Goal: Task Accomplishment & Management: Manage account settings

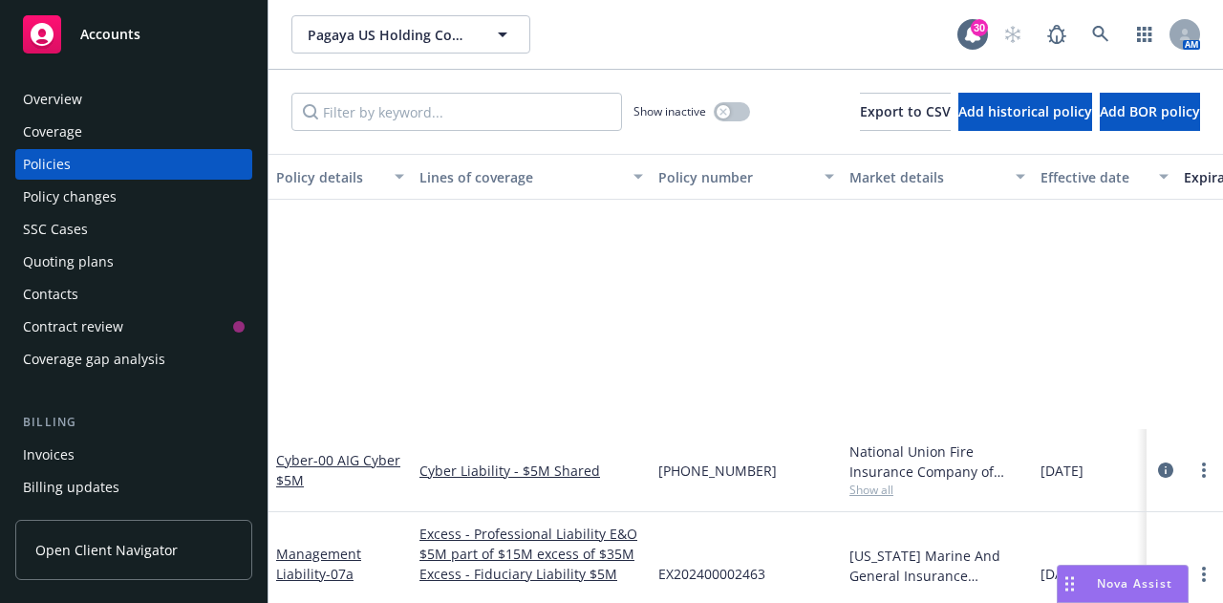
scroll to position [324, 0]
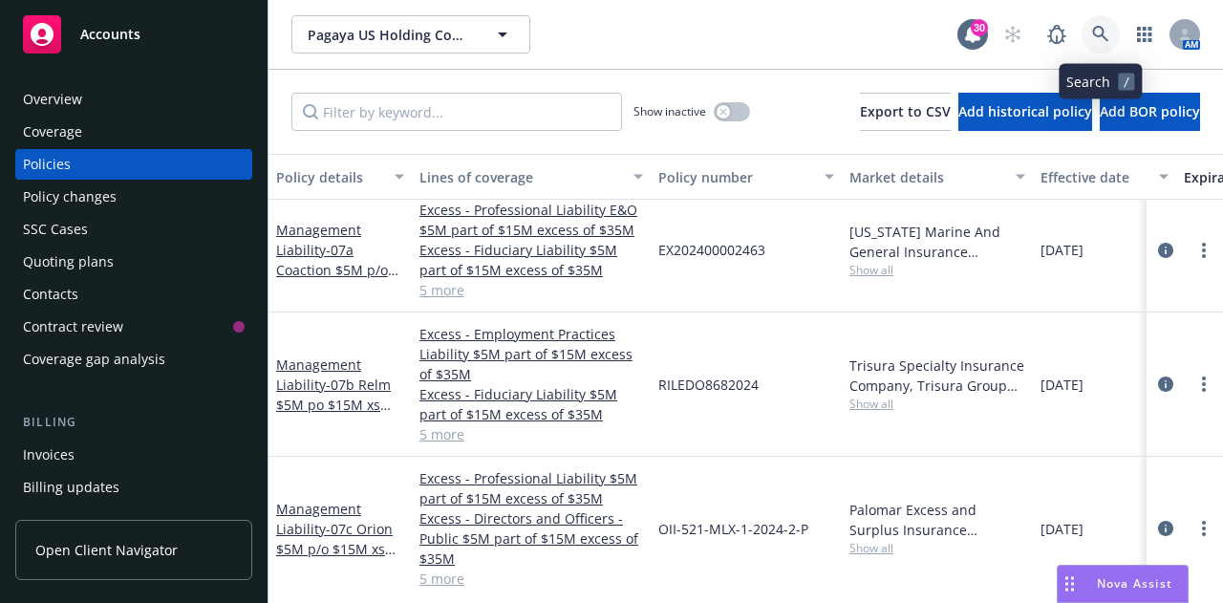
click at [1105, 31] on icon at bounding box center [1100, 34] width 17 height 17
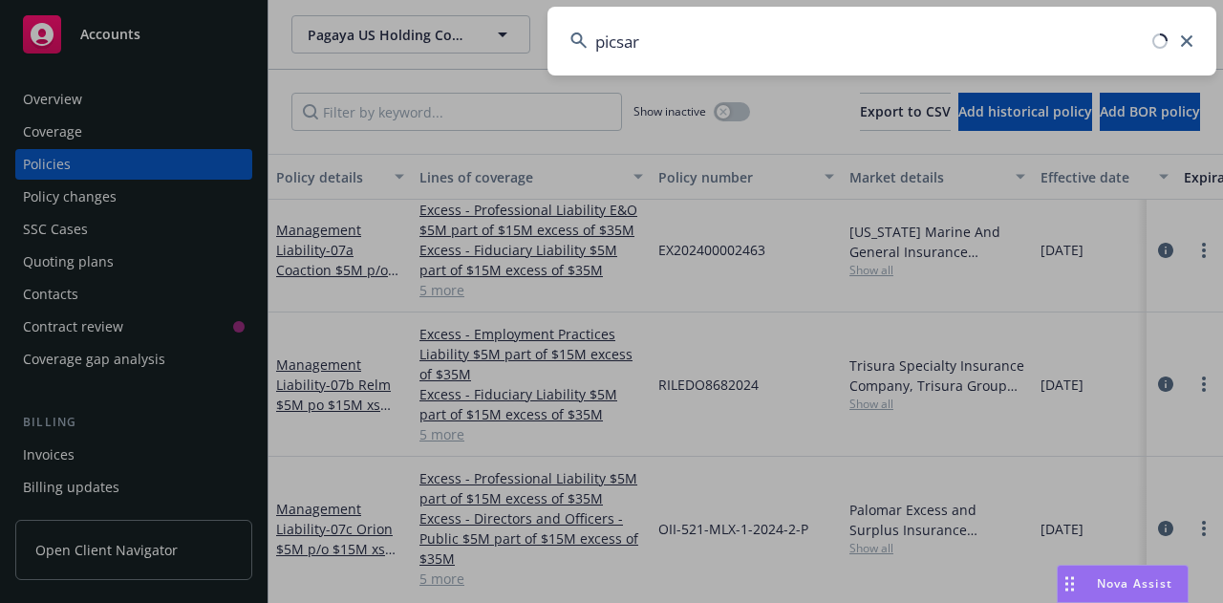
type input "picsart"
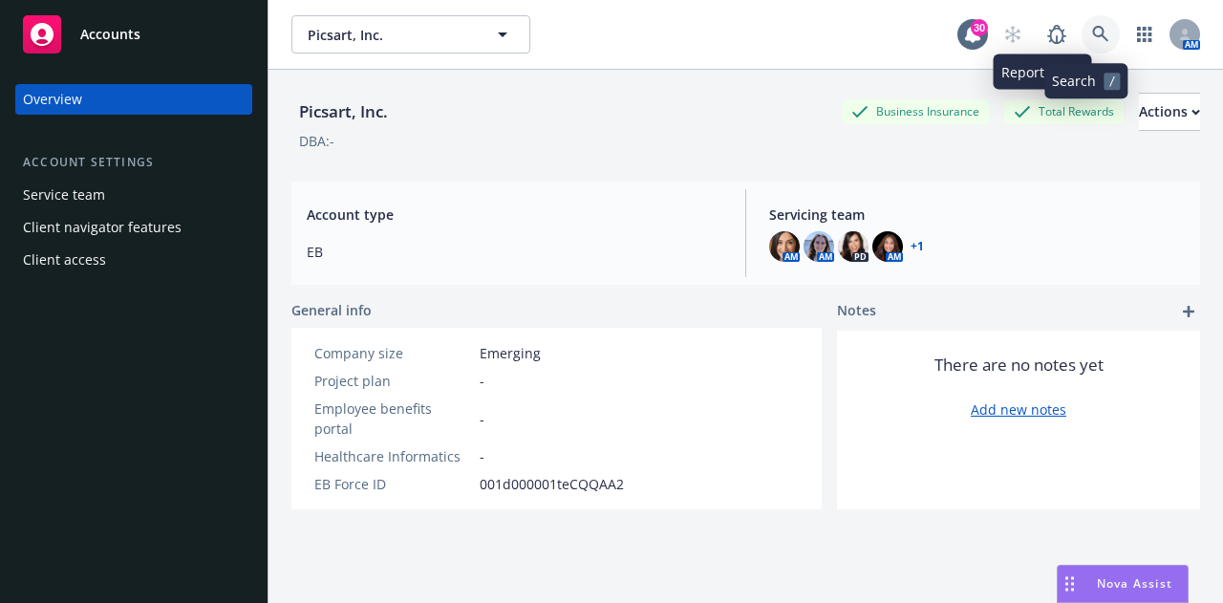
click at [1081, 33] on link at bounding box center [1100, 34] width 38 height 38
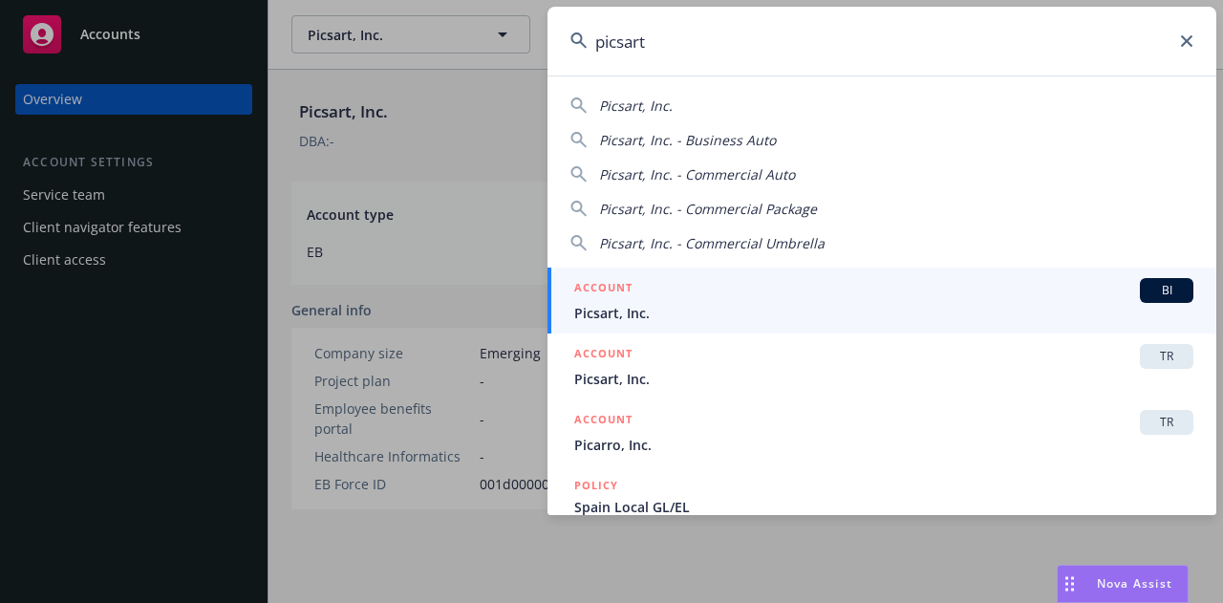
type input "picsart"
click at [748, 313] on span "Picsart, Inc." at bounding box center [883, 313] width 619 height 20
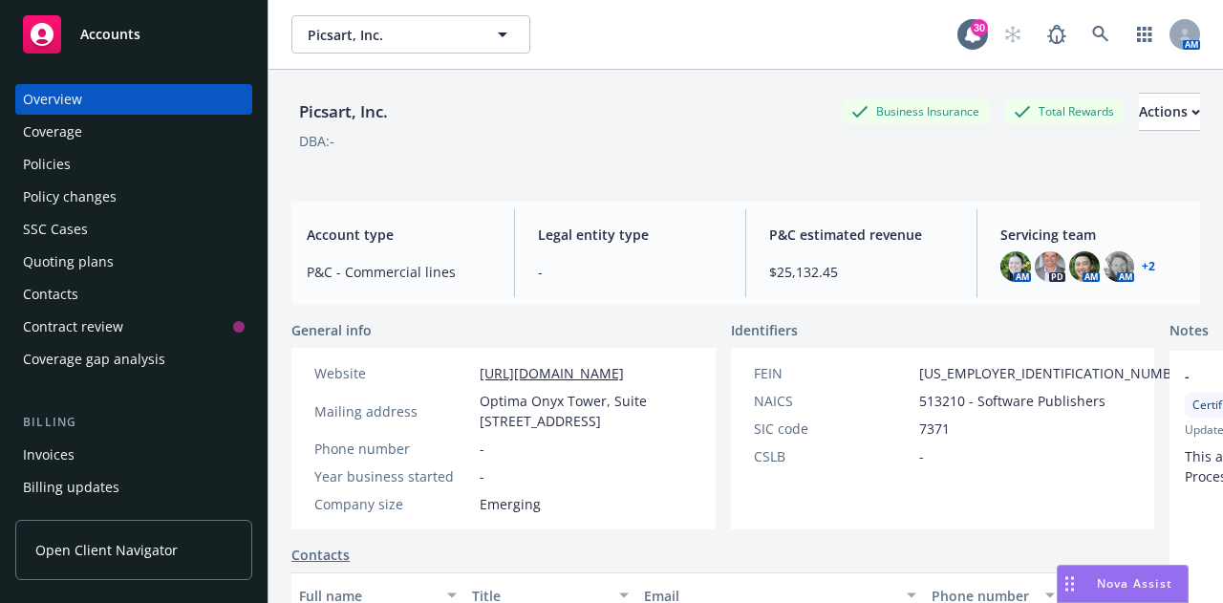
click at [153, 450] on div "Invoices" at bounding box center [134, 454] width 222 height 31
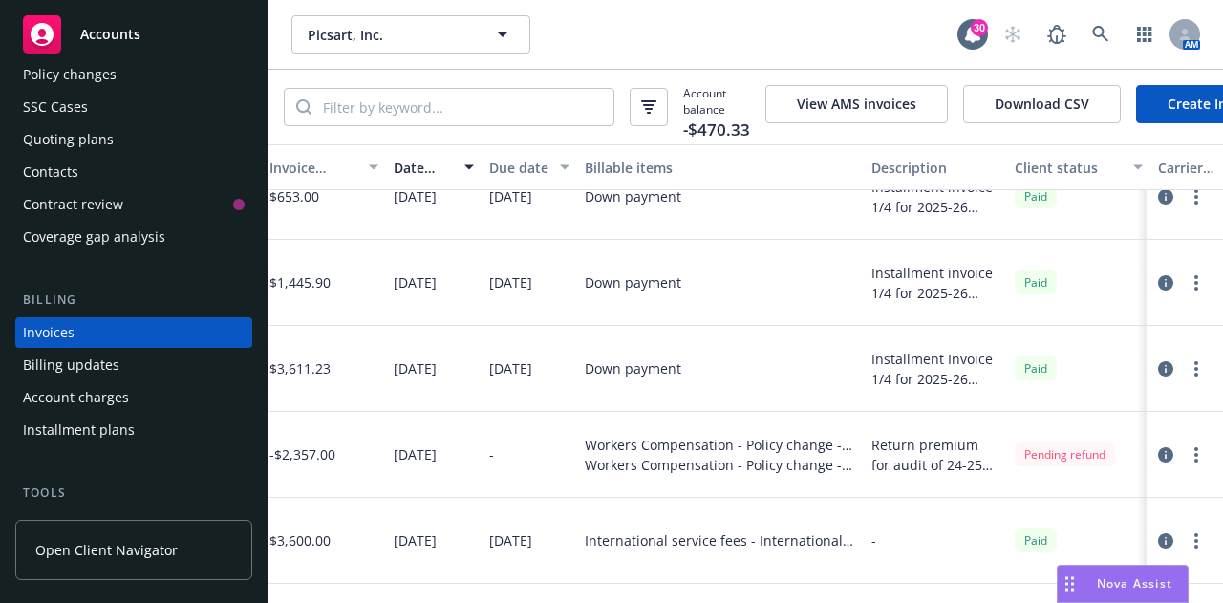
scroll to position [294, 0]
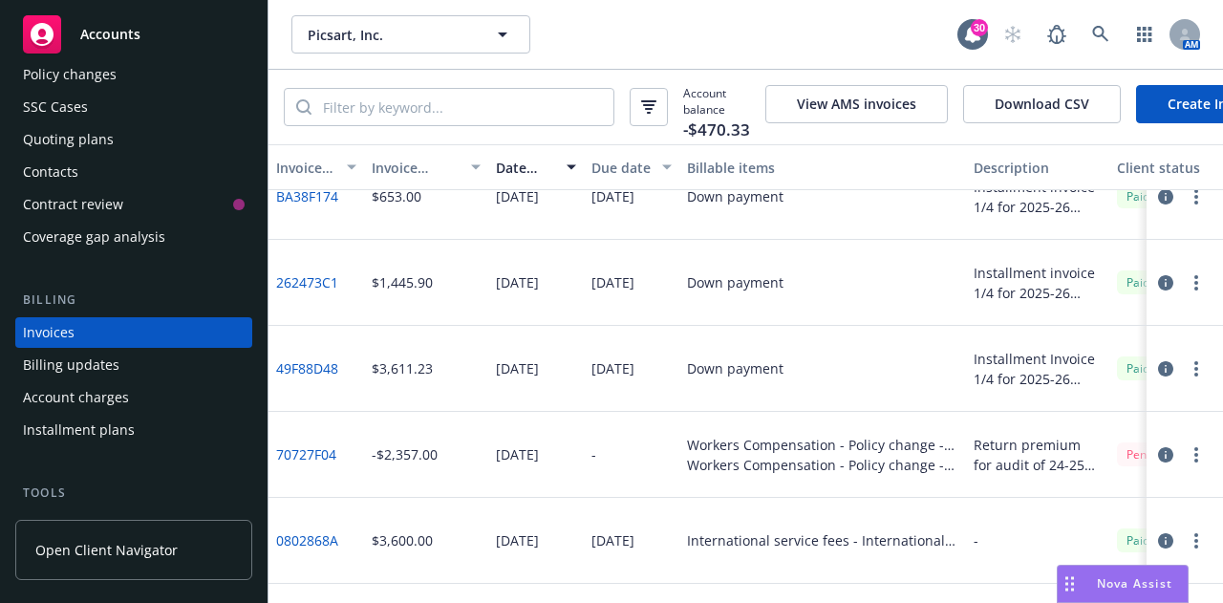
click at [308, 377] on link "49F88D48" at bounding box center [307, 368] width 62 height 20
click at [293, 292] on link "262473C1" at bounding box center [307, 282] width 62 height 20
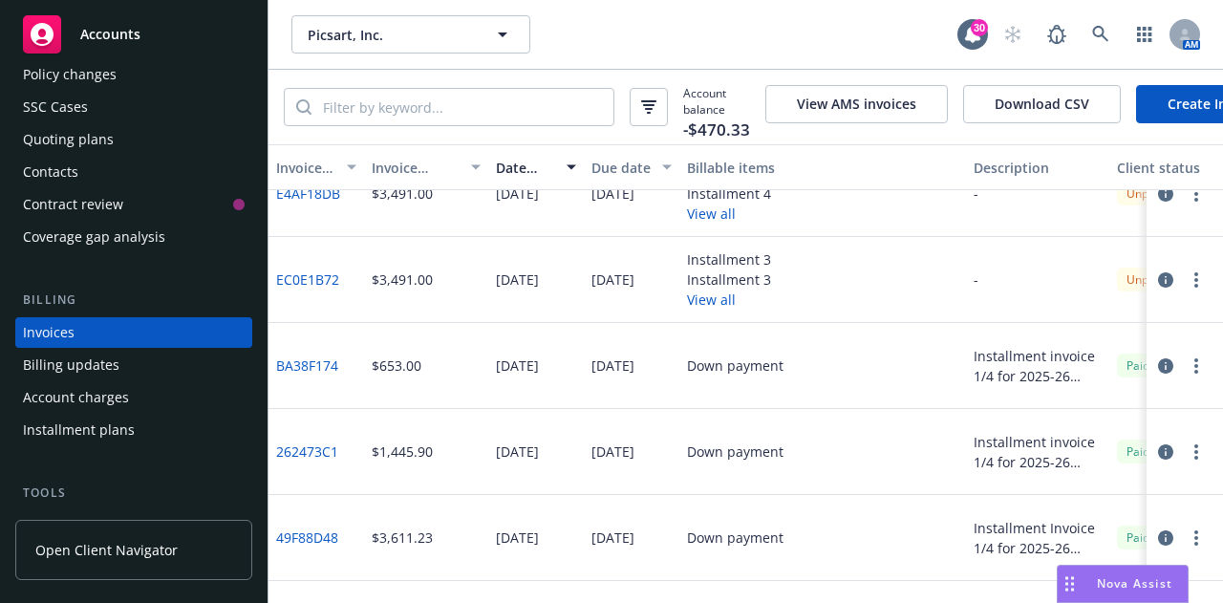
scroll to position [124, 0]
click at [314, 290] on link "EC0E1B72" at bounding box center [307, 280] width 63 height 20
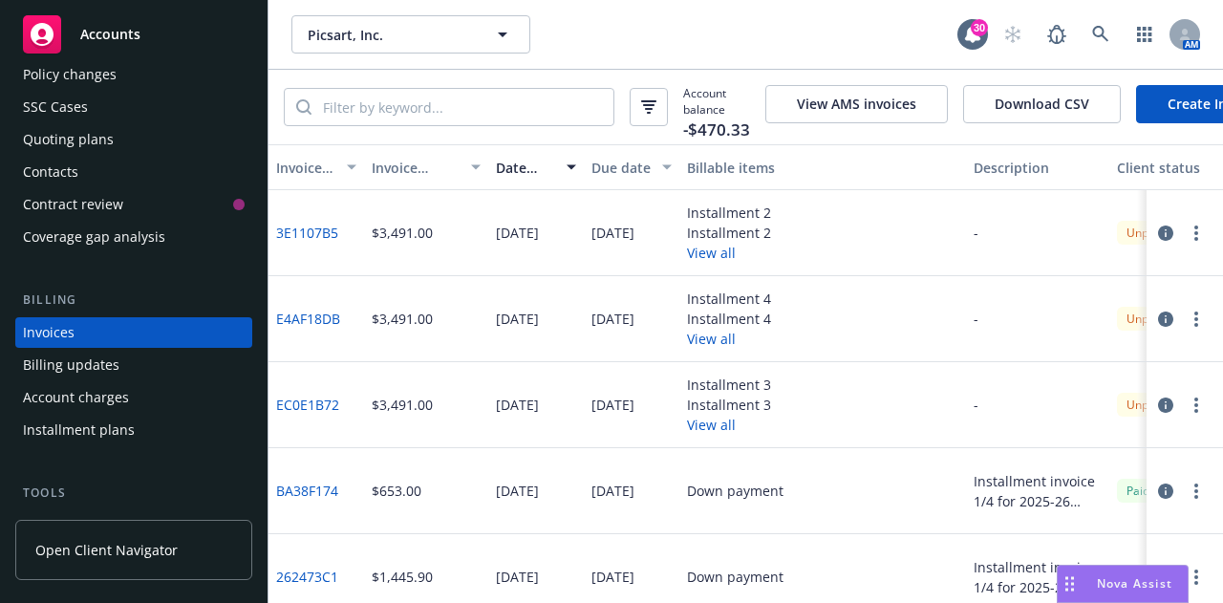
click at [331, 243] on link "3E1107B5" at bounding box center [307, 233] width 62 height 20
click at [1118, 27] on span at bounding box center [1100, 34] width 38 height 38
click at [1110, 30] on link at bounding box center [1100, 34] width 38 height 38
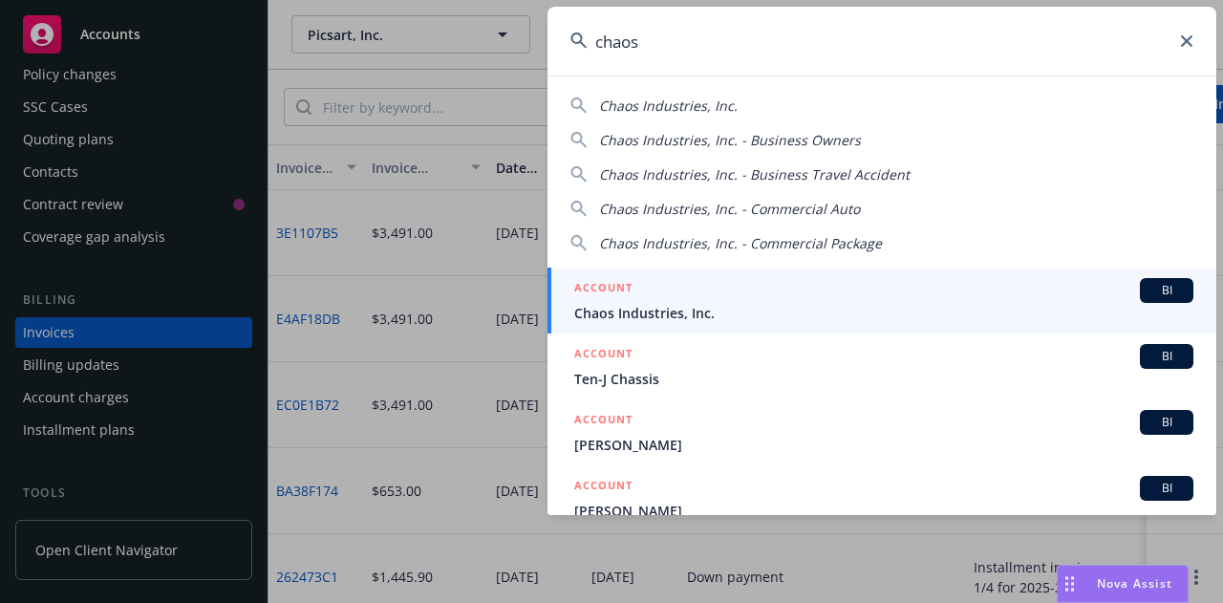
type input "chaos"
click at [737, 305] on span "Chaos Industries, Inc." at bounding box center [883, 313] width 619 height 20
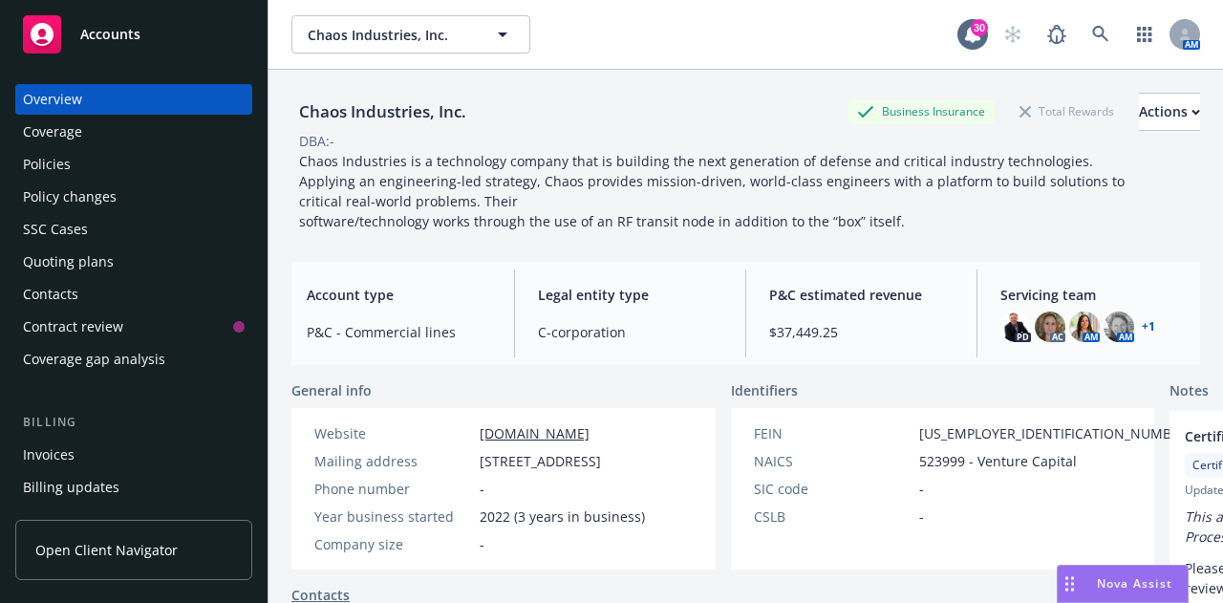
click at [103, 457] on div "Invoices" at bounding box center [134, 454] width 222 height 31
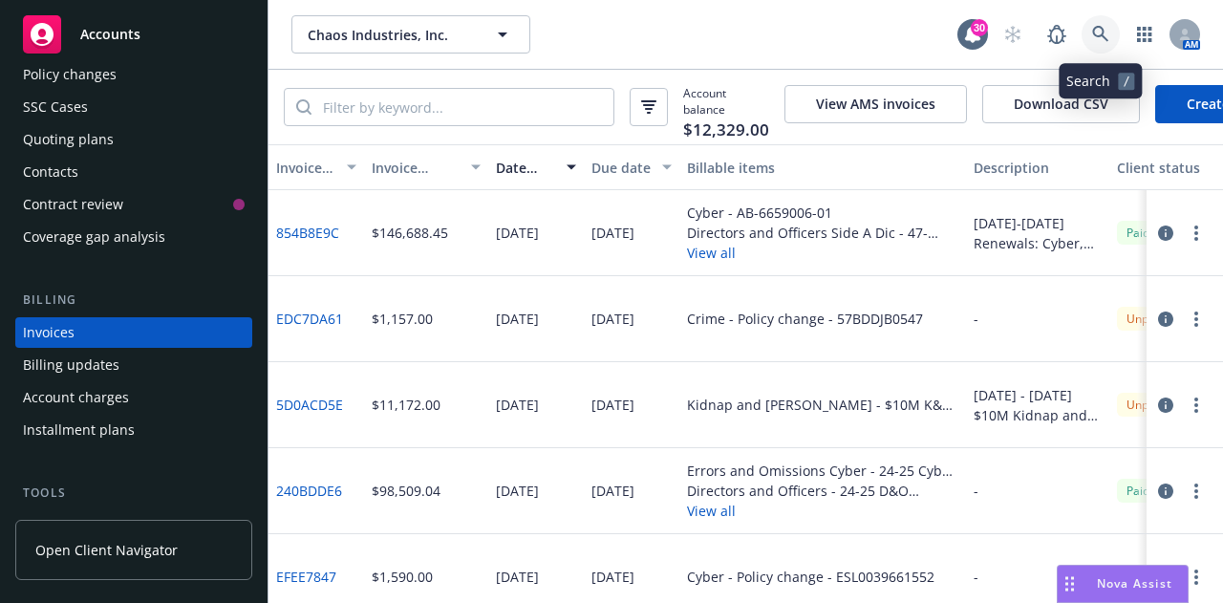
click at [1100, 25] on link at bounding box center [1100, 34] width 38 height 38
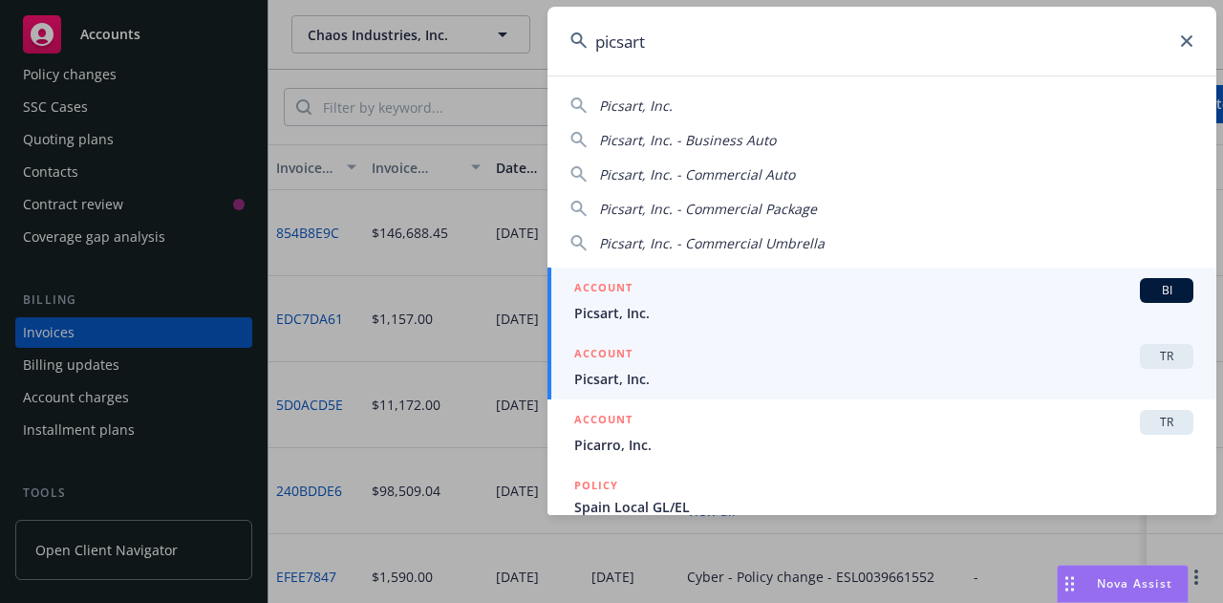
type input "picsart"
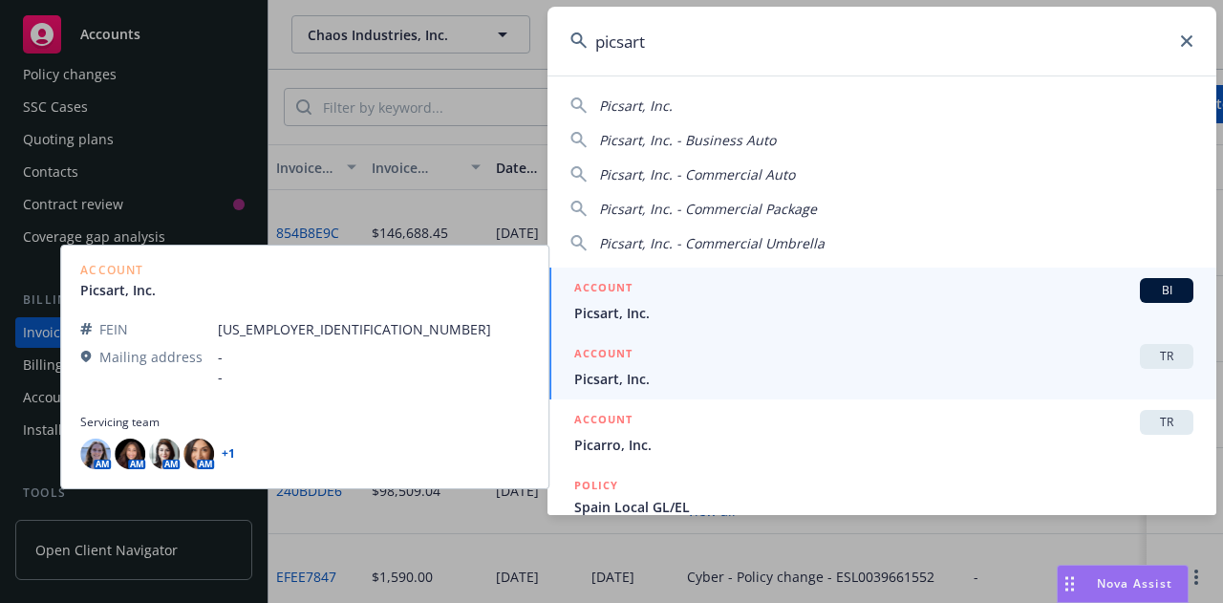
click at [666, 308] on span "Picsart, Inc." at bounding box center [883, 313] width 619 height 20
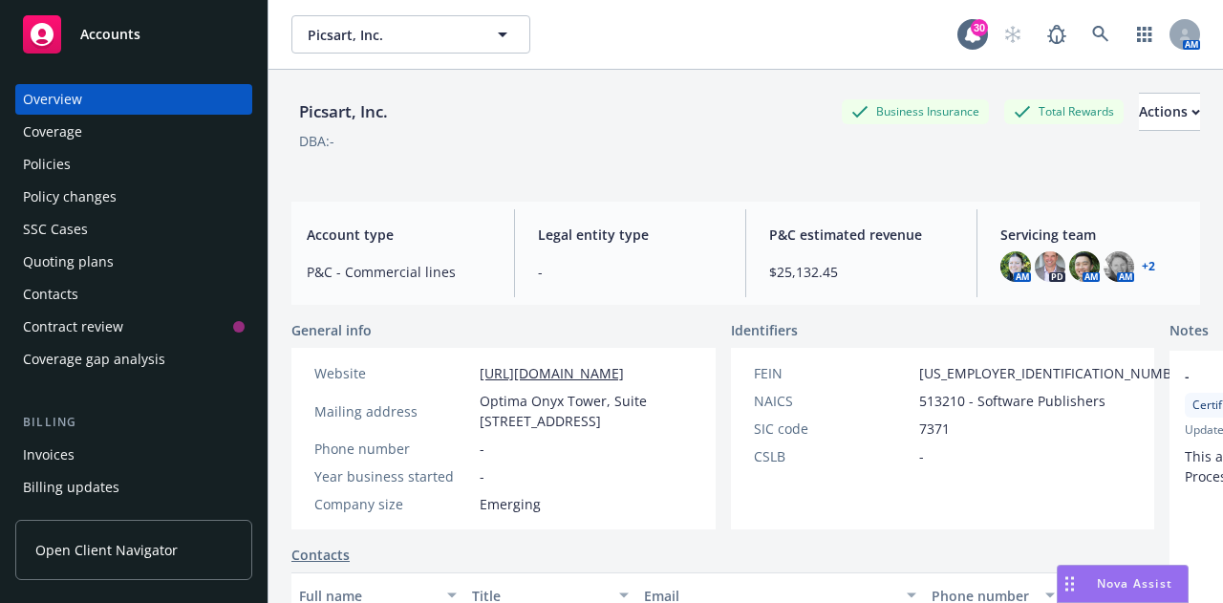
click at [31, 173] on div "Policies" at bounding box center [47, 164] width 48 height 31
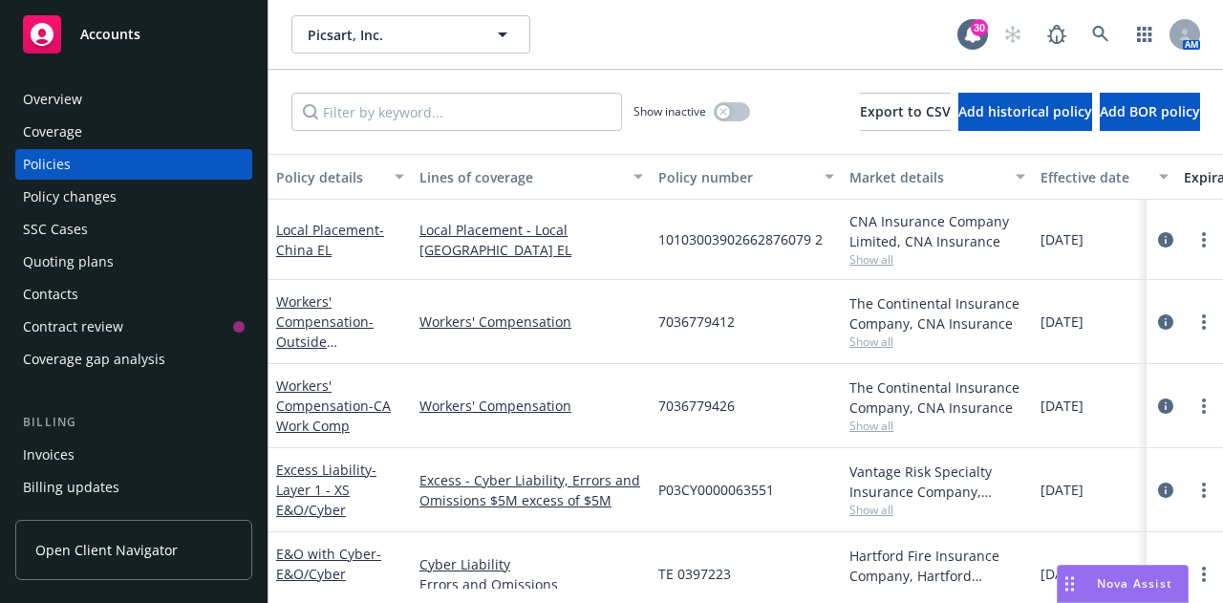
click at [66, 247] on div "Quoting plans" at bounding box center [68, 261] width 91 height 31
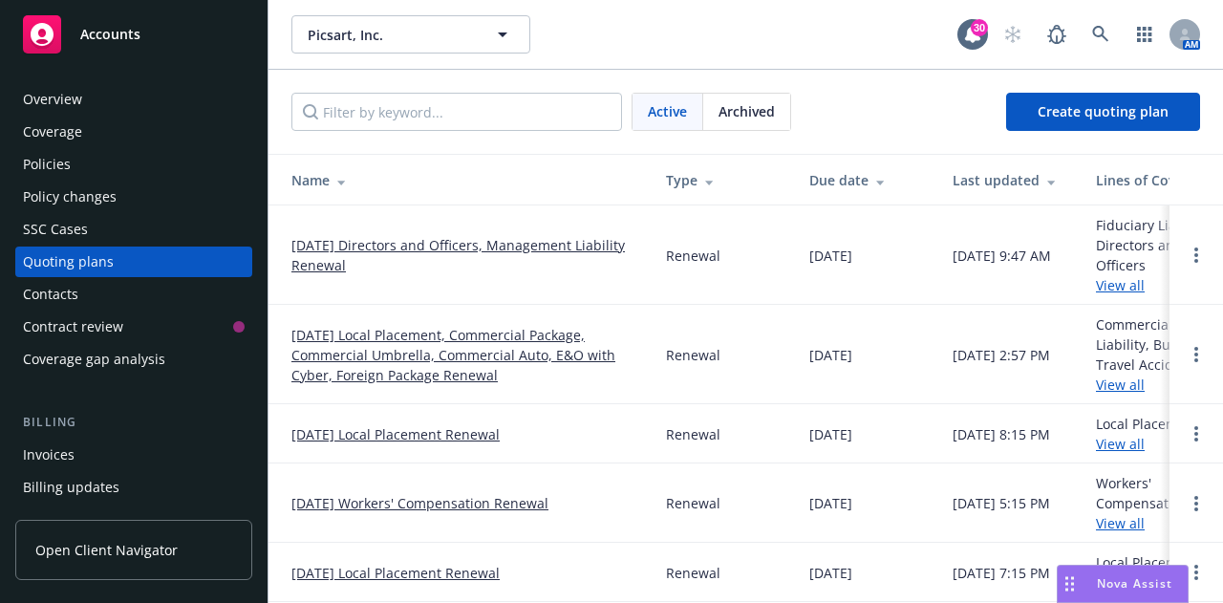
click at [440, 244] on link "[DATE] Directors and Officers, Management Liability Renewal" at bounding box center [463, 255] width 344 height 40
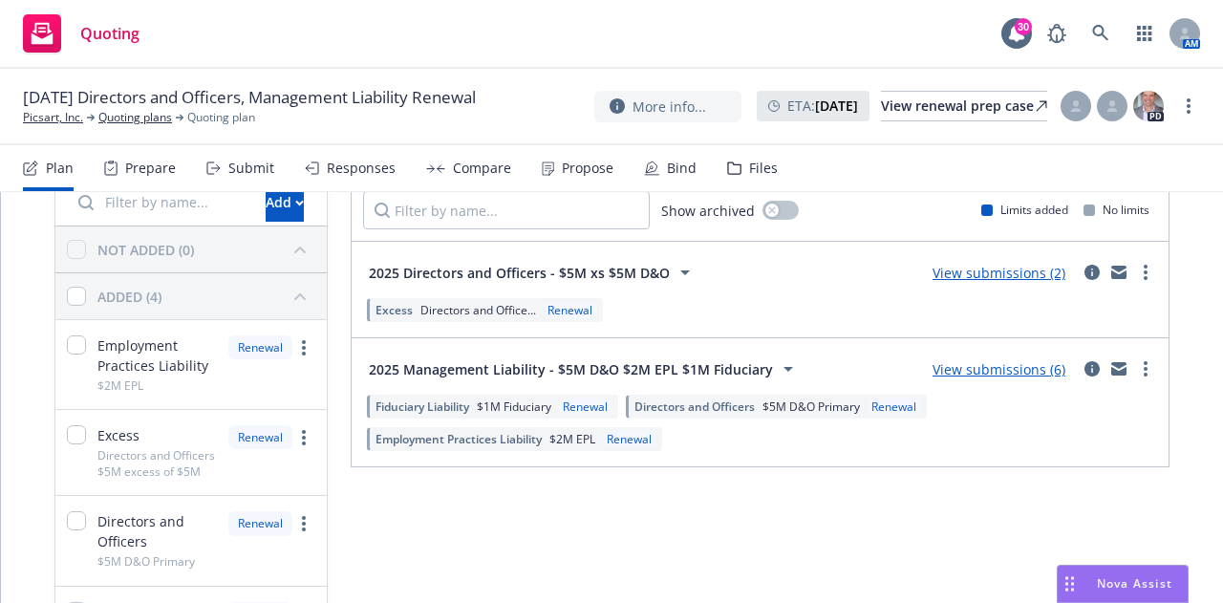
scroll to position [95, 0]
click at [1022, 368] on link "View submissions (6)" at bounding box center [998, 369] width 133 height 18
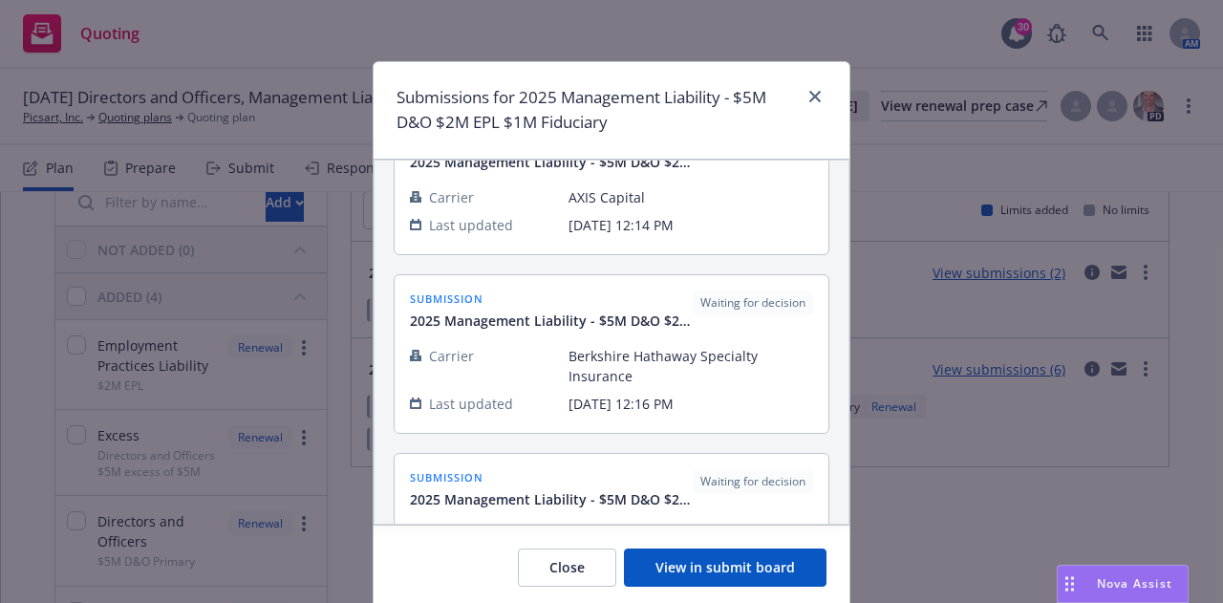
scroll to position [227, 0]
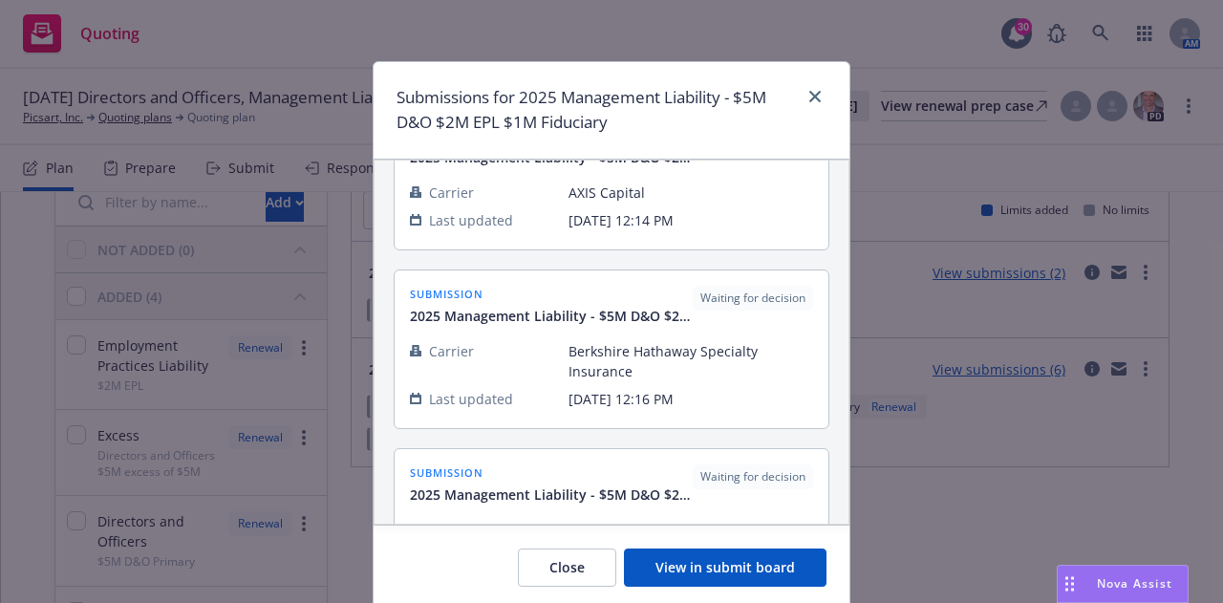
click at [709, 560] on button "View in submit board" at bounding box center [725, 567] width 202 height 38
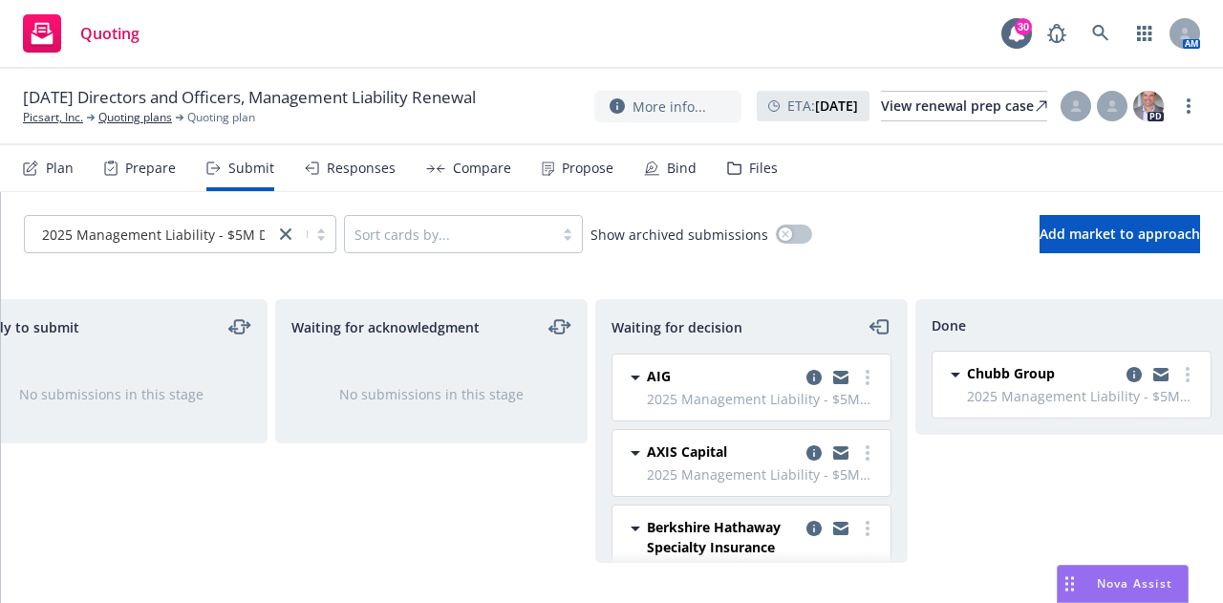
scroll to position [0, 416]
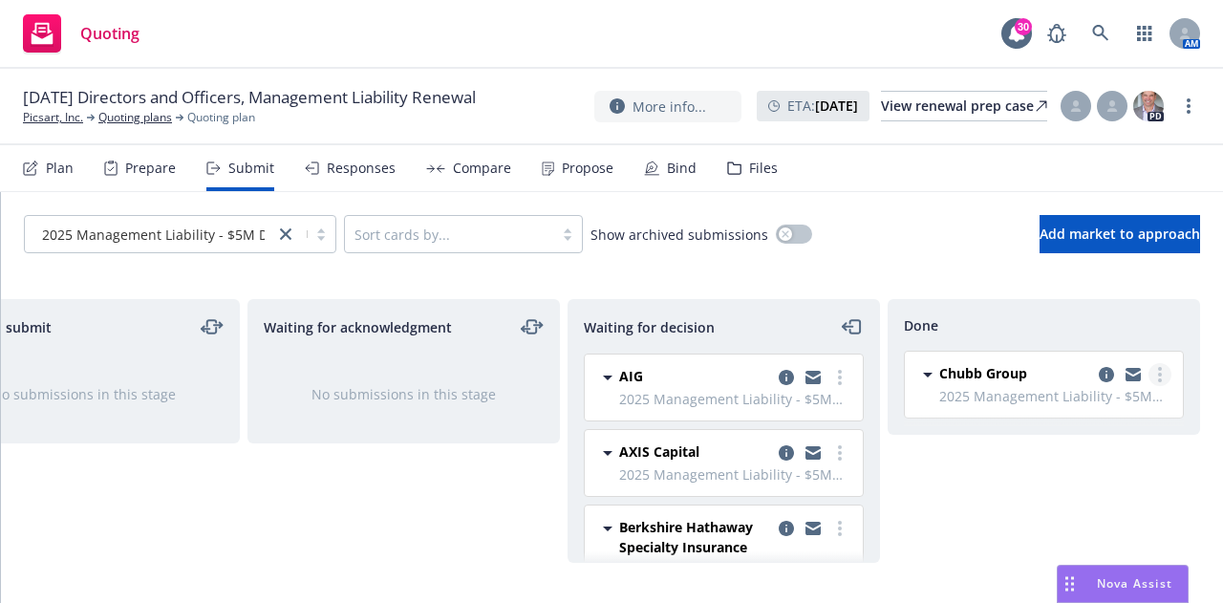
click at [1163, 380] on link "more" at bounding box center [1159, 374] width 23 height 23
click at [914, 462] on div "Done Chubb Group 2025 Management Liability - $5M D&O $2M EPL $1M Fiduciary Tues…" at bounding box center [1043, 431] width 312 height 264
click at [978, 377] on span "Chubb Group" at bounding box center [983, 373] width 88 height 20
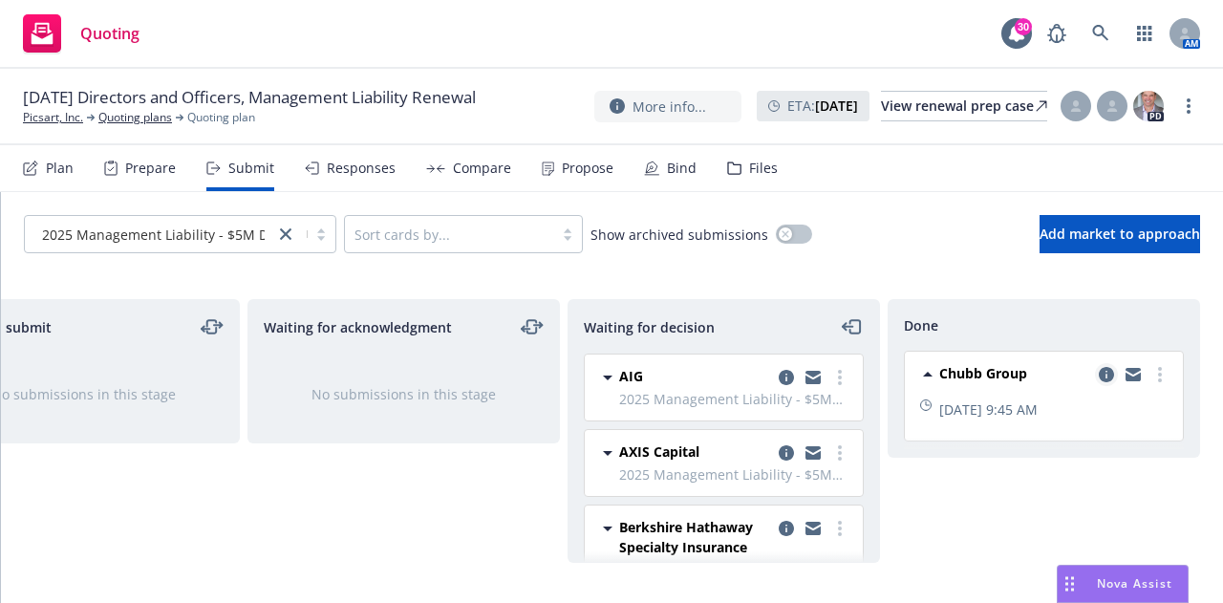
click at [1106, 373] on icon "copy logging email" at bounding box center [1105, 374] width 15 height 15
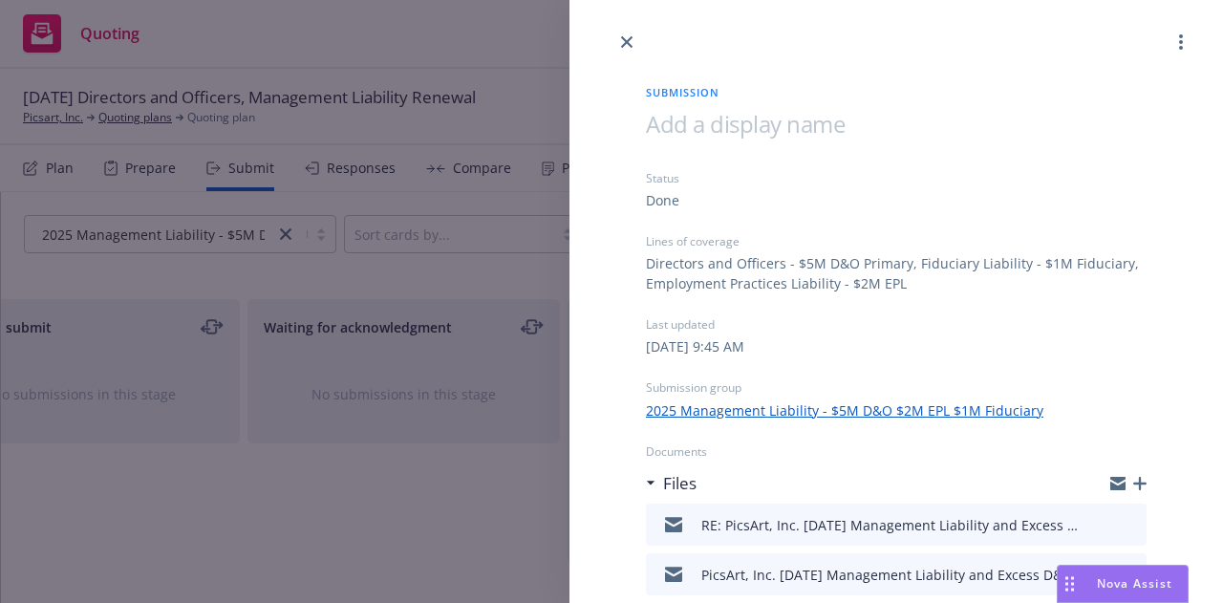
scroll to position [83, 0]
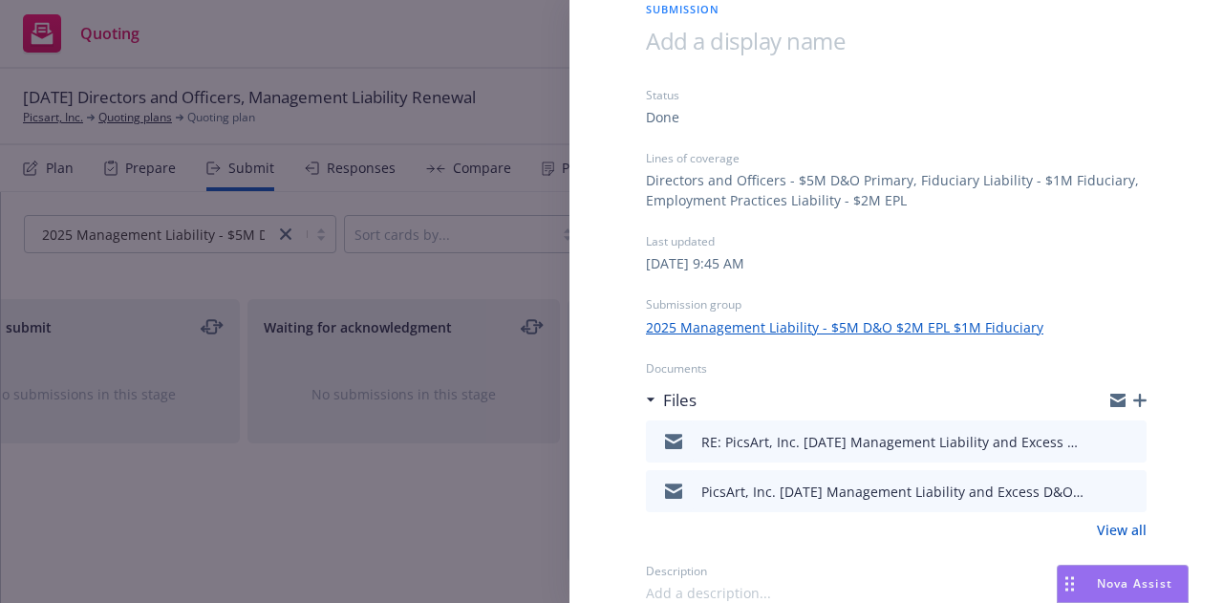
click at [1119, 438] on icon "preview file" at bounding box center [1127, 440] width 17 height 13
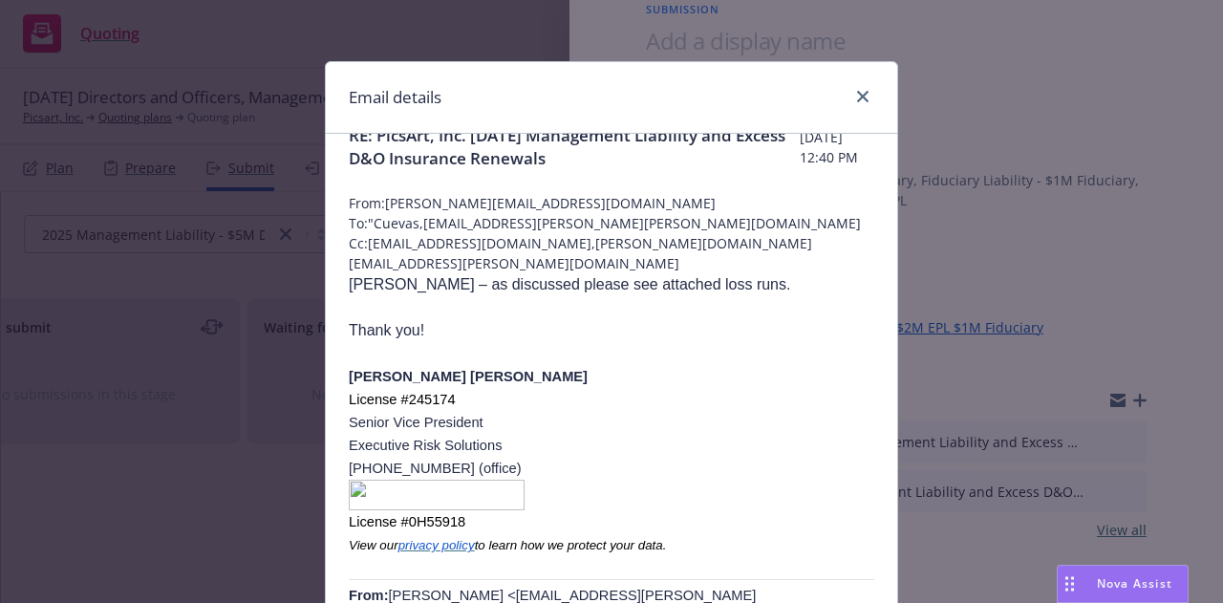
scroll to position [0, 0]
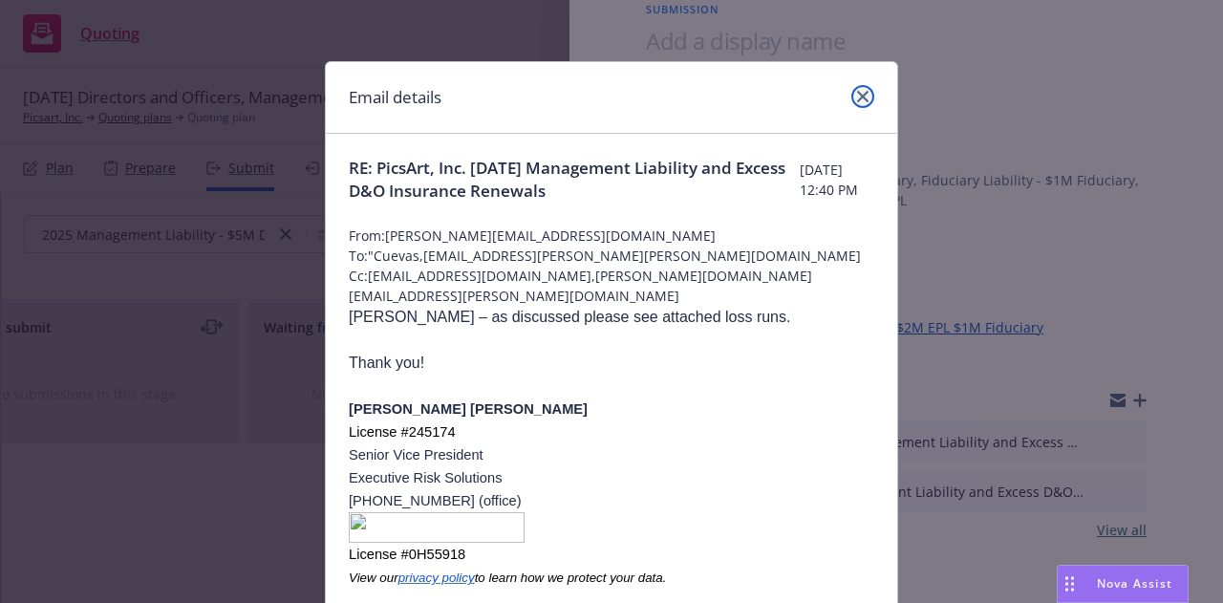
click at [857, 93] on icon "close" at bounding box center [862, 96] width 11 height 11
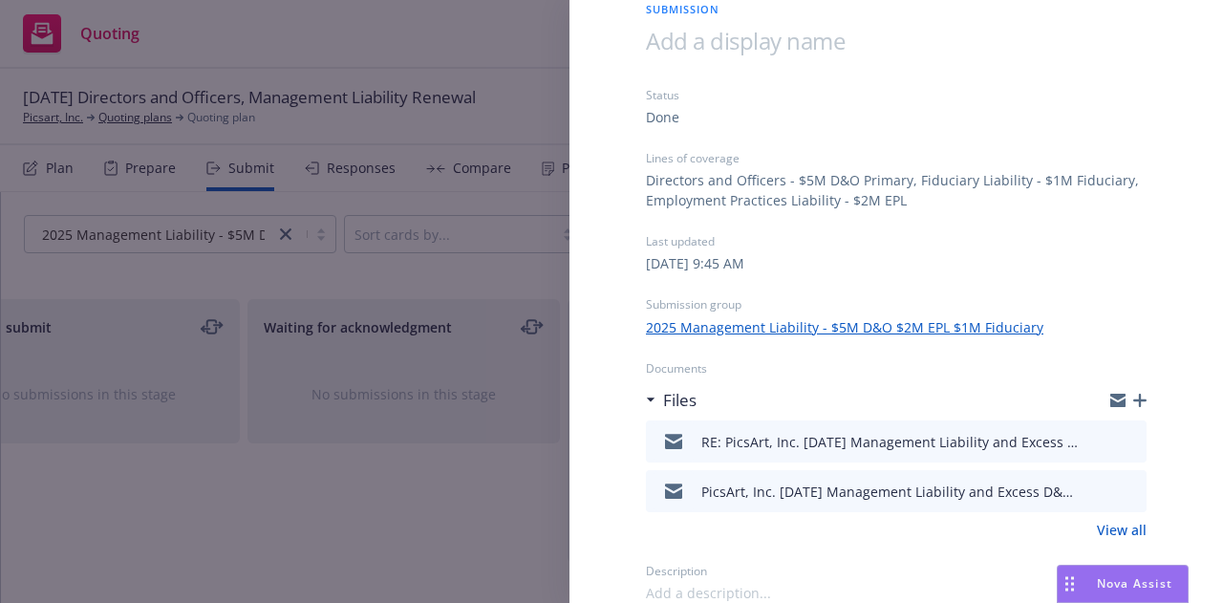
click at [1119, 486] on icon "preview file" at bounding box center [1127, 489] width 17 height 13
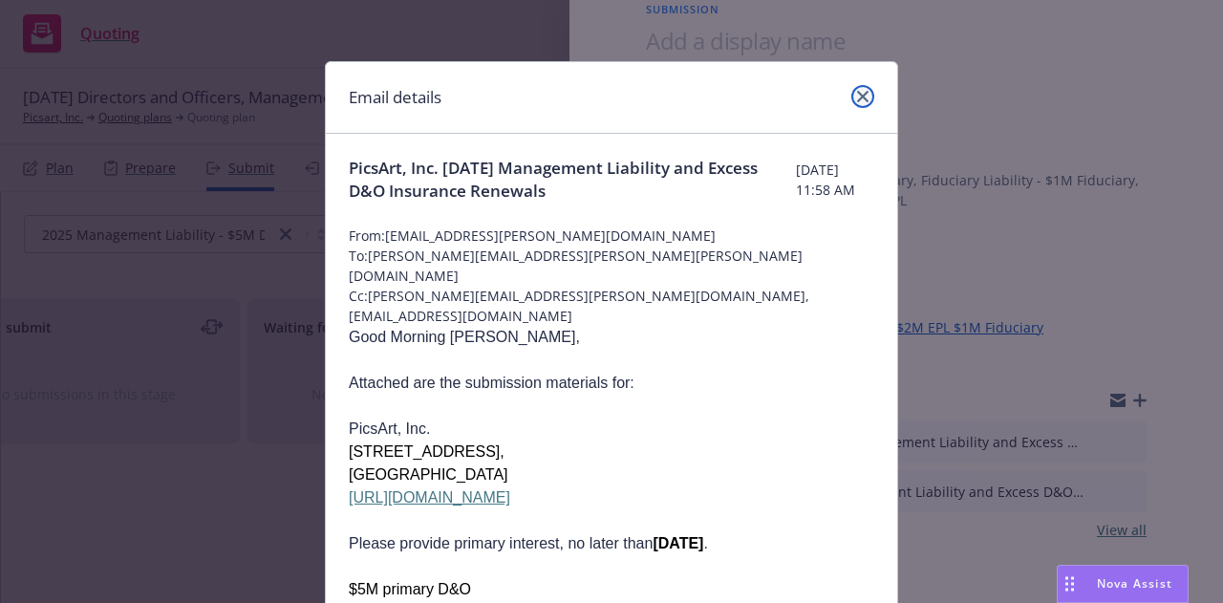
click at [854, 102] on link "close" at bounding box center [862, 96] width 23 height 23
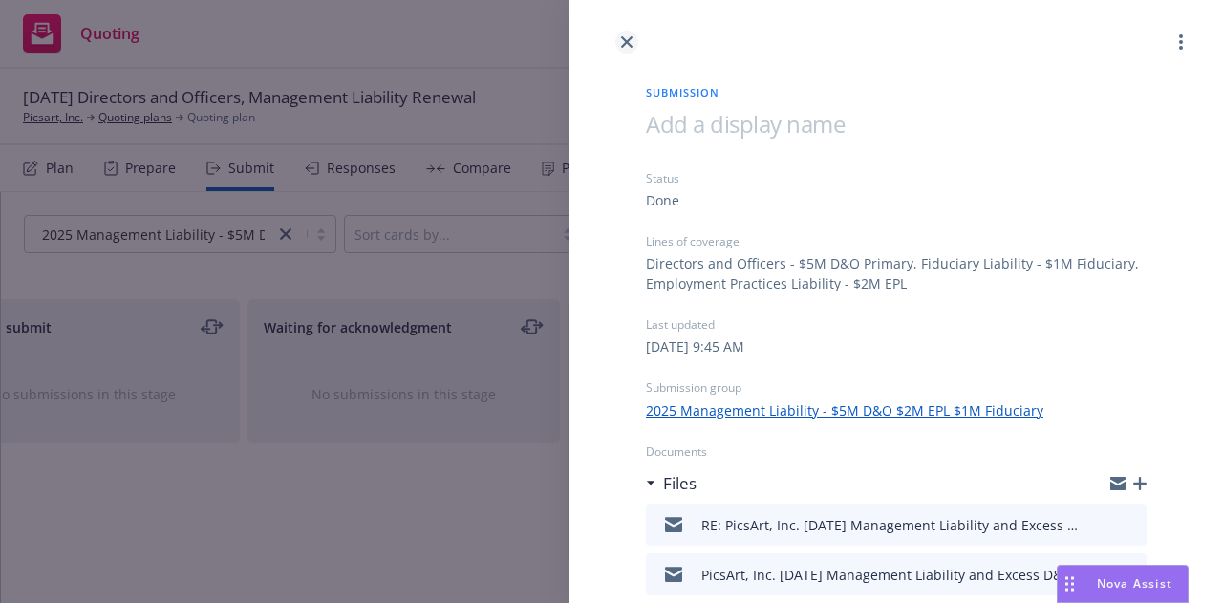
click at [622, 43] on icon "close" at bounding box center [626, 41] width 11 height 11
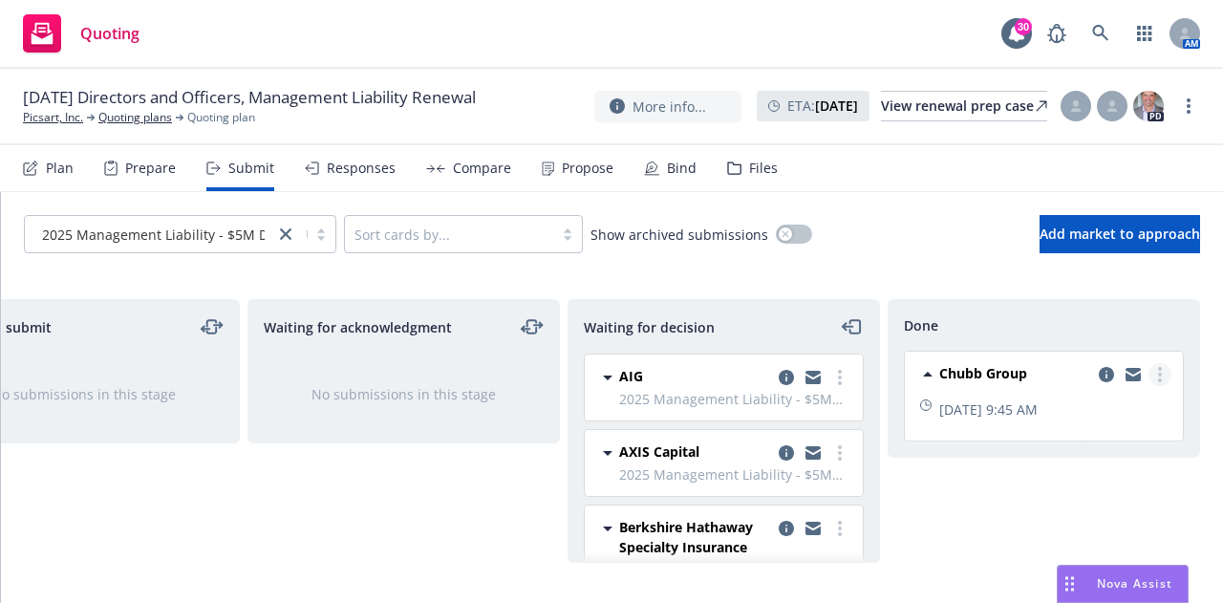
click at [1159, 374] on circle "more" at bounding box center [1160, 374] width 4 height 4
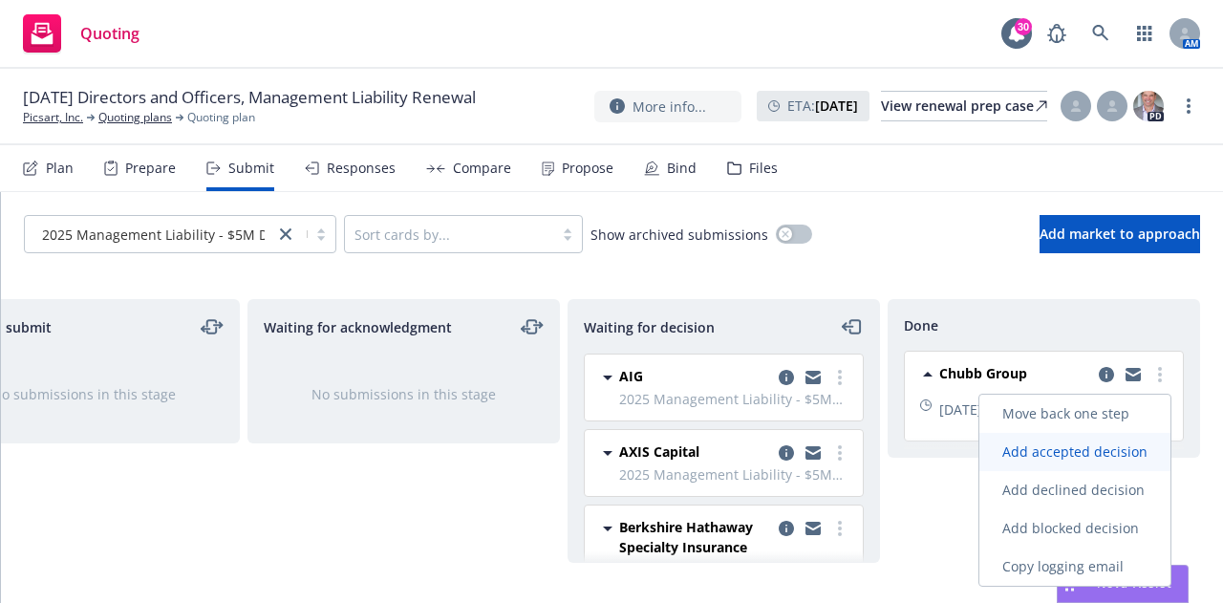
click at [1098, 435] on link "Add accepted decision" at bounding box center [1074, 452] width 191 height 38
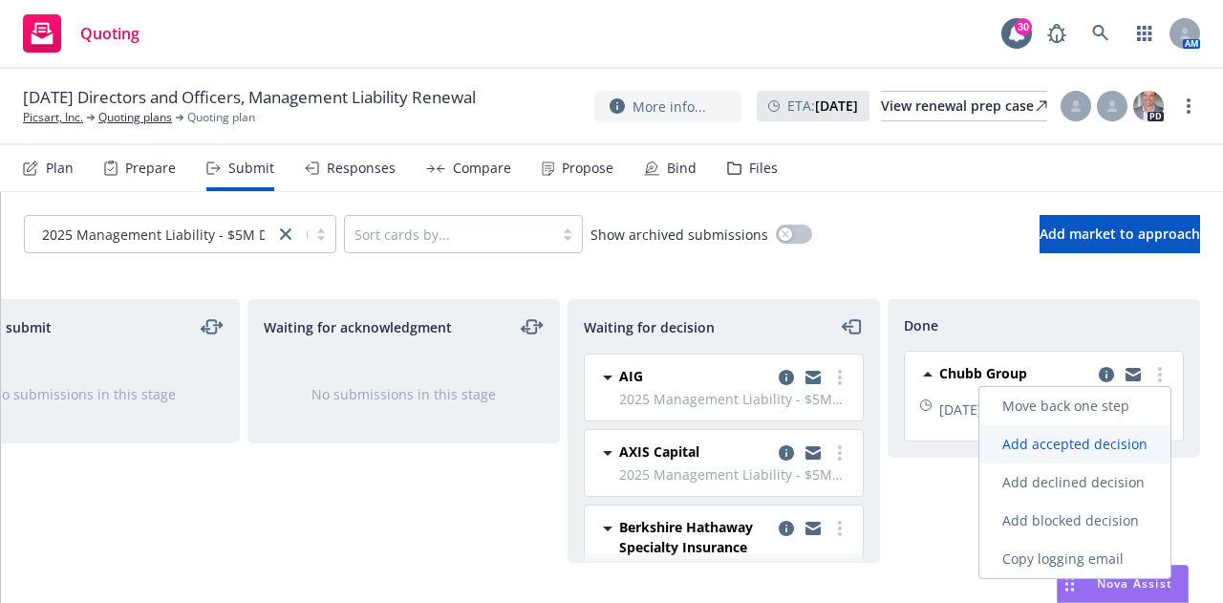
select select "12"
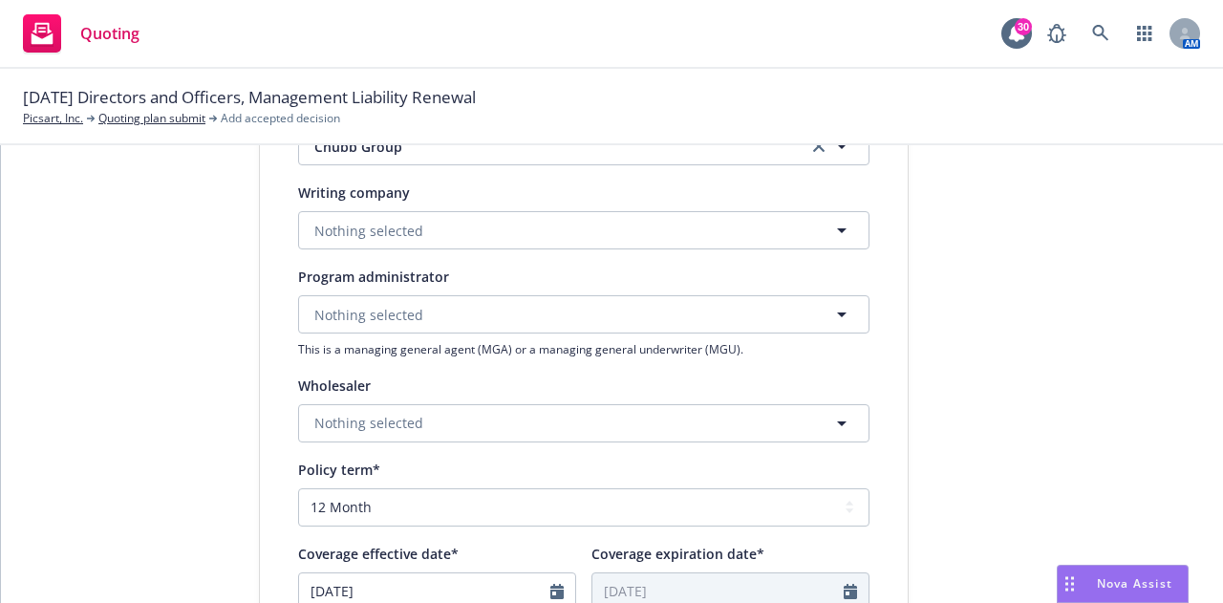
scroll to position [414, 0]
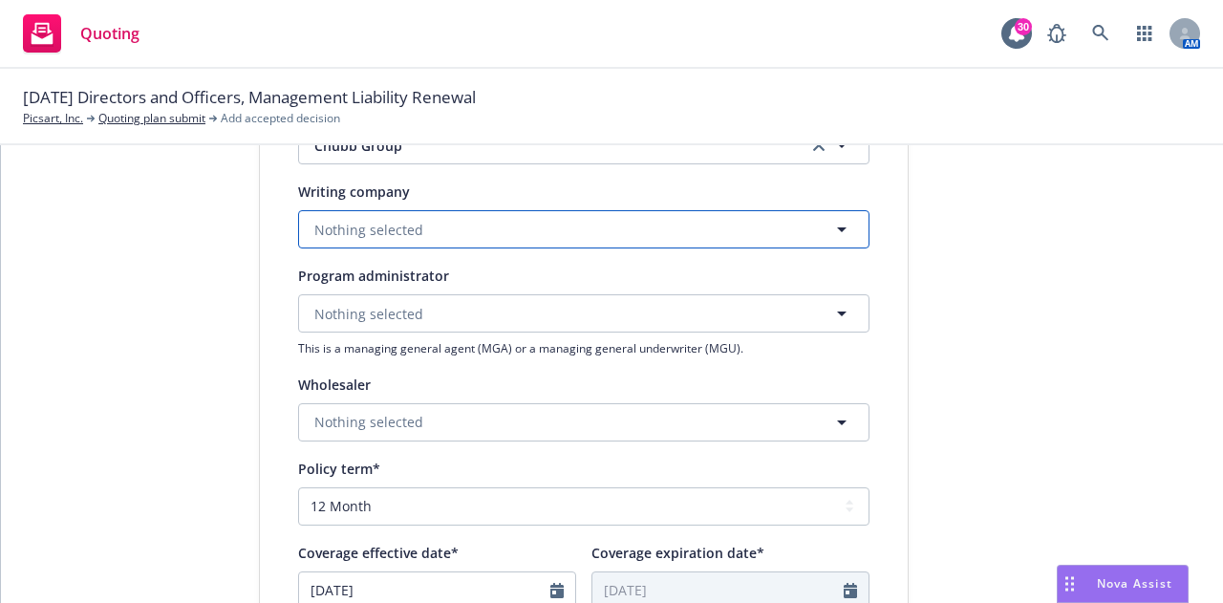
click at [530, 220] on button "Nothing selected" at bounding box center [583, 229] width 571 height 38
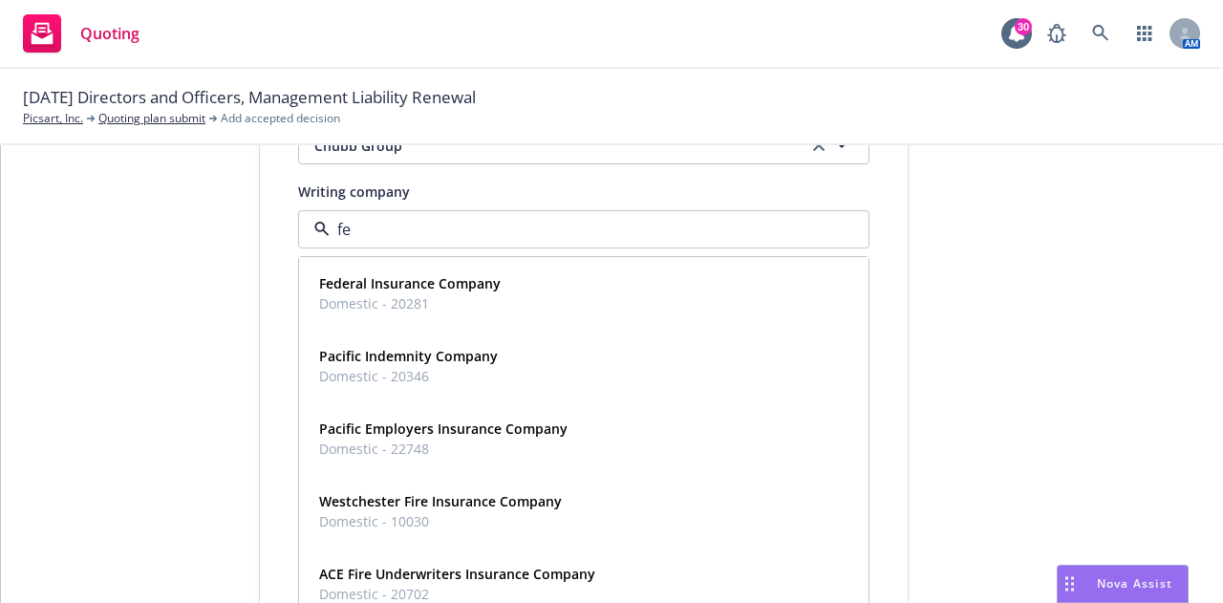
type input "fed"
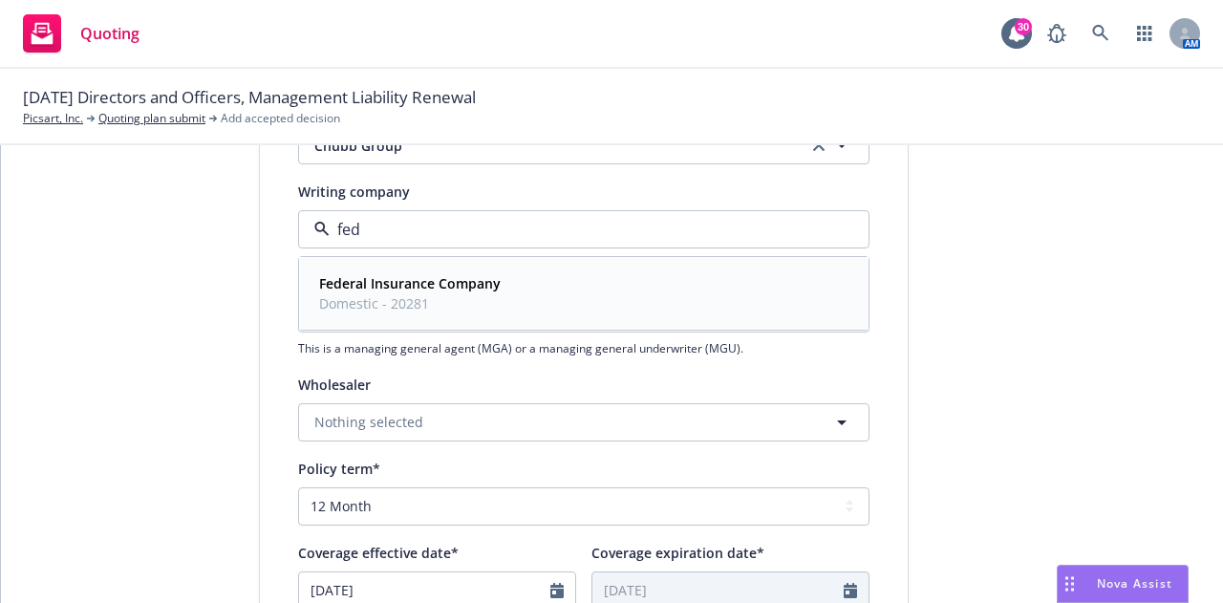
click at [490, 301] on span "Domestic - 20281" at bounding box center [409, 303] width 181 height 20
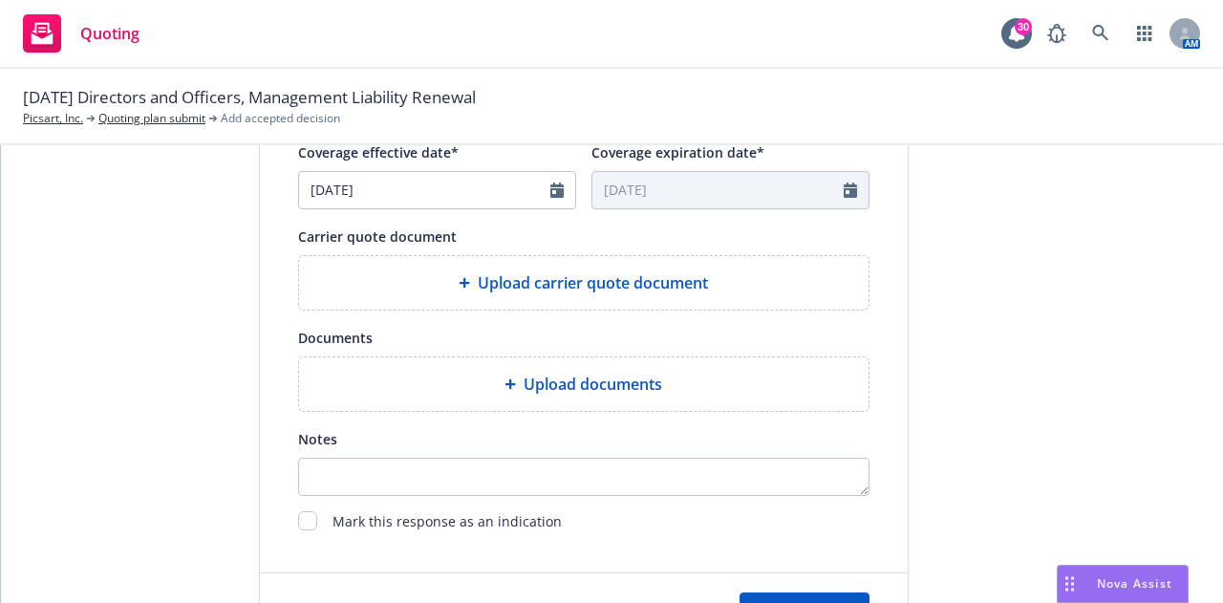
scroll to position [899, 0]
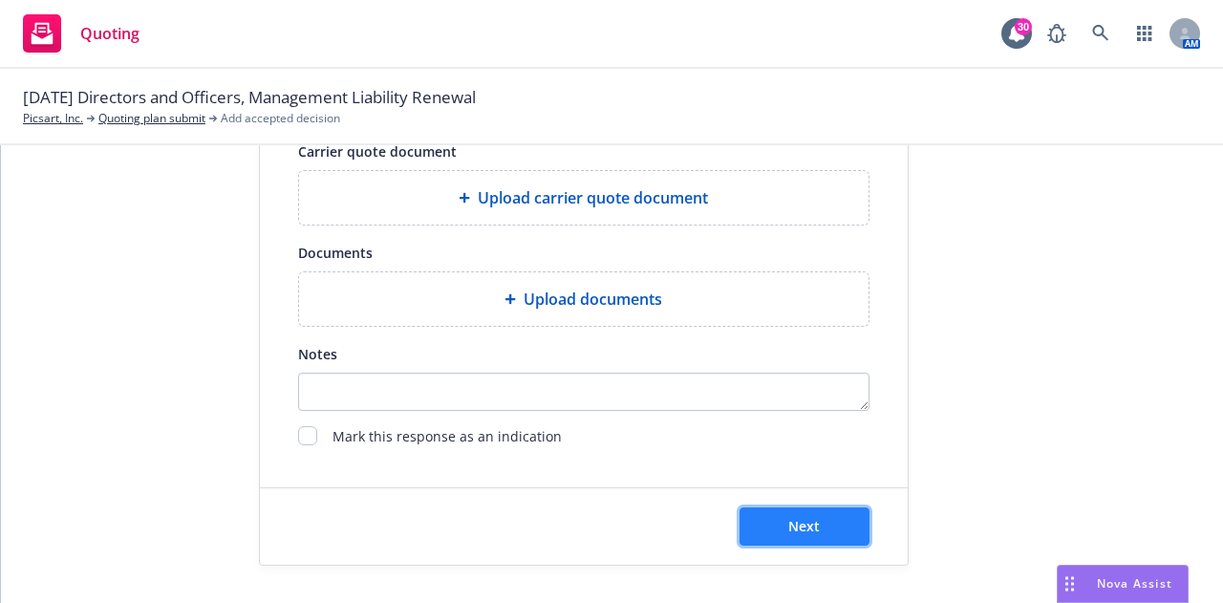
click at [798, 531] on span "Next" at bounding box center [804, 526] width 32 height 18
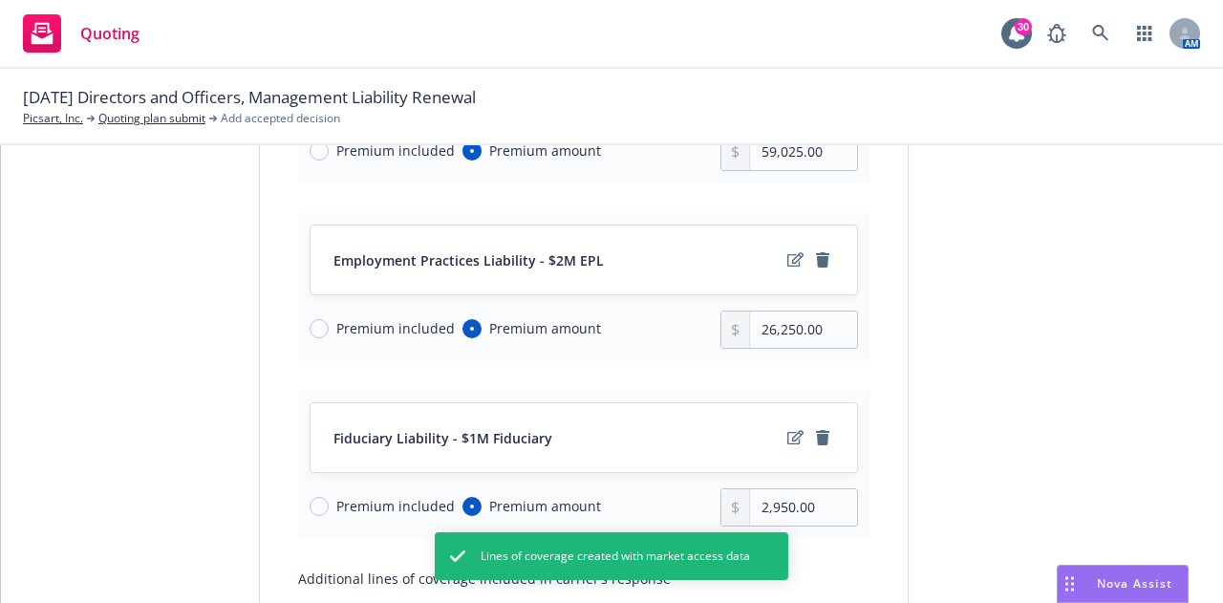
scroll to position [372, 0]
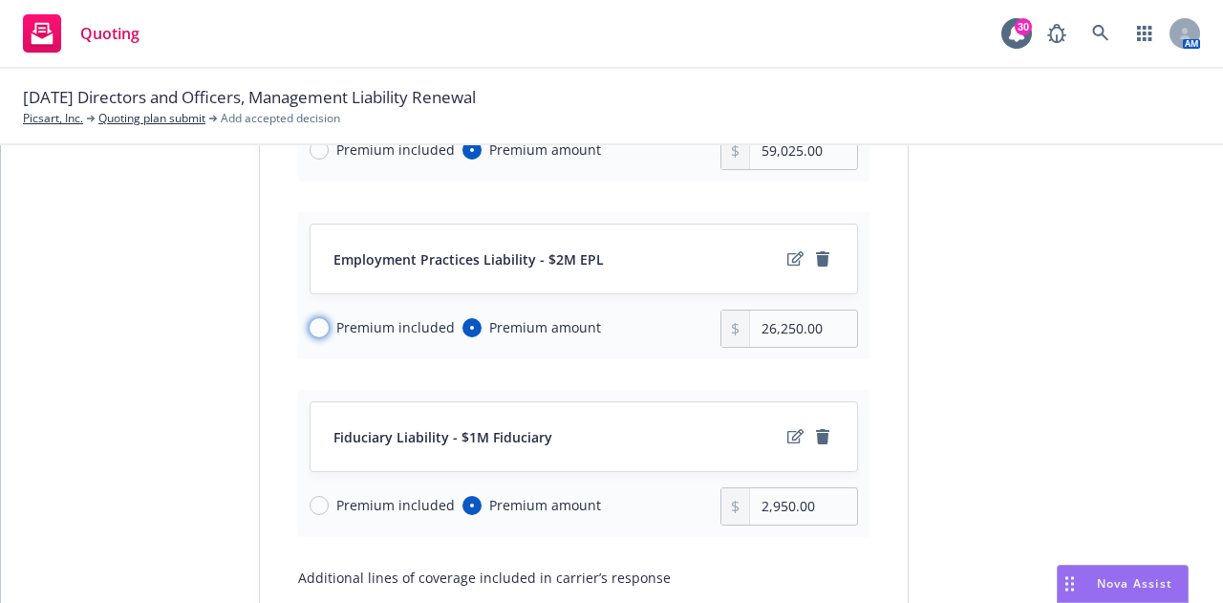
click at [309, 325] on input "Premium included" at bounding box center [318, 327] width 19 height 19
radio input "true"
radio input "false"
click at [309, 504] on input "Premium included" at bounding box center [318, 505] width 19 height 19
radio input "true"
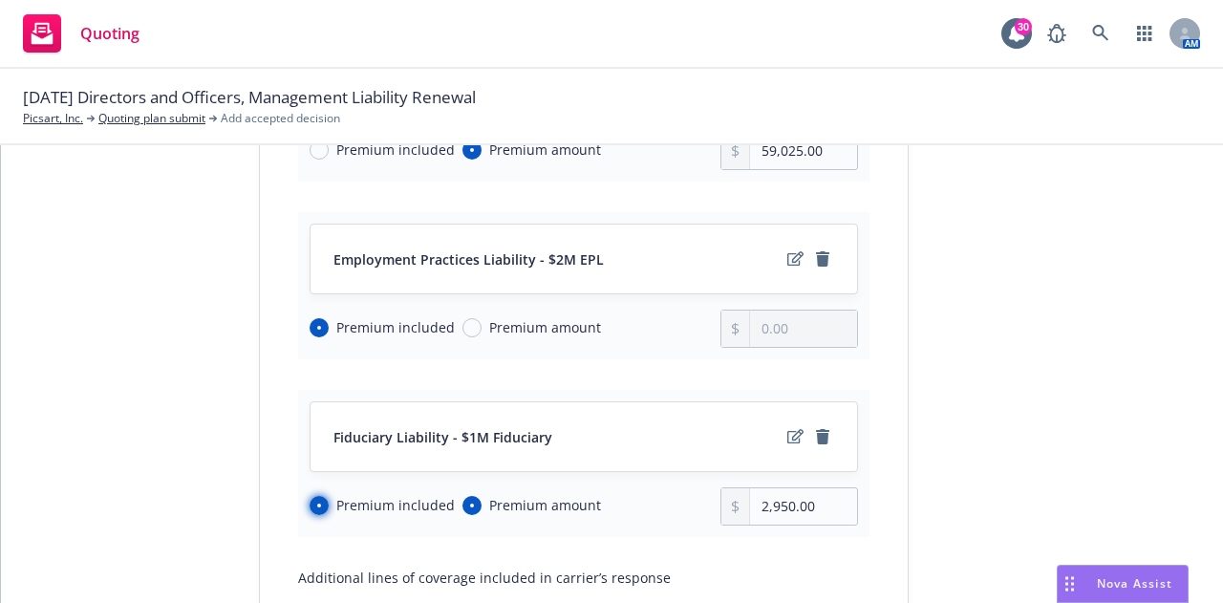
radio input "false"
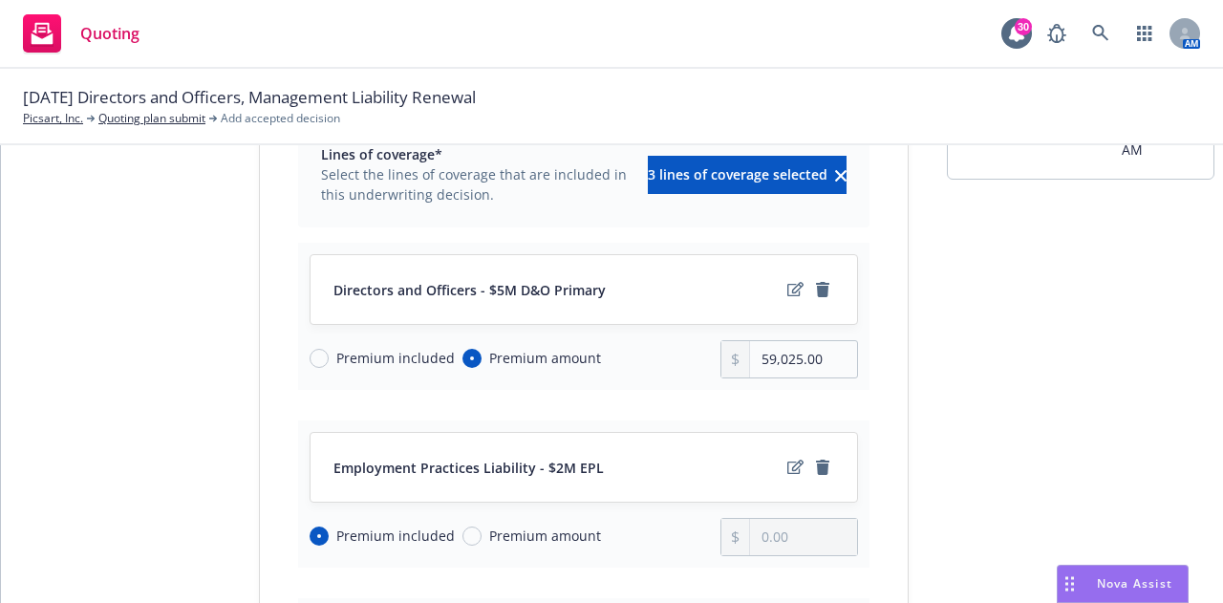
scroll to position [150, 0]
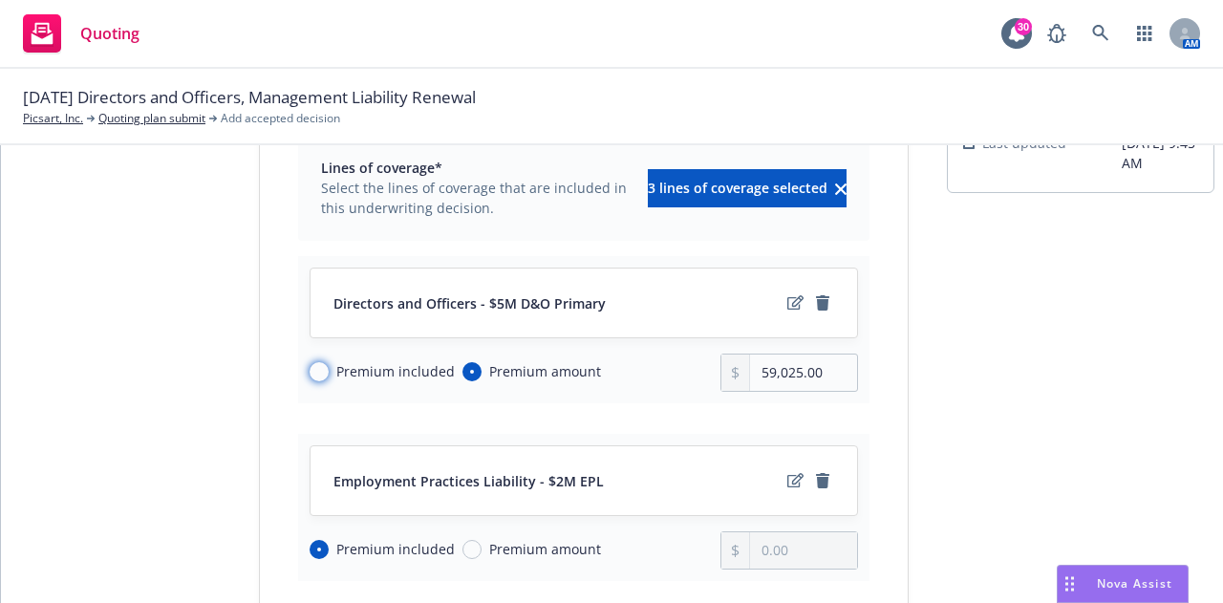
click at [310, 369] on input "Premium included" at bounding box center [318, 371] width 19 height 19
radio input "true"
radio input "false"
click at [787, 303] on icon "edit" at bounding box center [795, 302] width 16 height 15
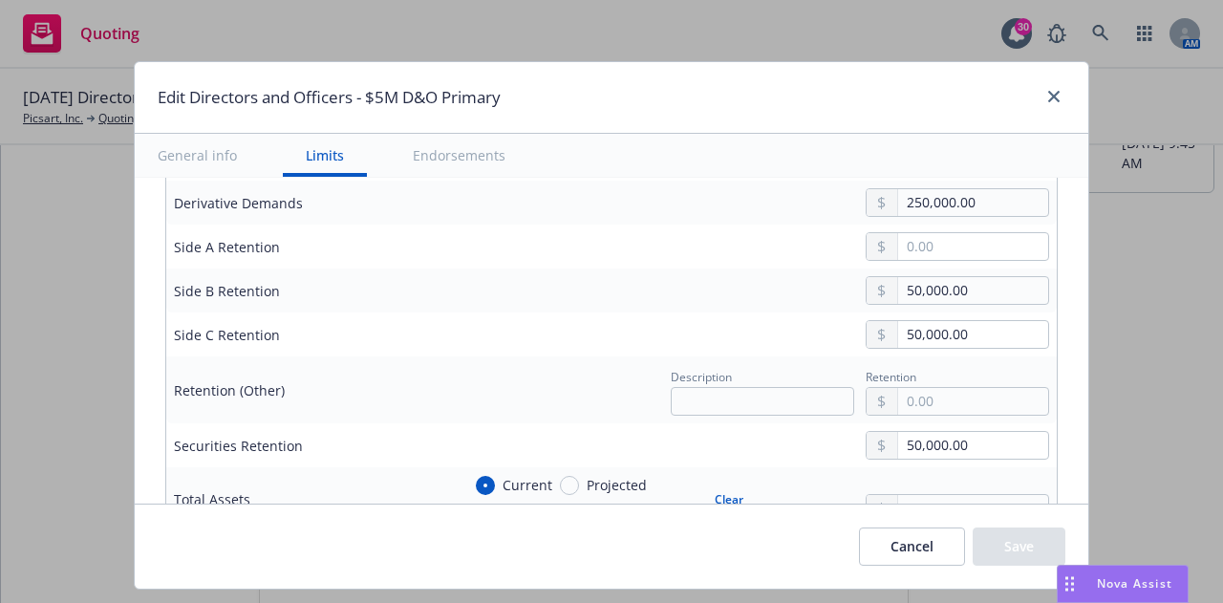
scroll to position [759, 0]
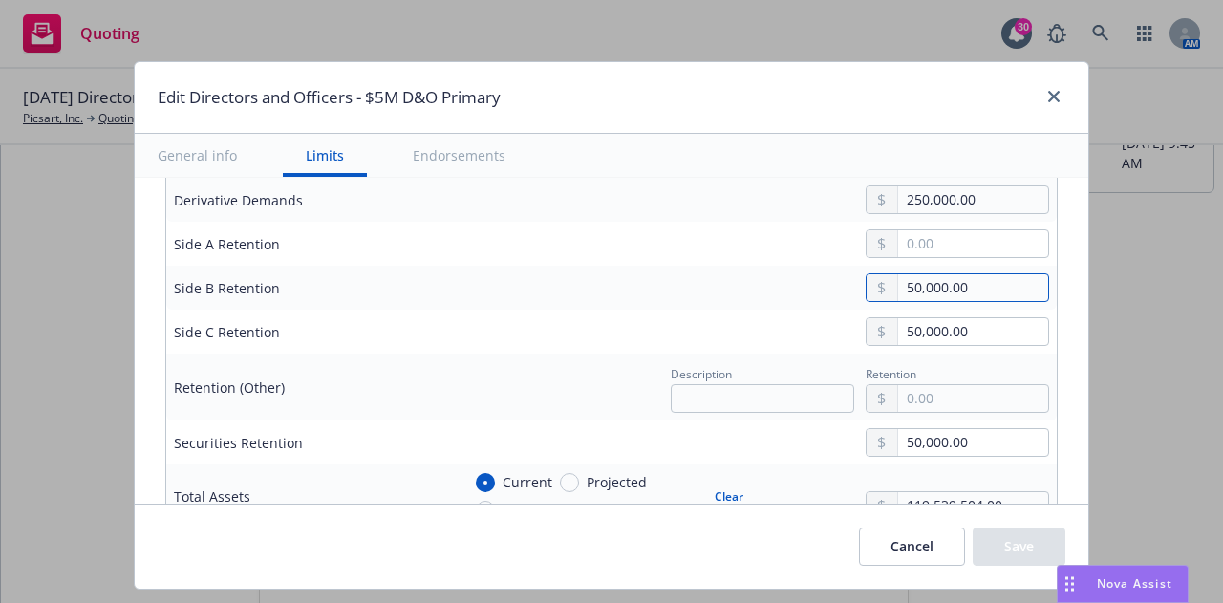
click at [904, 287] on input "50,000.00" at bounding box center [973, 287] width 150 height 27
type input "75,000.00"
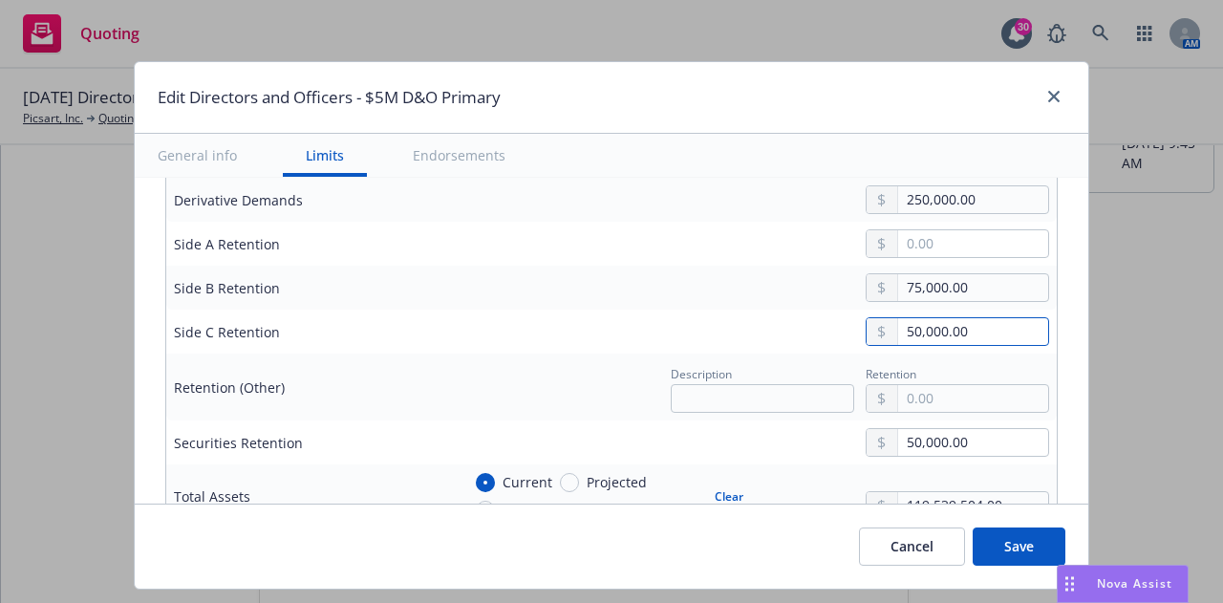
click at [904, 333] on input "50,000.00" at bounding box center [973, 331] width 150 height 27
type input "75,000.00"
click at [903, 445] on input "50,000.00" at bounding box center [973, 442] width 150 height 27
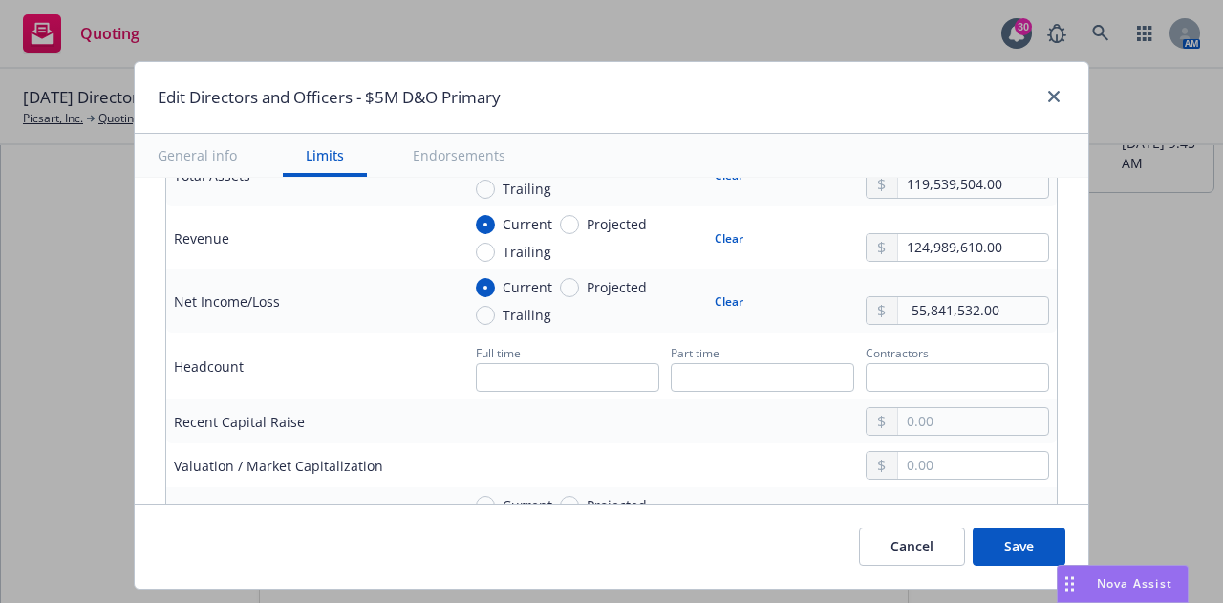
scroll to position [1100, 0]
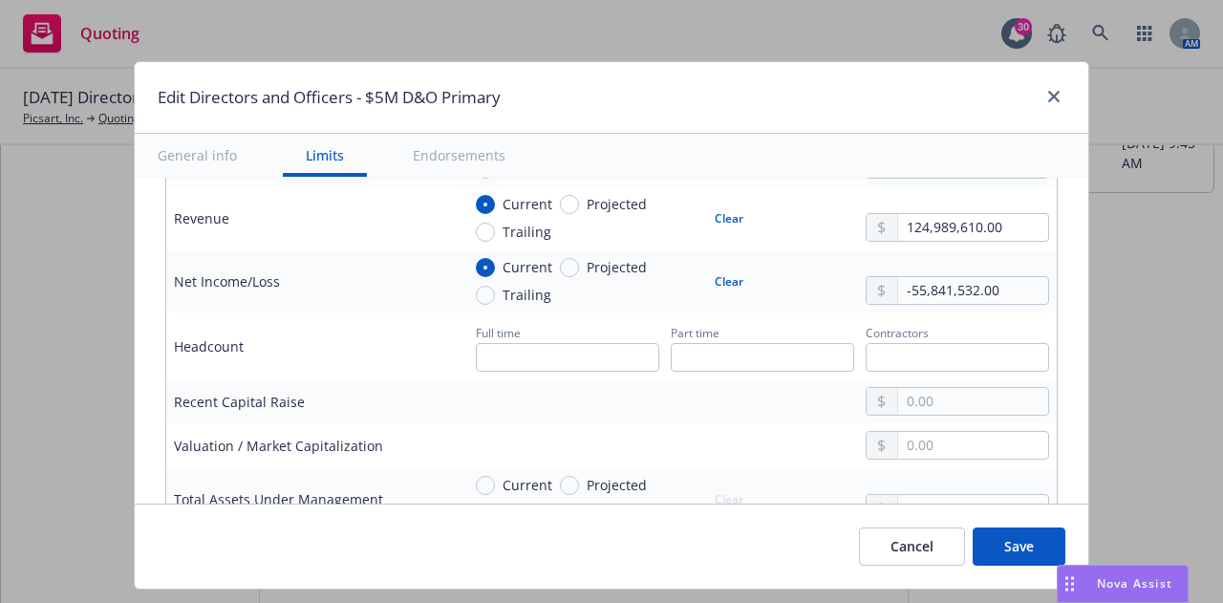
type input "75,000.00"
click at [1005, 550] on button "Save" at bounding box center [1018, 546] width 93 height 38
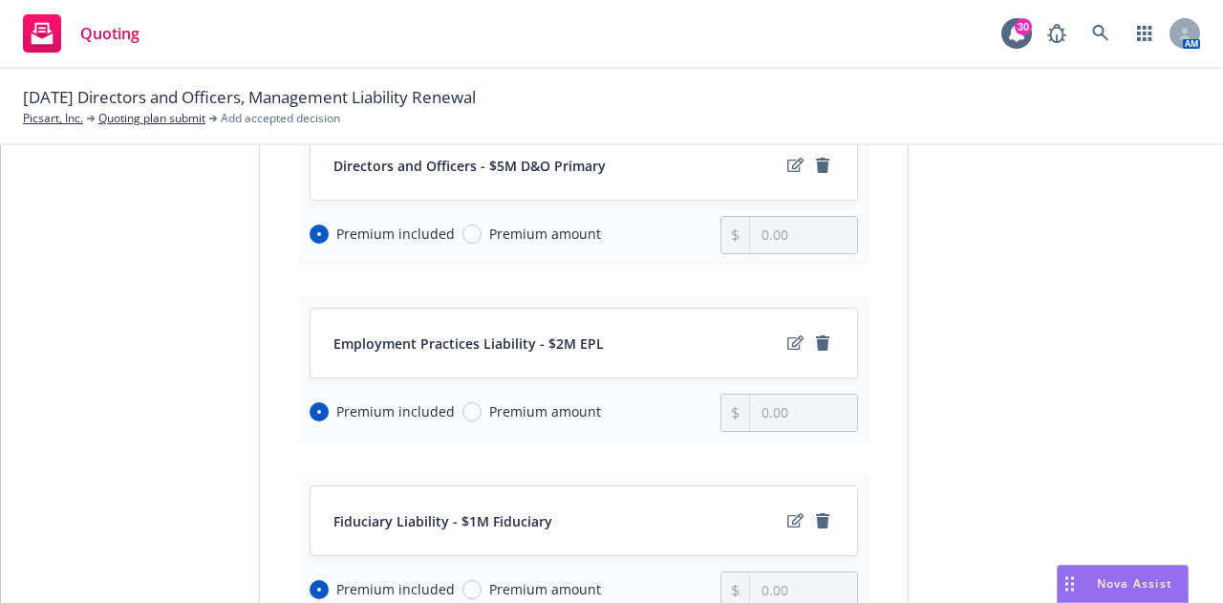
scroll to position [288, 0]
click at [787, 347] on icon "edit" at bounding box center [795, 341] width 16 height 15
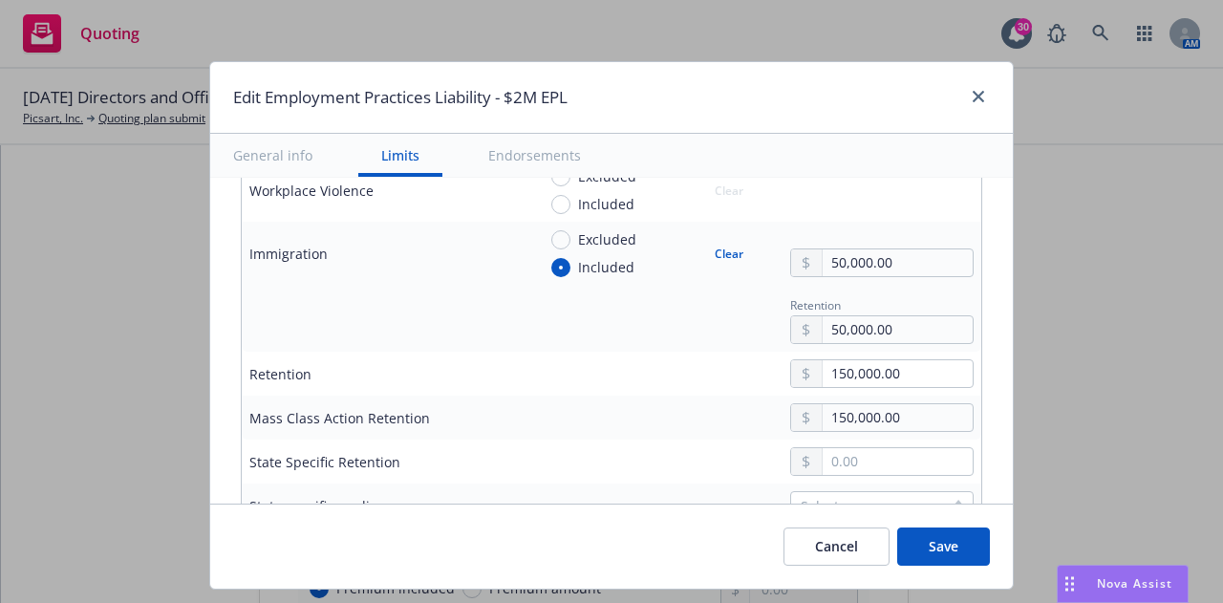
scroll to position [852, 0]
click at [822, 374] on input "150,000.00" at bounding box center [897, 374] width 150 height 27
type input "350,000.00"
click at [822, 421] on input "150,000.00" at bounding box center [897, 418] width 150 height 27
type input "350,000.00"
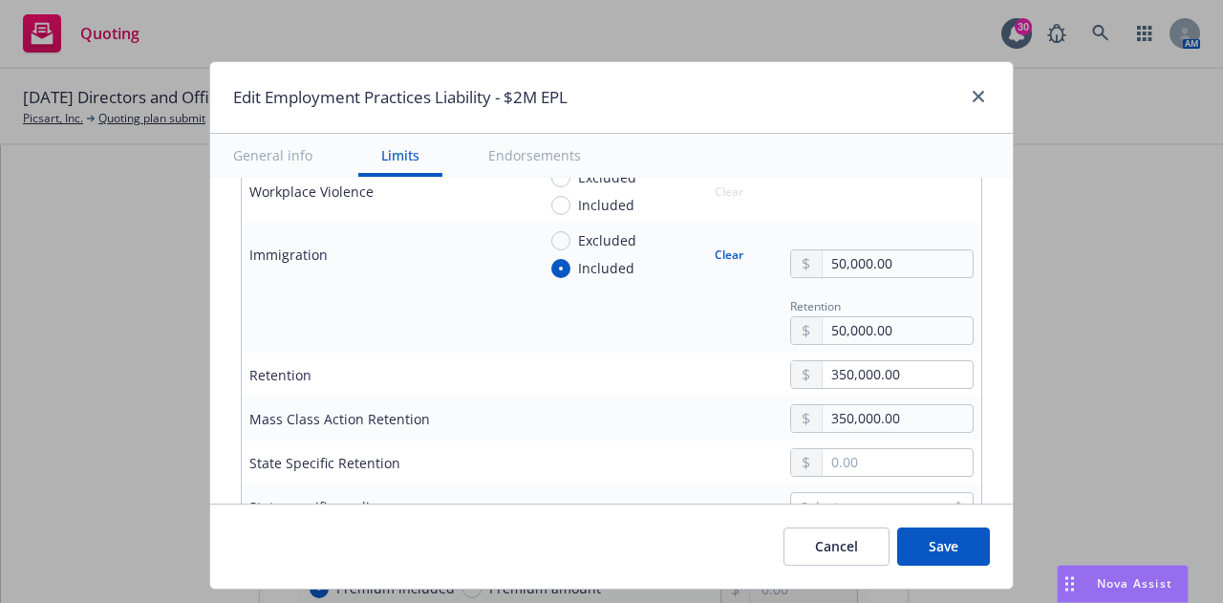
click at [930, 528] on button "Save" at bounding box center [943, 546] width 93 height 38
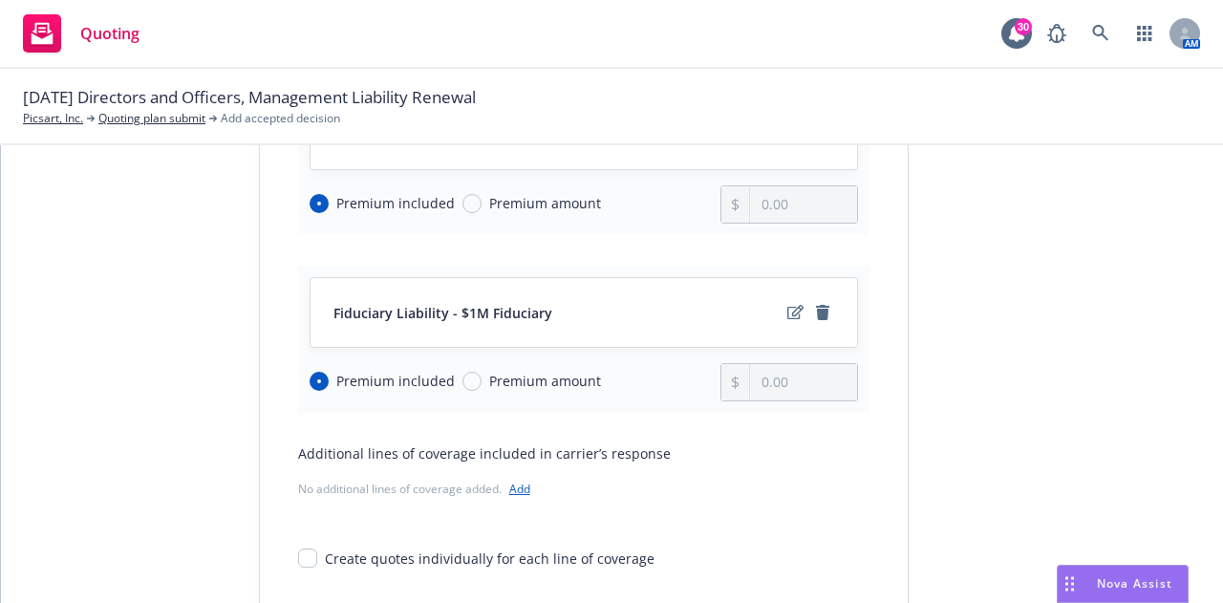
scroll to position [497, 0]
click at [787, 317] on icon "edit" at bounding box center [795, 311] width 16 height 14
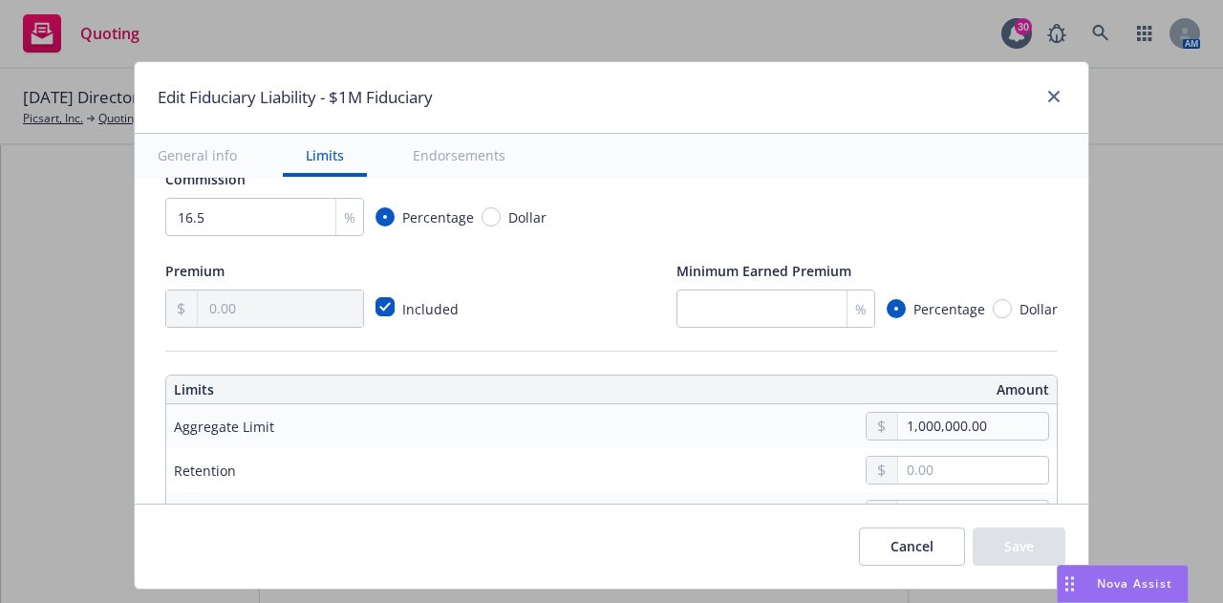
scroll to position [590, 0]
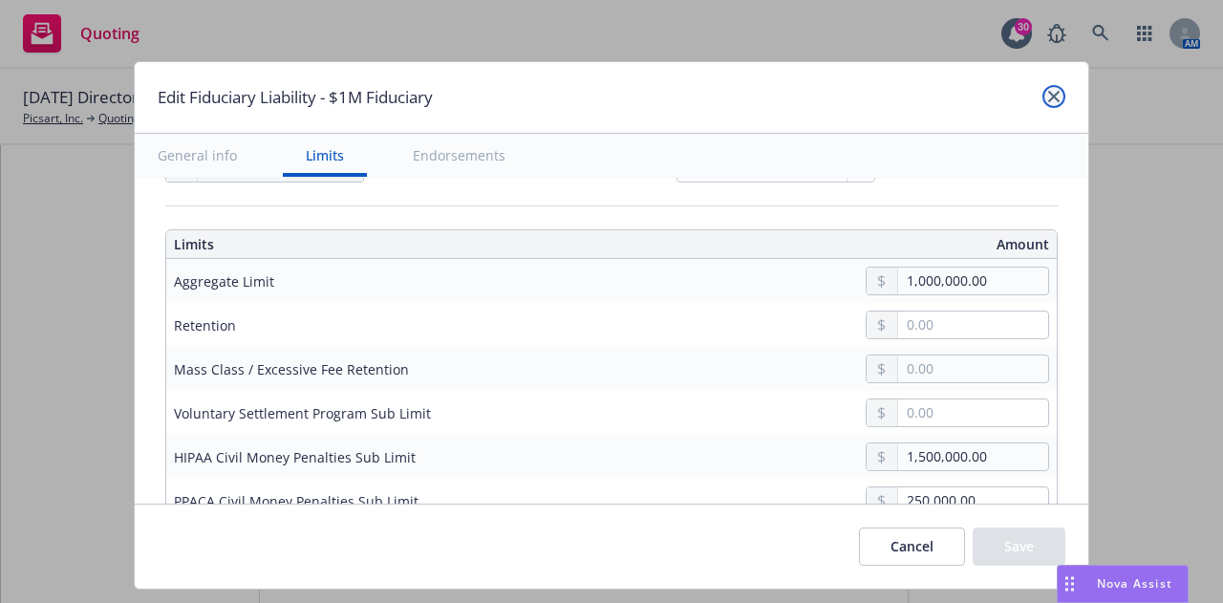
click at [1050, 99] on icon "close" at bounding box center [1053, 96] width 11 height 11
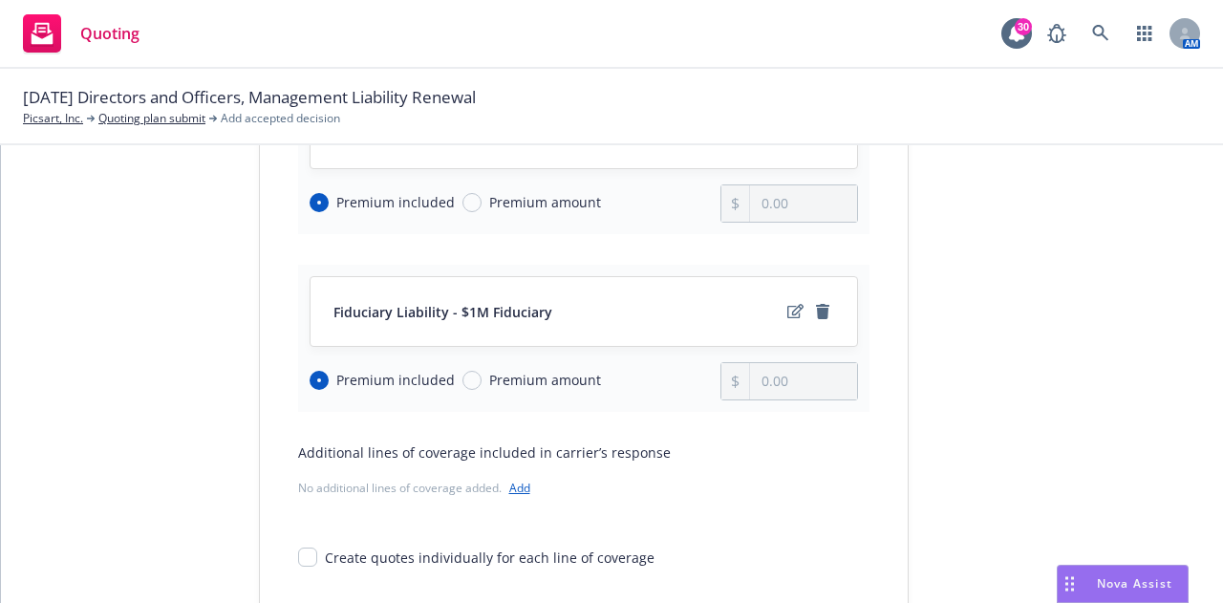
scroll to position [616, 0]
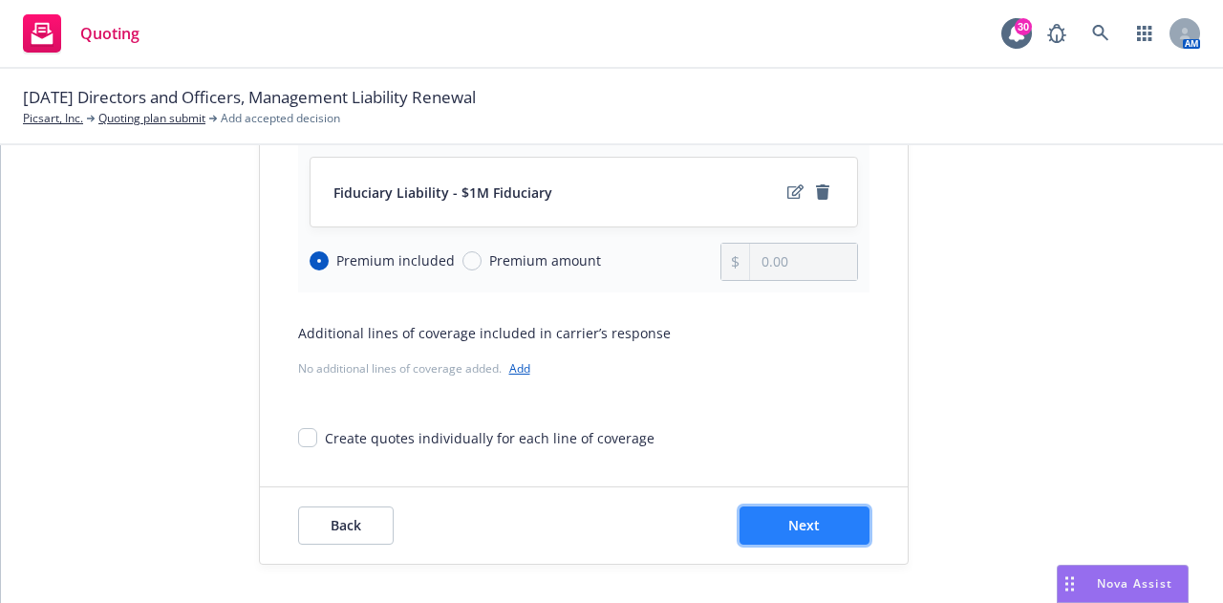
click at [762, 529] on button "Next" at bounding box center [804, 525] width 130 height 38
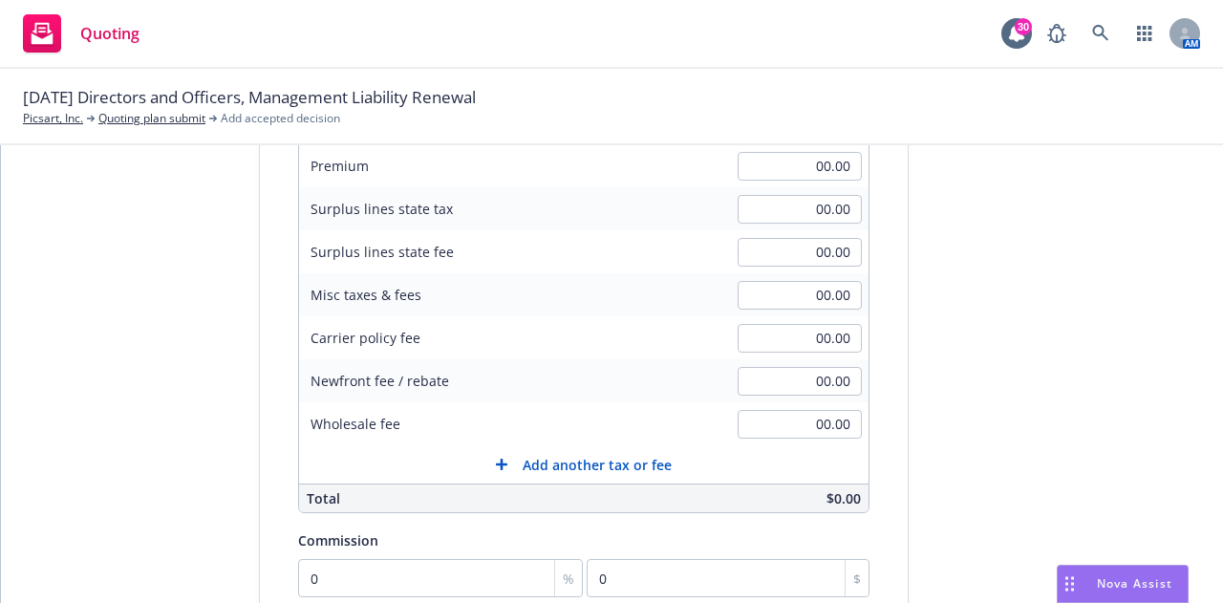
scroll to position [204, 0]
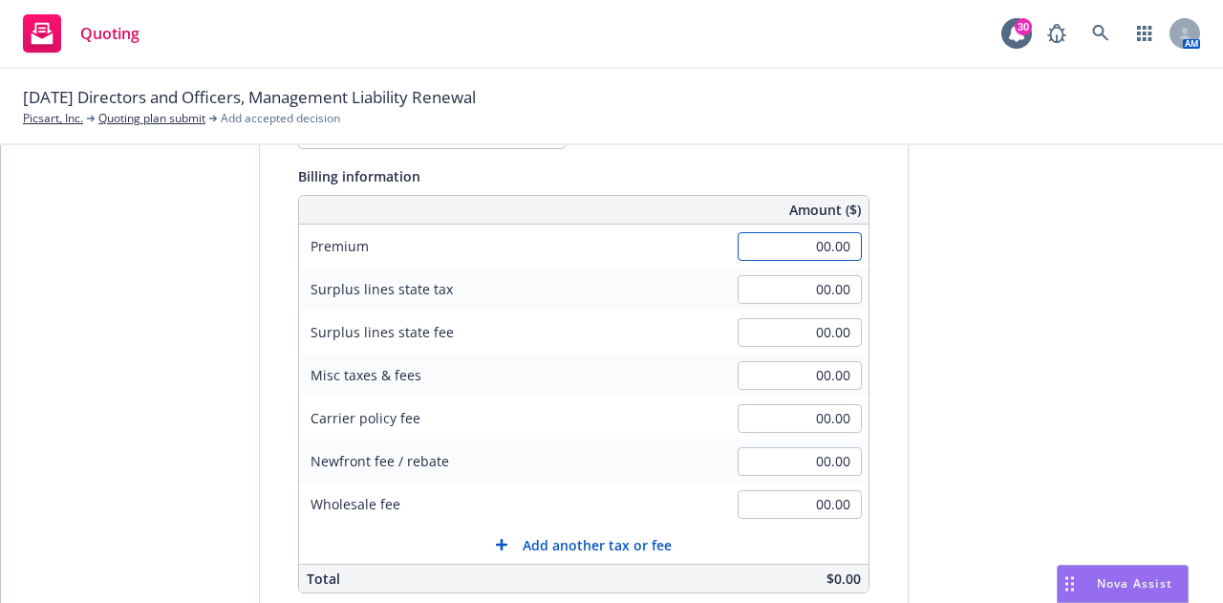
click at [814, 252] on input "00.00" at bounding box center [799, 246] width 124 height 29
type input "2"
type input "101,050.00"
click at [565, 553] on span "Add another tax or fee" at bounding box center [596, 545] width 149 height 20
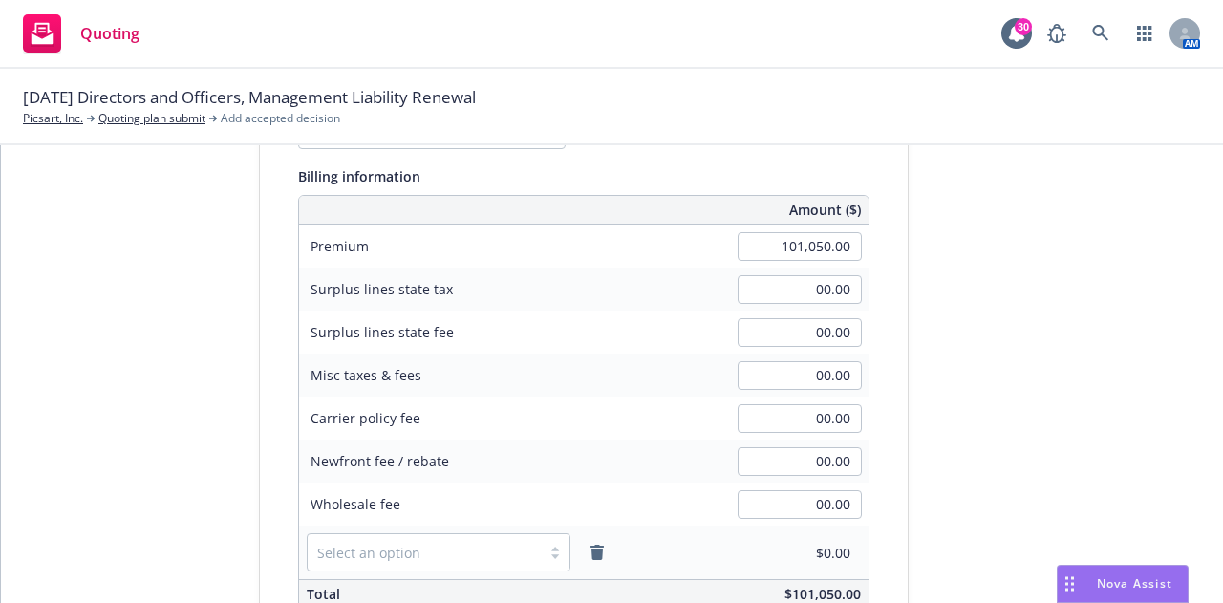
click at [546, 553] on div at bounding box center [555, 551] width 29 height 15
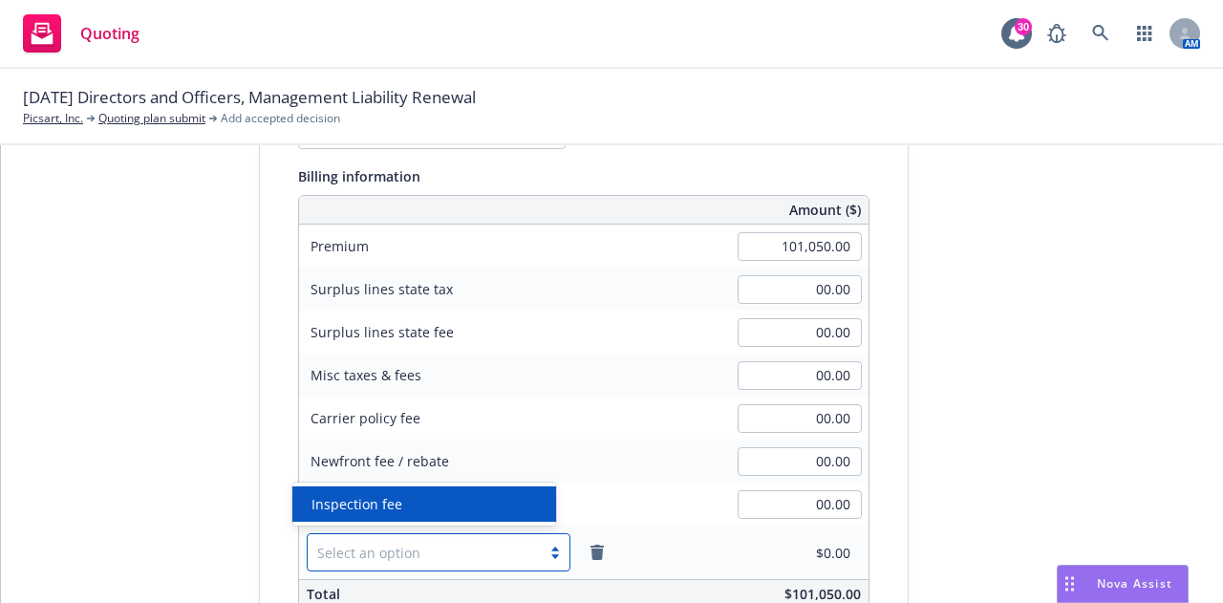
click at [546, 553] on div at bounding box center [555, 551] width 29 height 15
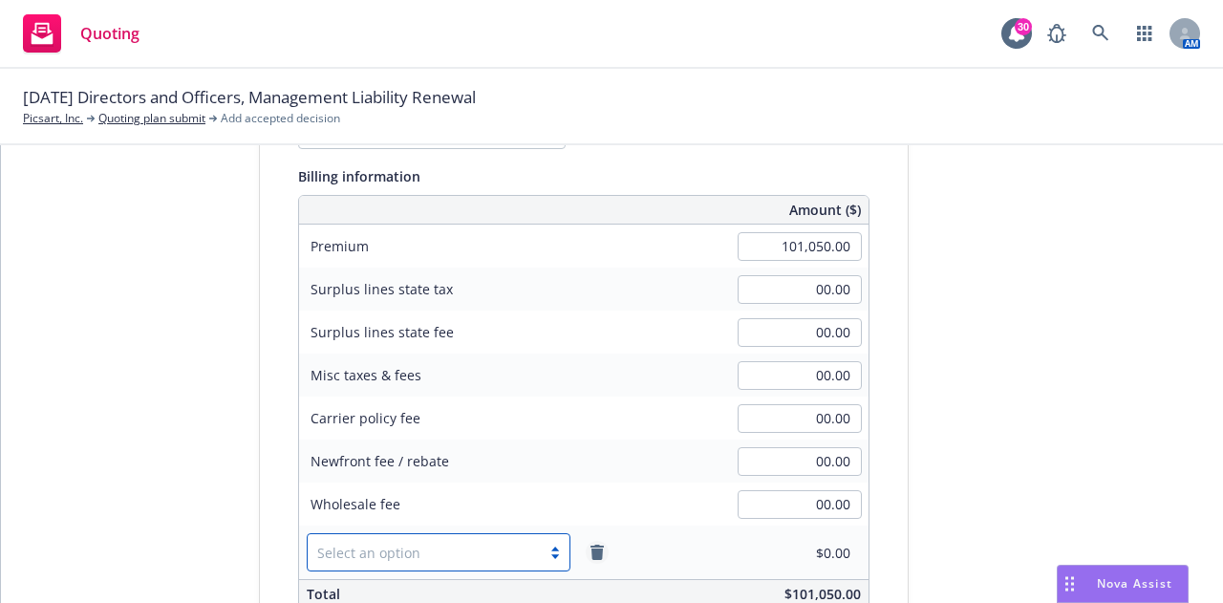
click at [589, 556] on icon "remove" at bounding box center [596, 551] width 15 height 15
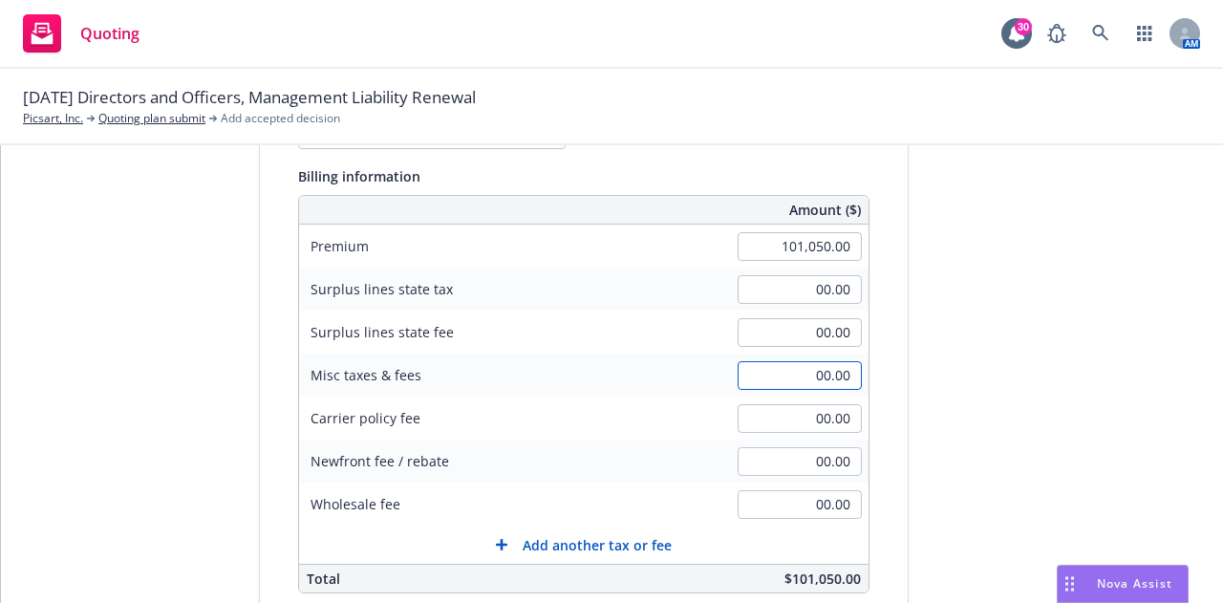
click at [808, 386] on input "00.00" at bounding box center [799, 375] width 124 height 29
type input "1,010.50"
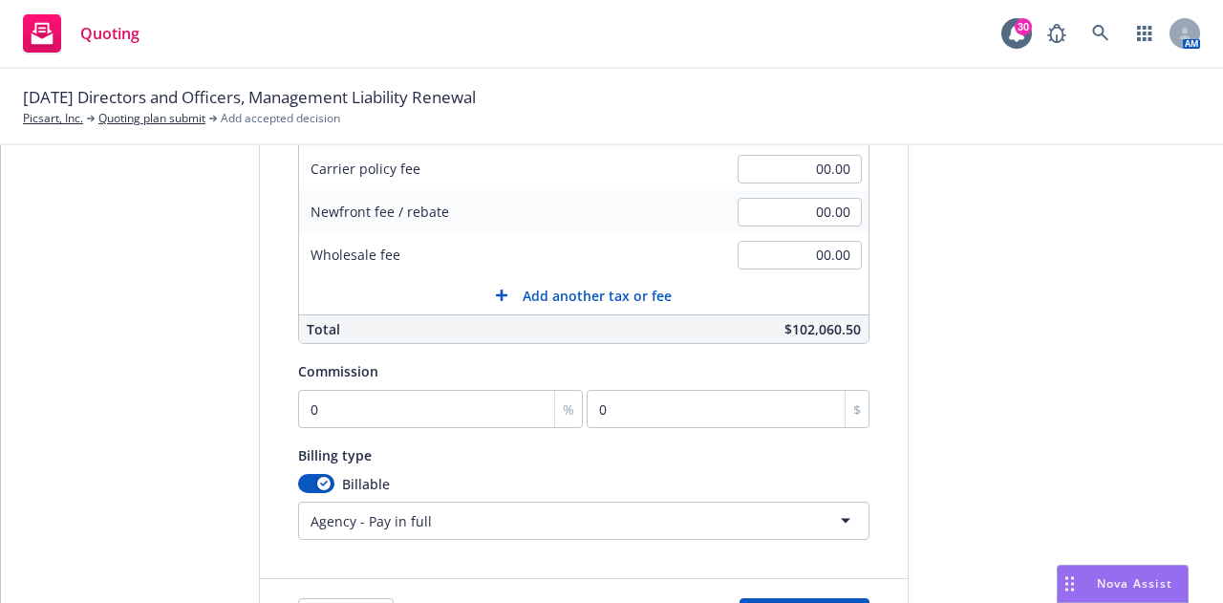
scroll to position [455, 0]
click at [437, 408] on input "0" at bounding box center [441, 408] width 286 height 38
type input "1"
type input "1010.5"
type input "17"
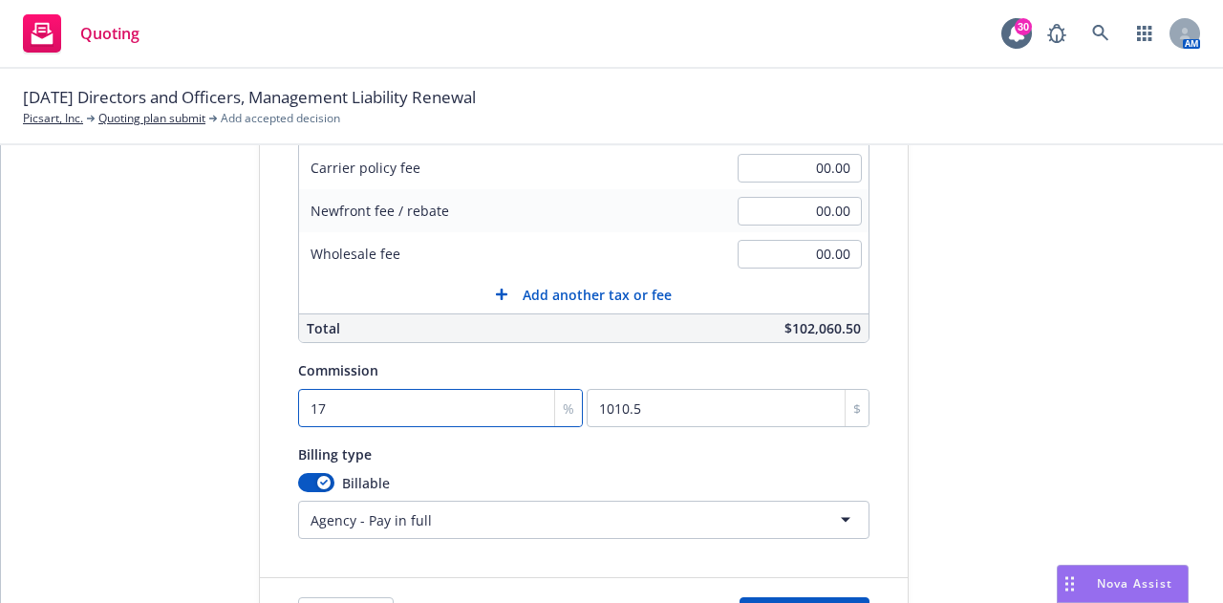
type input "17178.5"
type input "17.5"
type input "17683.75"
type input "17.5"
click at [601, 448] on div "Billing type" at bounding box center [583, 453] width 571 height 23
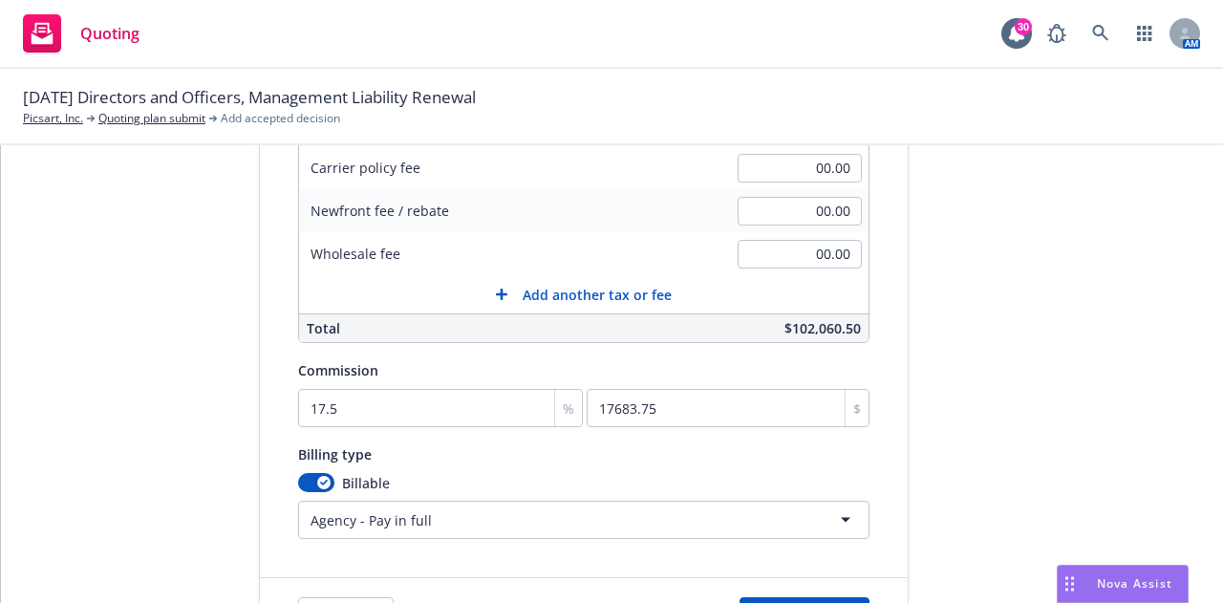
scroll to position [560, 0]
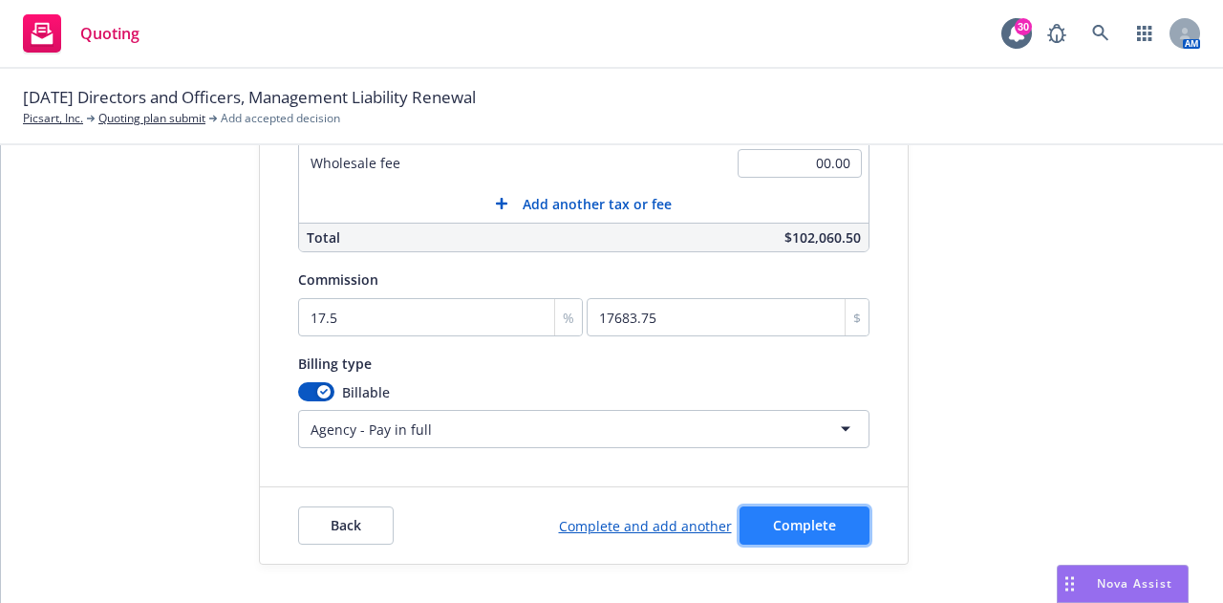
click at [788, 516] on span "Complete" at bounding box center [804, 525] width 63 height 18
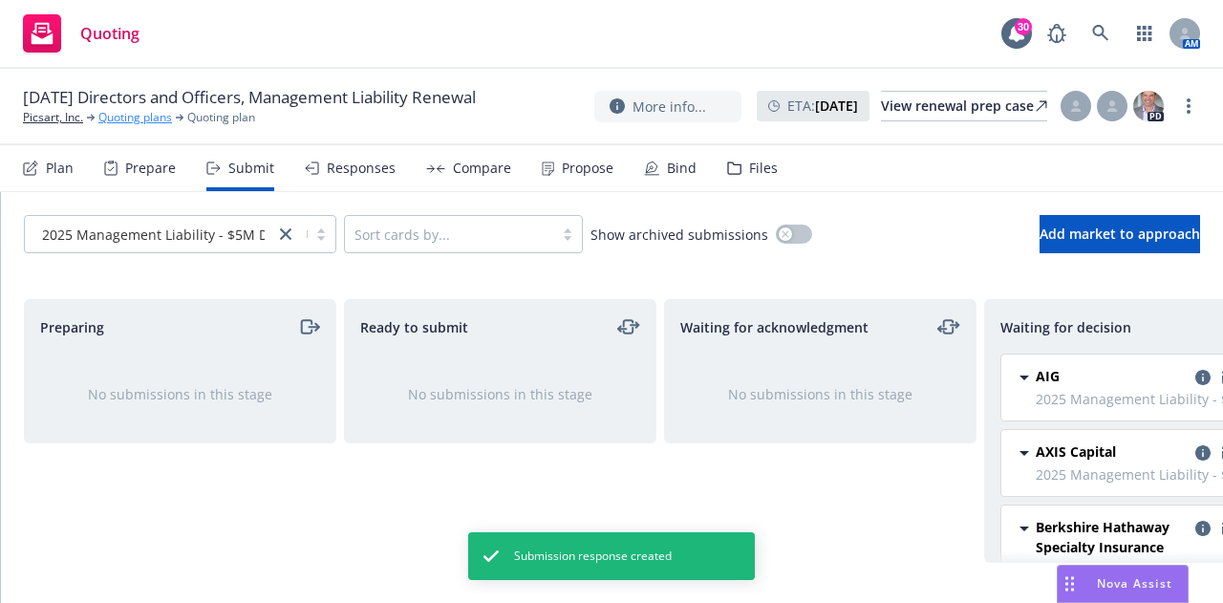
click at [125, 126] on link "Quoting plans" at bounding box center [135, 117] width 74 height 17
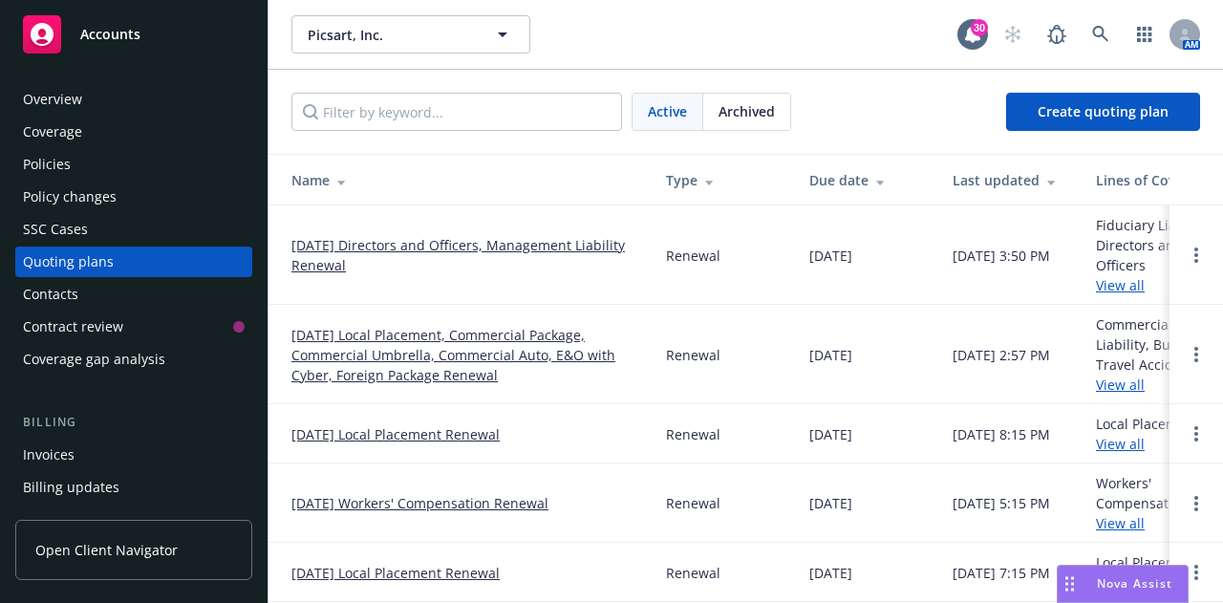
click at [421, 245] on link "[DATE] Directors and Officers, Management Liability Renewal" at bounding box center [463, 255] width 344 height 40
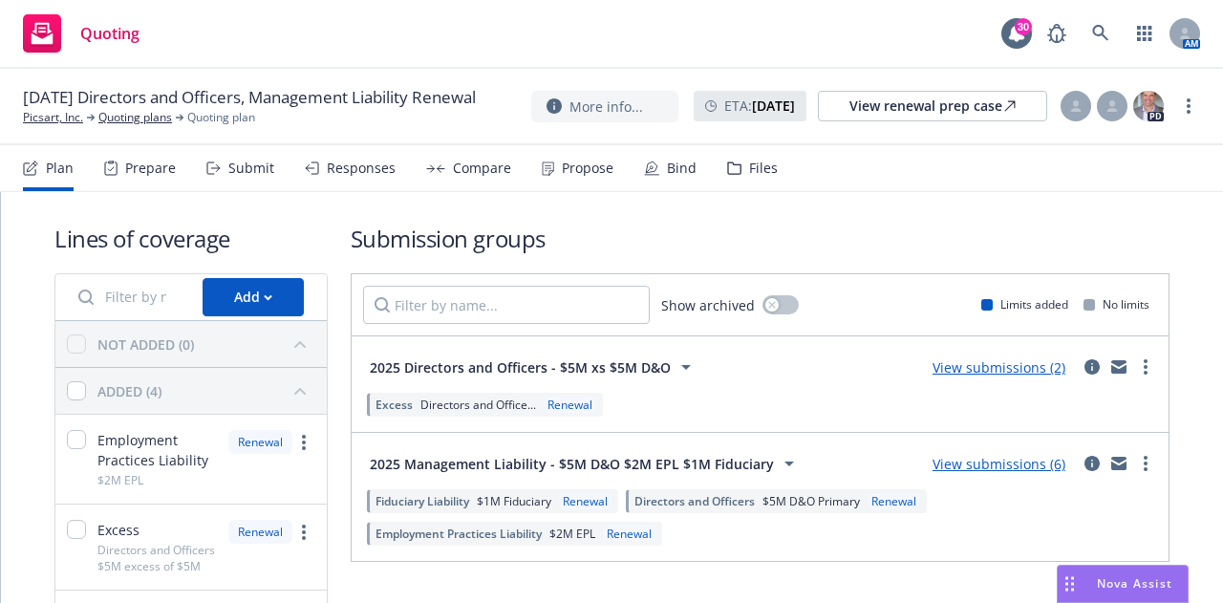
click at [1016, 362] on link "View submissions (2)" at bounding box center [998, 367] width 133 height 18
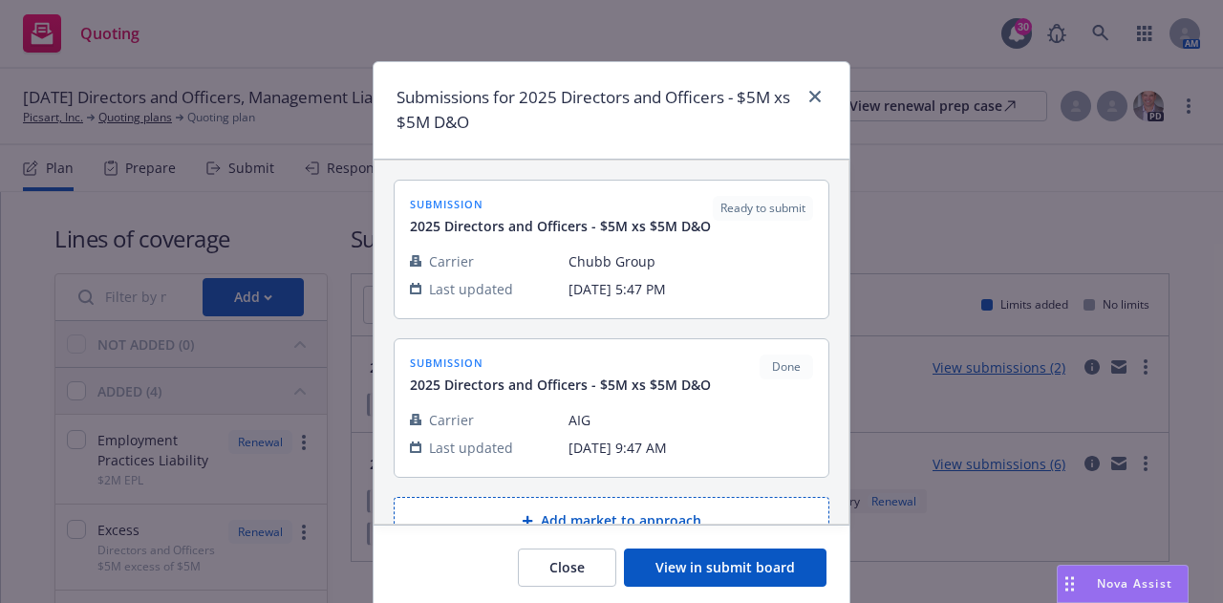
click at [726, 560] on button "View in submit board" at bounding box center [725, 567] width 202 height 38
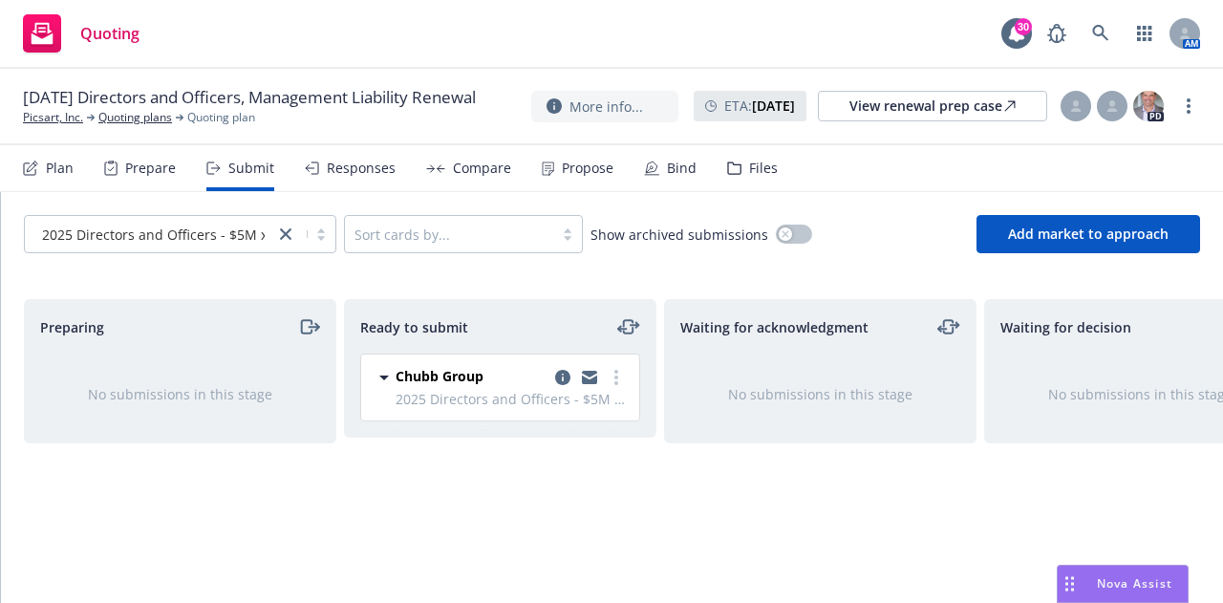
scroll to position [0, 416]
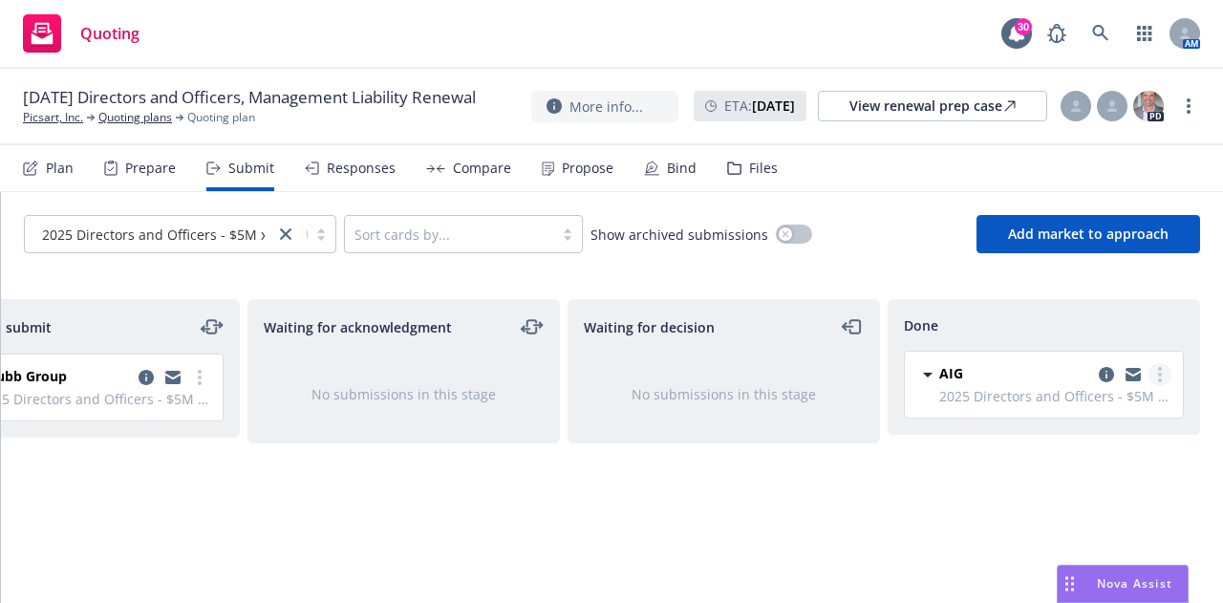
click at [1158, 374] on circle "more" at bounding box center [1160, 374] width 4 height 4
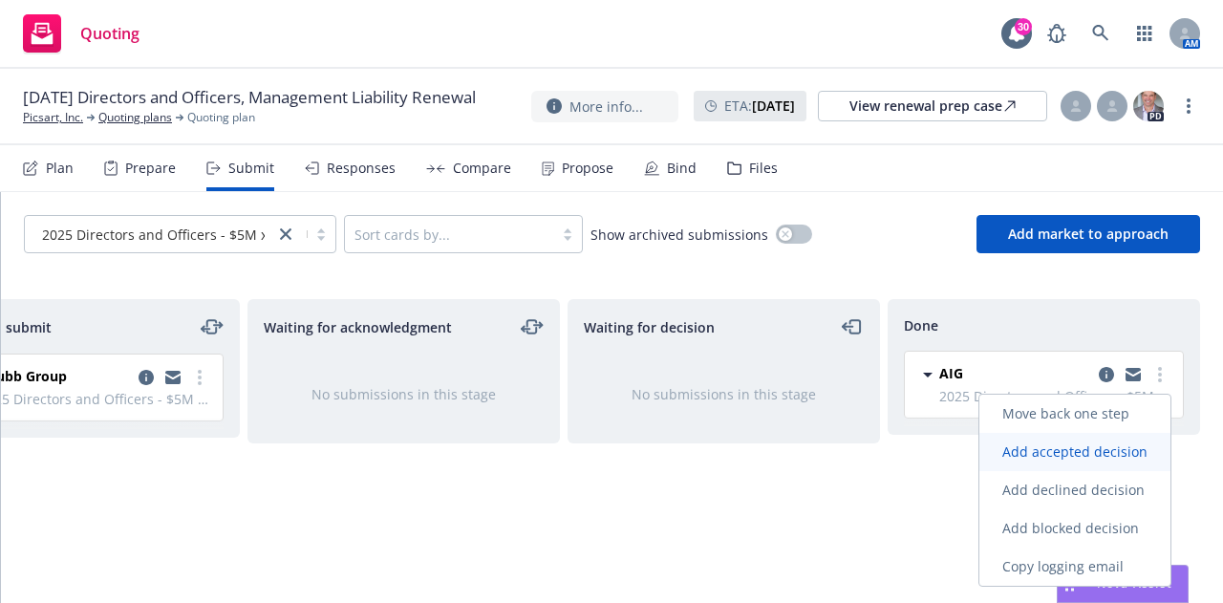
click at [1109, 446] on span "Add accepted decision" at bounding box center [1074, 451] width 191 height 18
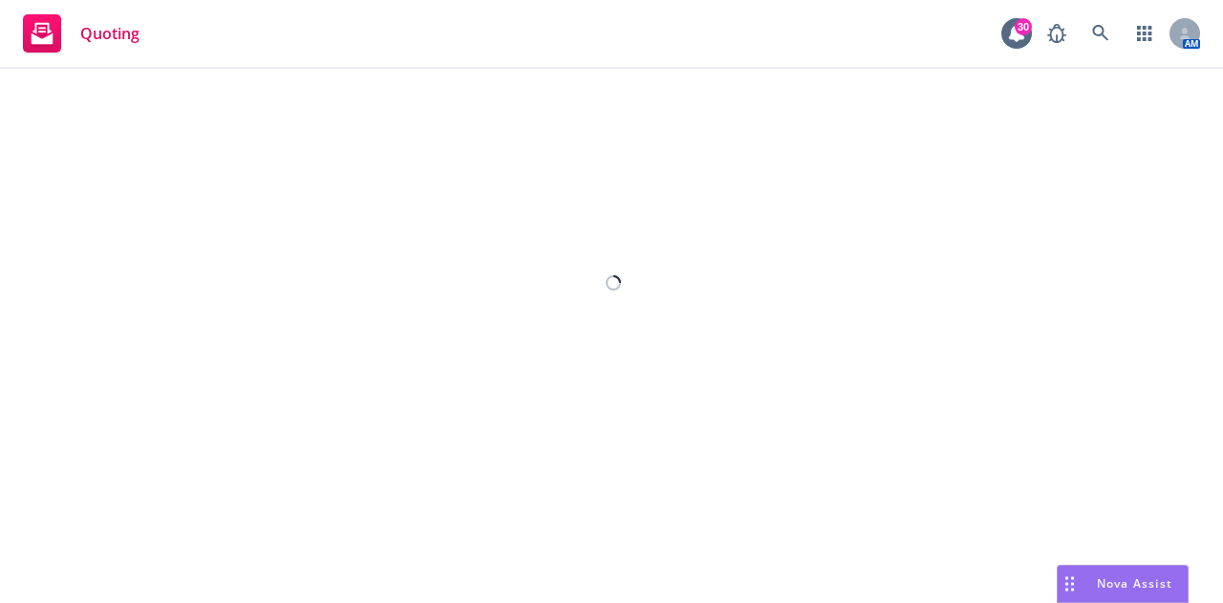
select select "12"
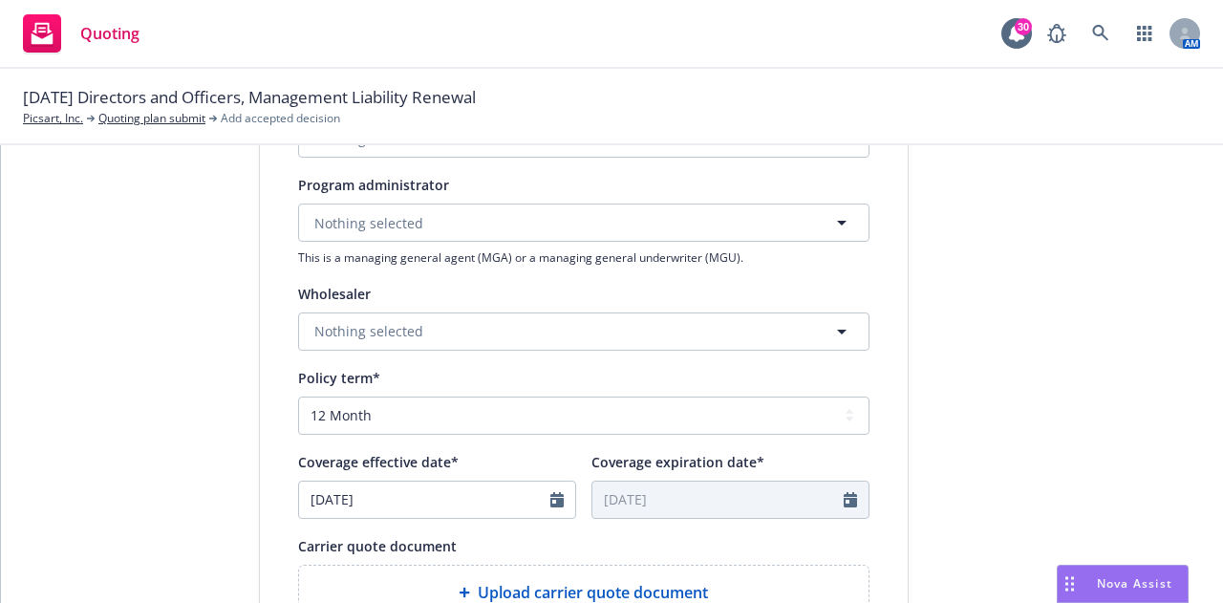
scroll to position [504, 0]
click at [615, 212] on button "Nothing selected" at bounding box center [583, 222] width 571 height 38
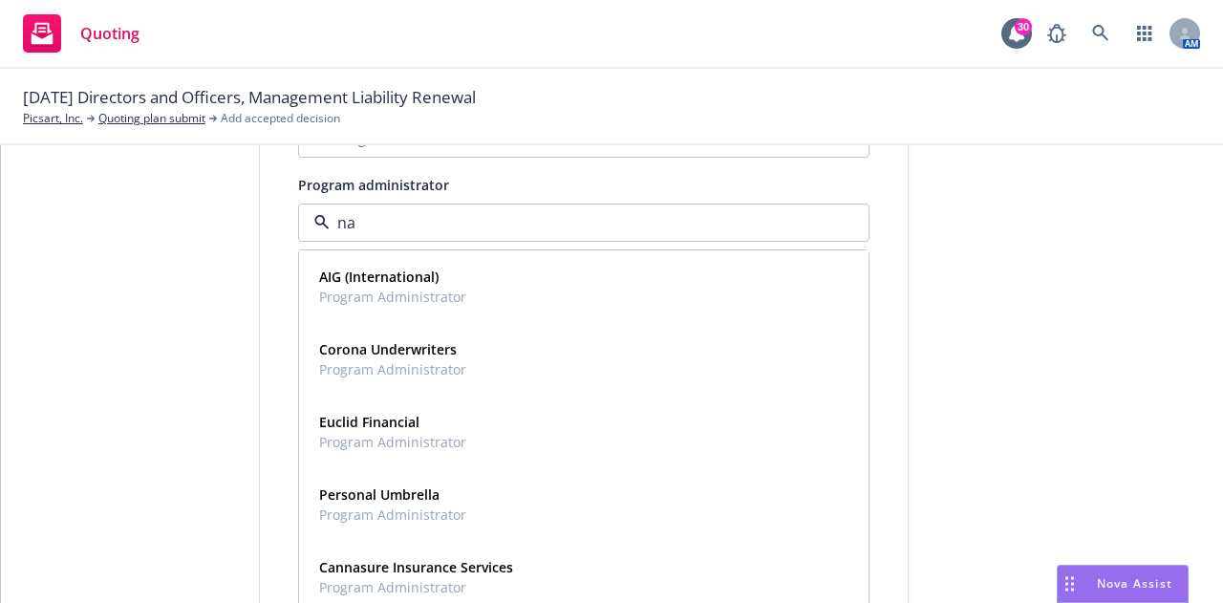
type input "n"
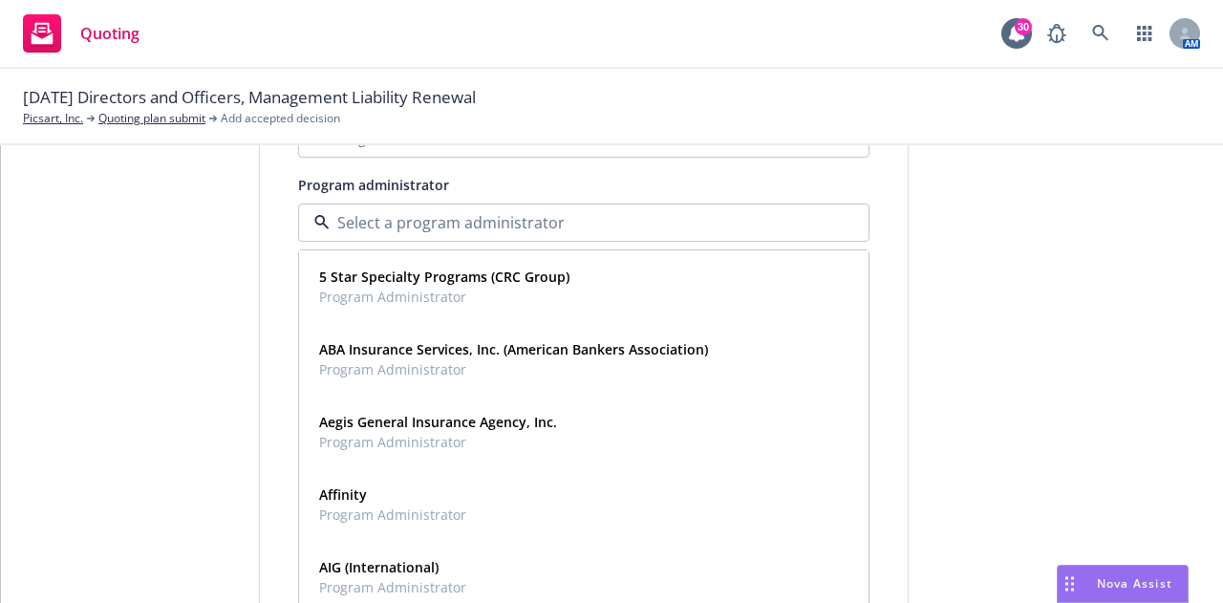
drag, startPoint x: 615, startPoint y: 212, endPoint x: 627, endPoint y: 185, distance: 29.1
click at [627, 185] on div "Program administrator 5 Star Specialty Programs (CRC Group) Program Administrat…" at bounding box center [583, 219] width 571 height 93
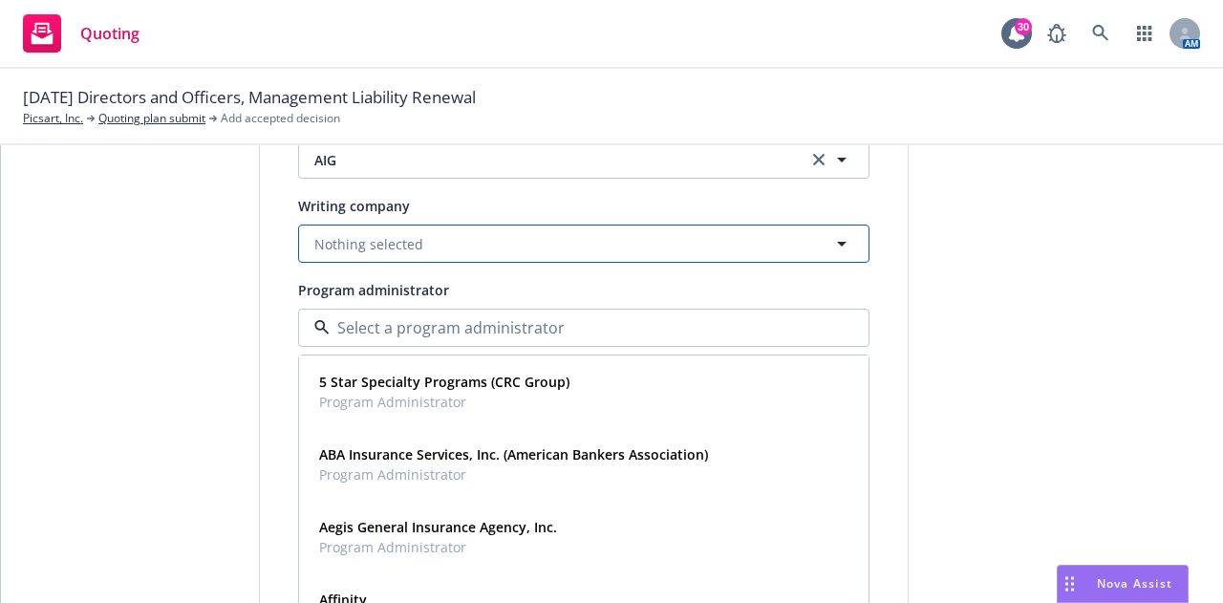
click at [567, 236] on button "Nothing selected" at bounding box center [583, 243] width 571 height 38
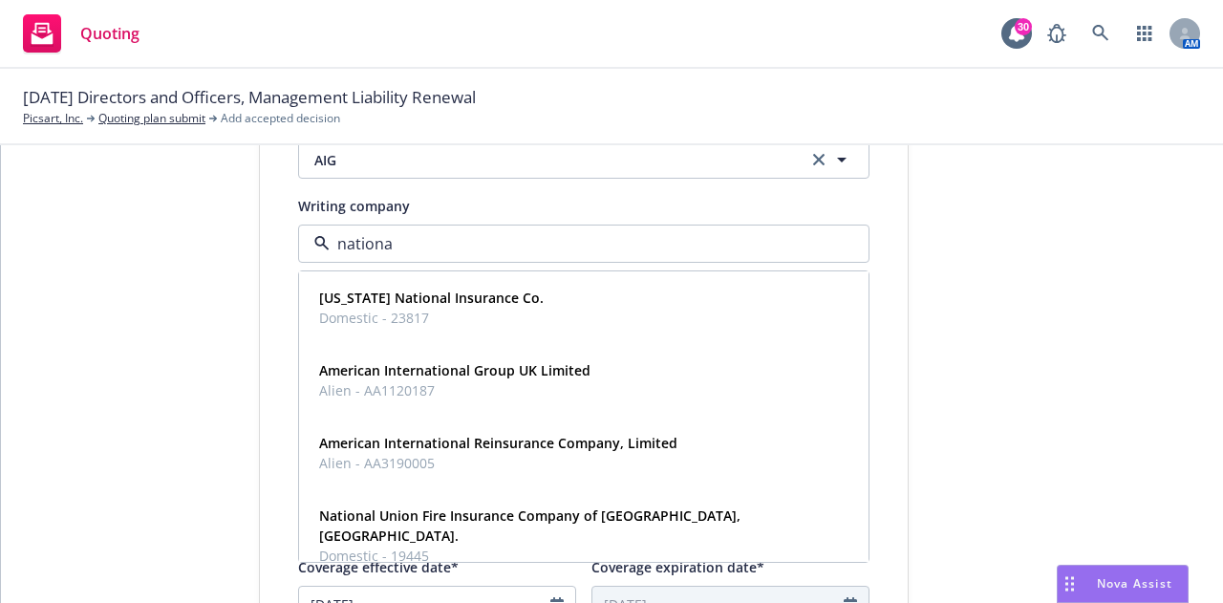
type input "national"
click at [421, 545] on span "Domestic - 19445" at bounding box center [581, 555] width 525 height 20
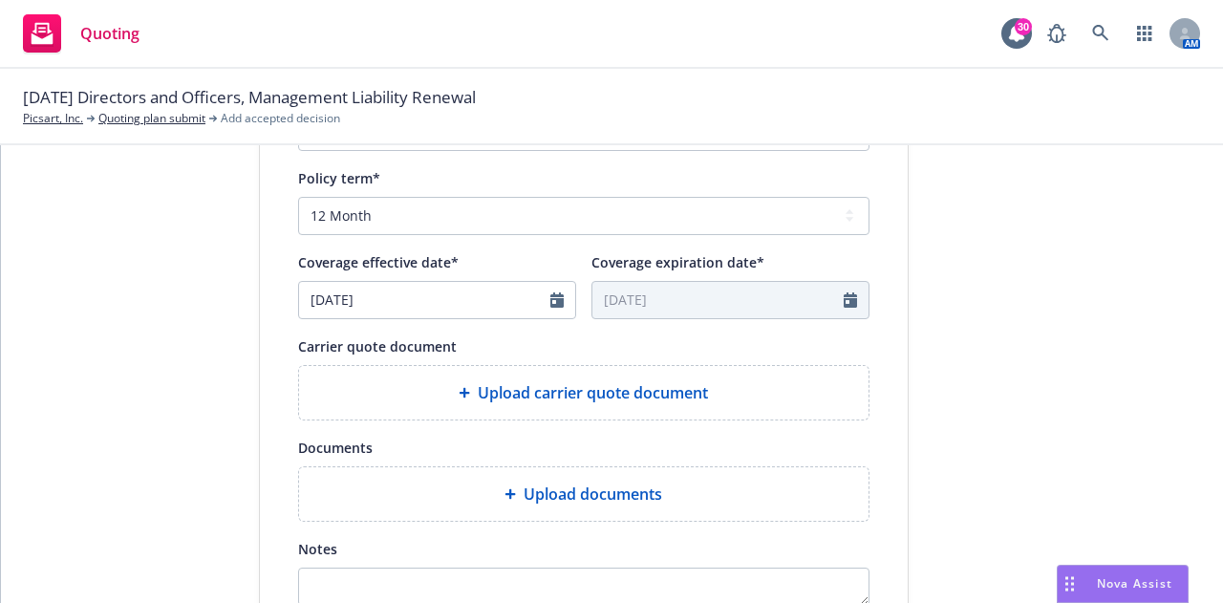
scroll to position [899, 0]
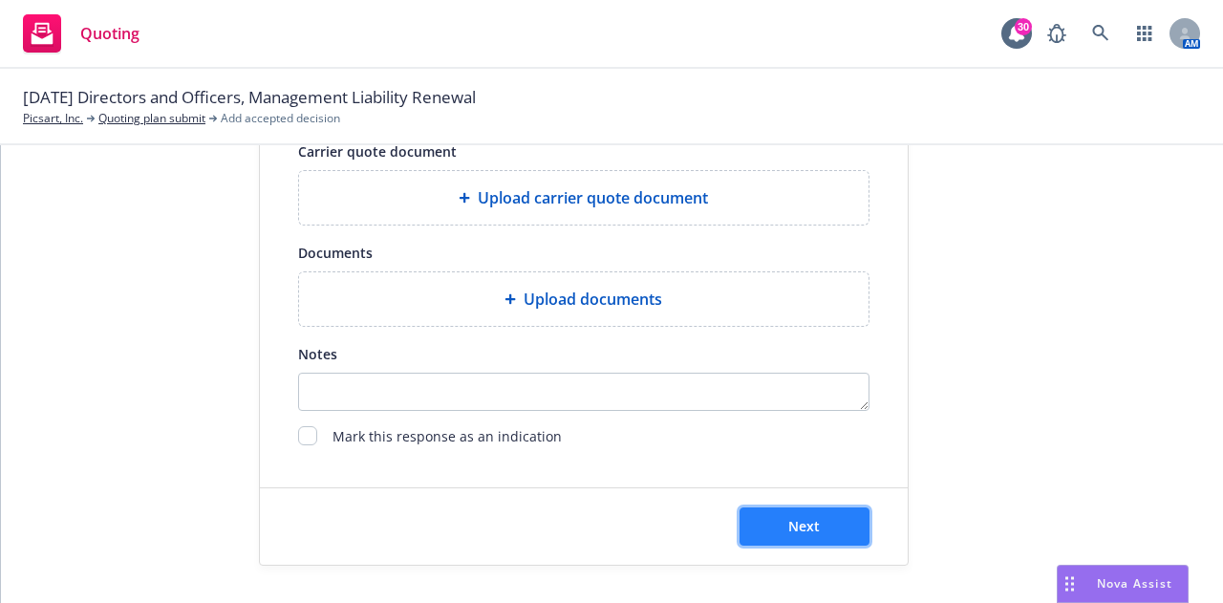
click at [803, 514] on button "Next" at bounding box center [804, 526] width 130 height 38
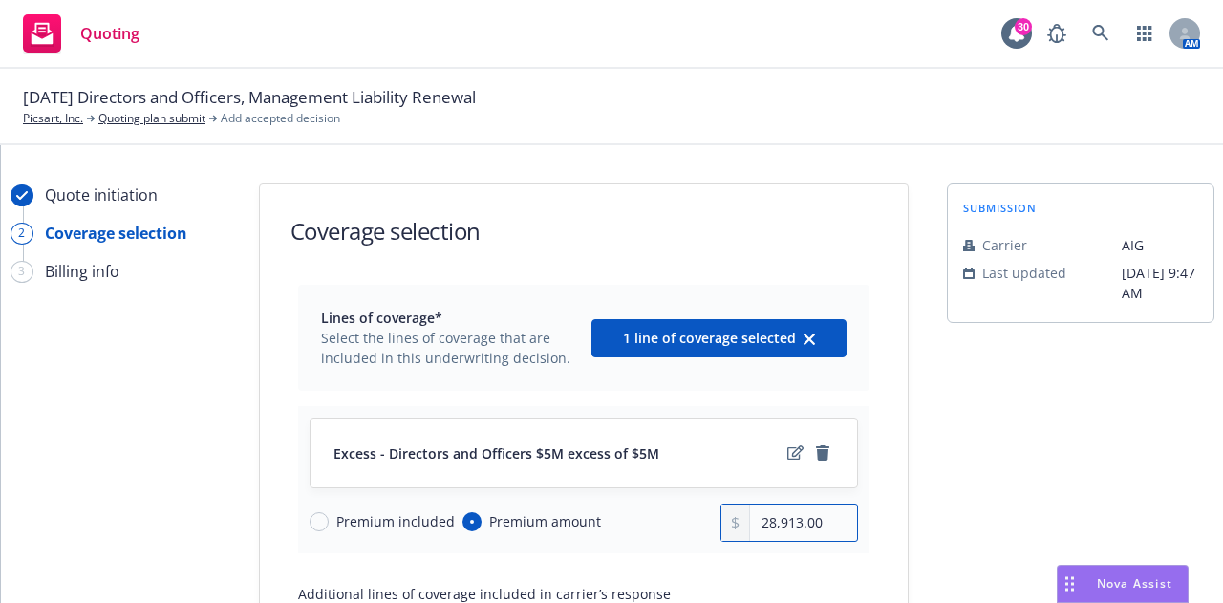
click at [786, 530] on input "28,913.00" at bounding box center [803, 522] width 106 height 36
type input "38,000.00"
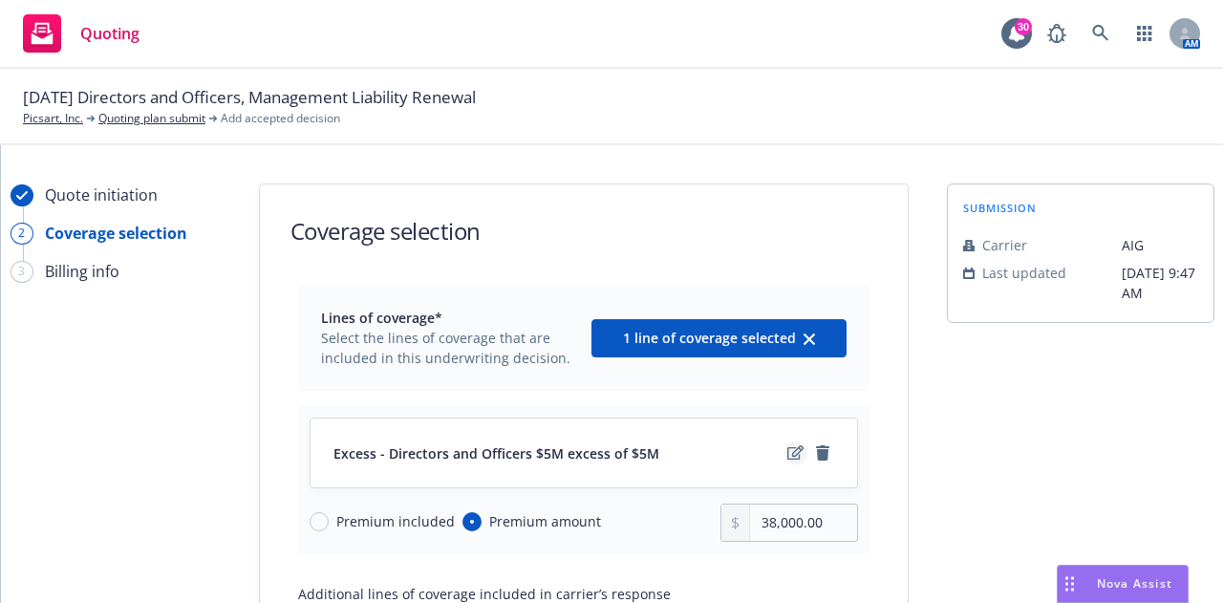
click at [790, 456] on icon "edit" at bounding box center [795, 452] width 16 height 15
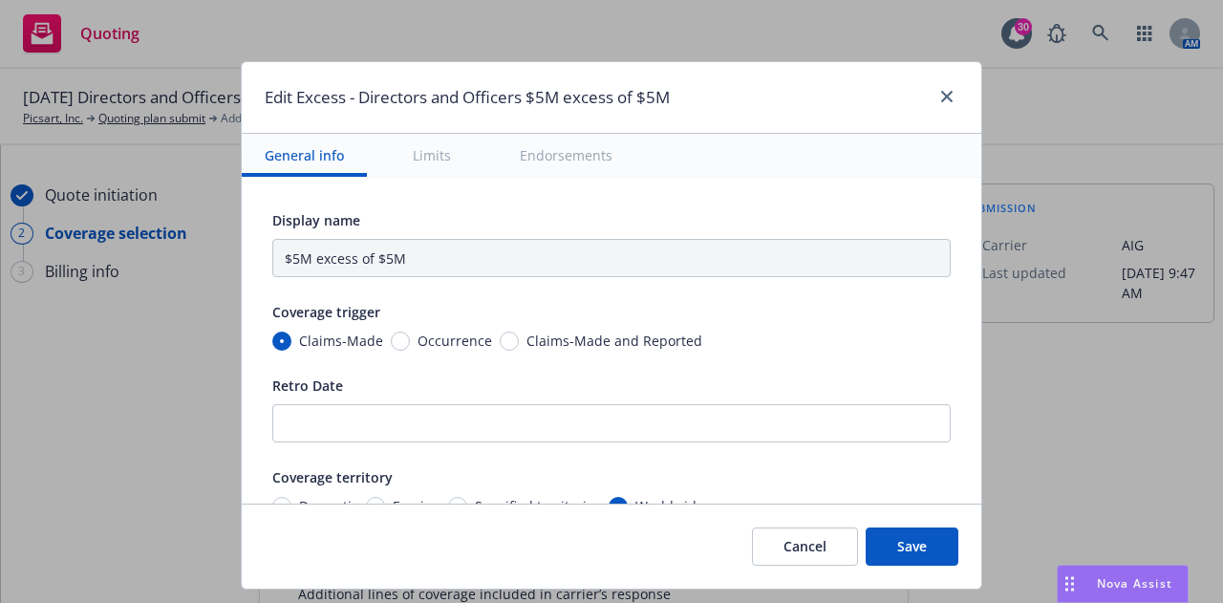
type input "Directors and Officers $5M excess of $5M"
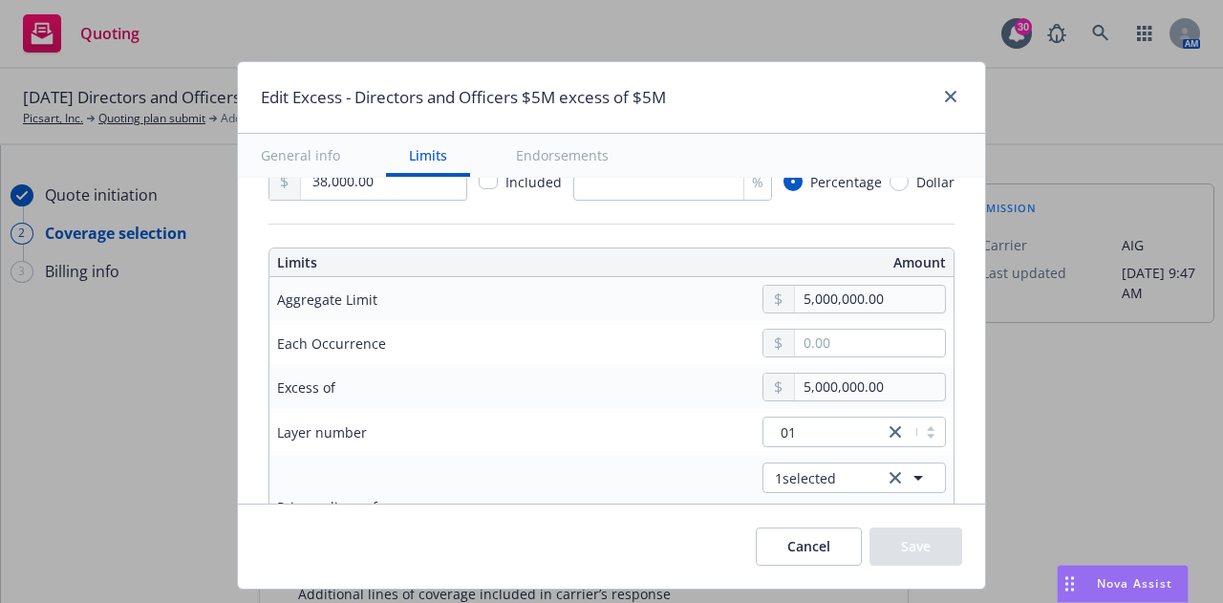
scroll to position [713, 0]
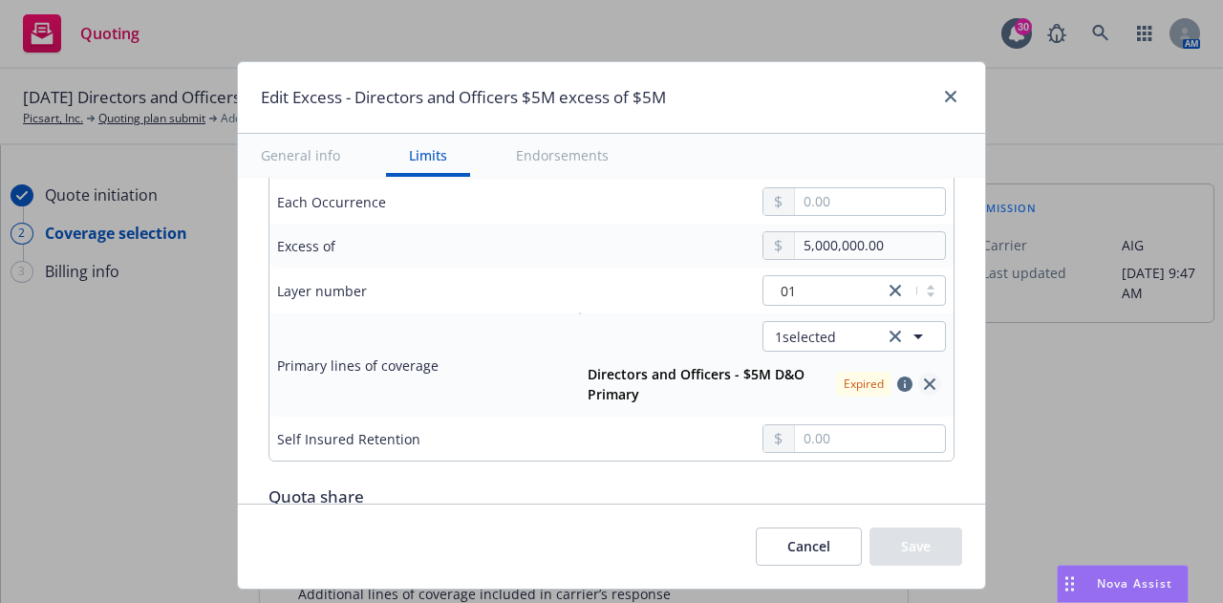
click at [924, 385] on icon "close" at bounding box center [929, 383] width 11 height 11
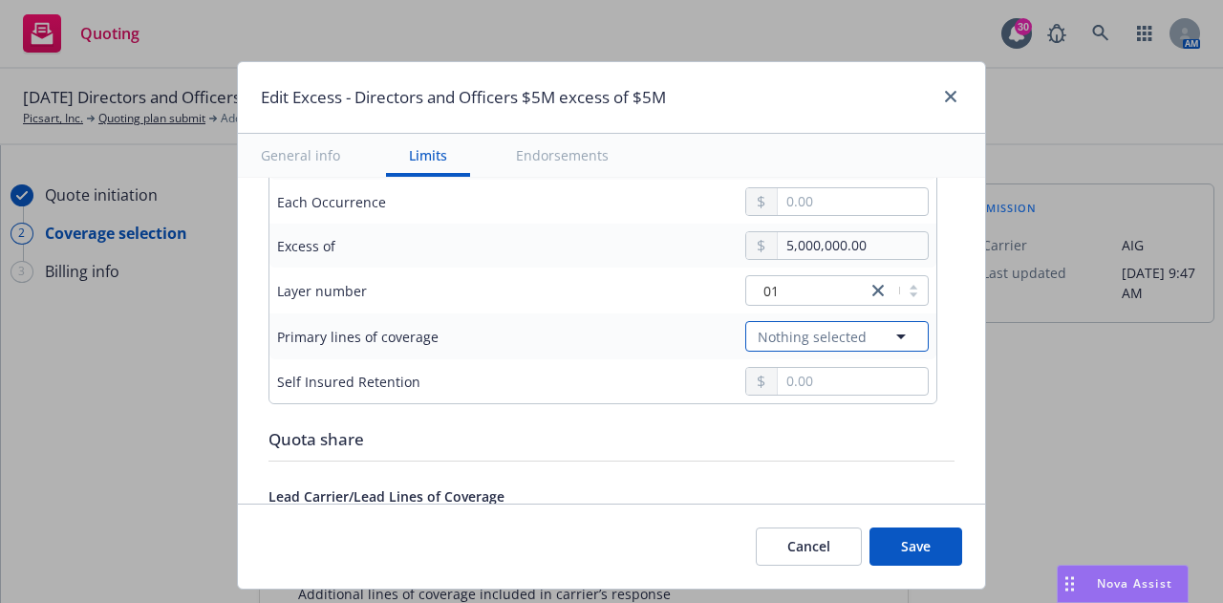
click at [889, 338] on icon "button" at bounding box center [900, 336] width 23 height 23
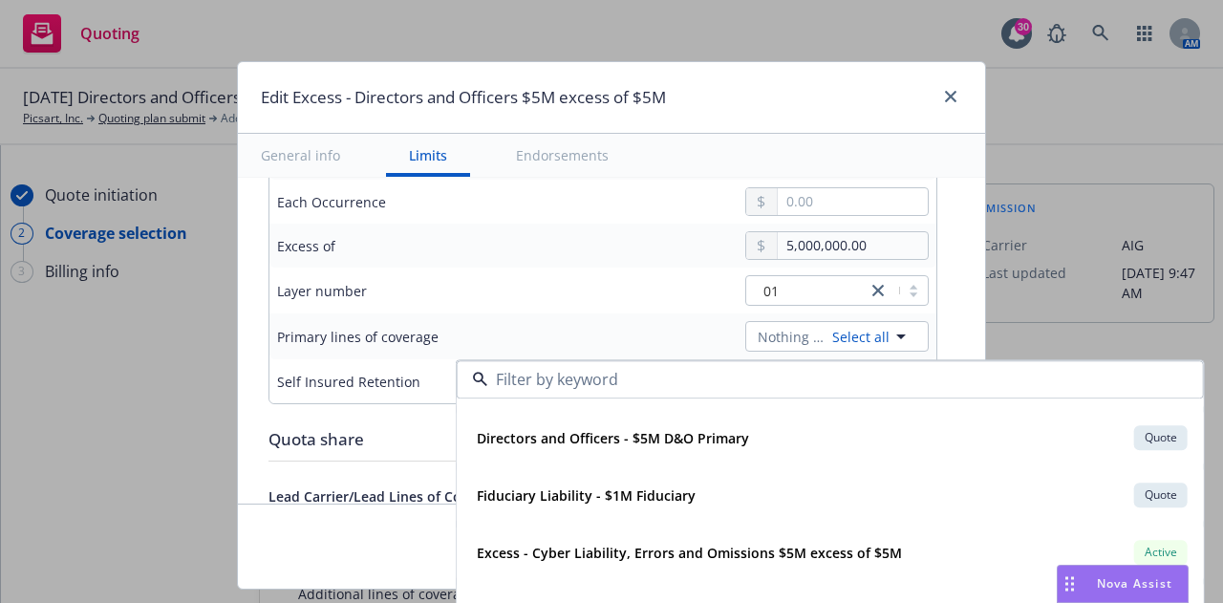
scroll to position [277, 0]
click at [822, 84] on div "Edit Excess - Directors and Officers $5M excess of $5M" at bounding box center [611, 98] width 747 height 72
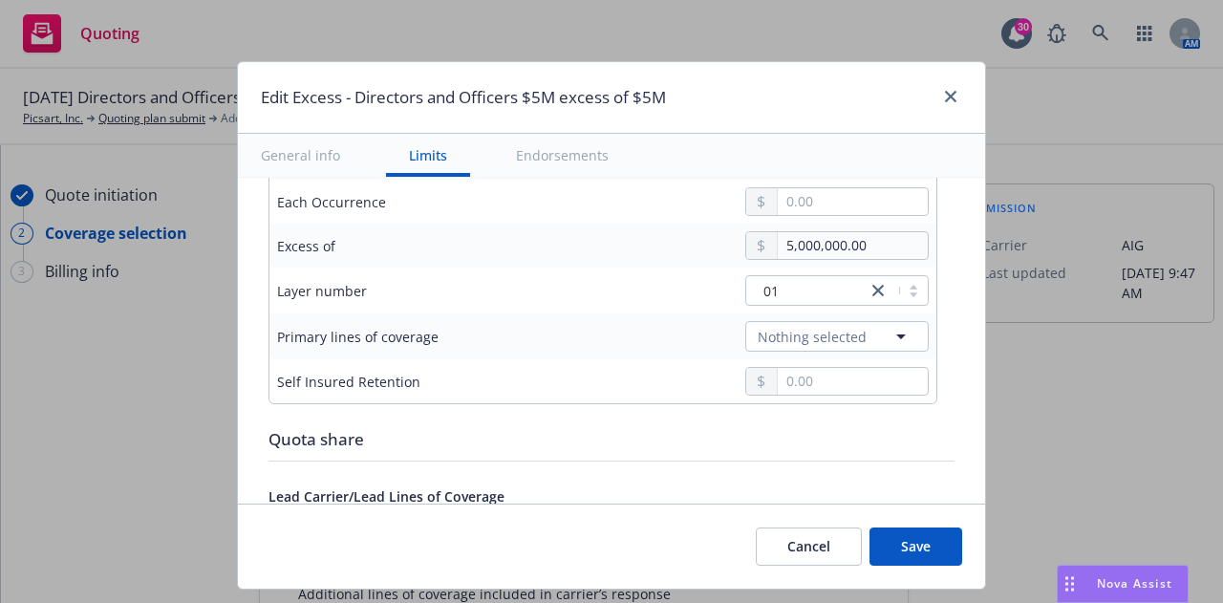
click at [906, 547] on button "Save" at bounding box center [915, 546] width 93 height 38
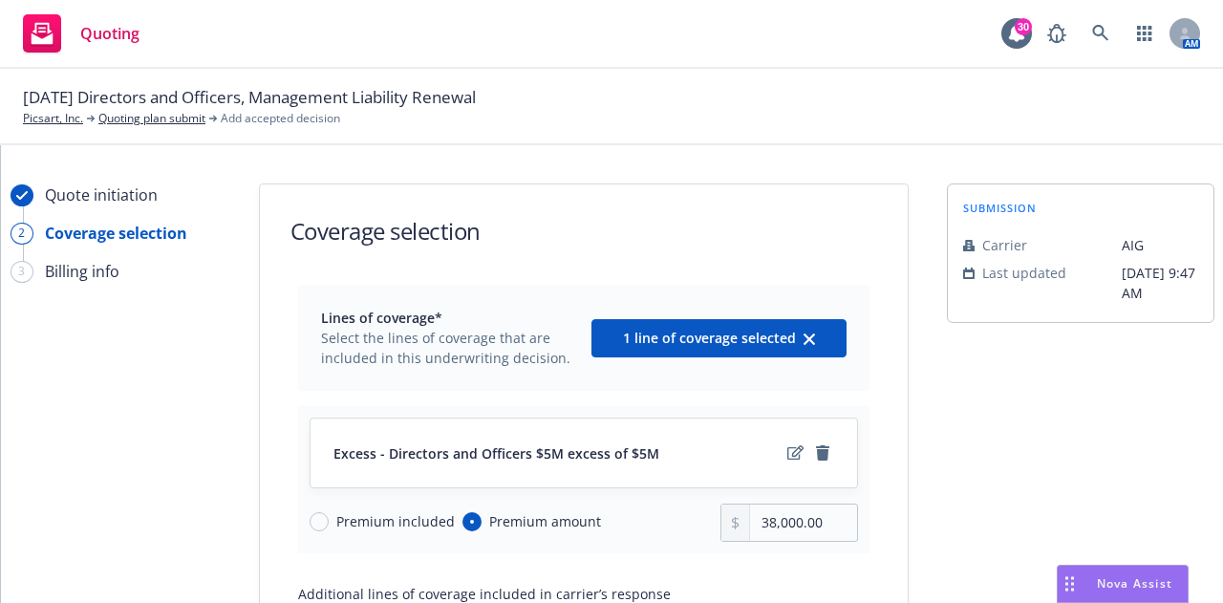
scroll to position [261, 0]
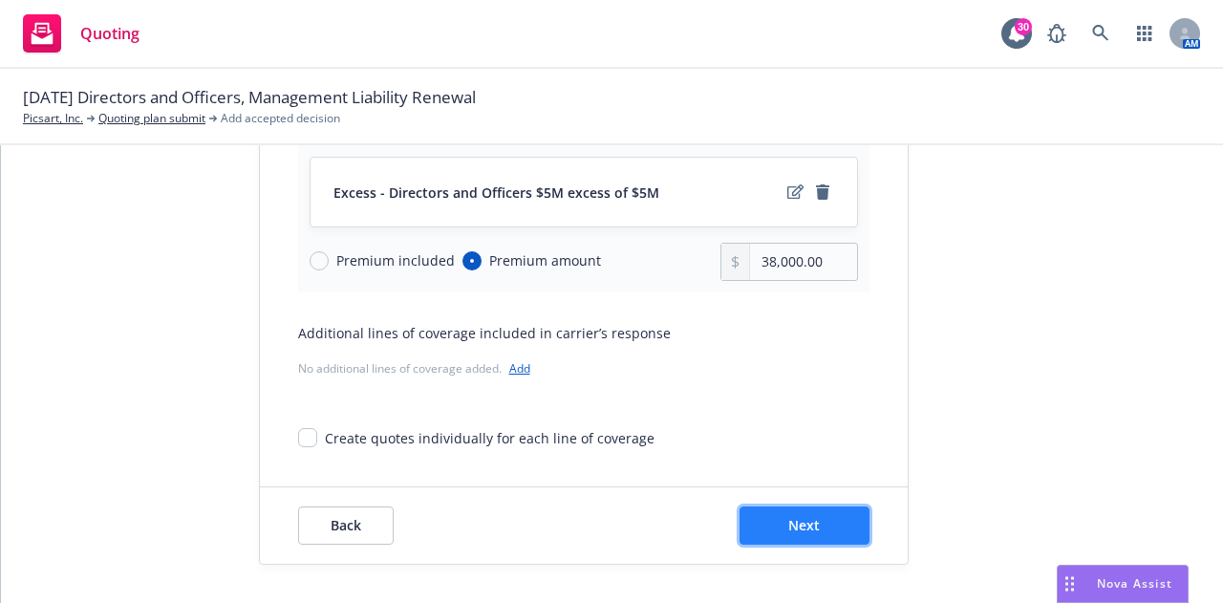
click at [780, 526] on button "Next" at bounding box center [804, 525] width 130 height 38
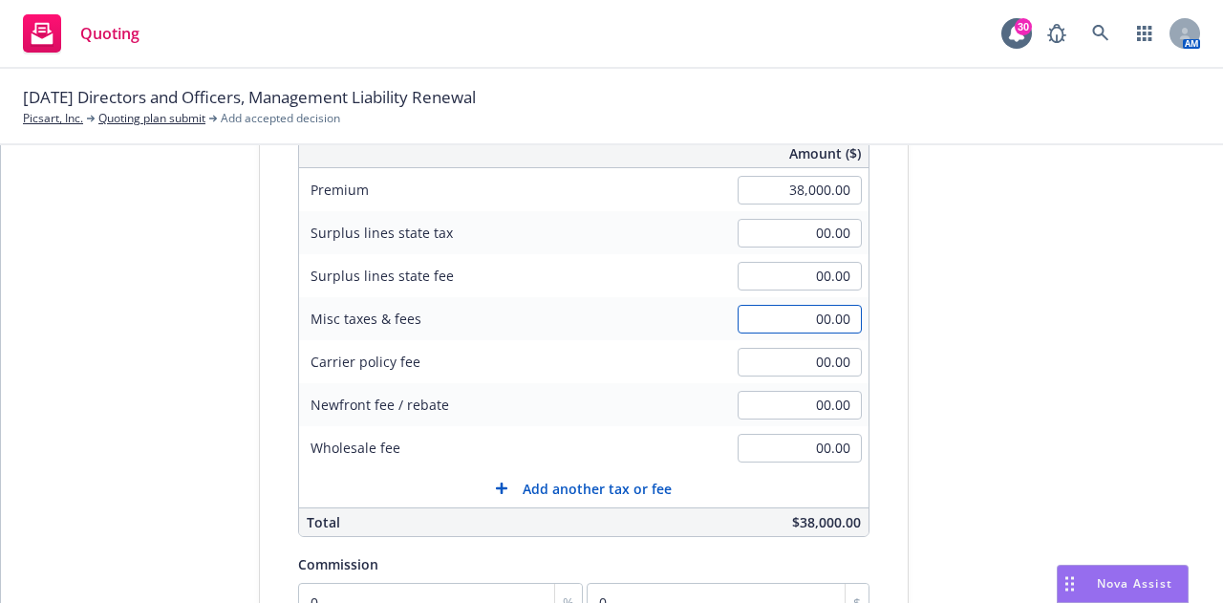
click at [803, 308] on input "00.00" at bounding box center [799, 319] width 124 height 29
type input "380.00"
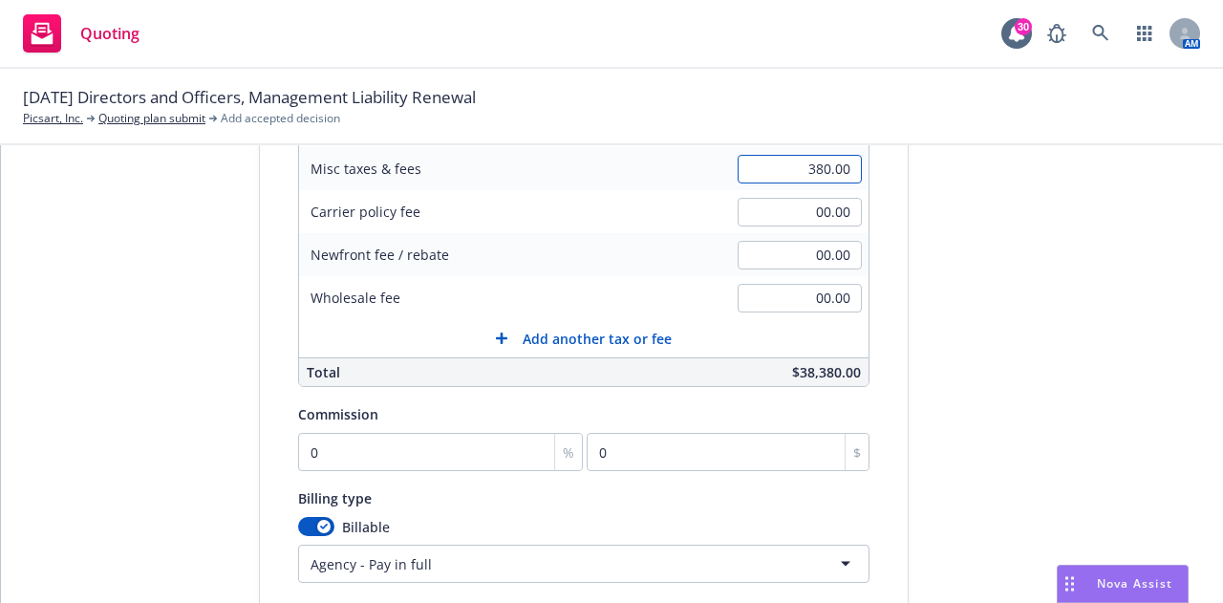
scroll to position [425, 0]
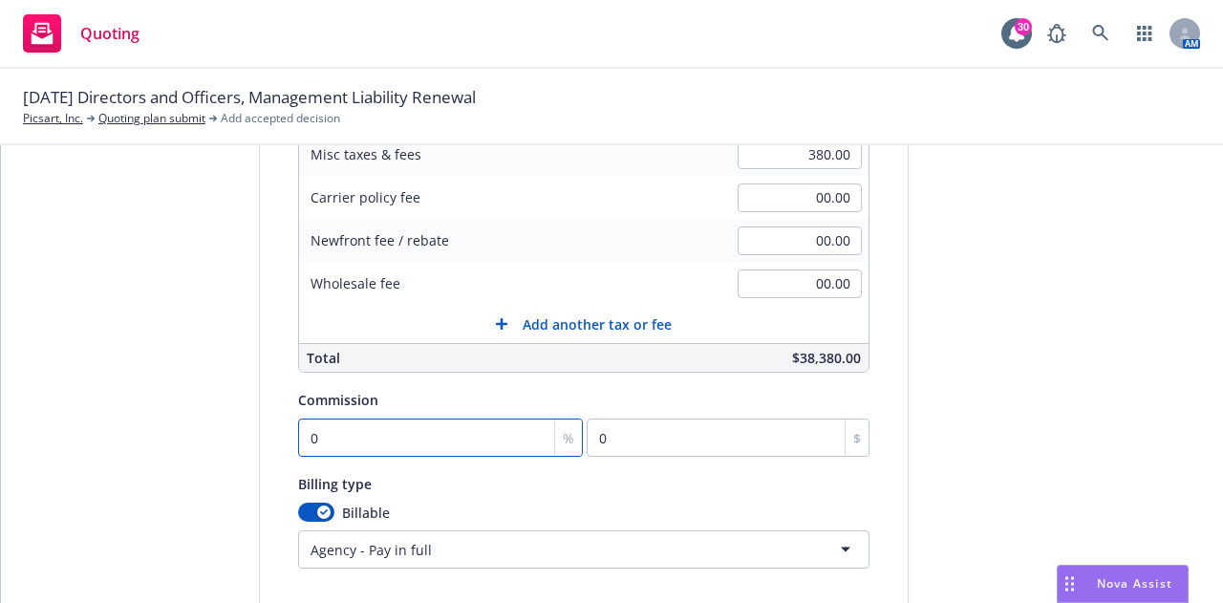
click at [361, 432] on input "0" at bounding box center [441, 437] width 286 height 38
type input "1"
type input "380"
type input "16"
type input "6080"
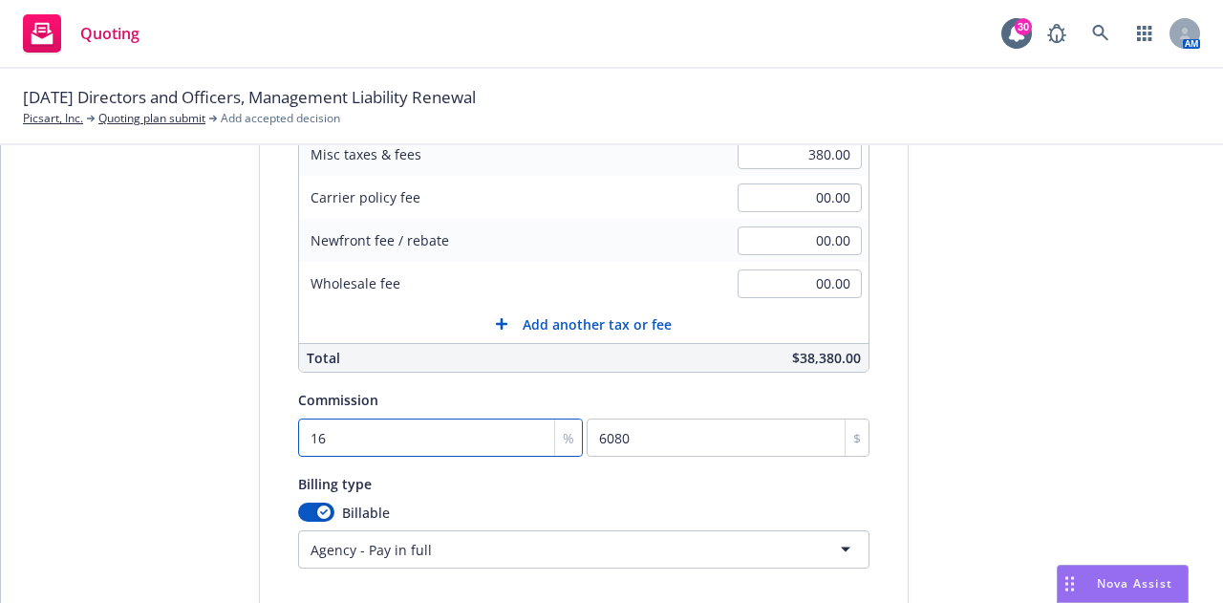
type input "16.5"
type input "6270"
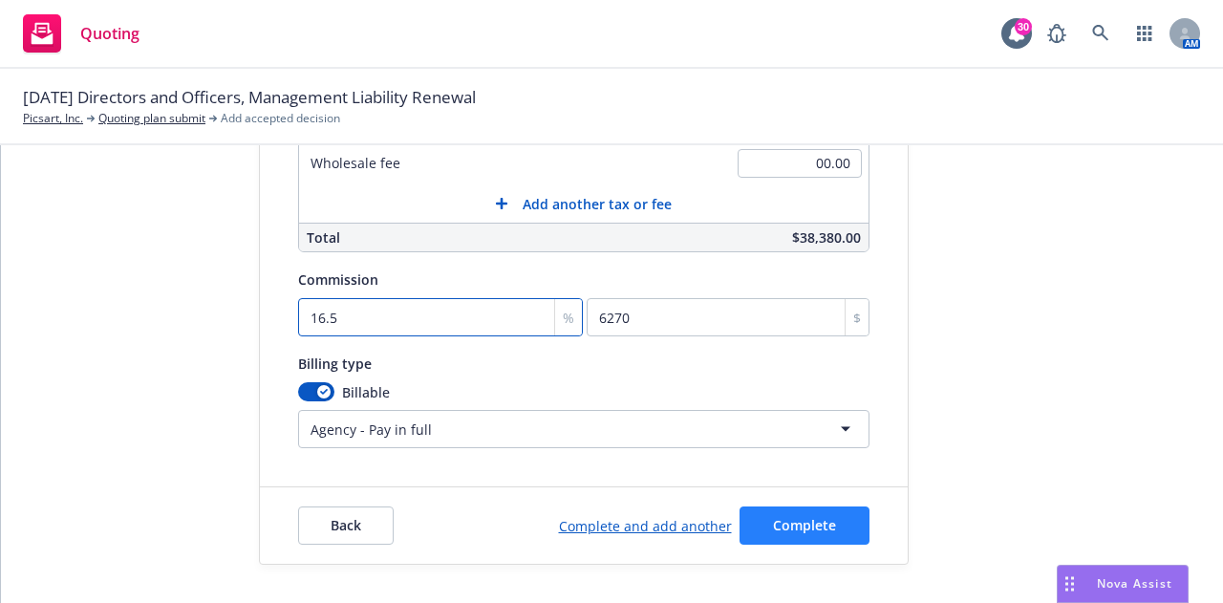
type input "16.5"
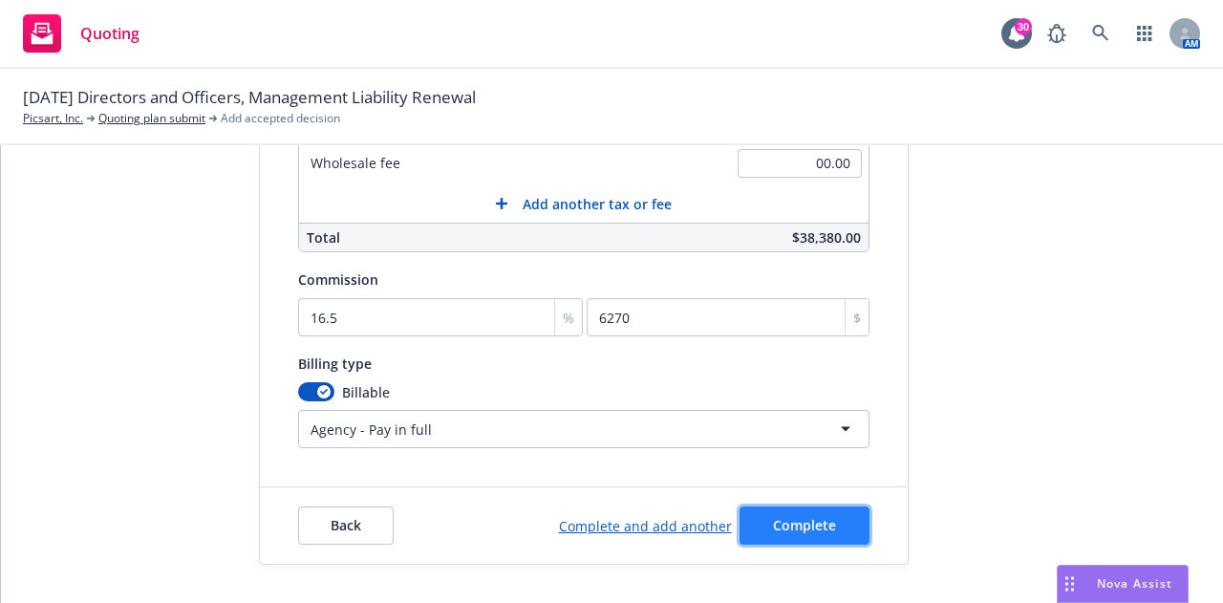
click at [849, 515] on button "Complete" at bounding box center [804, 525] width 130 height 38
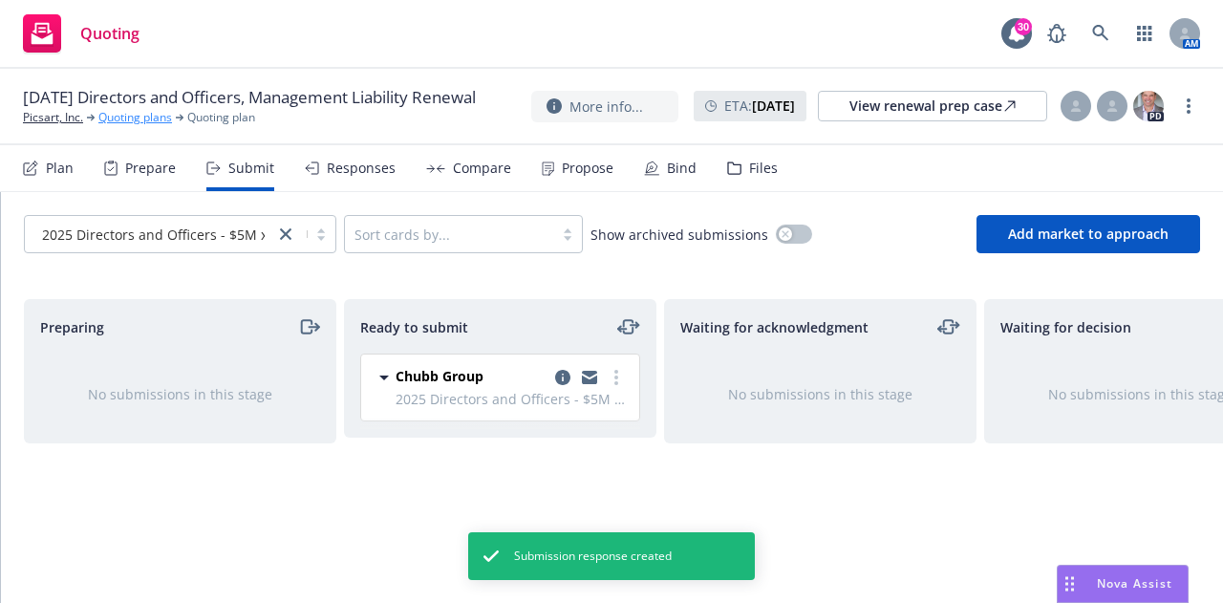
click at [116, 126] on link "Quoting plans" at bounding box center [135, 117] width 74 height 17
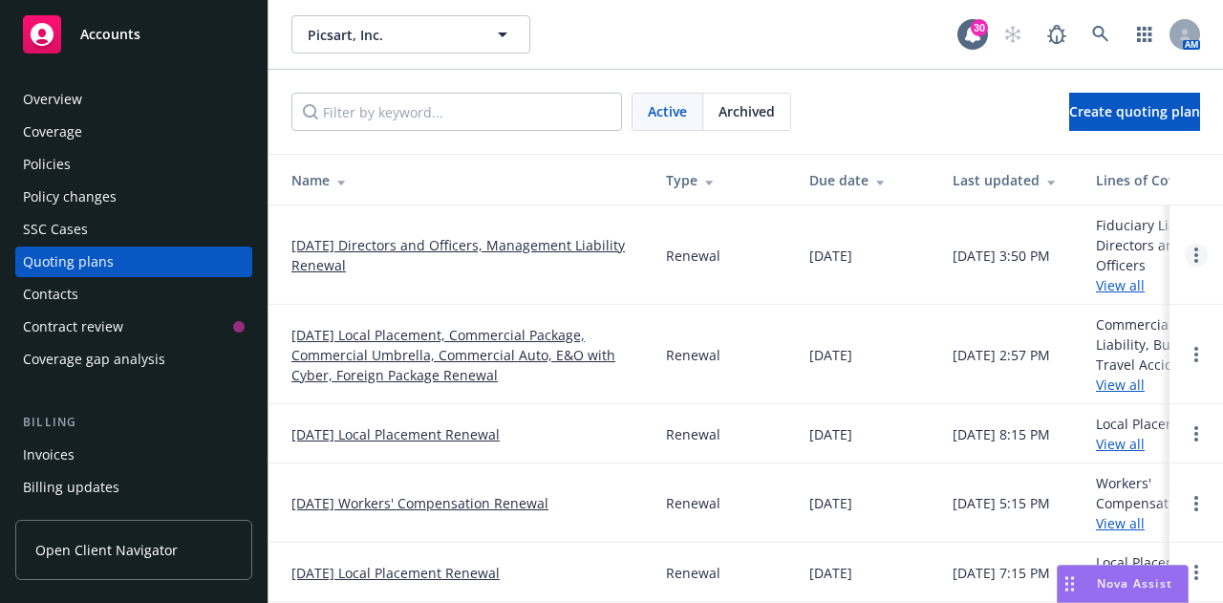
click at [1184, 264] on link "Open options" at bounding box center [1195, 255] width 23 height 23
click at [418, 255] on link "[DATE] Directors and Officers, Management Liability Renewal" at bounding box center [463, 255] width 344 height 40
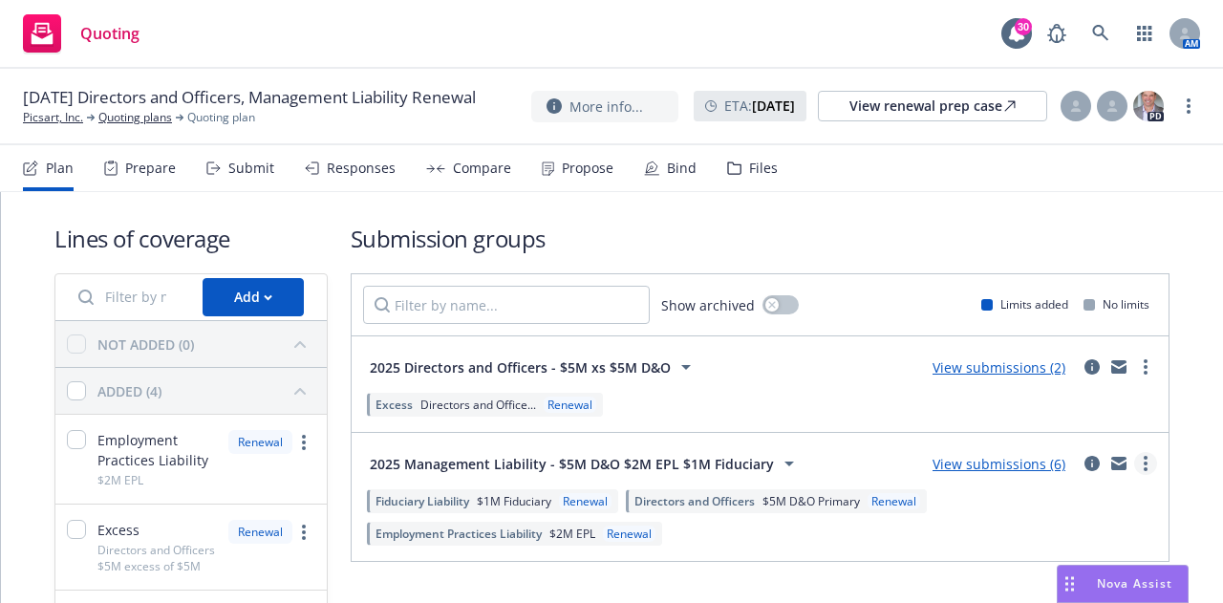
click at [1134, 466] on link "more" at bounding box center [1145, 463] width 23 height 23
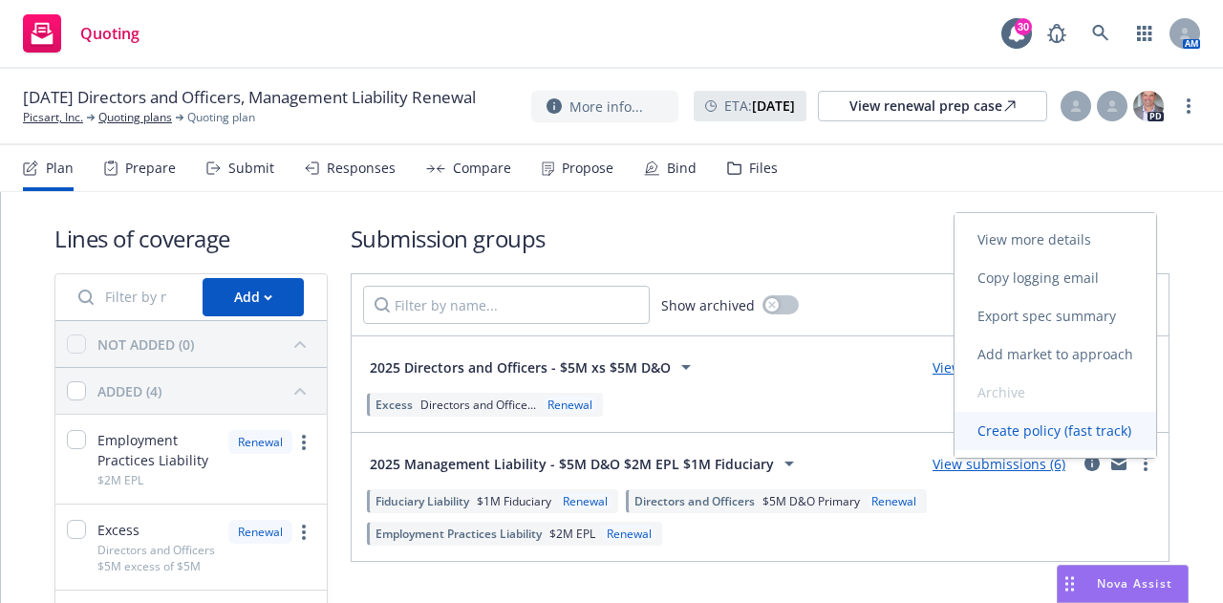
click at [1028, 434] on span "Create policy (fast track)" at bounding box center [1054, 430] width 200 height 18
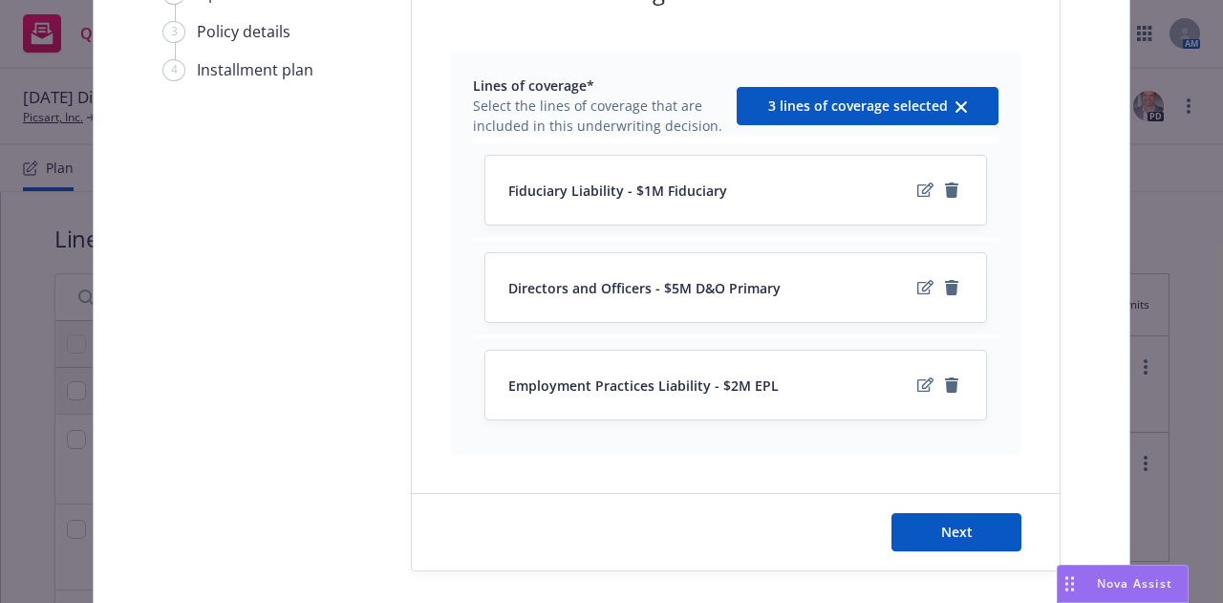
scroll to position [235, 0]
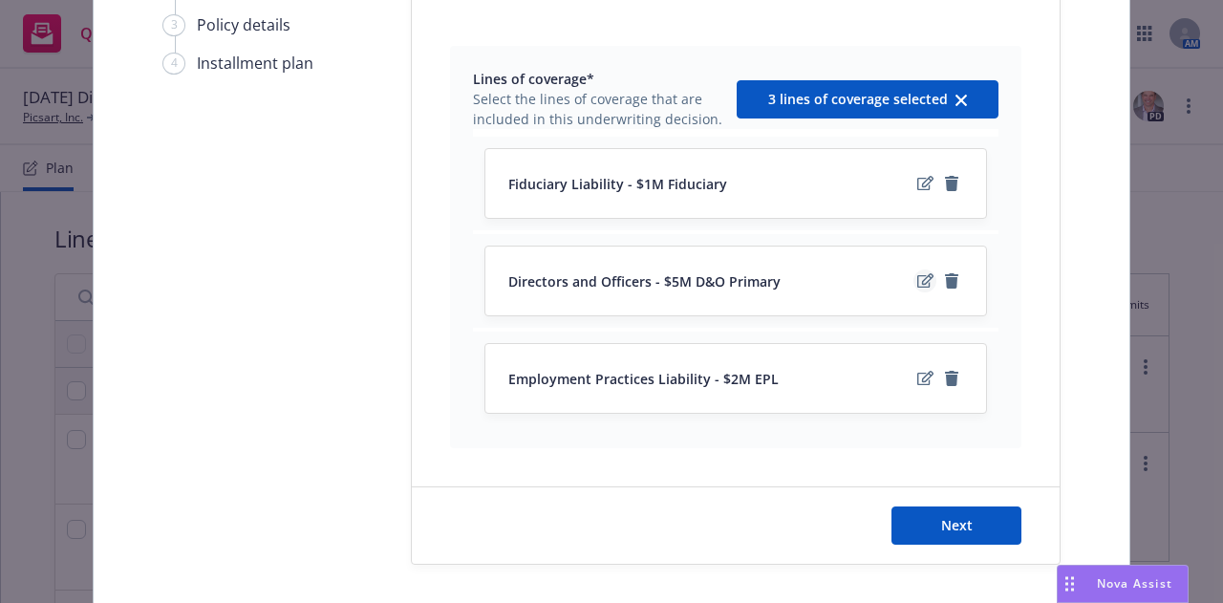
click at [917, 282] on icon "edit" at bounding box center [925, 280] width 16 height 15
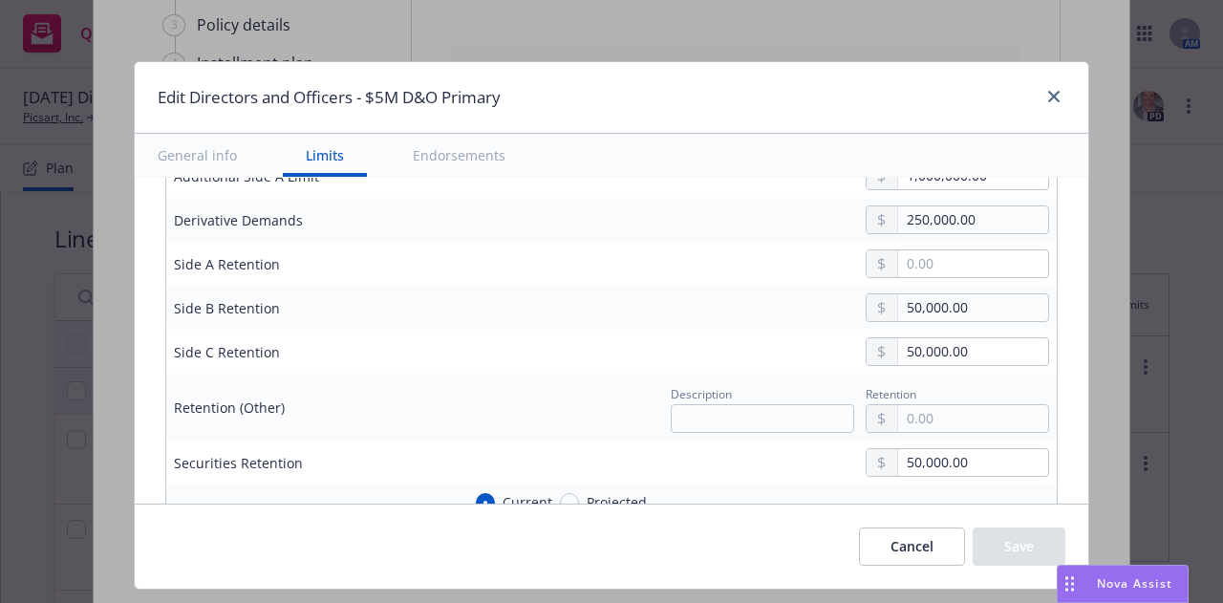
scroll to position [738, 0]
click at [905, 306] on input "50,000.00" at bounding box center [973, 308] width 150 height 27
type input "75,000.00"
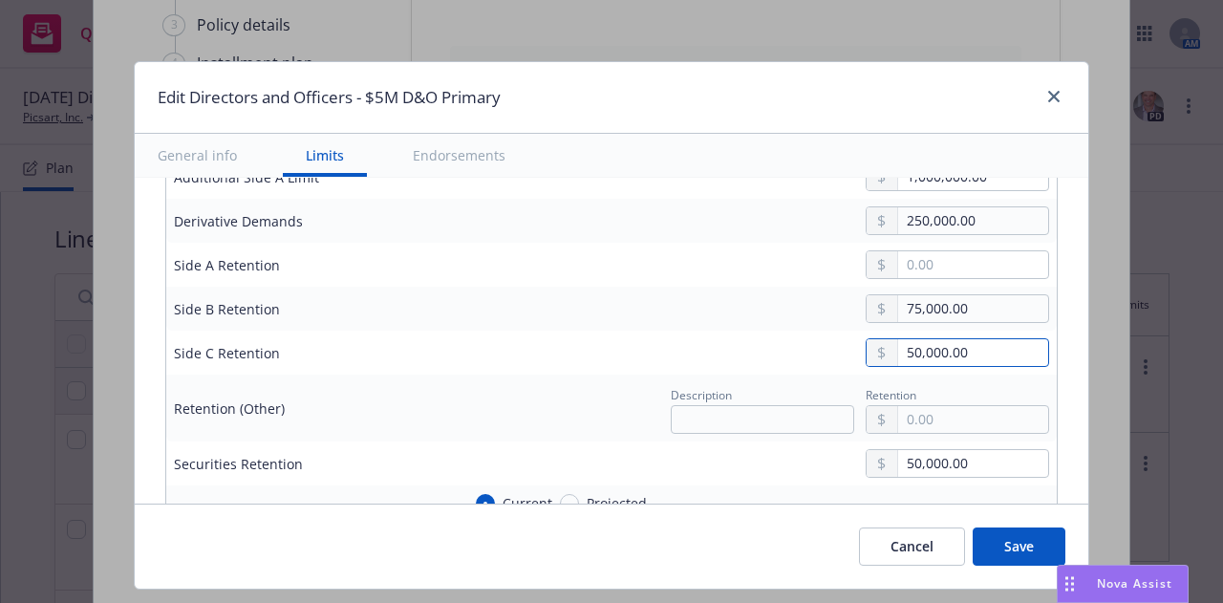
click at [905, 356] on input "50,000.00" at bounding box center [973, 352] width 150 height 27
type input "75,000.00"
click at [906, 470] on input "50,000.00" at bounding box center [973, 463] width 150 height 27
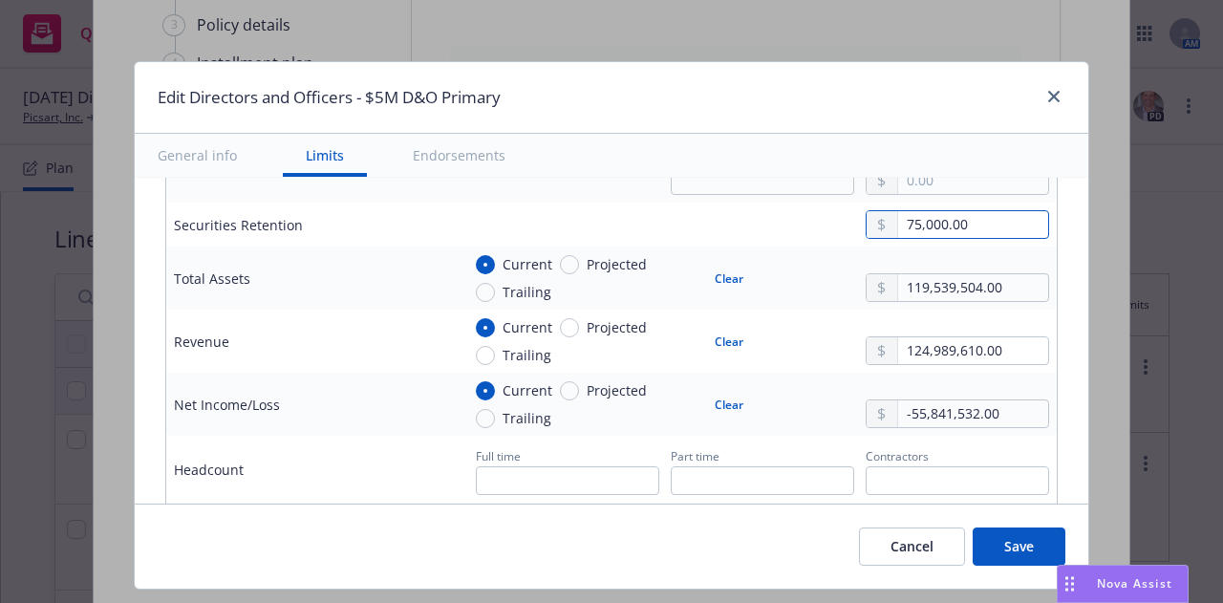
scroll to position [979, 0]
type input "75,000.00"
click at [1019, 544] on button "Save" at bounding box center [1018, 546] width 93 height 38
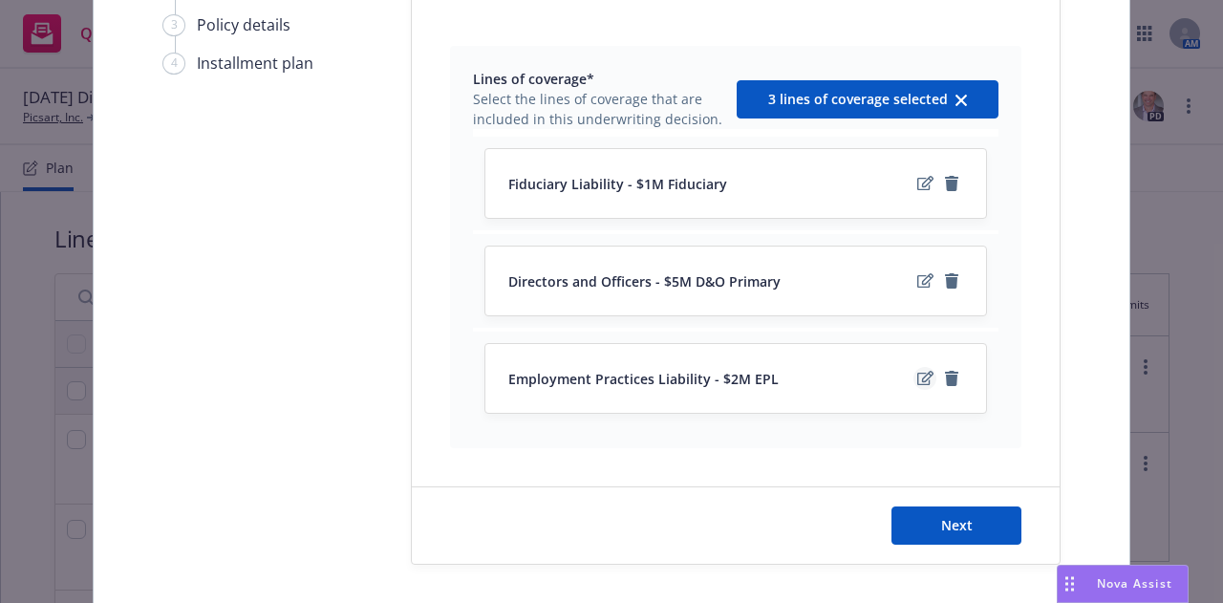
click at [917, 380] on icon "edit" at bounding box center [925, 378] width 16 height 15
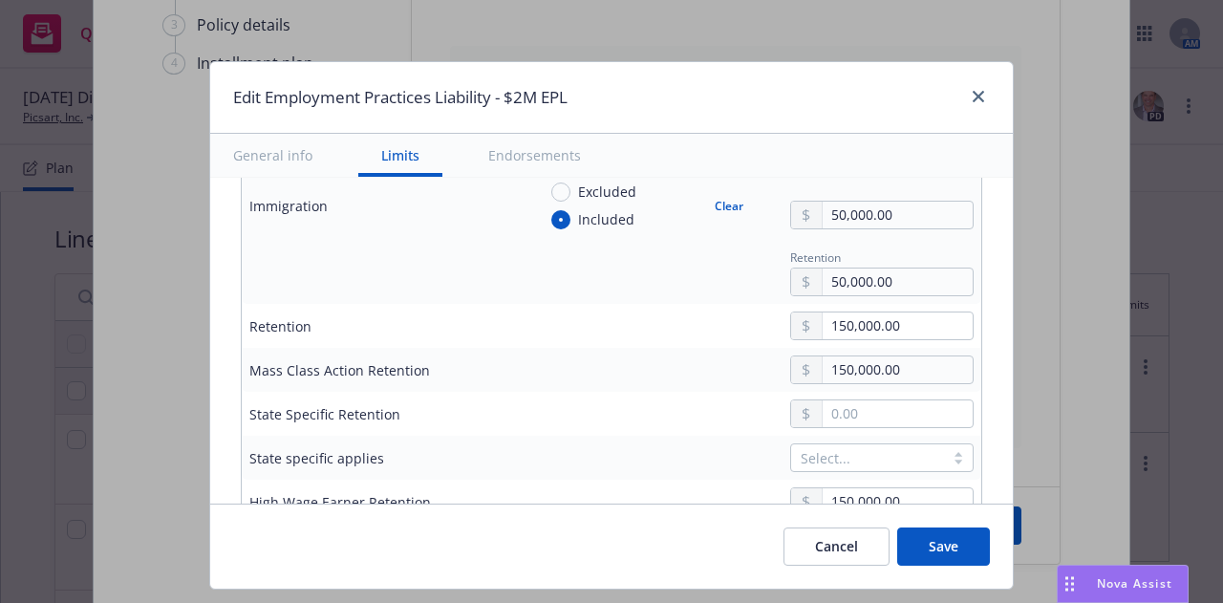
scroll to position [902, 0]
click at [822, 326] on input "150,000.00" at bounding box center [897, 324] width 150 height 27
type input "350,000.00"
click at [822, 368] on input "150,000.00" at bounding box center [897, 368] width 150 height 27
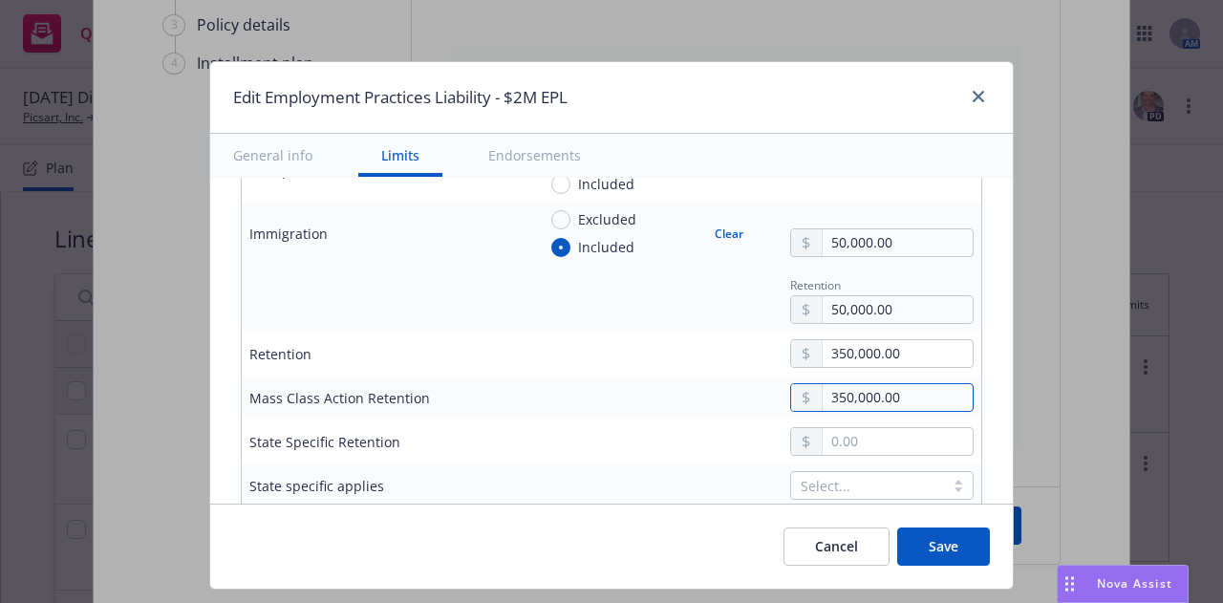
scroll to position [927, 0]
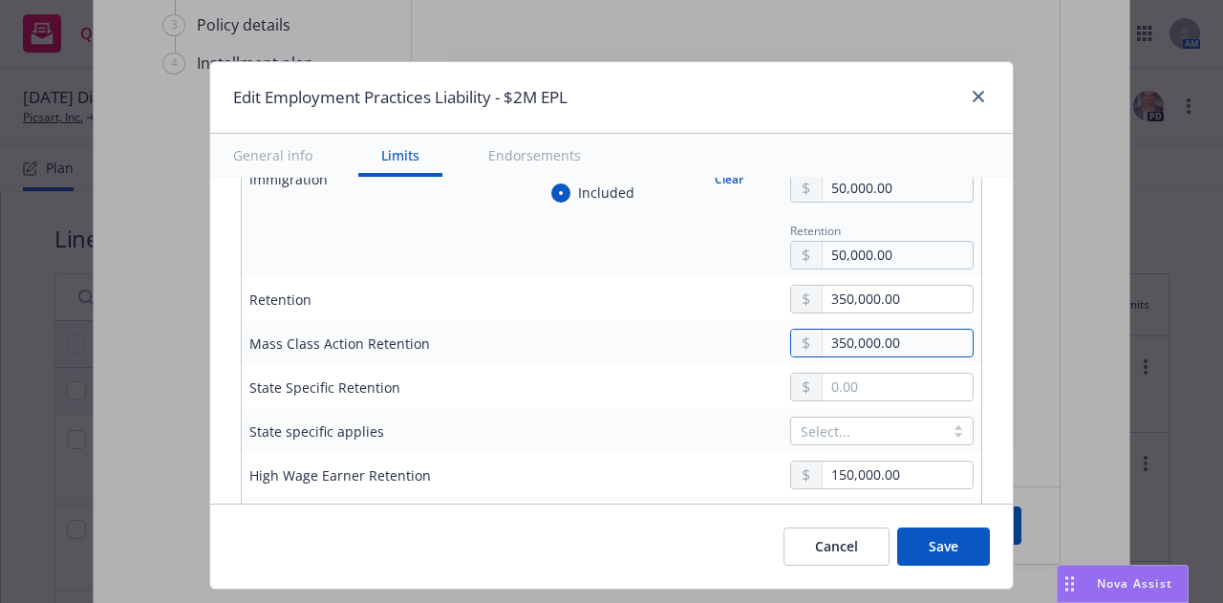
type input "350,000.00"
click at [914, 547] on button "Save" at bounding box center [943, 546] width 93 height 38
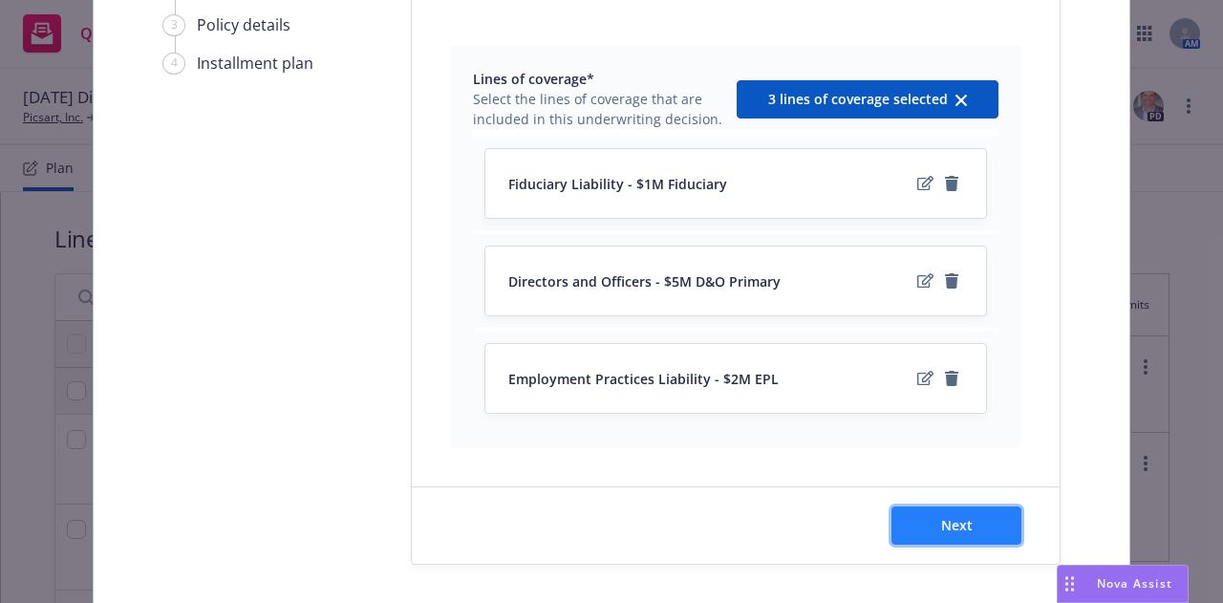
click at [947, 521] on span "Next" at bounding box center [957, 525] width 32 height 18
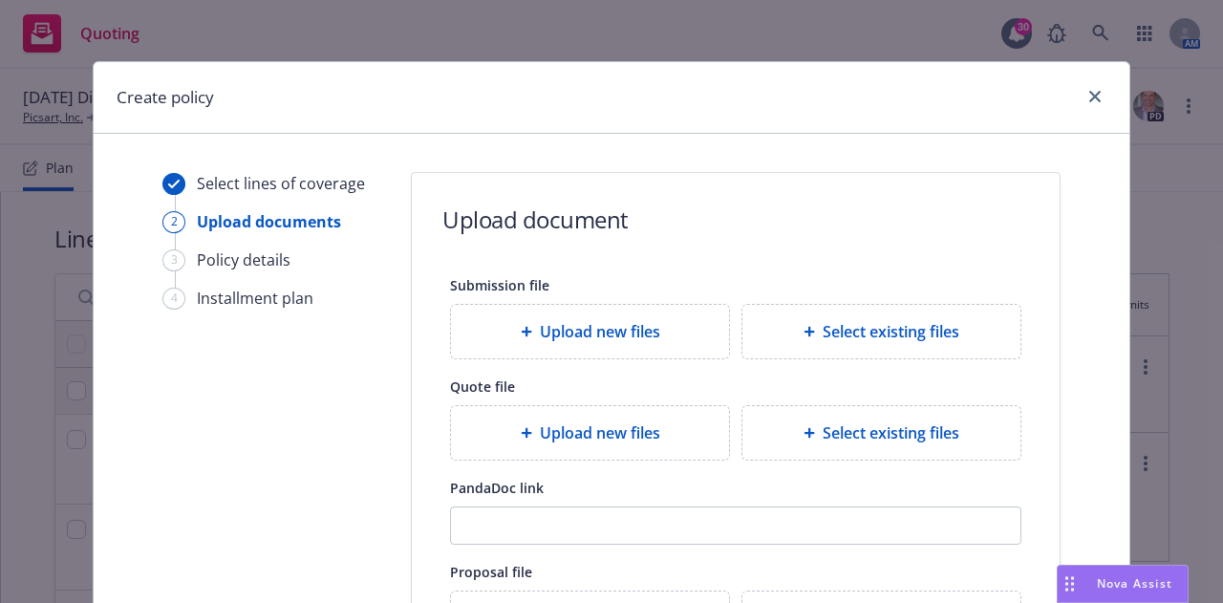
scroll to position [360, 0]
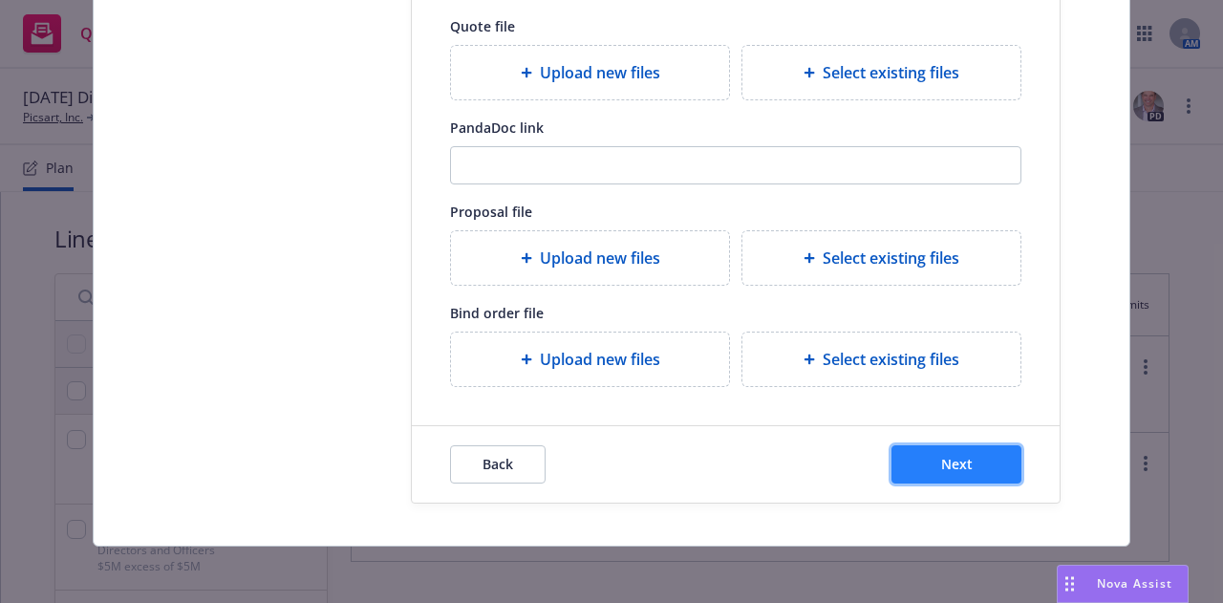
click at [973, 475] on button "Next" at bounding box center [956, 464] width 130 height 38
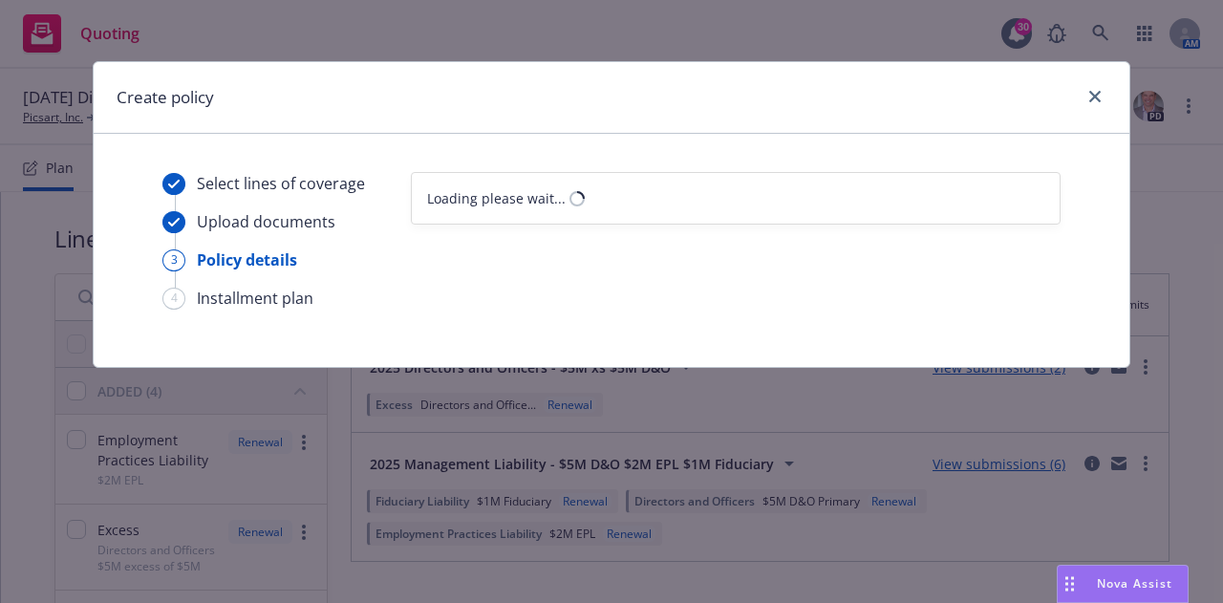
scroll to position [0, 0]
select select "12"
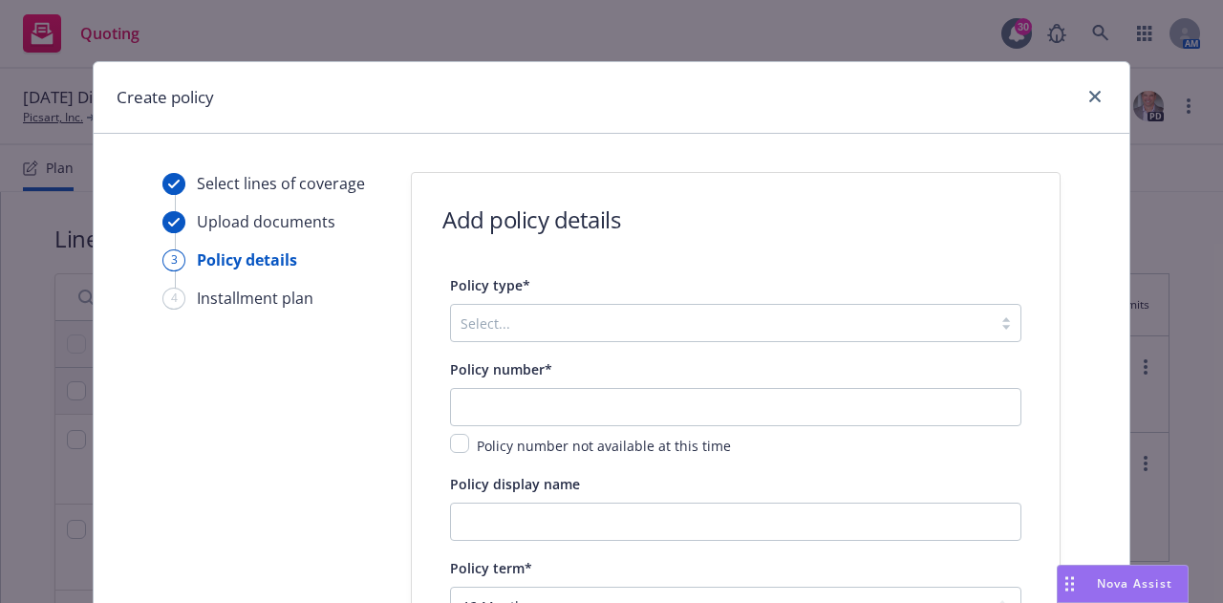
click at [606, 330] on div at bounding box center [720, 322] width 521 height 23
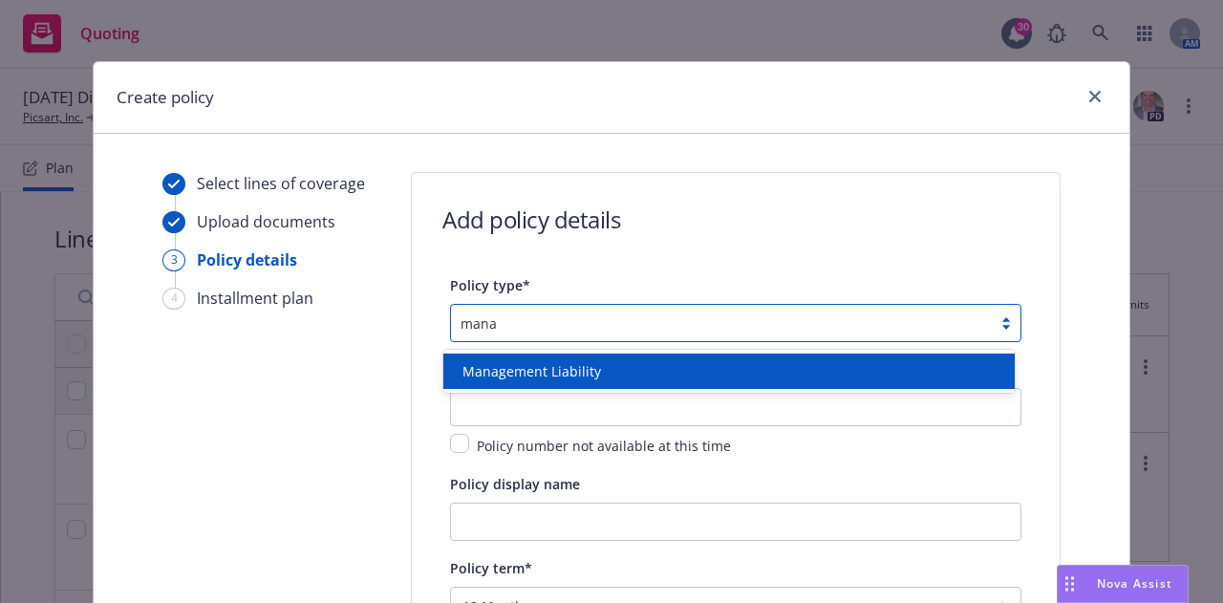
click at [591, 369] on span "Management Liability" at bounding box center [531, 371] width 138 height 20
type input "mana"
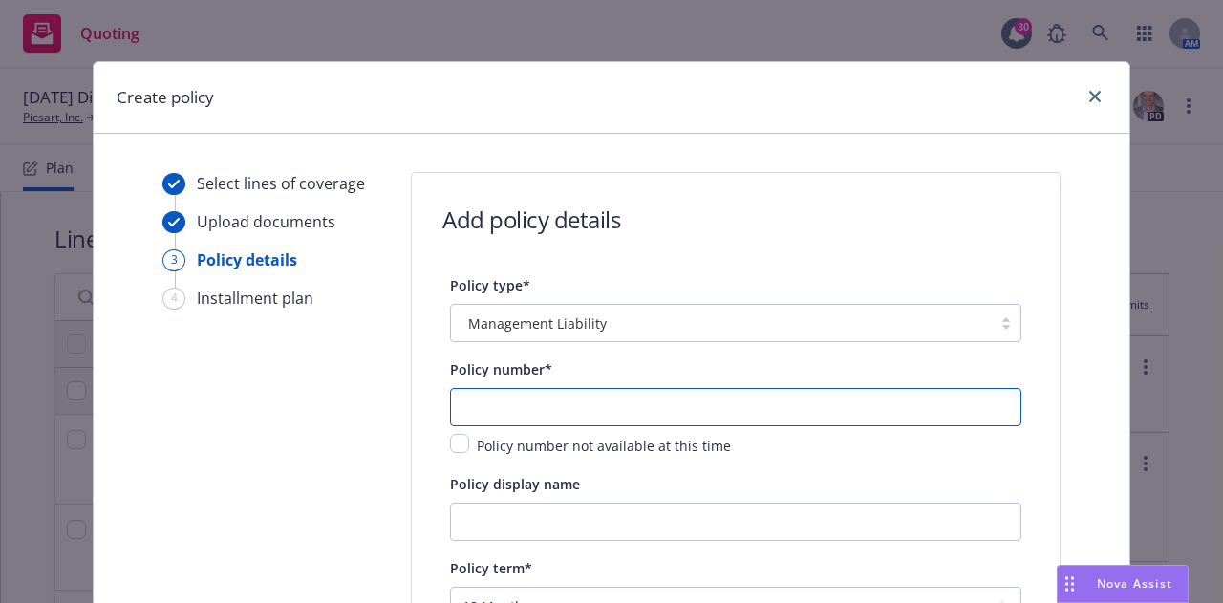
click at [629, 414] on input "text" at bounding box center [735, 407] width 571 height 38
paste input "J06923082"
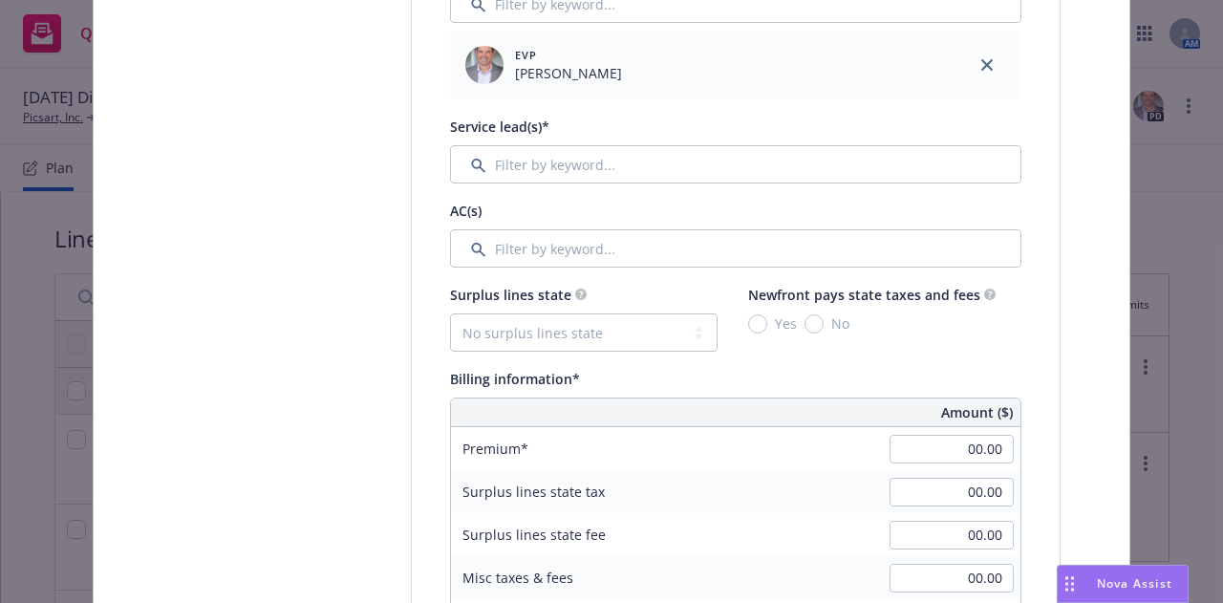
scroll to position [854, 0]
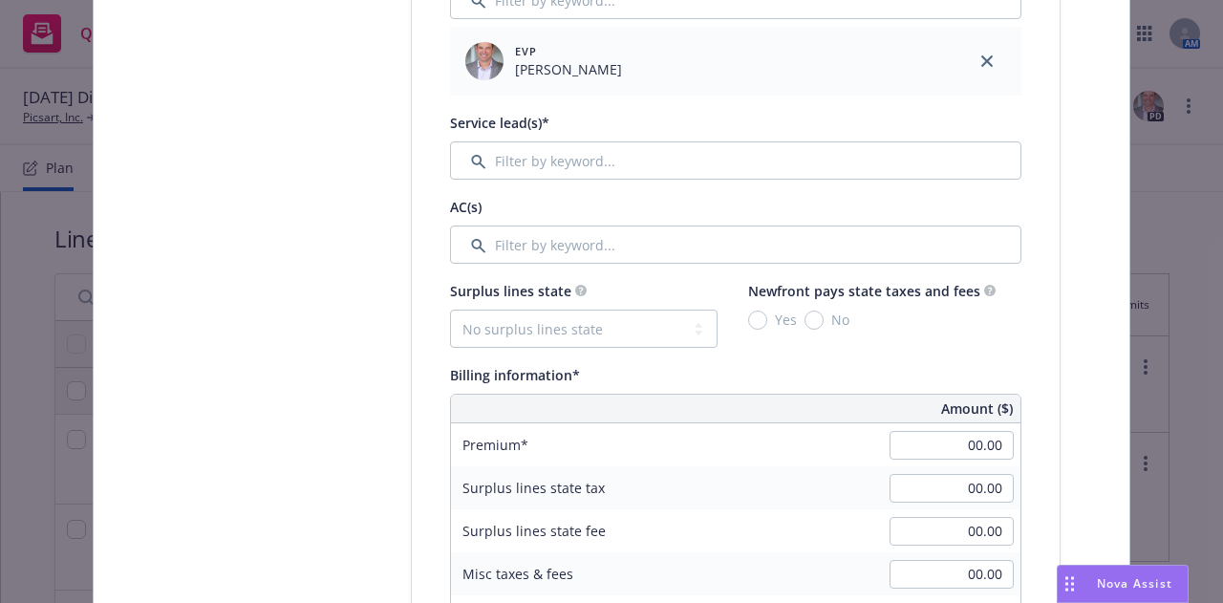
type input "J06923082"
click at [549, 159] on input "Filter by keyword..." at bounding box center [735, 160] width 571 height 38
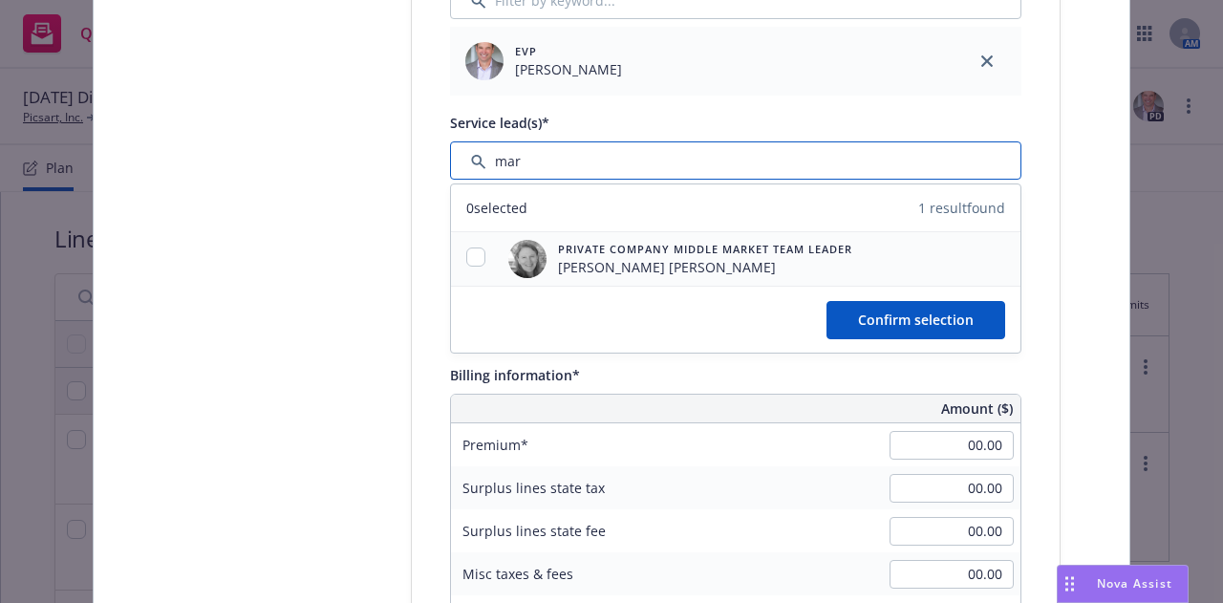
type input "mar"
click at [487, 252] on div at bounding box center [476, 258] width 50 height 23
click at [458, 262] on div at bounding box center [476, 258] width 50 height 23
click at [466, 260] on input "checkbox" at bounding box center [475, 256] width 19 height 19
checkbox input "true"
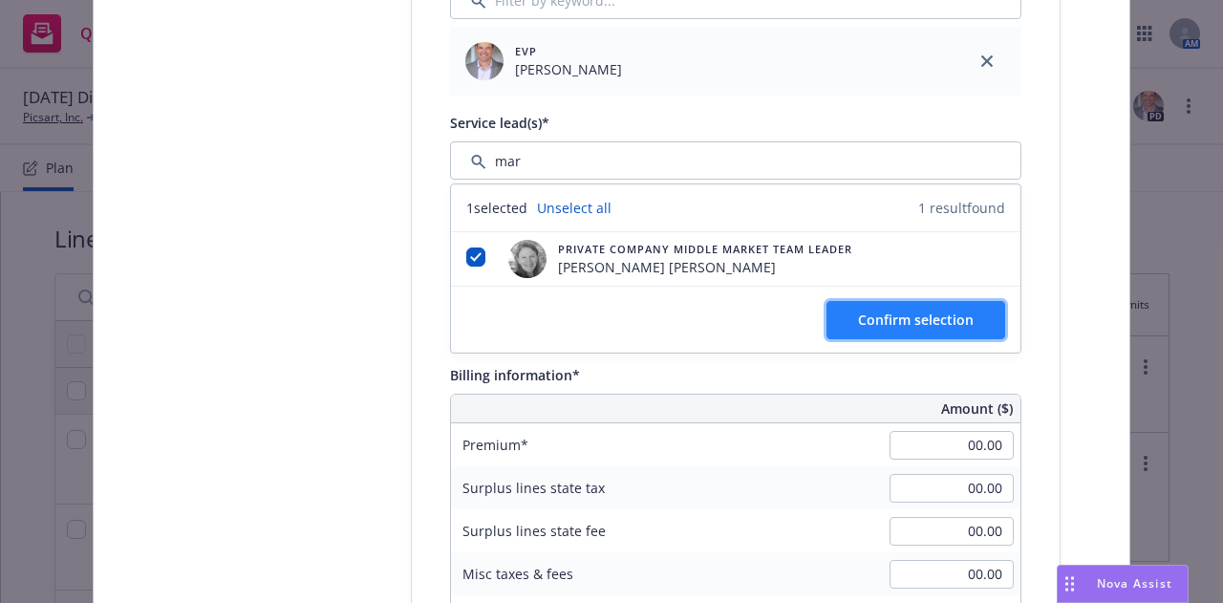
click at [864, 325] on span "Confirm selection" at bounding box center [916, 319] width 116 height 18
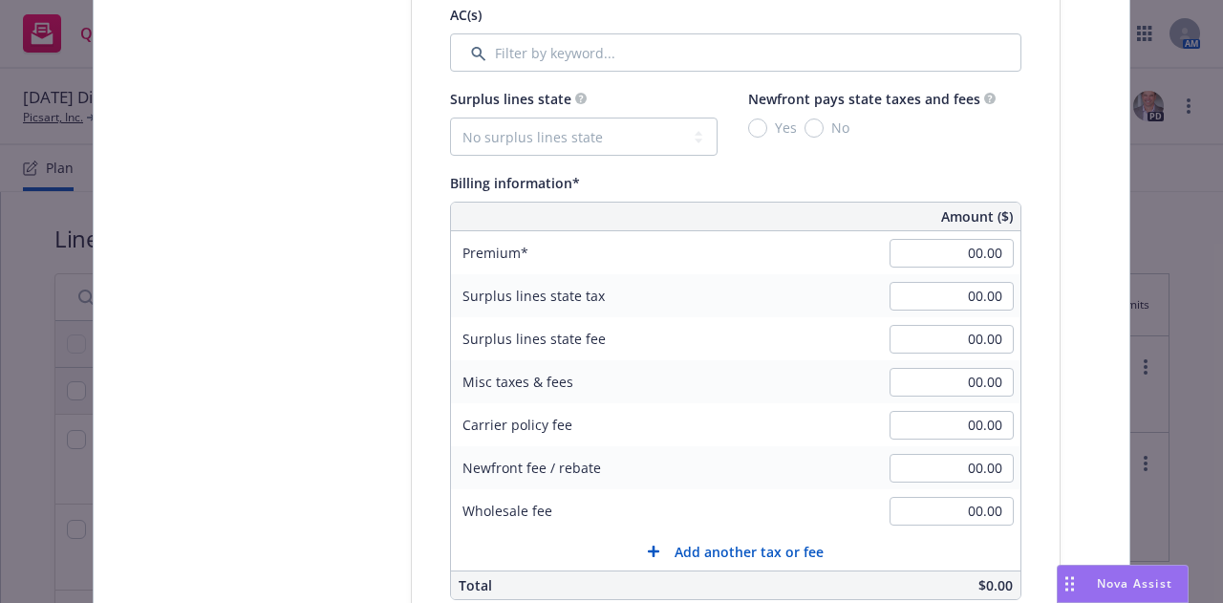
scroll to position [1124, 0]
click at [976, 250] on input "00.00" at bounding box center [951, 251] width 124 height 29
type input "101,050.00"
click at [990, 374] on input "00.00" at bounding box center [951, 380] width 124 height 29
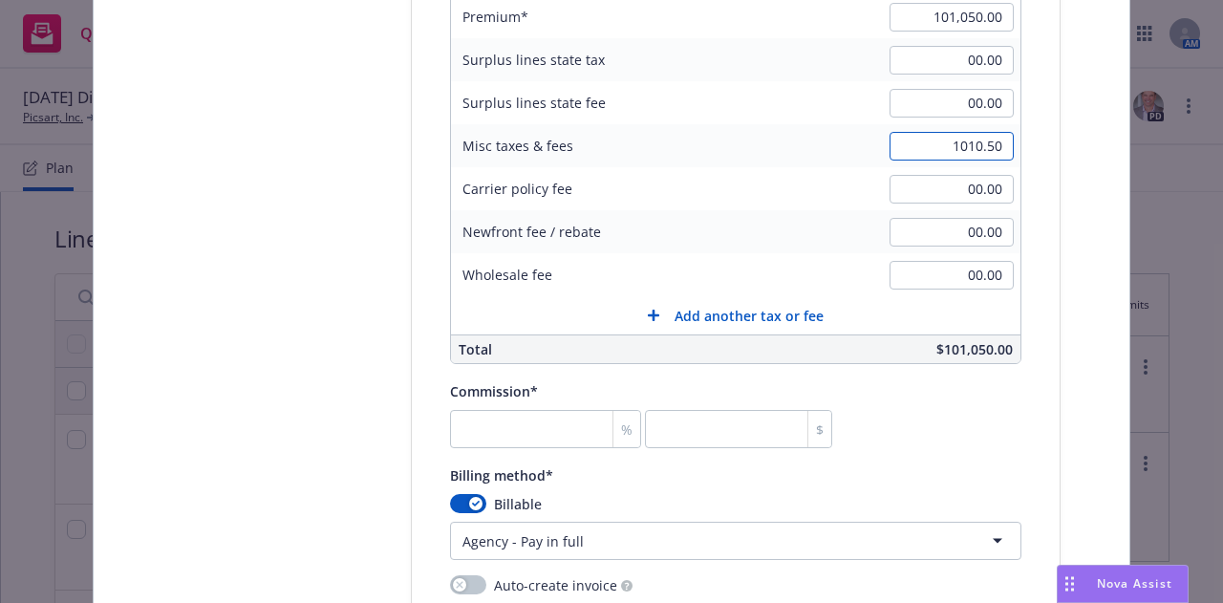
scroll to position [1372, 0]
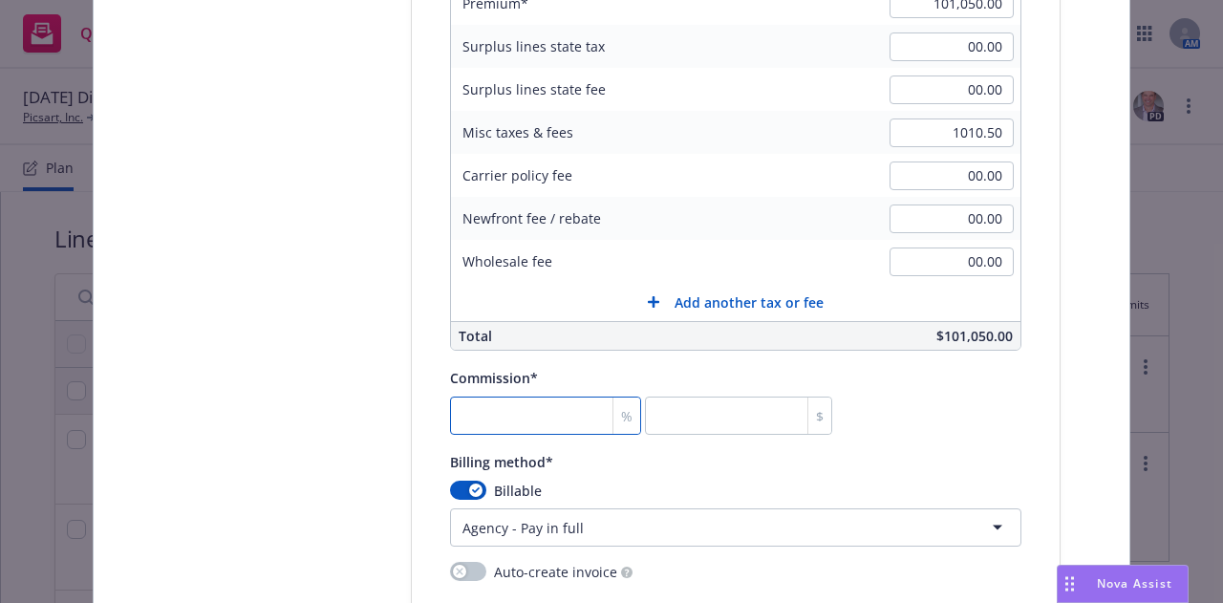
type input "1,010.50"
click at [534, 411] on input "number" at bounding box center [545, 415] width 191 height 38
type input "1"
type input "1010.5"
type input "17"
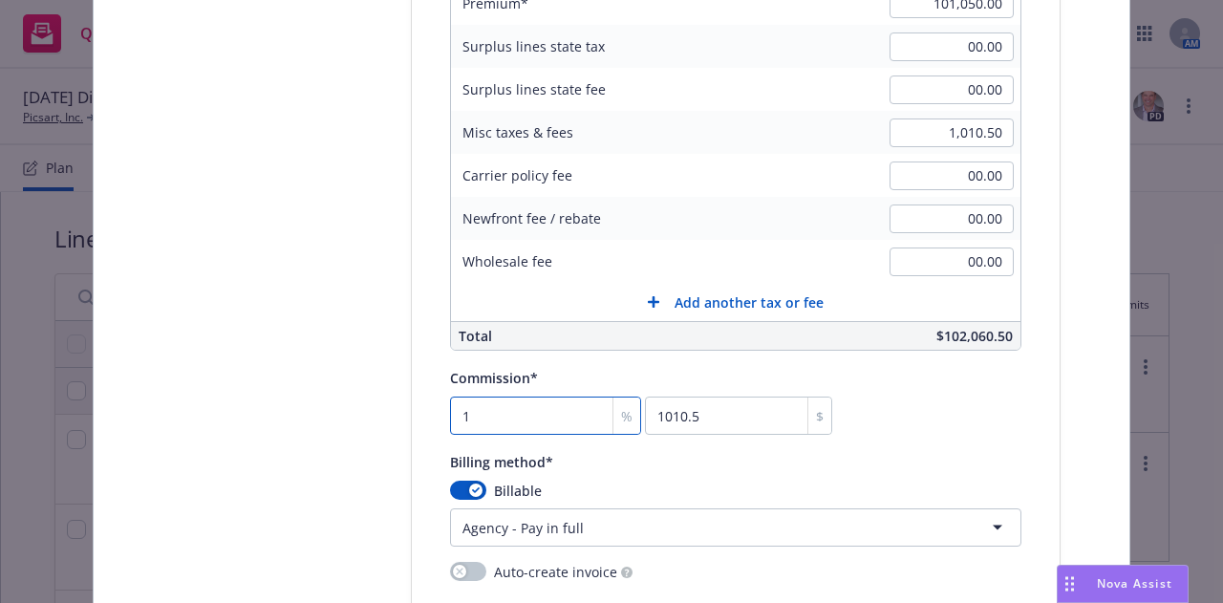
type input "17178.5"
type input "17.5"
type input "17683.75"
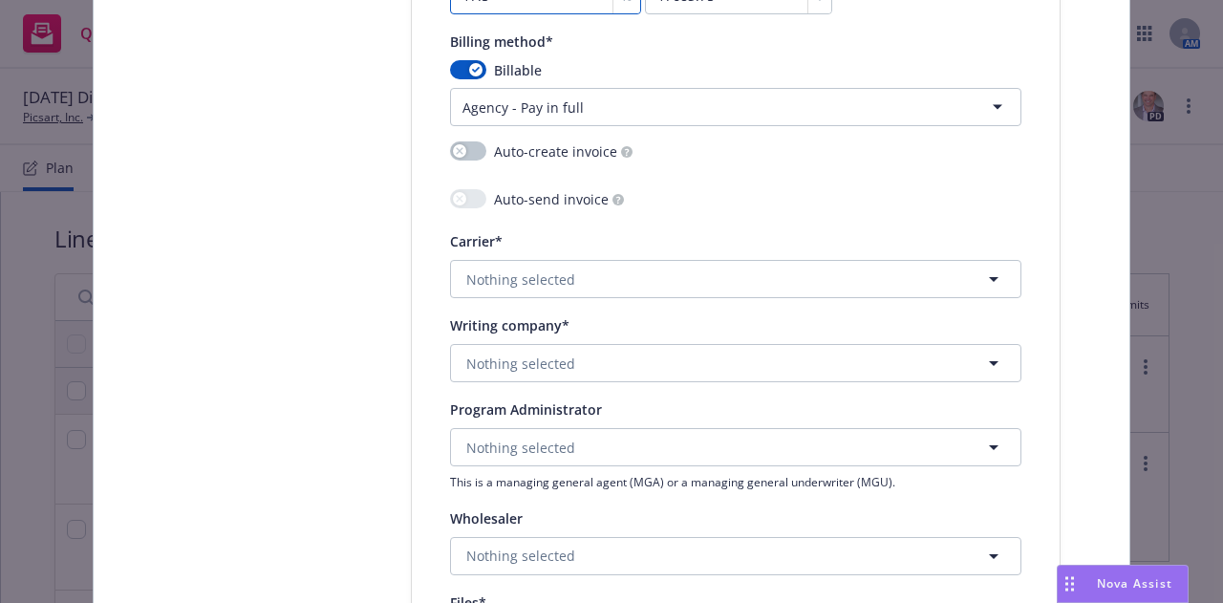
scroll to position [1802, 0]
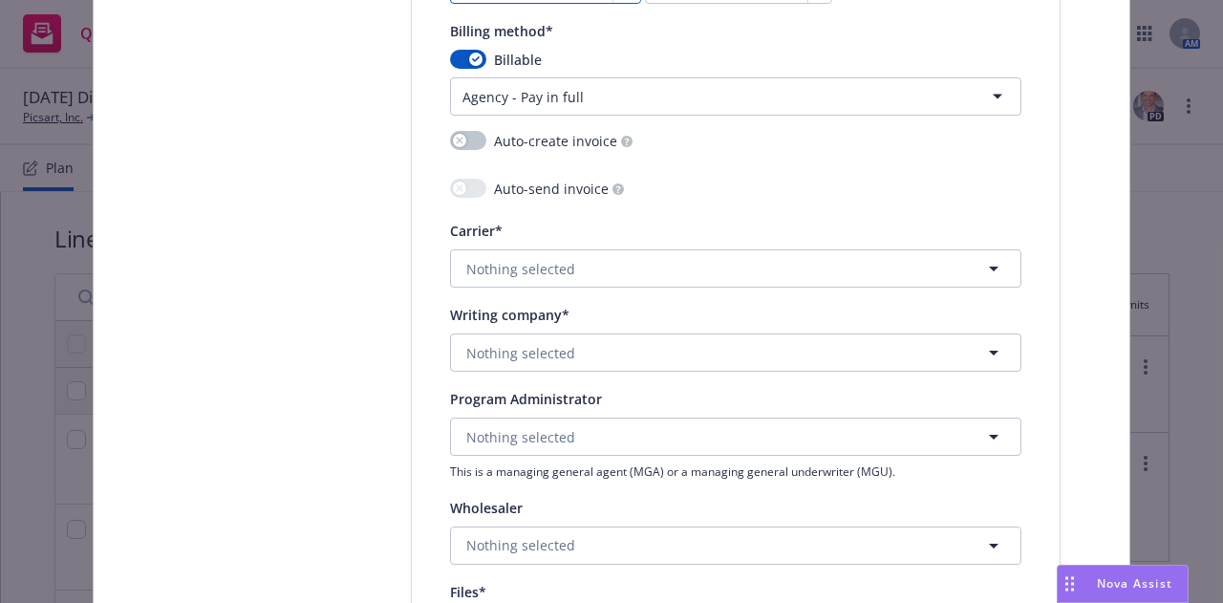
type input "17.5"
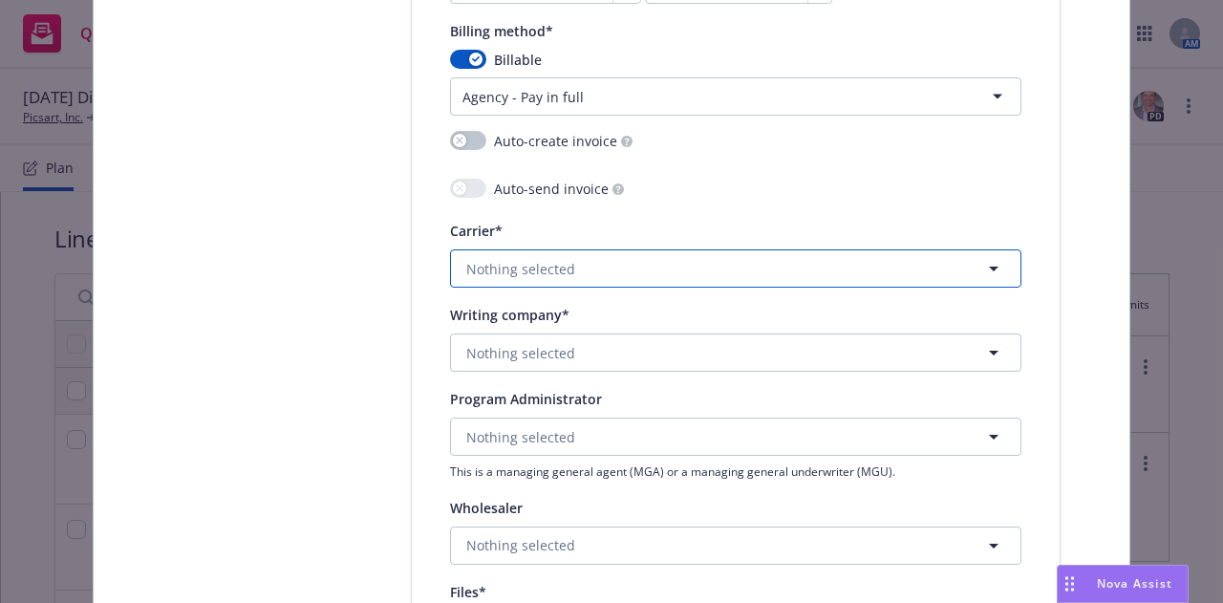
click at [697, 270] on button "Nothing selected" at bounding box center [735, 268] width 571 height 38
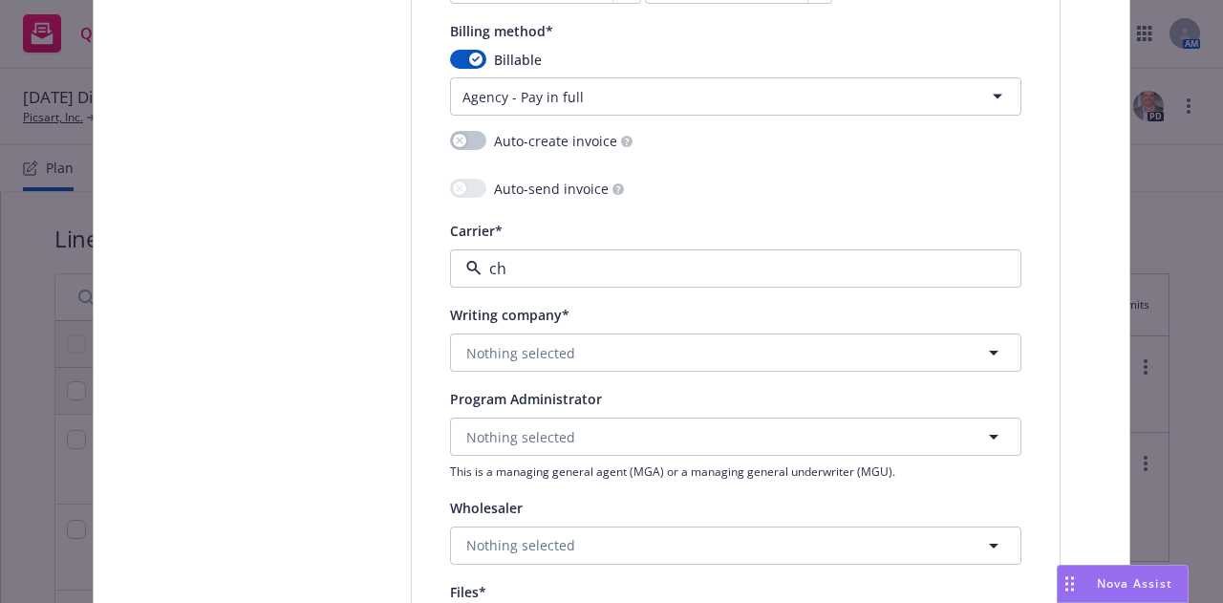
type input "chu"
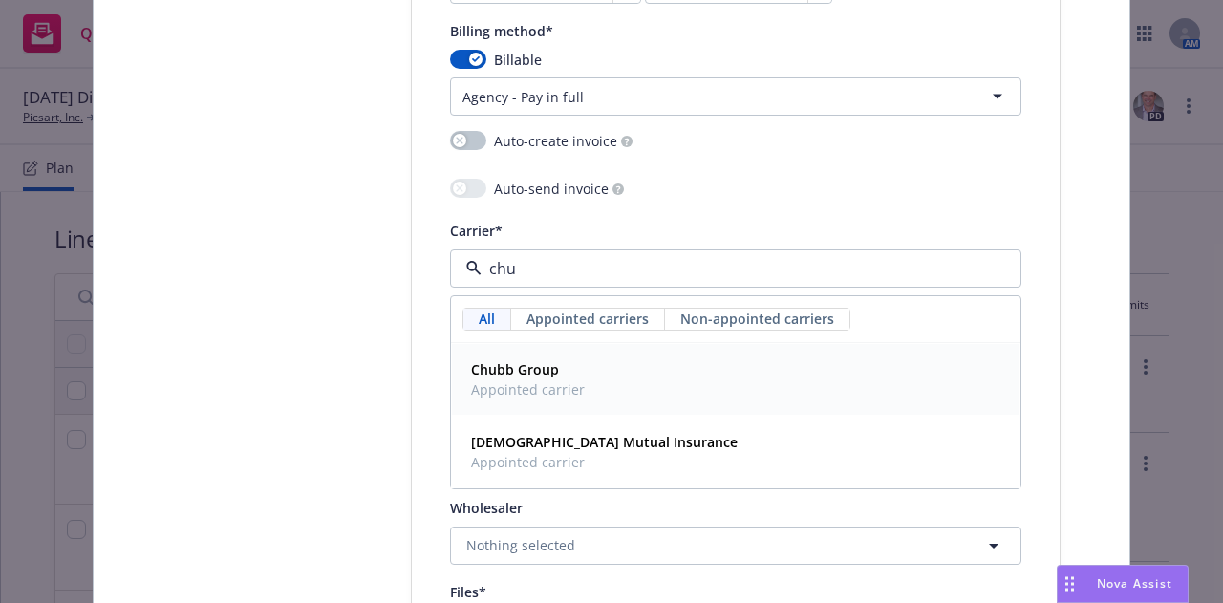
click at [543, 384] on span "Appointed carrier" at bounding box center [528, 389] width 114 height 20
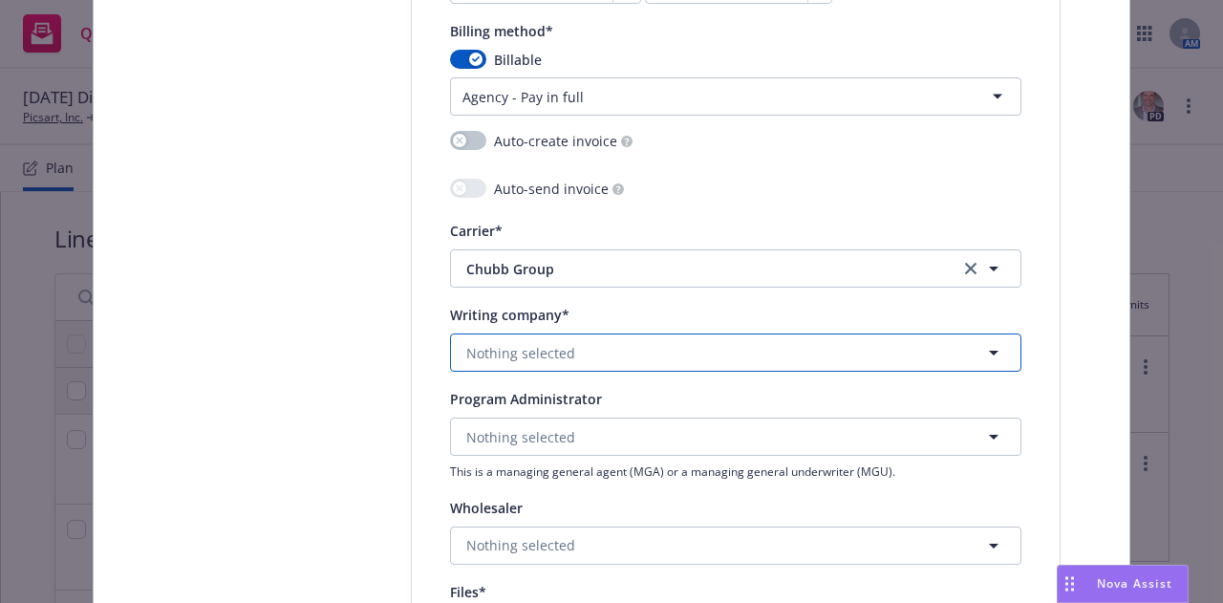
click at [546, 349] on span "Nothing selected" at bounding box center [520, 353] width 109 height 20
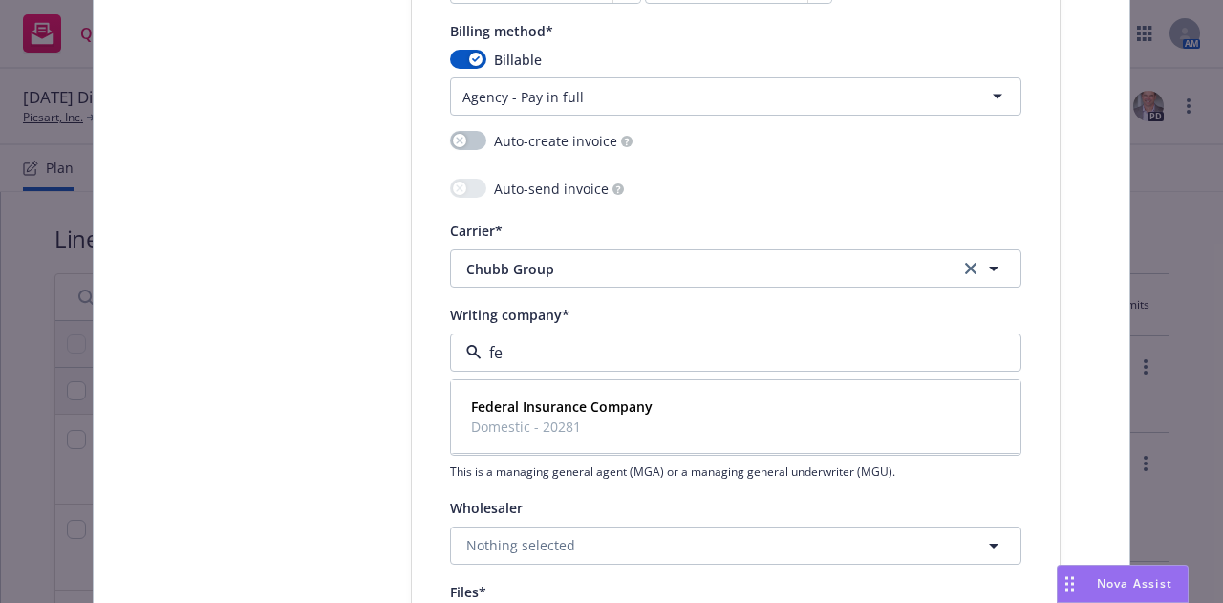
type input "fed"
click at [557, 411] on strong "Federal Insurance Company" at bounding box center [561, 406] width 181 height 18
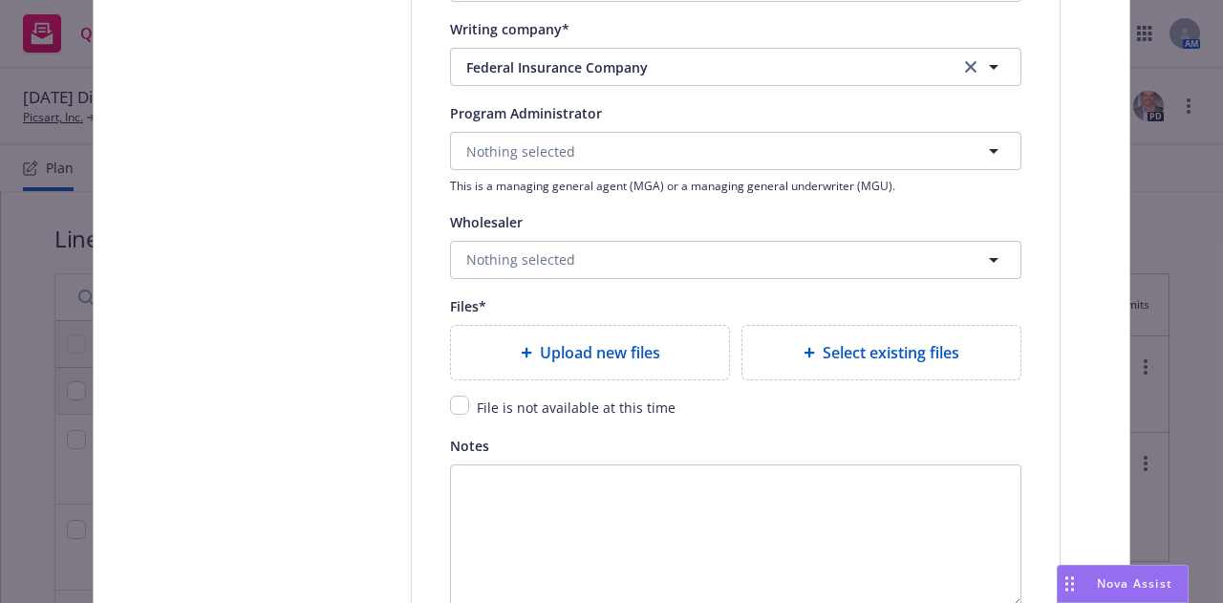
scroll to position [2094, 0]
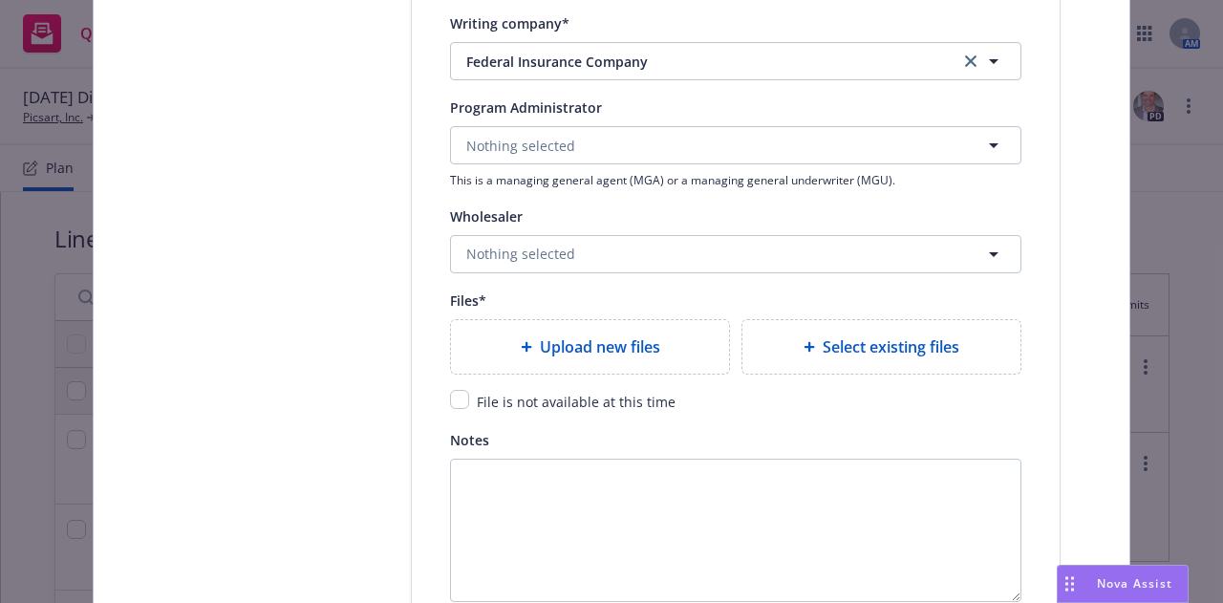
type textarea "x"
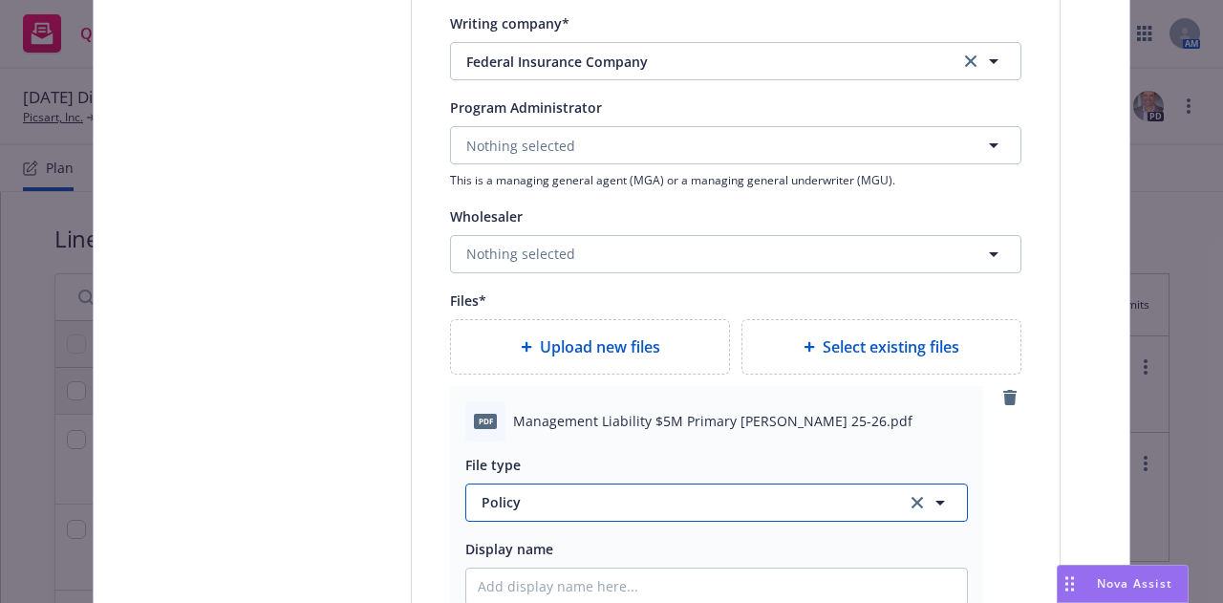
click at [575, 505] on span "Policy" at bounding box center [682, 502] width 402 height 20
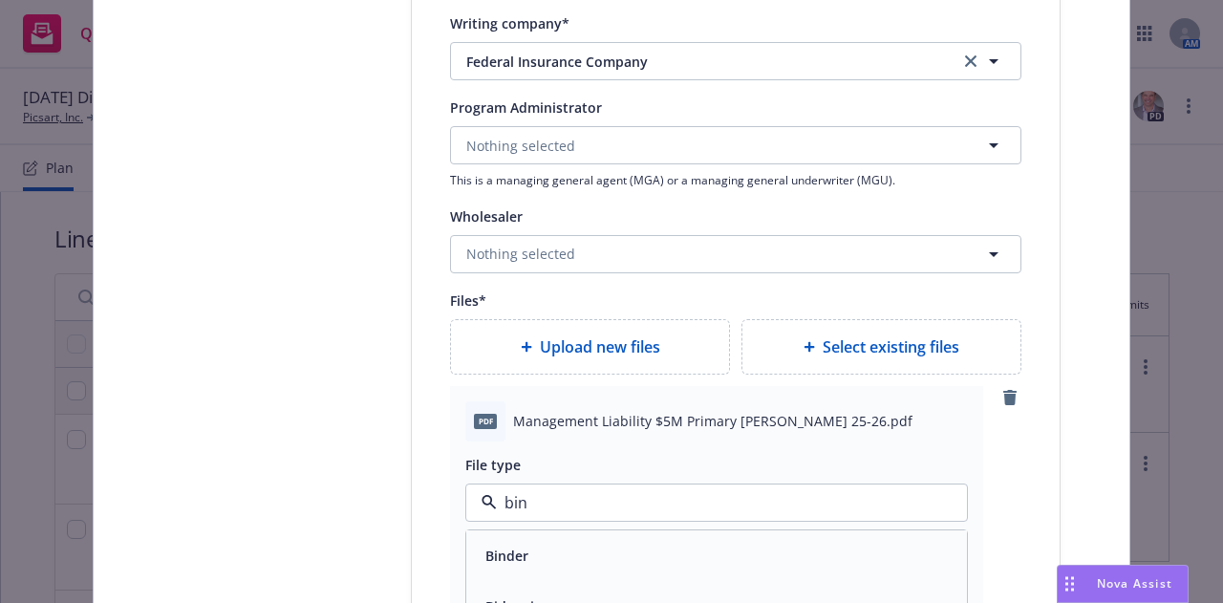
type input "bind"
click at [529, 548] on div "Binder" at bounding box center [717, 556] width 478 height 28
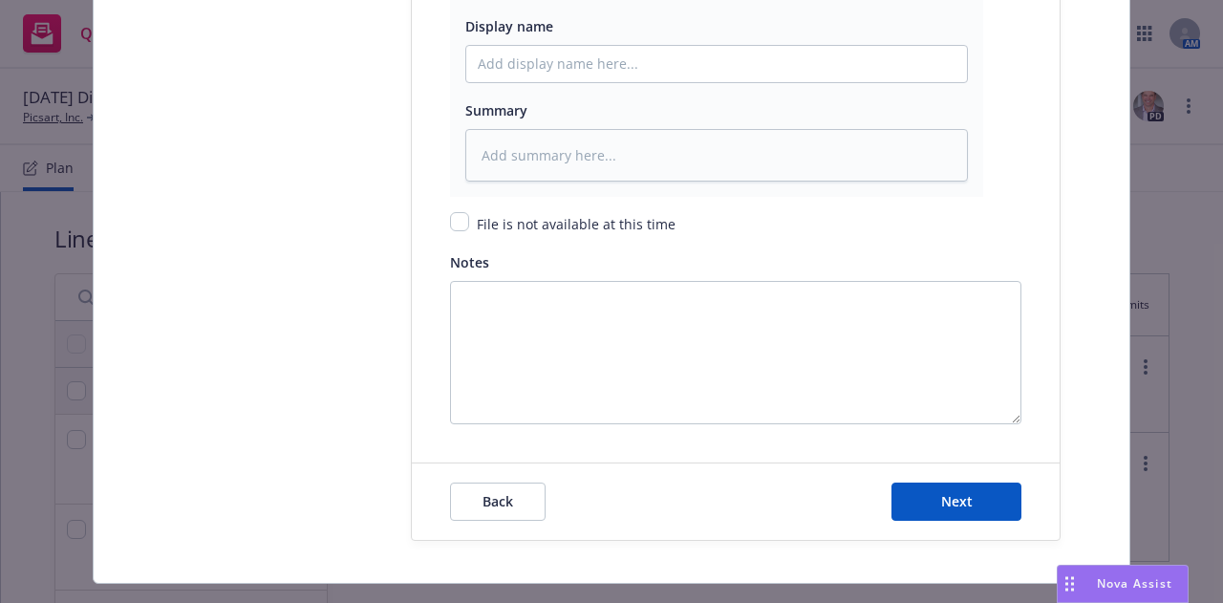
scroll to position [2657, 0]
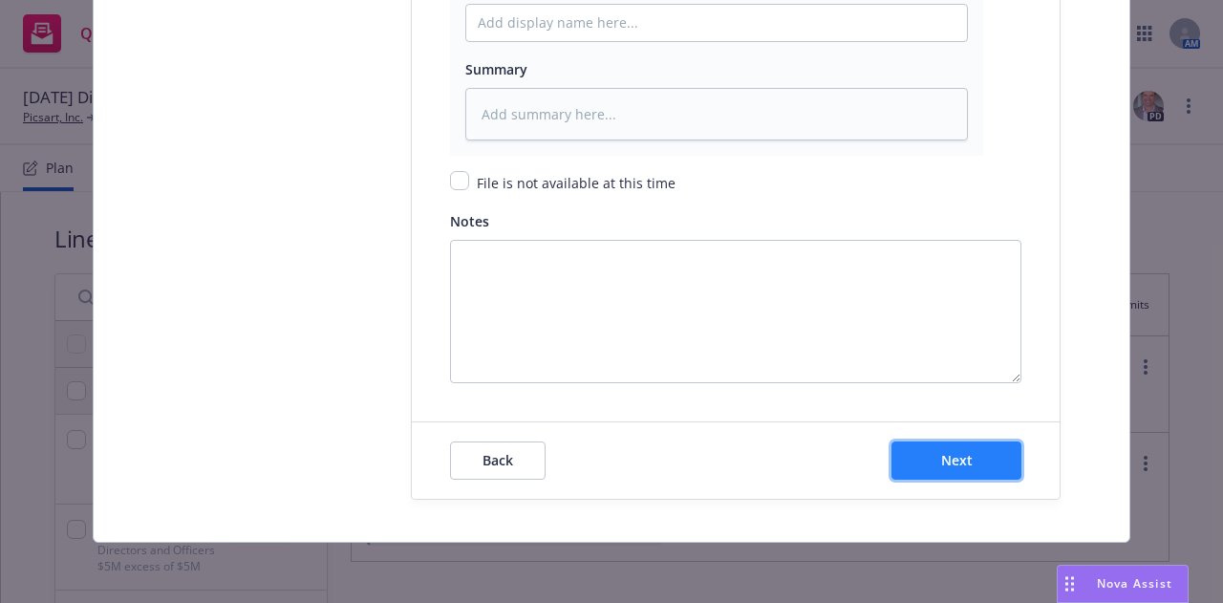
click at [960, 447] on button "Next" at bounding box center [956, 460] width 130 height 38
type textarea "x"
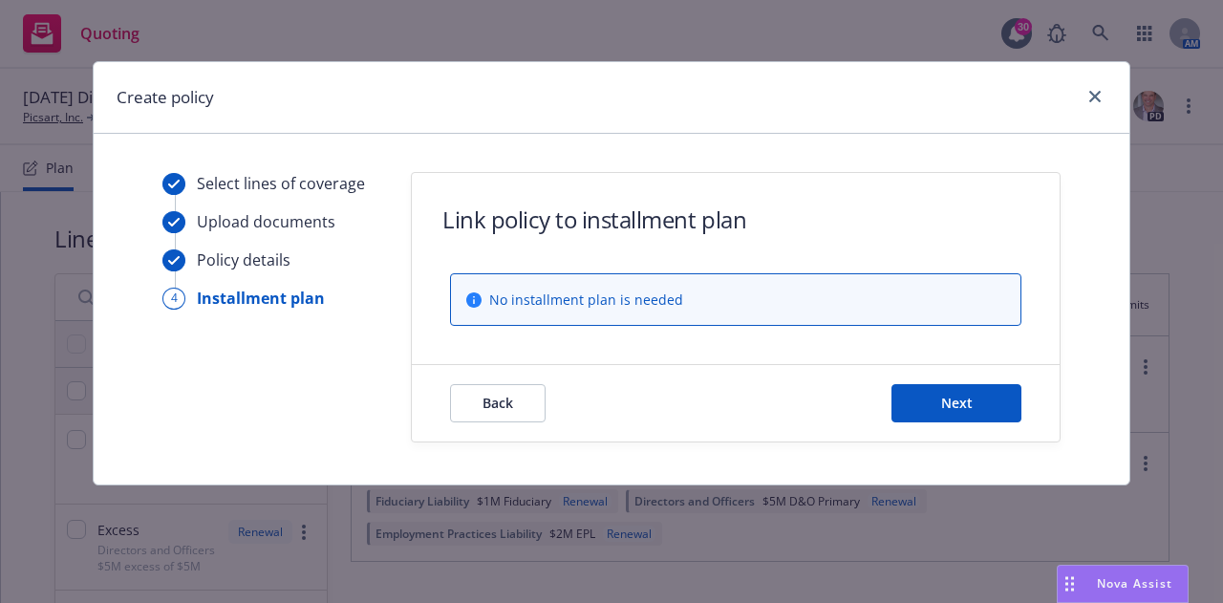
scroll to position [0, 0]
click at [971, 399] on button "Next" at bounding box center [956, 403] width 130 height 38
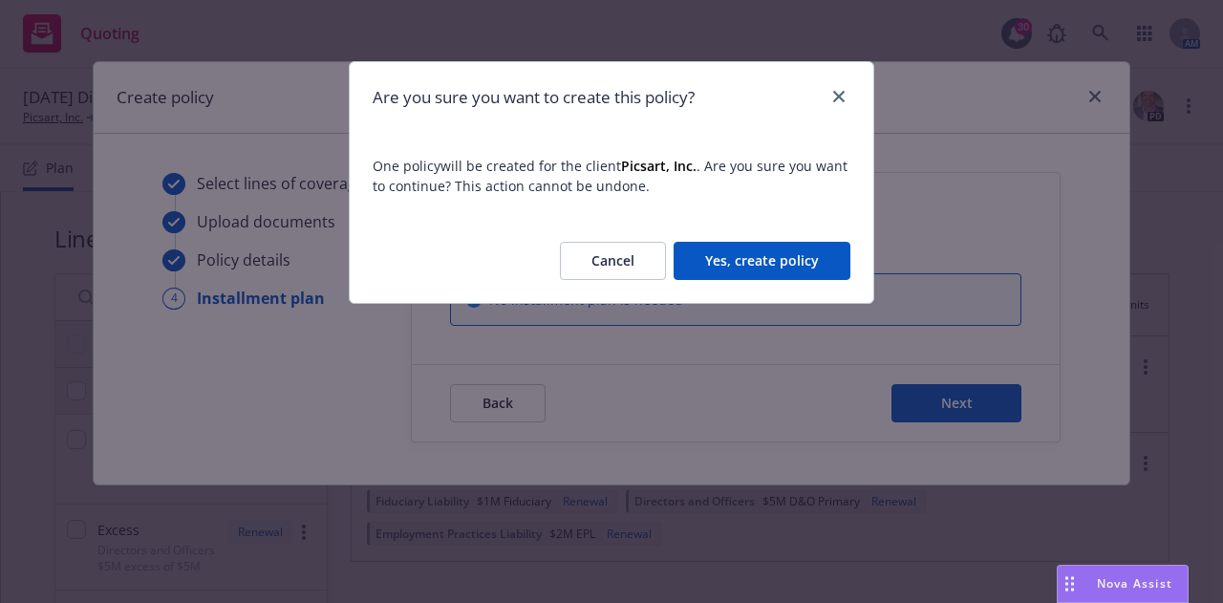
click at [741, 268] on button "Yes, create policy" at bounding box center [761, 261] width 177 height 38
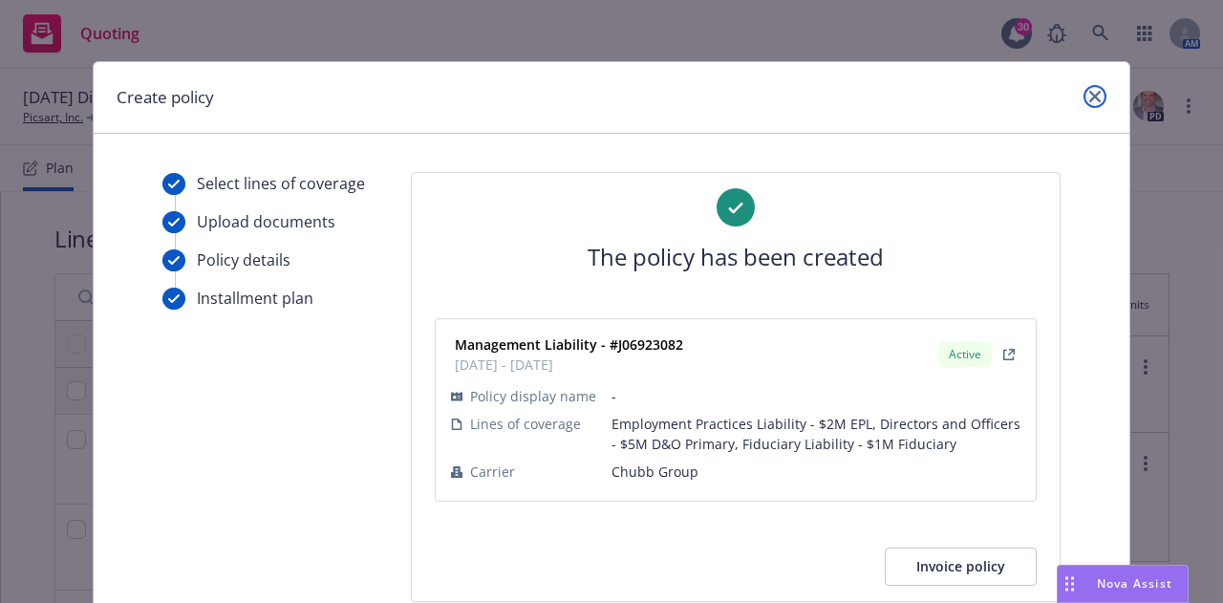
click at [1089, 96] on icon "close" at bounding box center [1094, 96] width 11 height 11
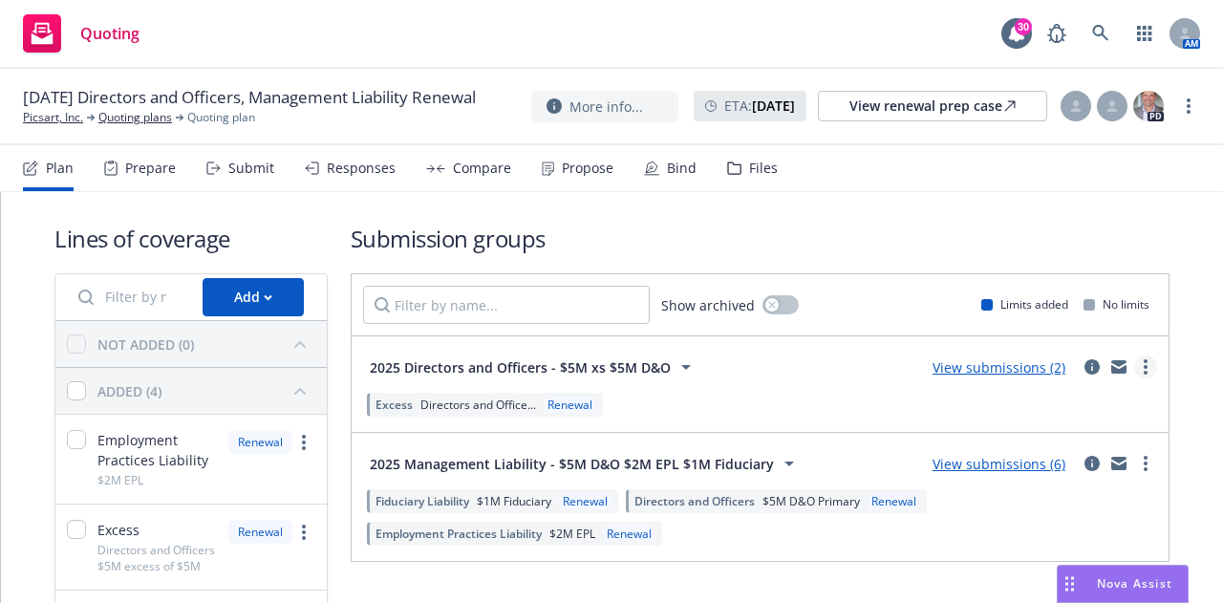
click at [1135, 363] on link "more" at bounding box center [1145, 366] width 23 height 23
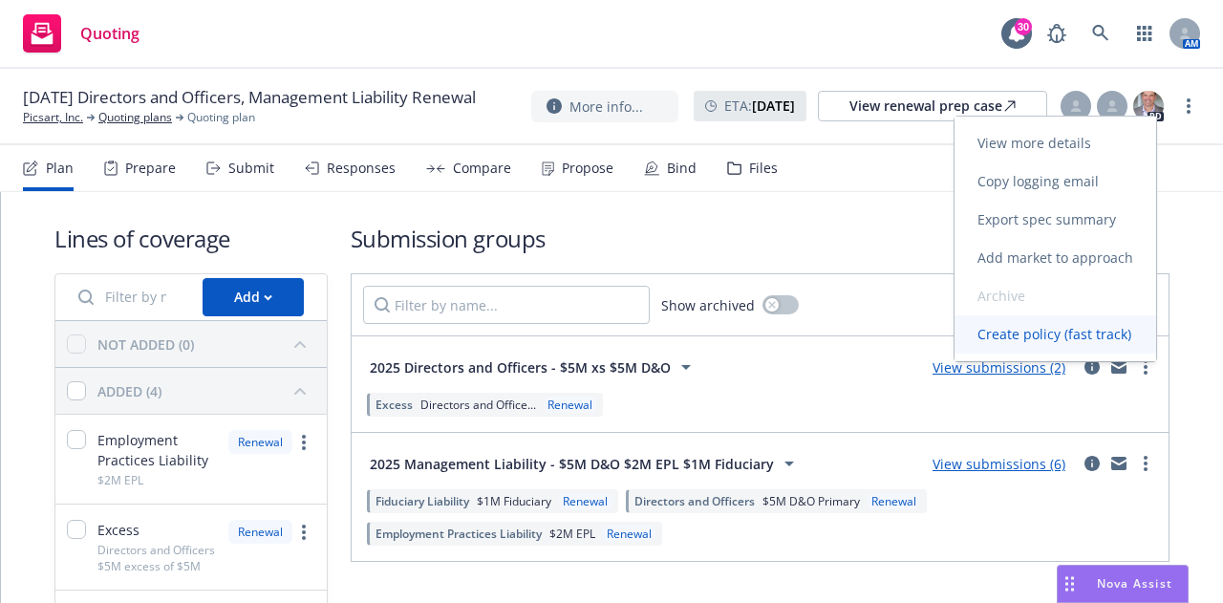
click at [1066, 336] on span "Create policy (fast track)" at bounding box center [1054, 334] width 200 height 18
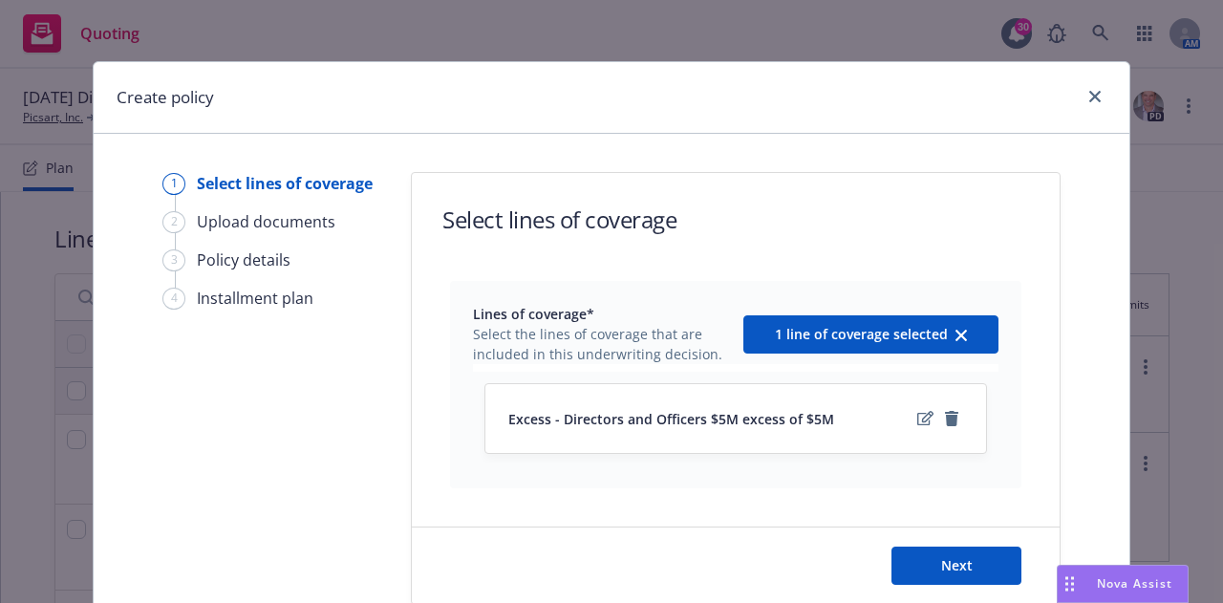
scroll to position [106, 0]
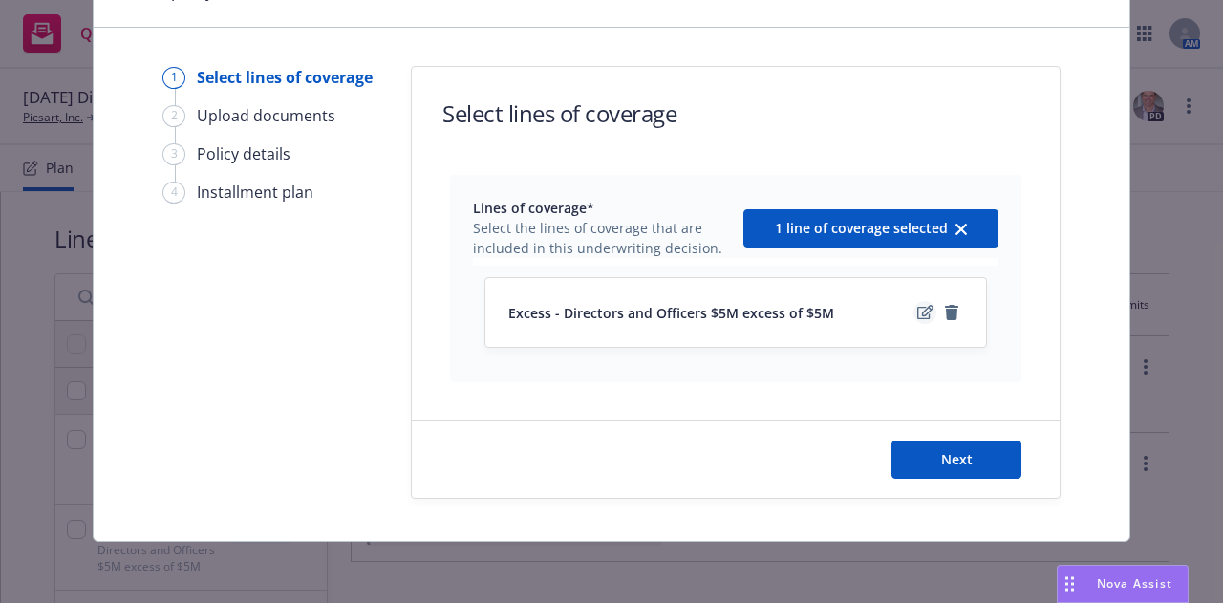
click at [917, 315] on icon "edit" at bounding box center [925, 312] width 16 height 14
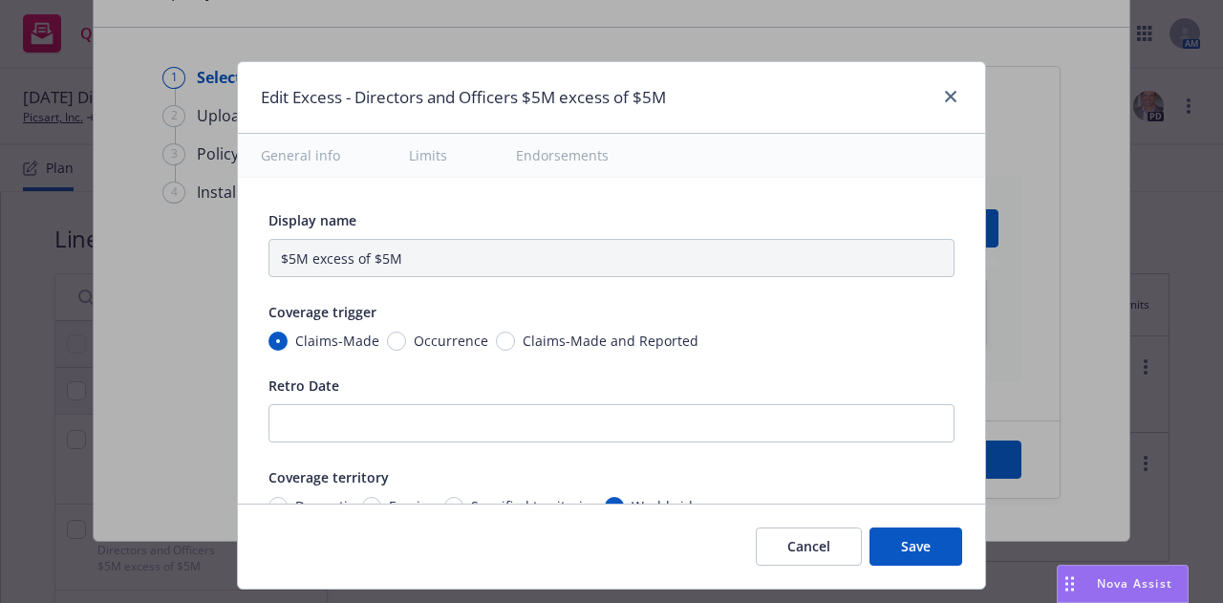
type input "Directors and Officers $5M excess of $5M"
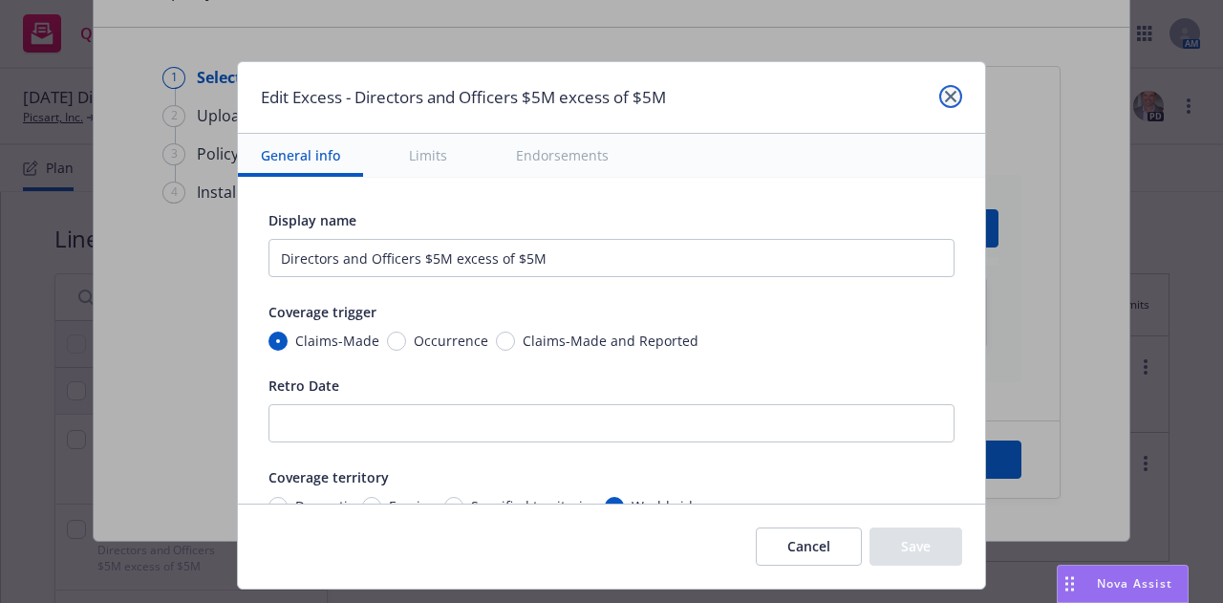
click at [945, 96] on icon "close" at bounding box center [950, 96] width 11 height 11
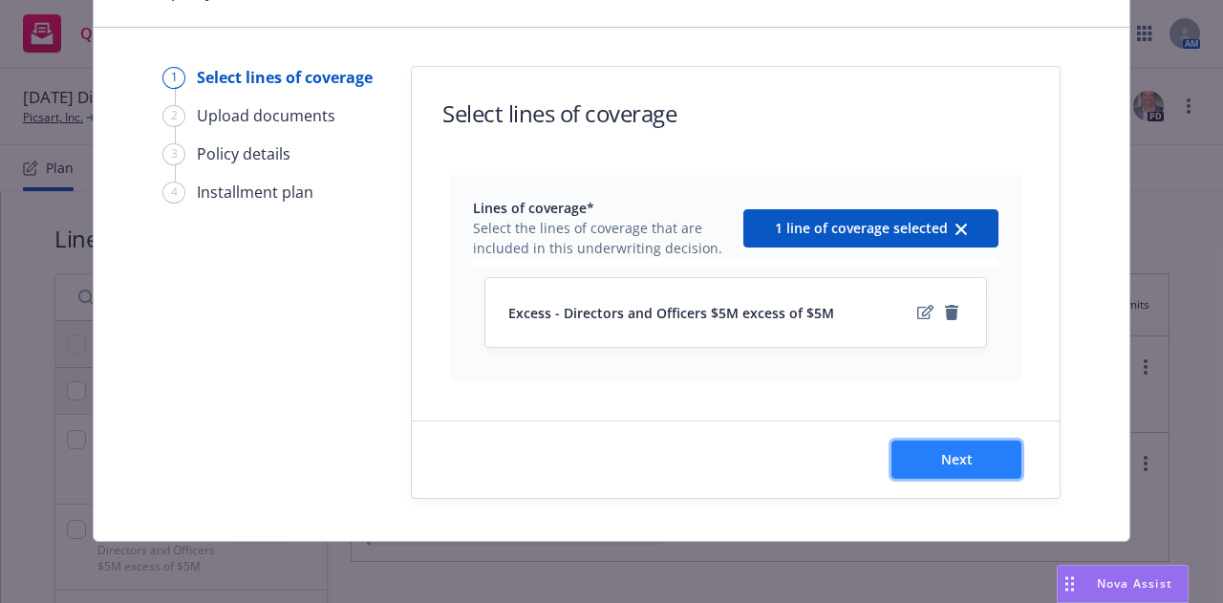
click at [951, 453] on span "Next" at bounding box center [957, 459] width 32 height 18
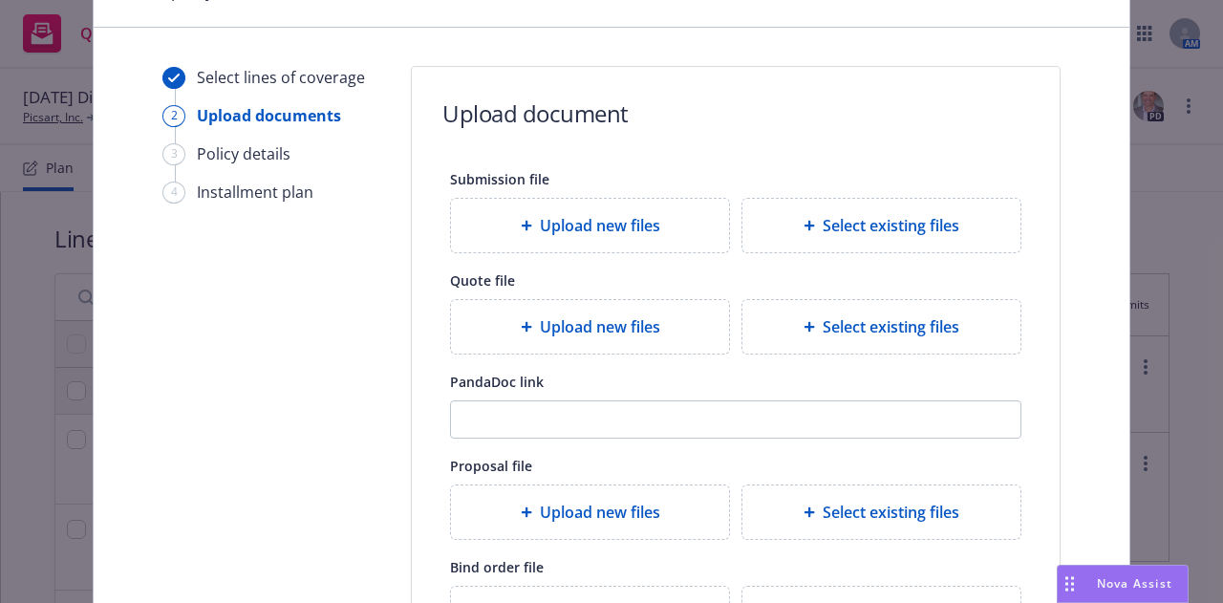
click at [951, 453] on div "Submission file Upload new files Select existing files Quote file Upload new fi…" at bounding box center [735, 404] width 571 height 474
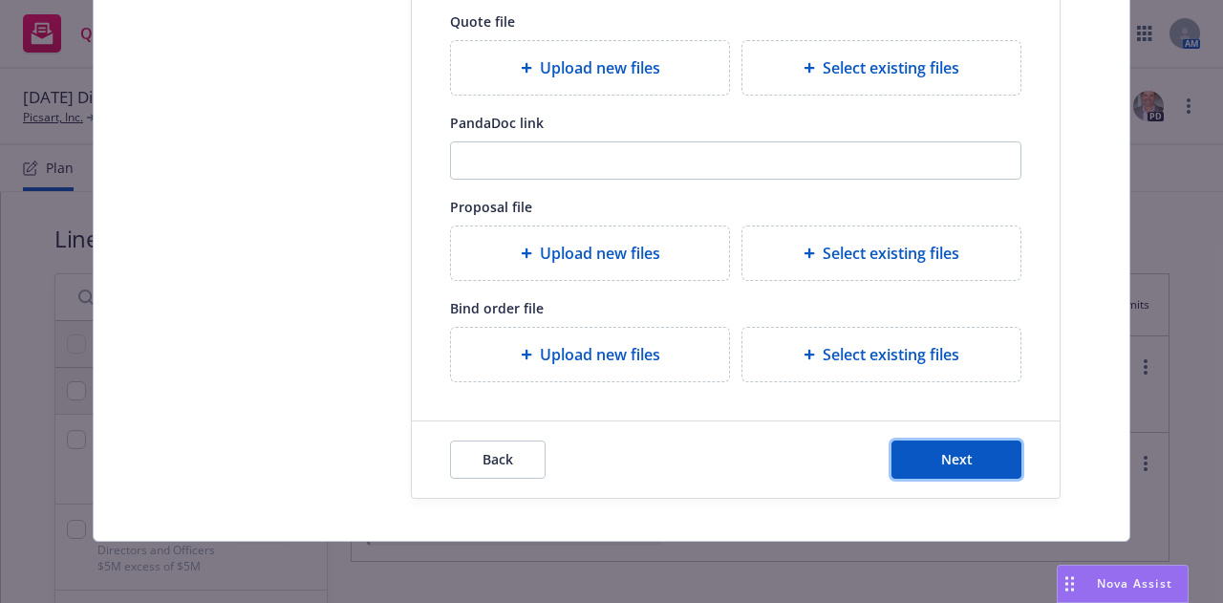
click at [951, 453] on span "Next" at bounding box center [957, 459] width 32 height 18
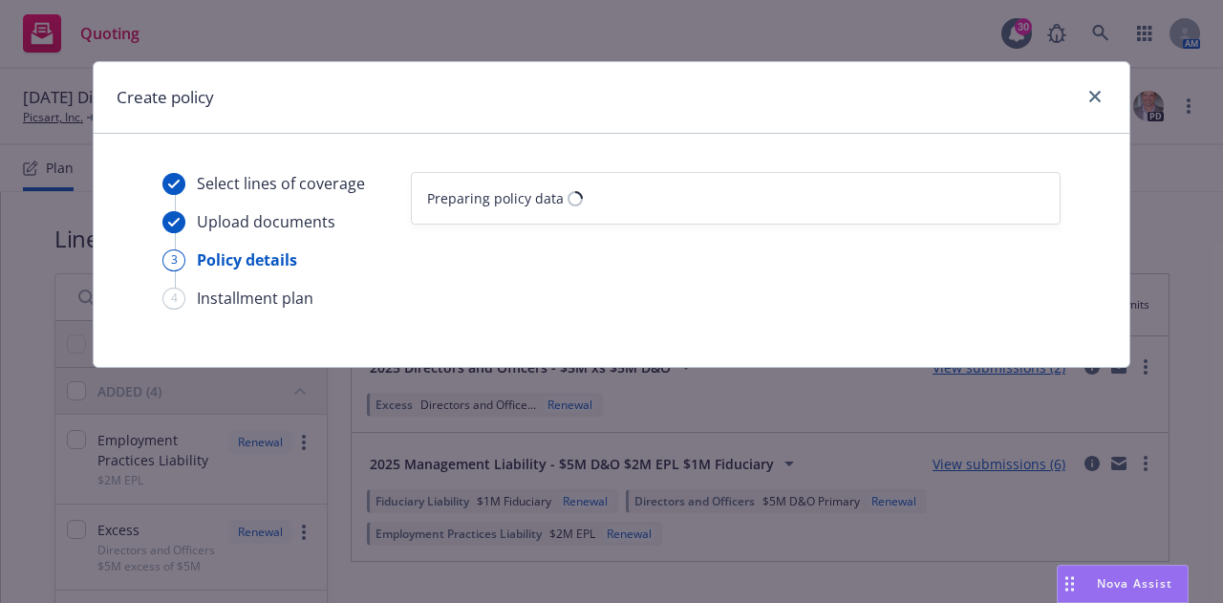
select select "12"
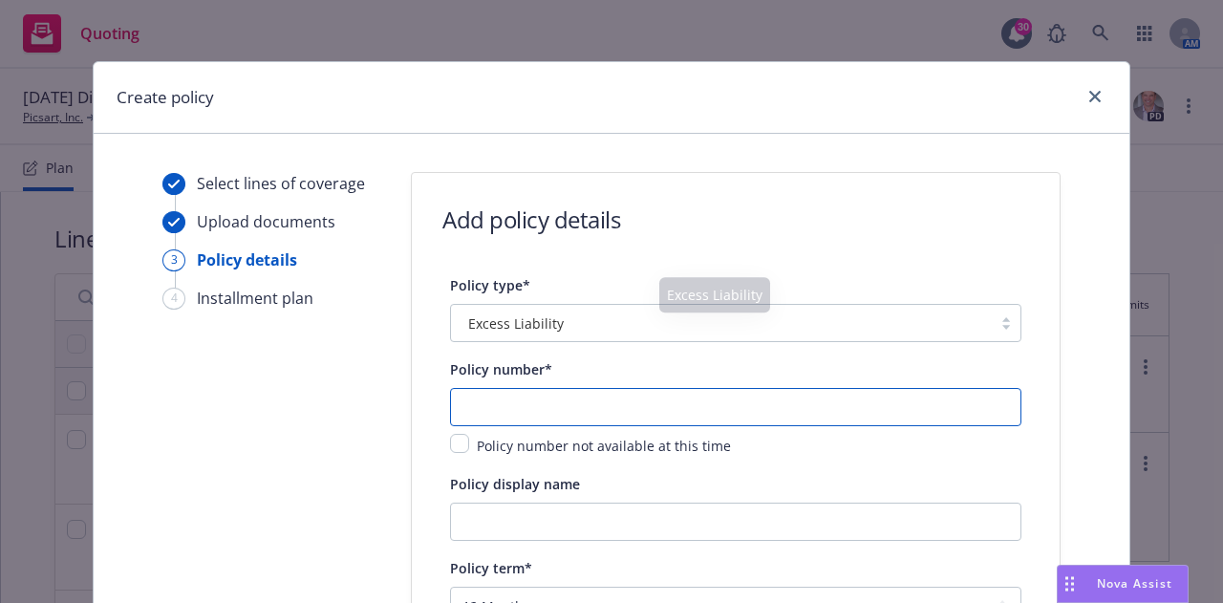
click at [585, 394] on input "text" at bounding box center [735, 407] width 571 height 38
paste input "01-841-17-23"
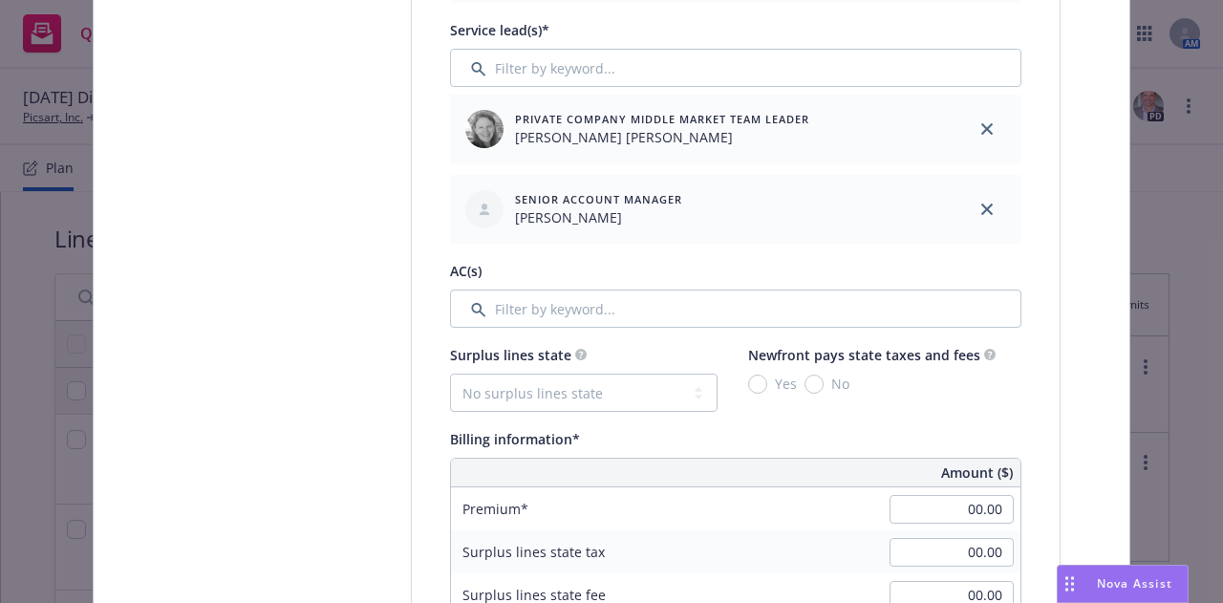
scroll to position [947, 0]
type input "01-841-17-23"
click at [987, 211] on link "close" at bounding box center [986, 208] width 23 height 23
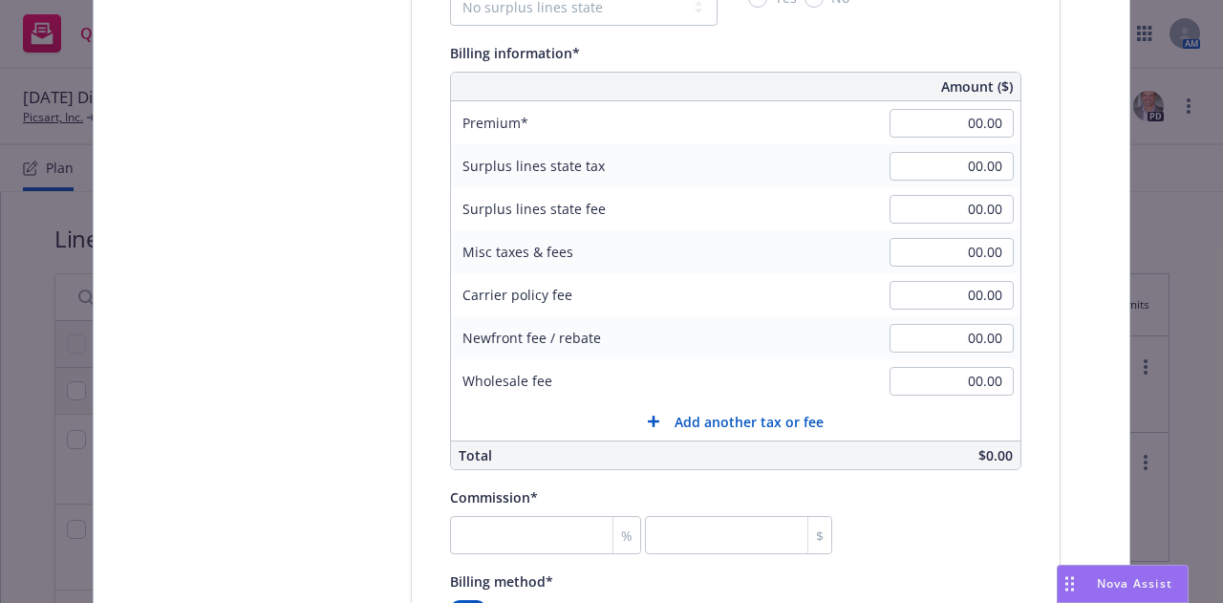
scroll to position [1254, 0]
click at [965, 120] on input "00.00" at bounding box center [951, 121] width 124 height 29
type input "38,000.00"
click at [966, 254] on input "00.00" at bounding box center [951, 250] width 124 height 29
type input "380.00"
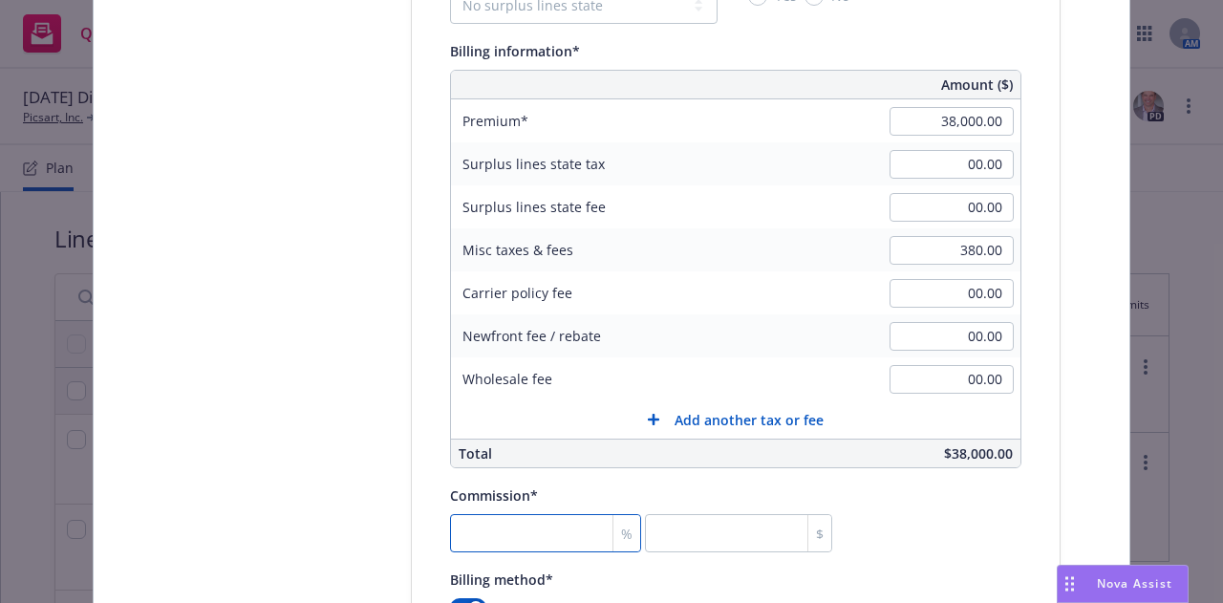
click at [539, 517] on input "number" at bounding box center [545, 533] width 191 height 38
type input "1"
type input "380"
type input "16"
type input "6080"
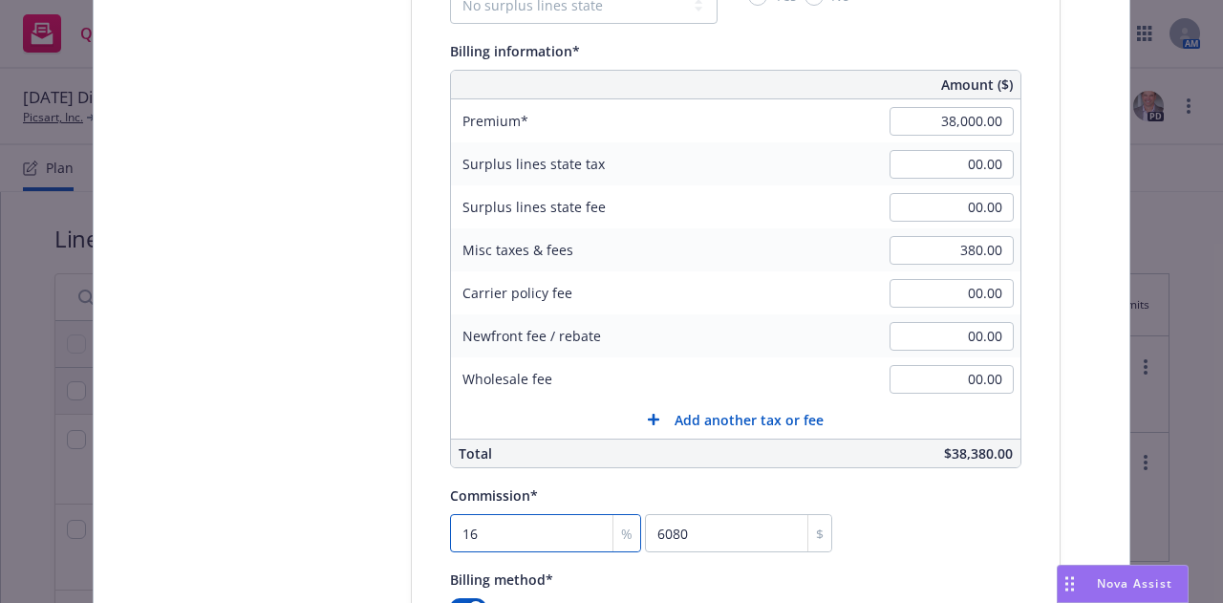
type input "16.5"
type input "6270"
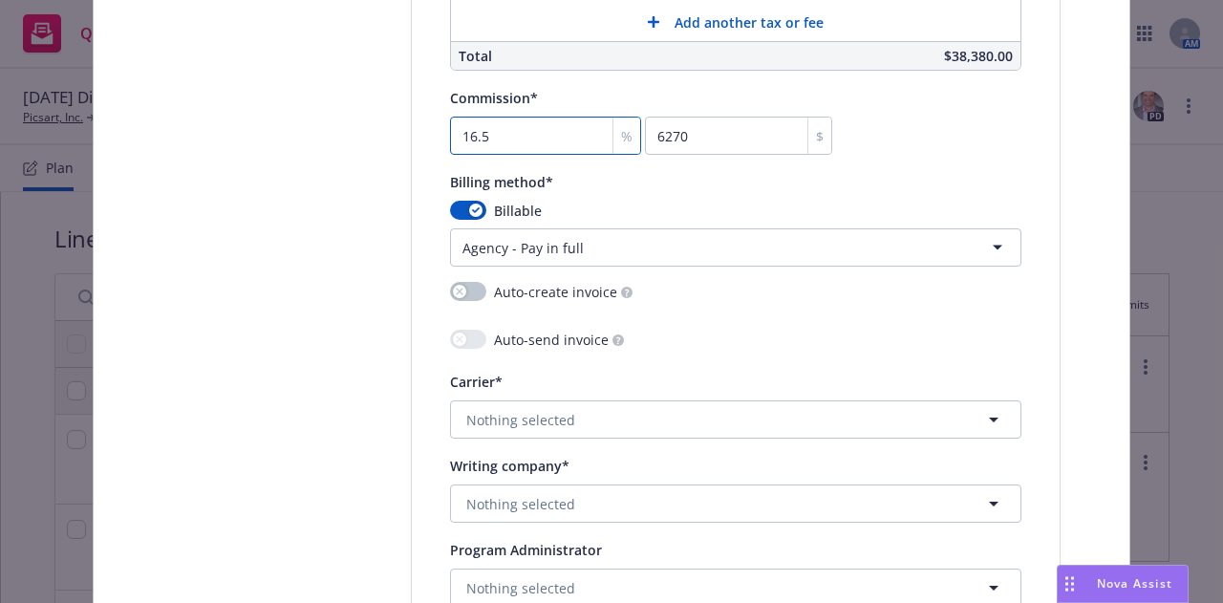
scroll to position [1712, 0]
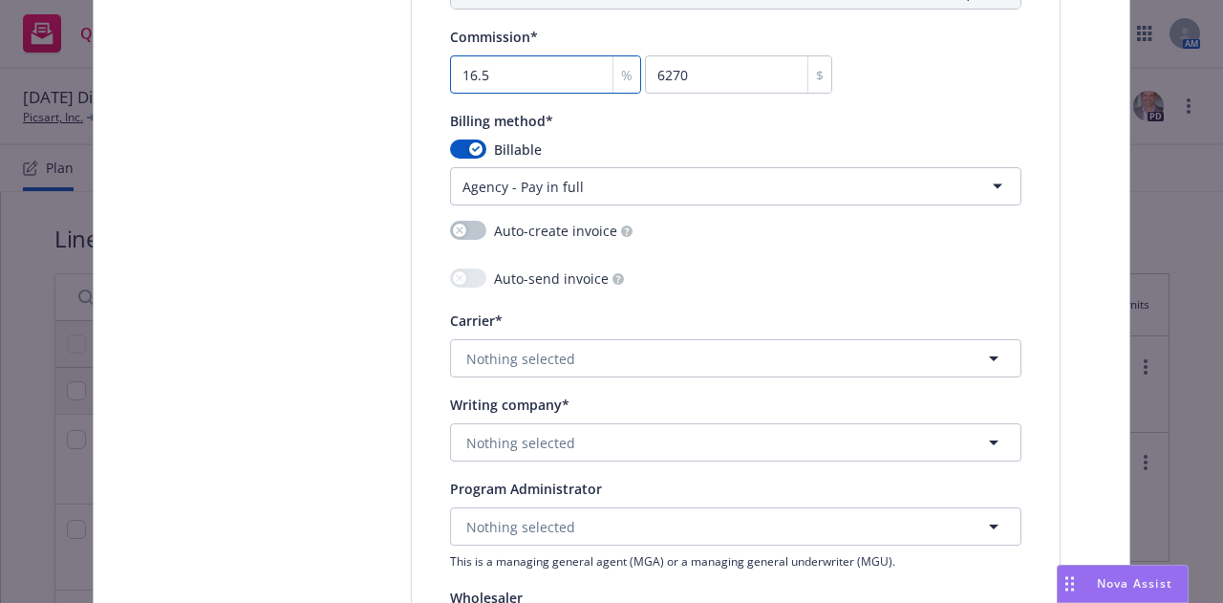
type input "16.5"
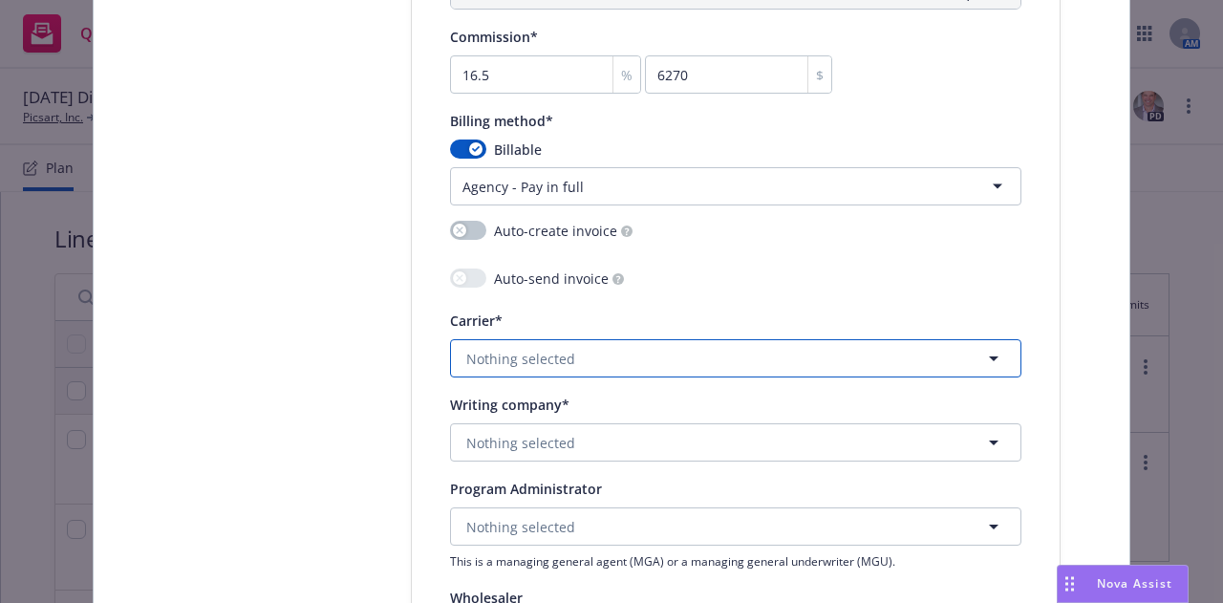
click at [550, 361] on span "Nothing selected" at bounding box center [520, 359] width 109 height 20
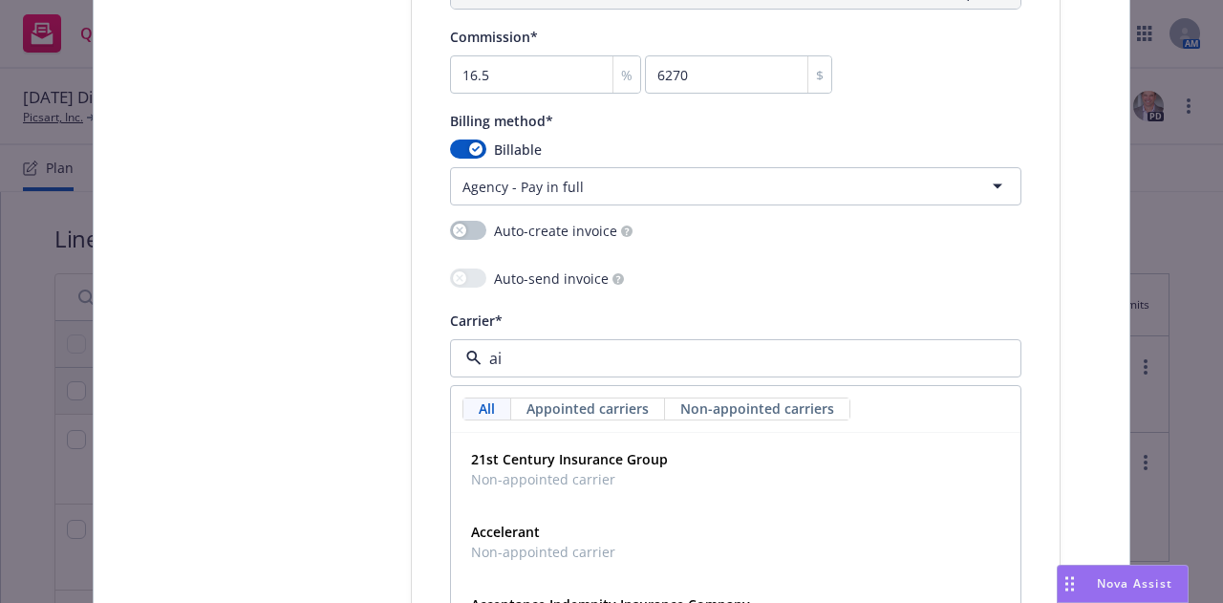
type input "aig"
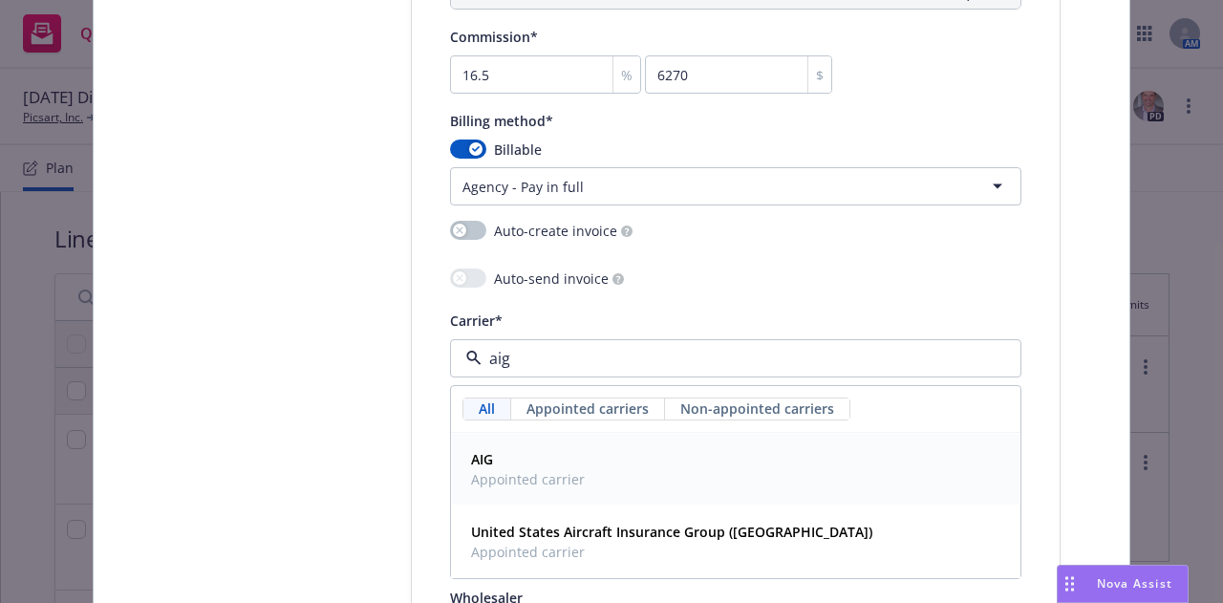
click at [520, 457] on span "AIG" at bounding box center [528, 459] width 114 height 20
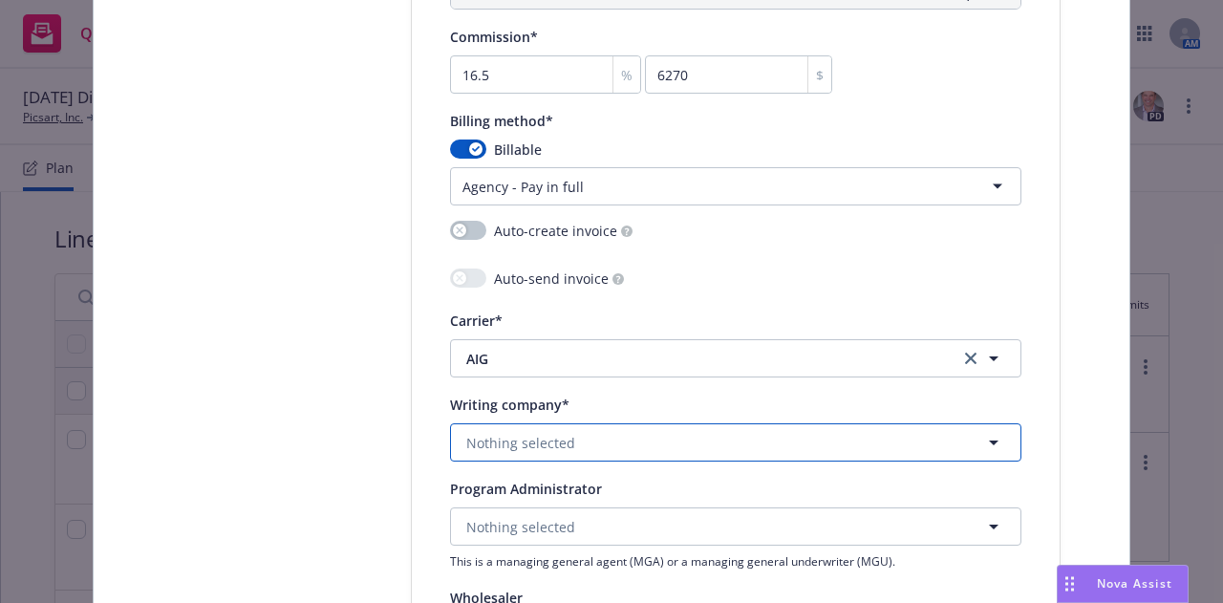
click at [520, 457] on button "Nothing selected" at bounding box center [735, 442] width 571 height 38
type input "f"
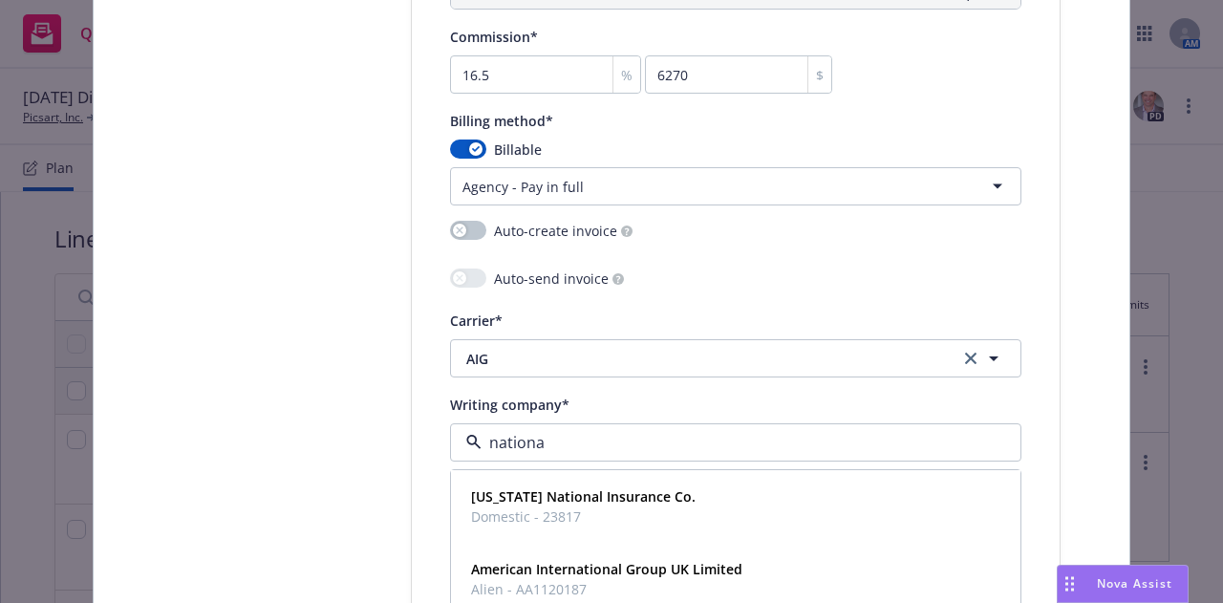
type input "national"
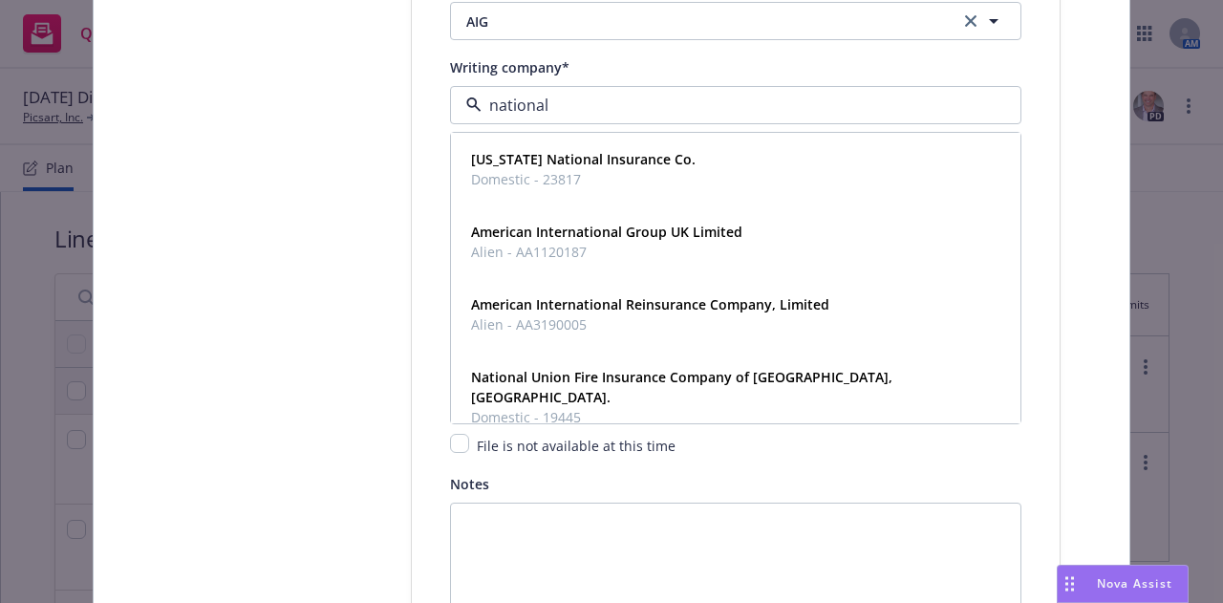
scroll to position [2051, 0]
click at [530, 406] on span "Domestic - 19445" at bounding box center [733, 416] width 525 height 20
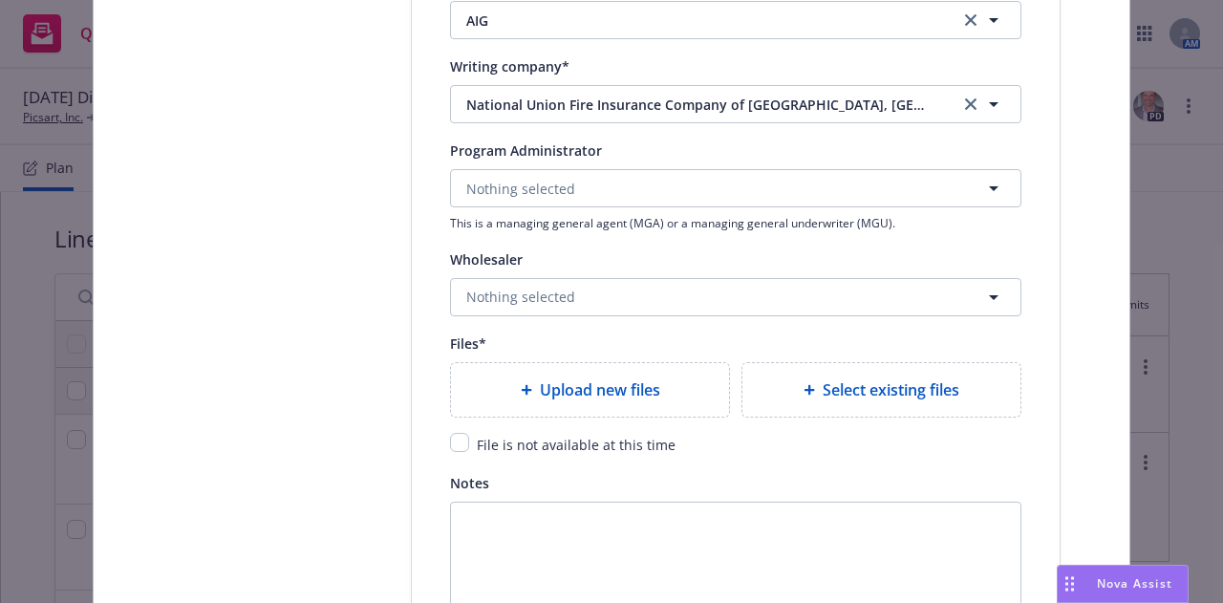
type textarea "x"
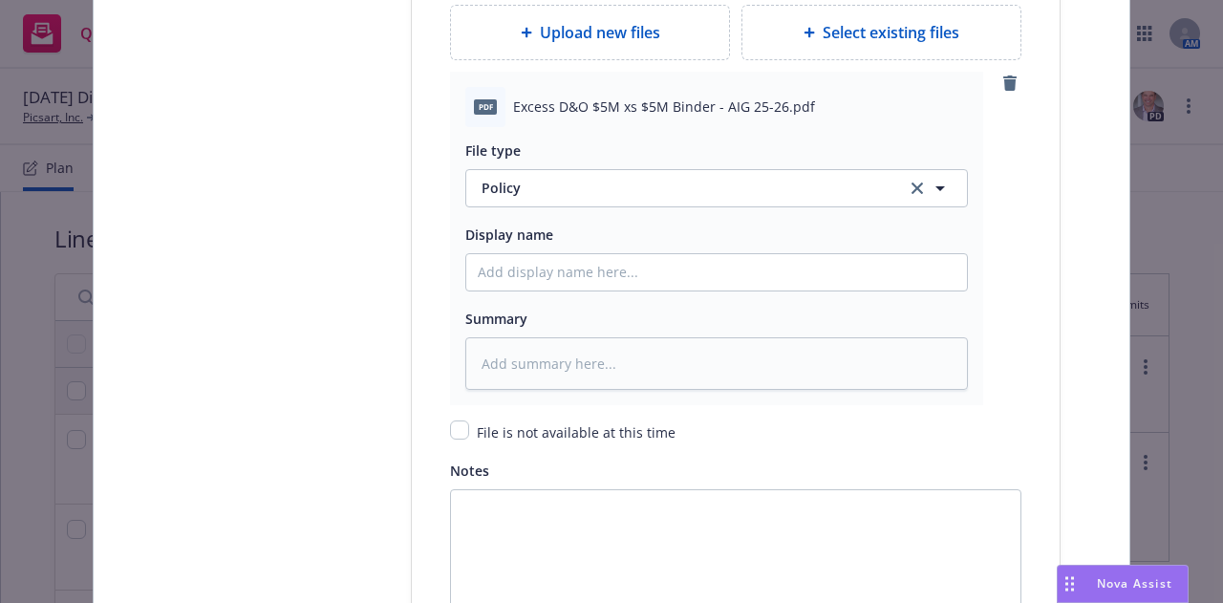
scroll to position [2409, 0]
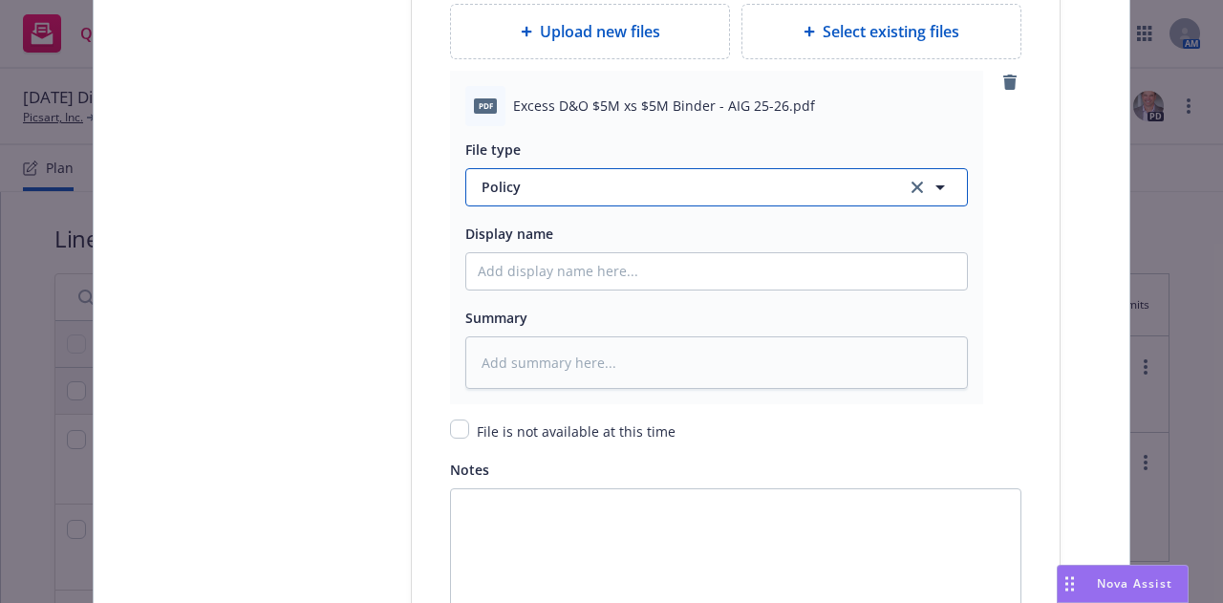
click at [574, 202] on button "Policy" at bounding box center [716, 187] width 502 height 38
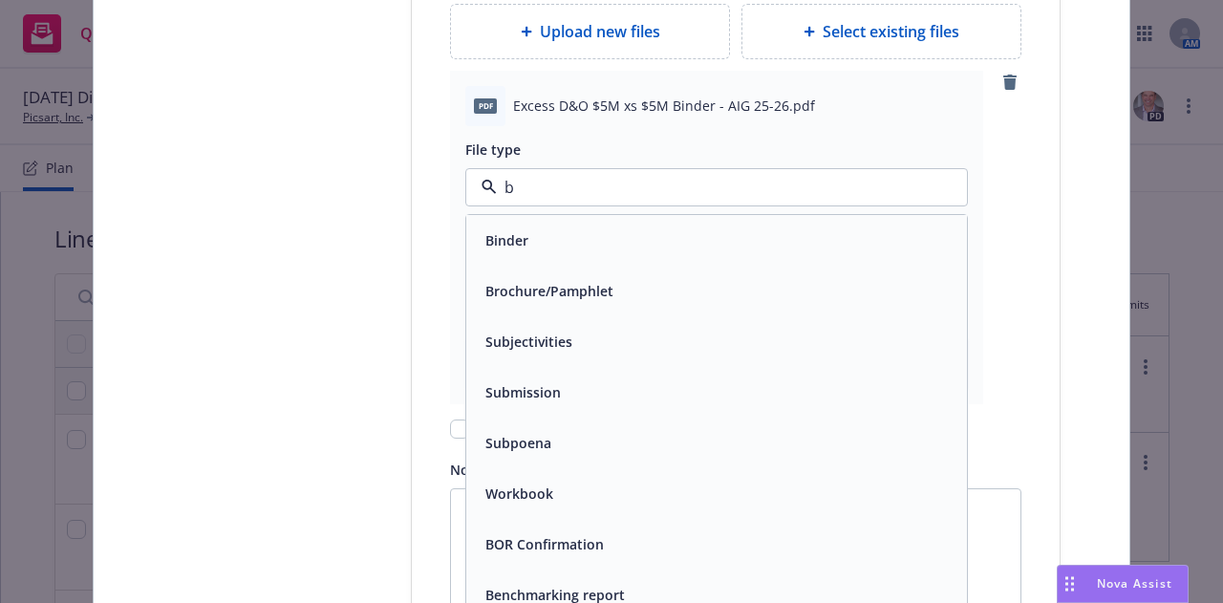
type input "bi"
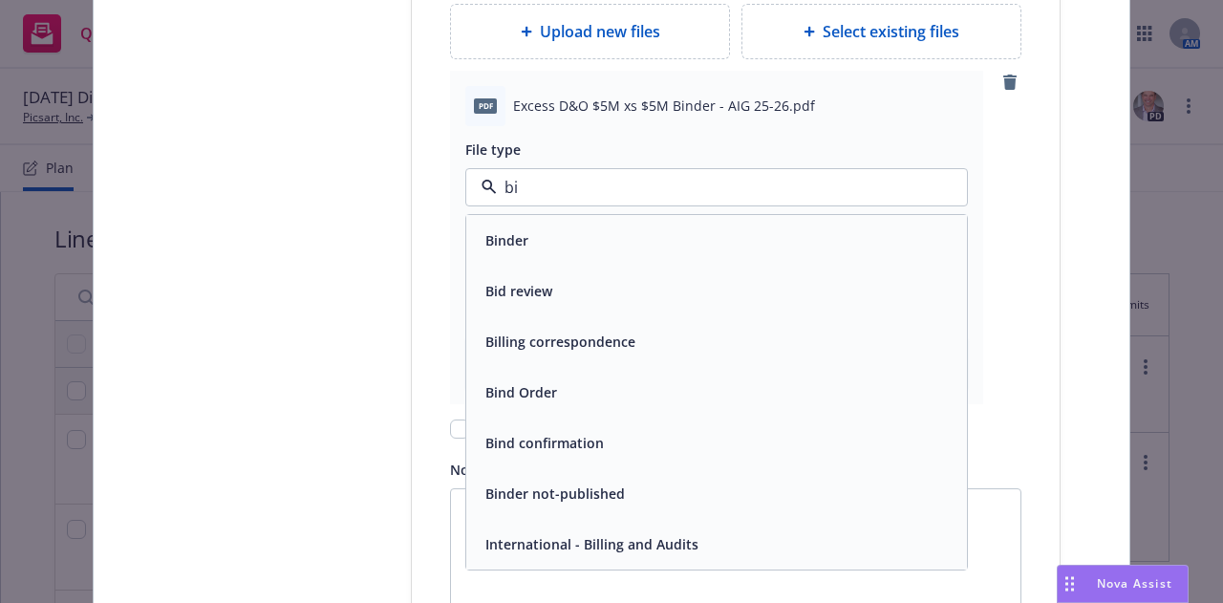
click at [544, 248] on div "Binder" at bounding box center [717, 240] width 478 height 28
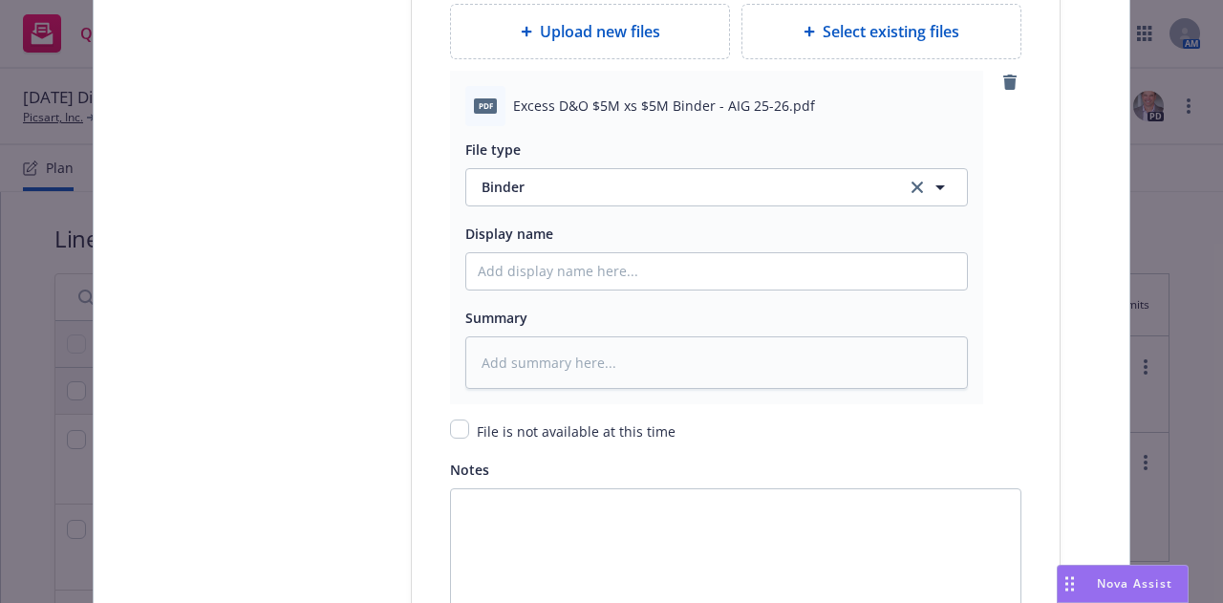
scroll to position [2657, 0]
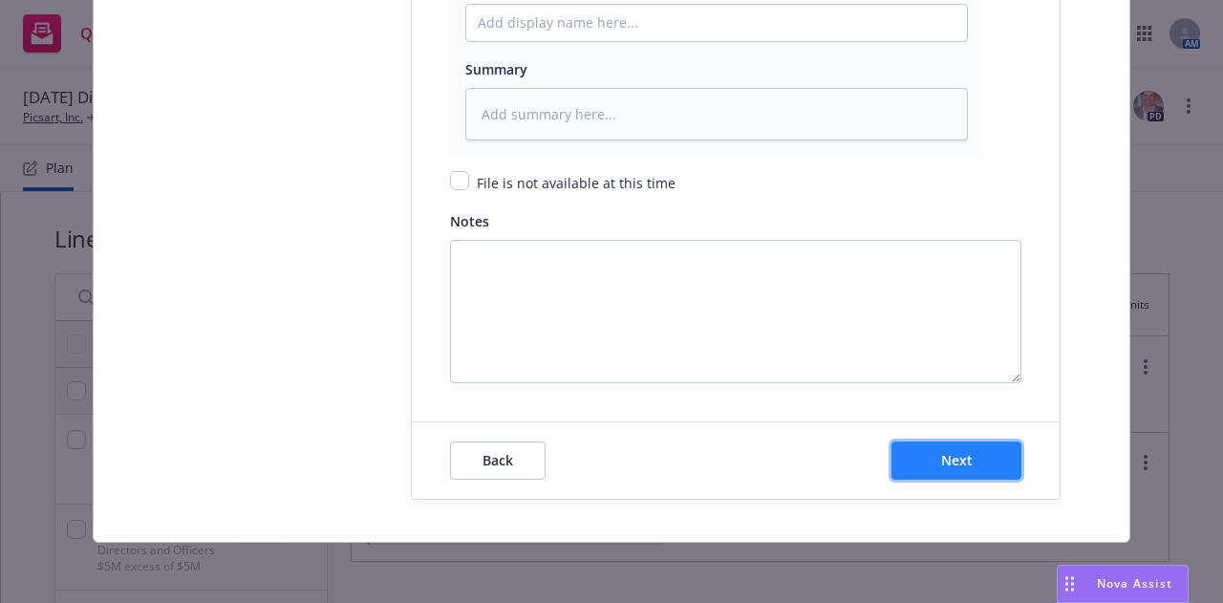
click at [912, 447] on button "Next" at bounding box center [956, 460] width 130 height 38
type textarea "x"
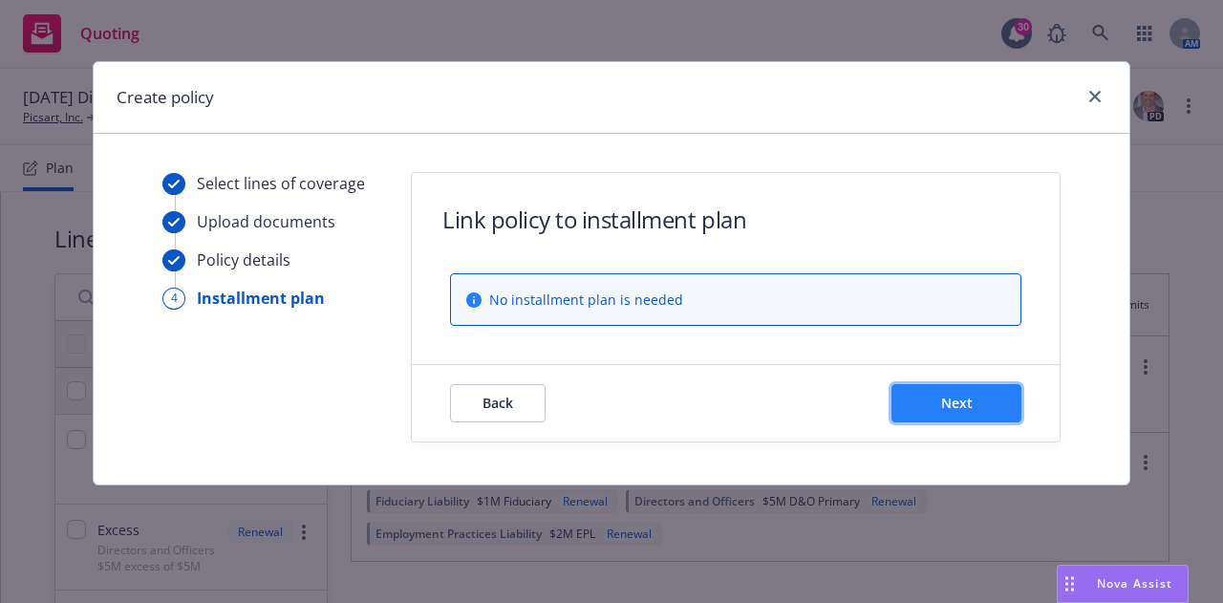
click at [949, 399] on span "Next" at bounding box center [957, 403] width 32 height 18
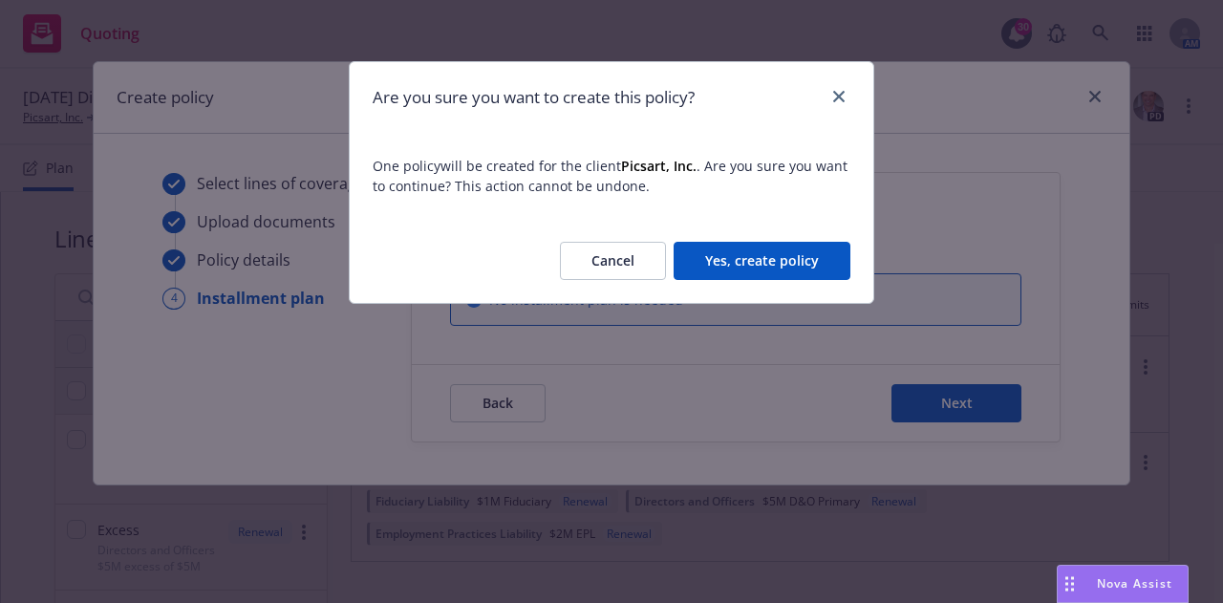
click at [788, 267] on button "Yes, create policy" at bounding box center [761, 261] width 177 height 38
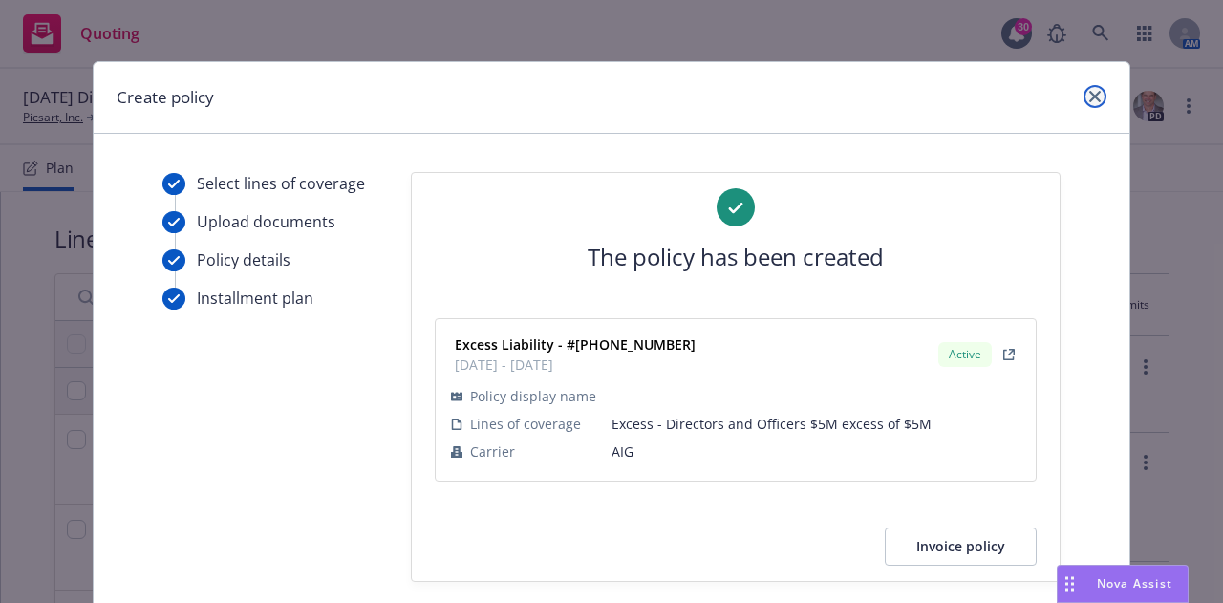
click at [1089, 100] on icon "close" at bounding box center [1094, 96] width 11 height 11
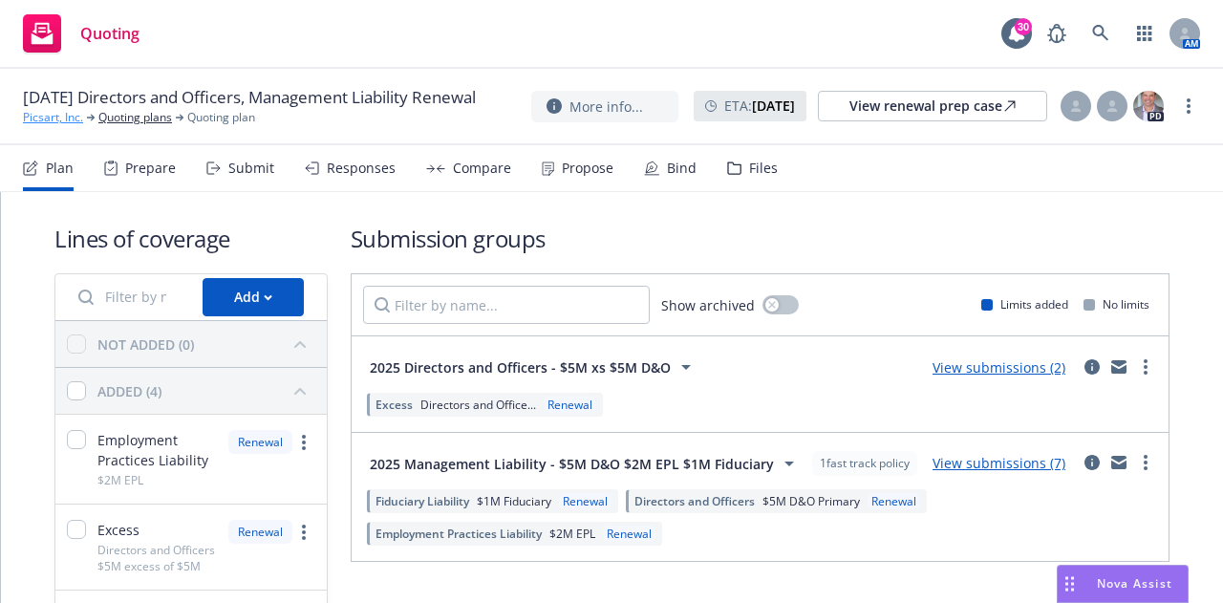
click at [54, 126] on link "Picsart, Inc." at bounding box center [53, 117] width 60 height 17
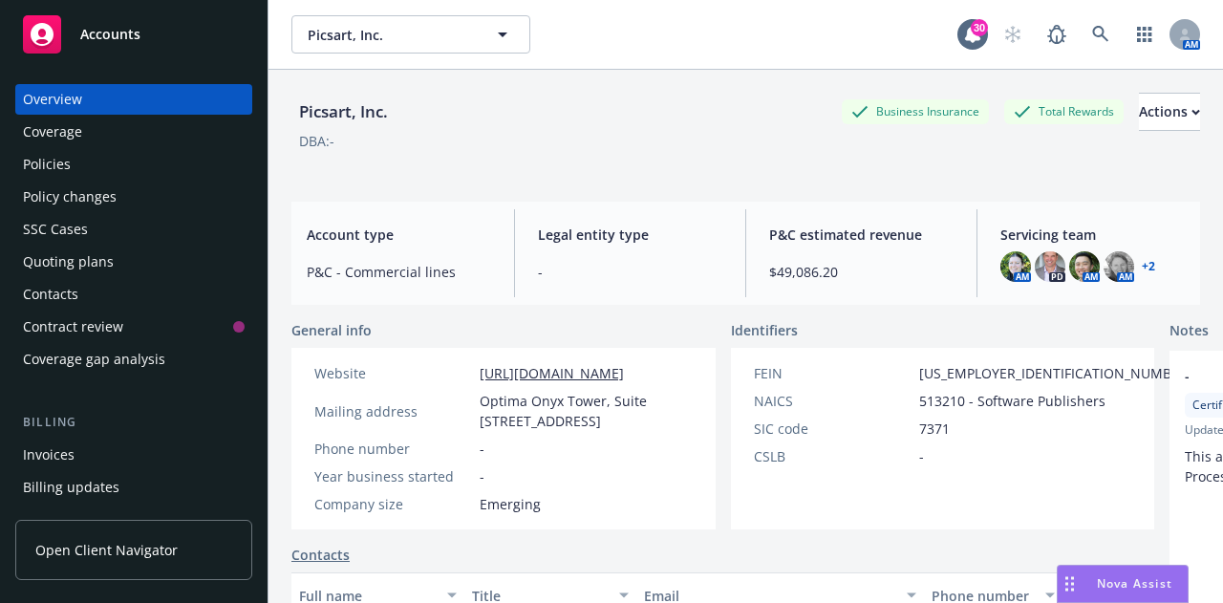
click at [79, 170] on div "Policies" at bounding box center [134, 164] width 222 height 31
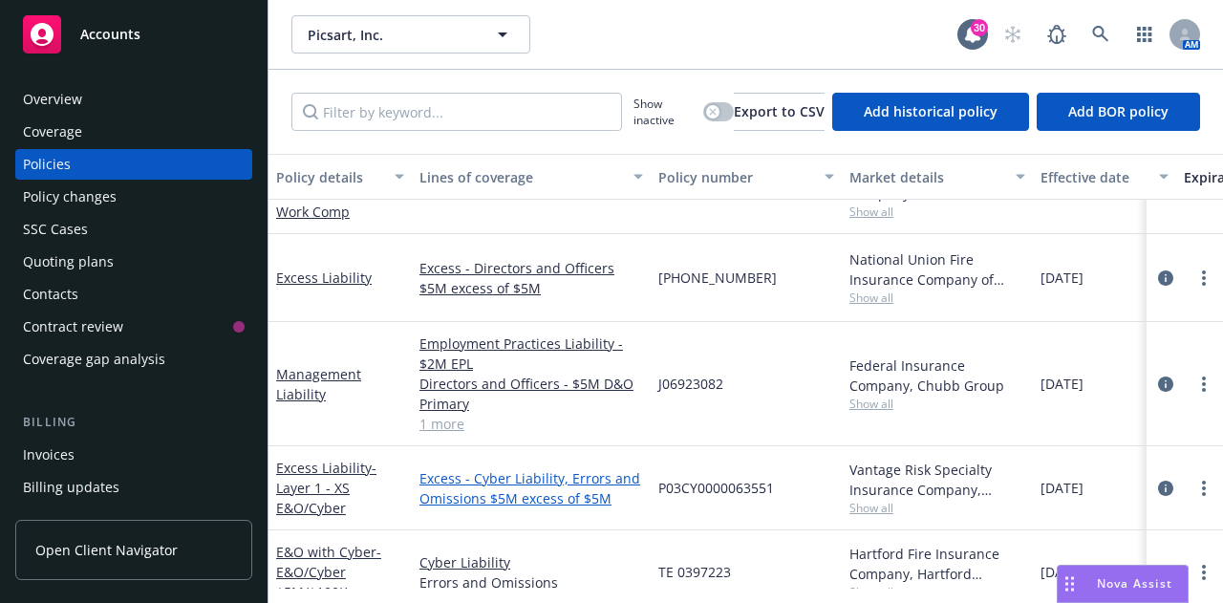
scroll to position [209, 0]
click at [104, 444] on div "Invoices" at bounding box center [134, 454] width 222 height 31
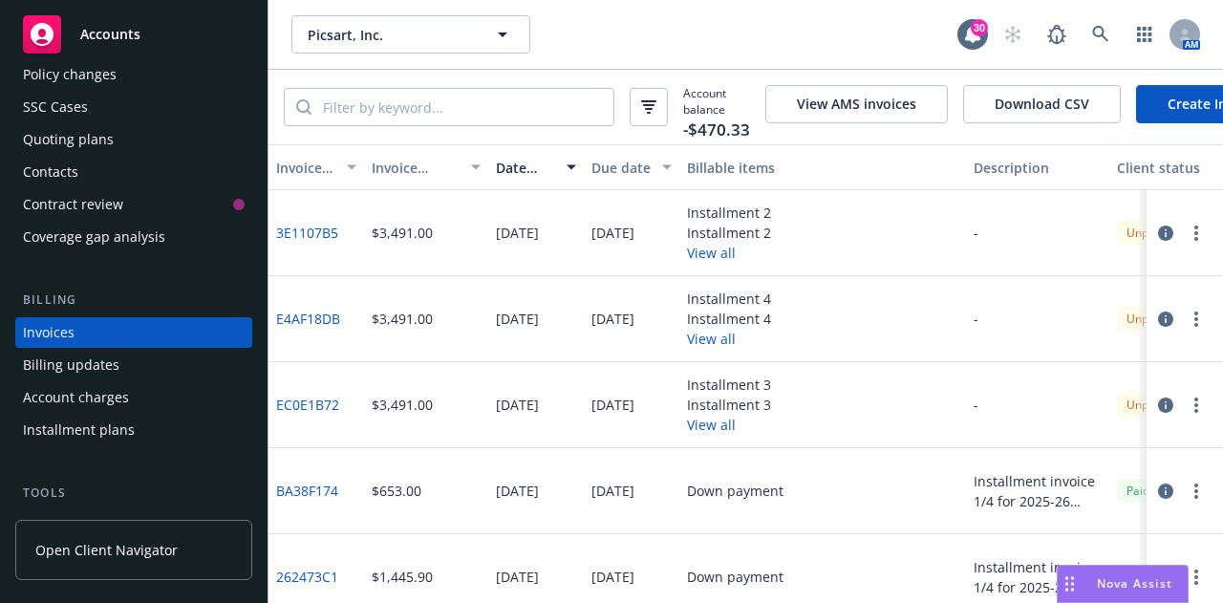
scroll to position [0, 94]
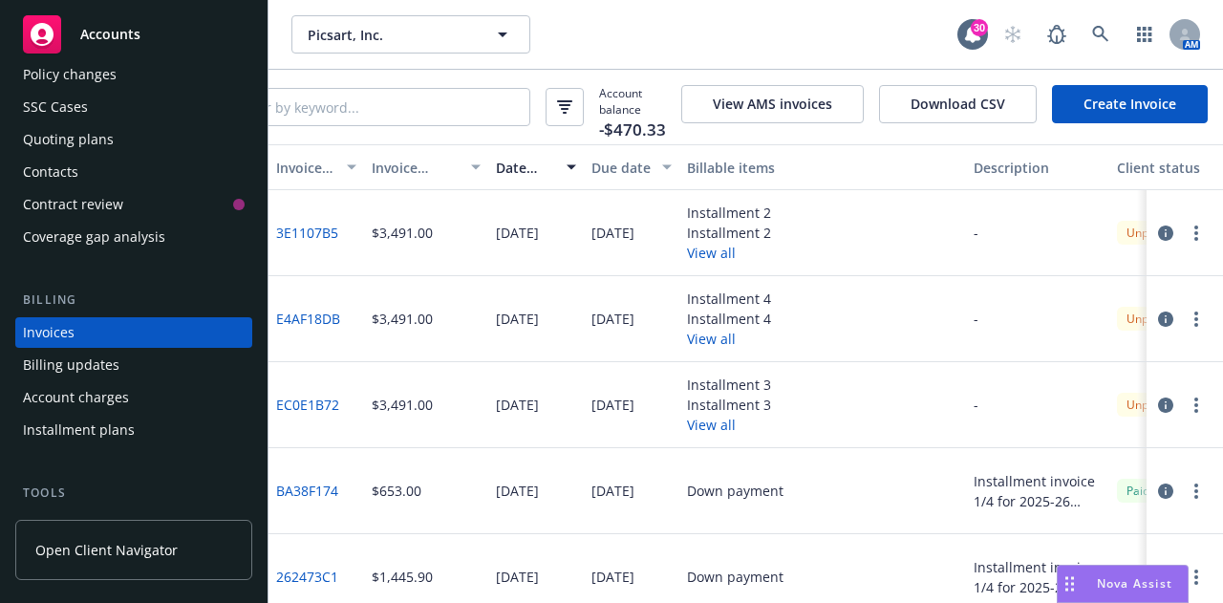
click at [1142, 111] on link "Create Invoice" at bounding box center [1130, 104] width 156 height 38
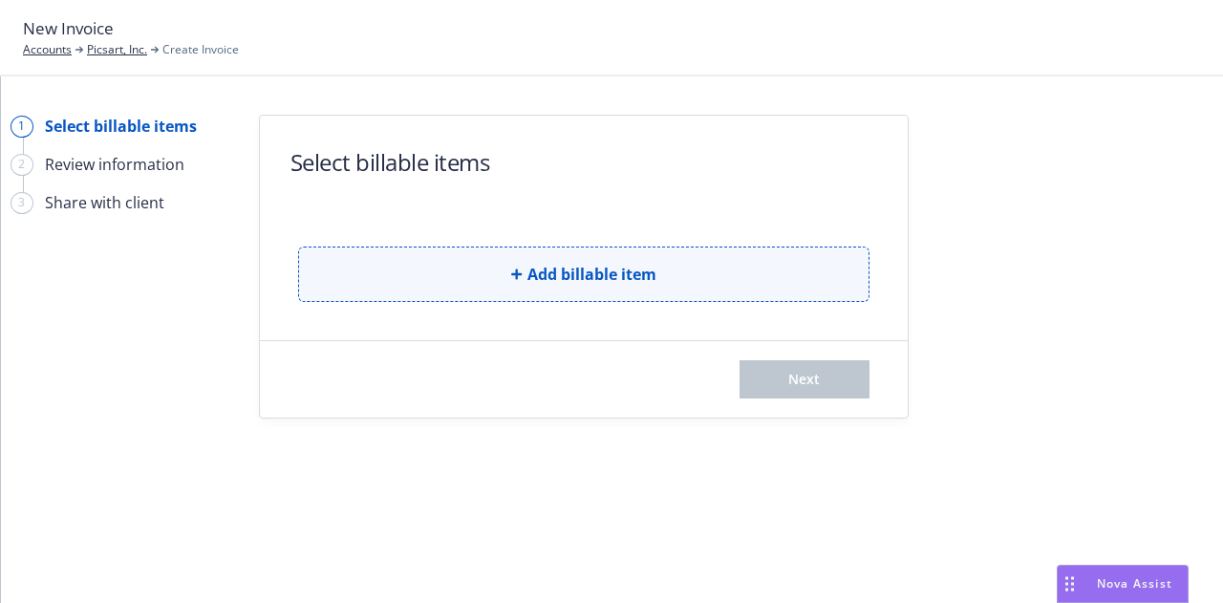
click at [585, 277] on span "Add billable item" at bounding box center [591, 274] width 129 height 23
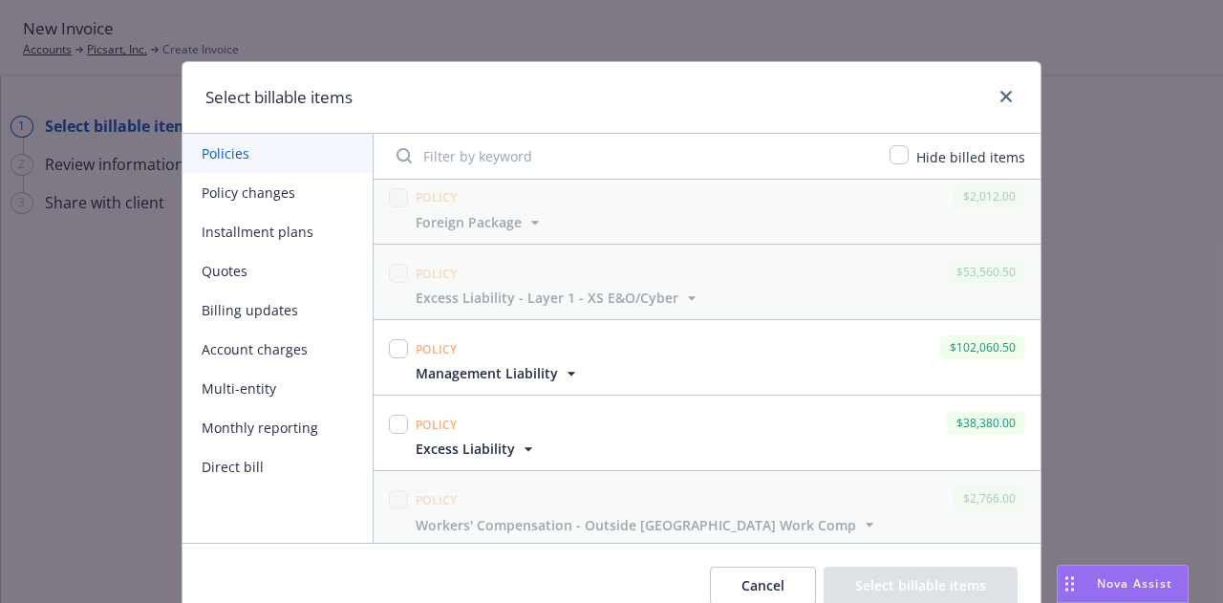
scroll to position [250, 0]
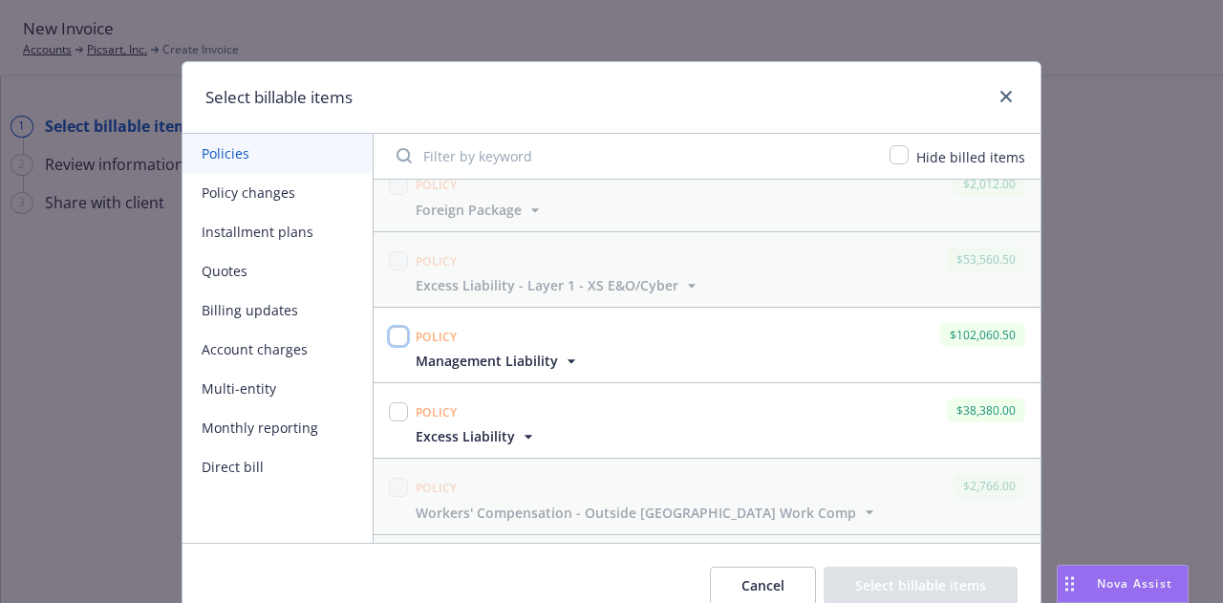
click at [396, 336] on input "checkbox" at bounding box center [398, 336] width 19 height 19
checkbox input "true"
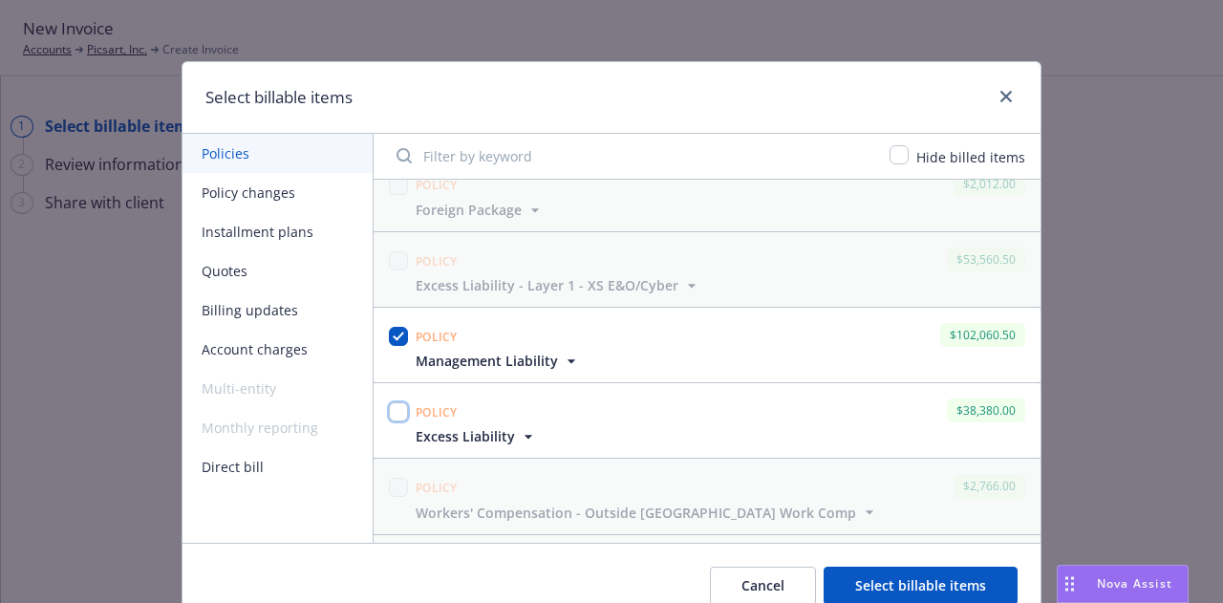
click at [391, 414] on input "checkbox" at bounding box center [398, 411] width 19 height 19
checkbox input "true"
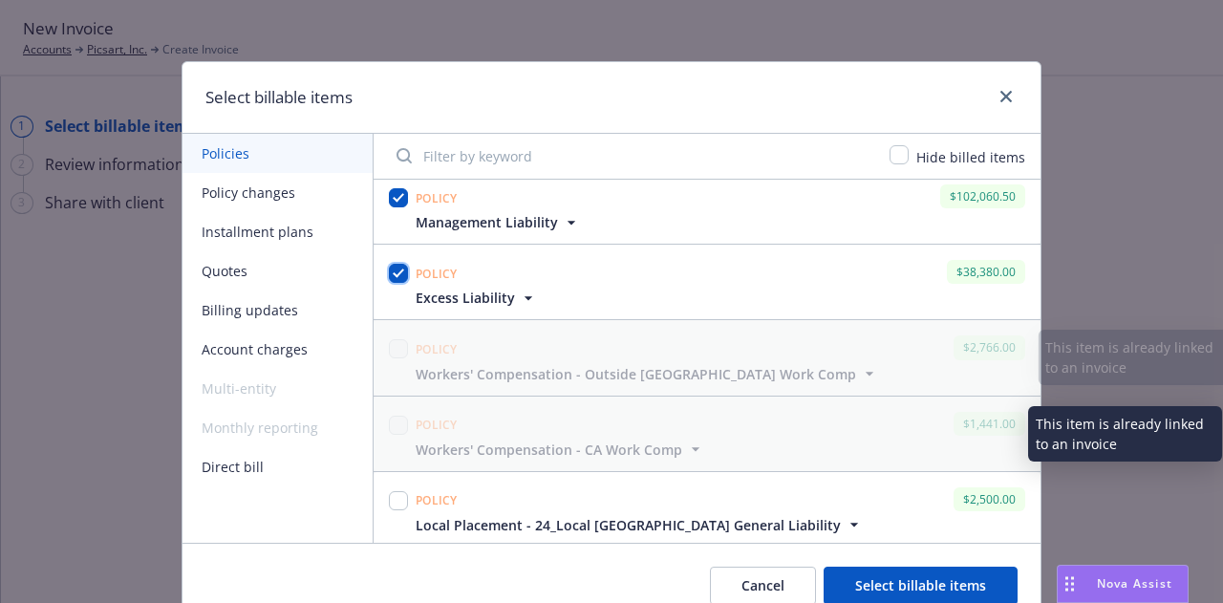
scroll to position [390, 0]
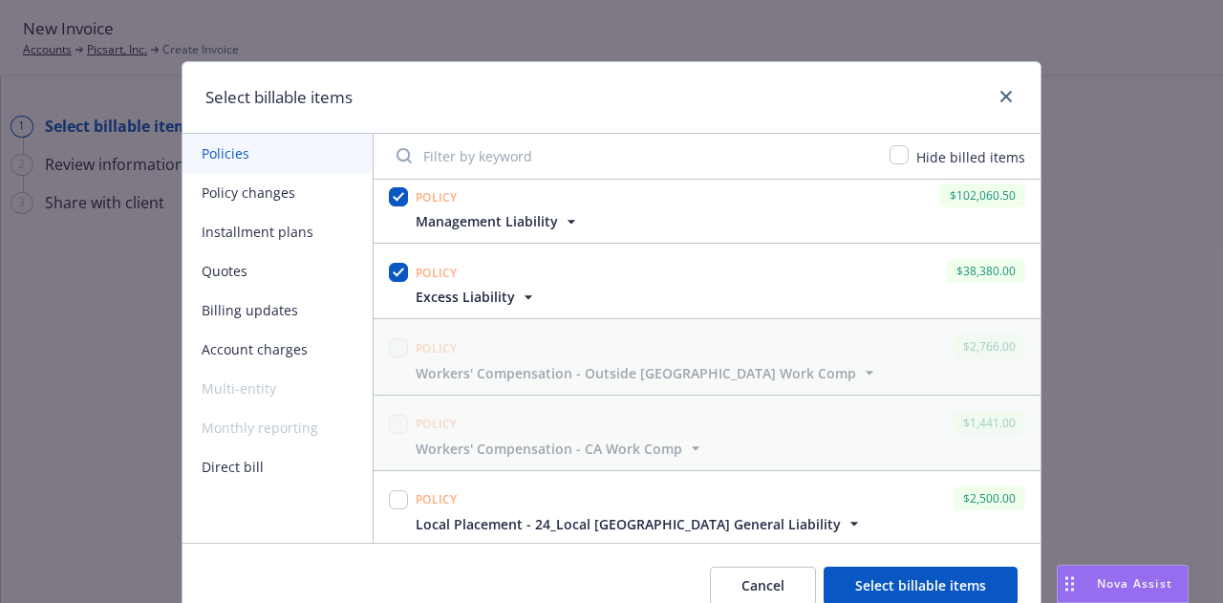
click at [845, 592] on button "Select billable items" at bounding box center [920, 585] width 194 height 38
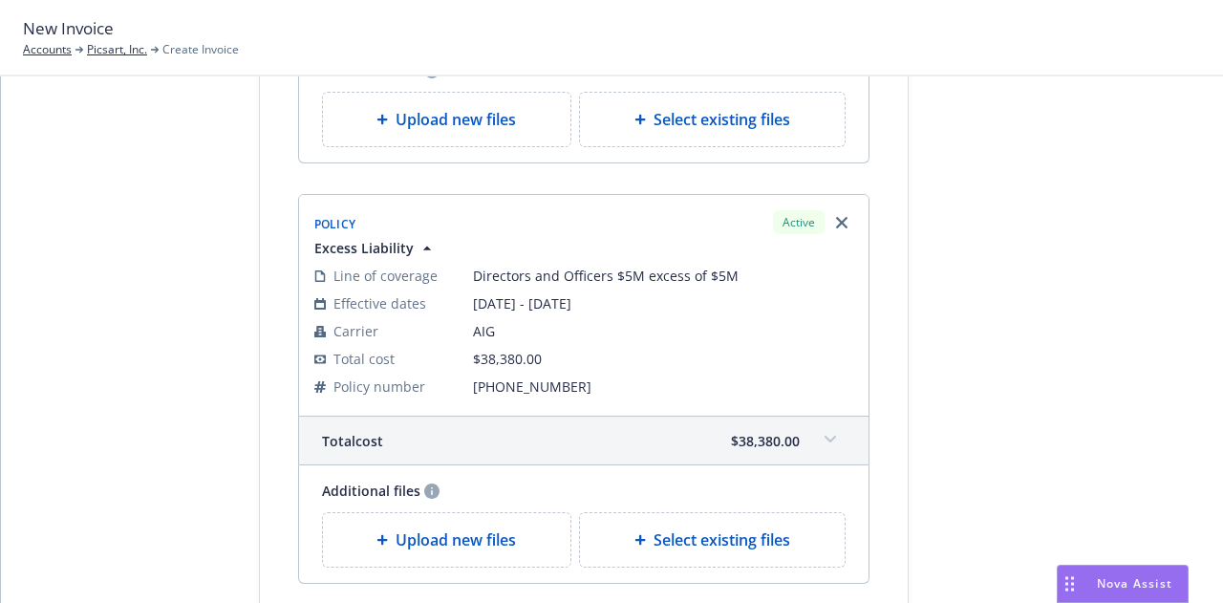
scroll to position [704, 0]
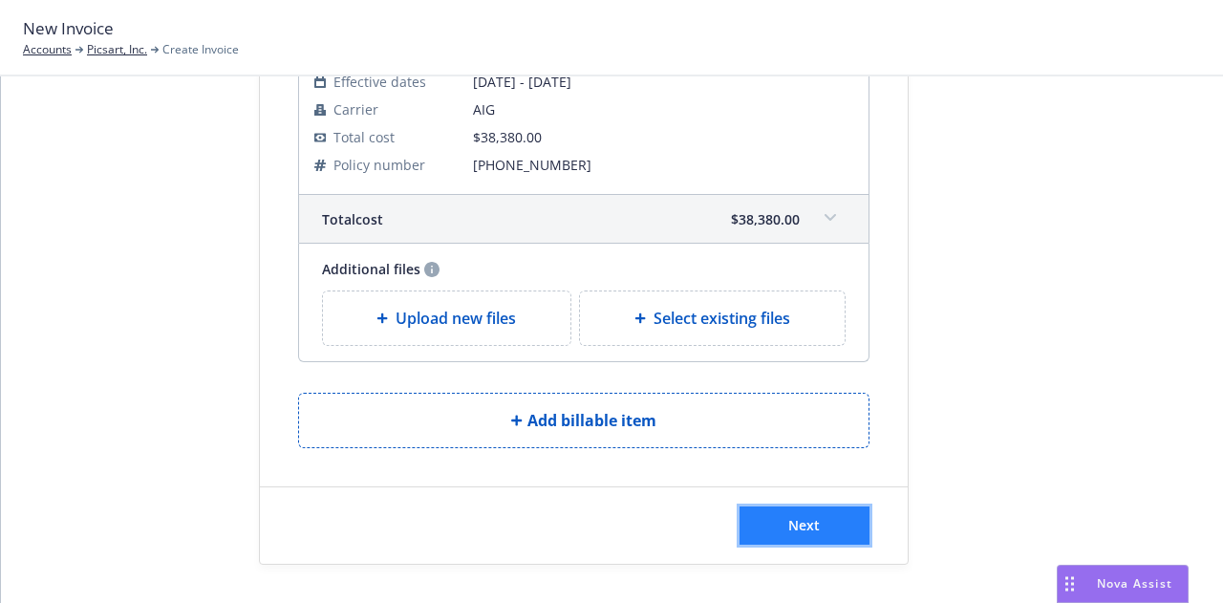
click at [799, 522] on span "Next" at bounding box center [804, 525] width 32 height 18
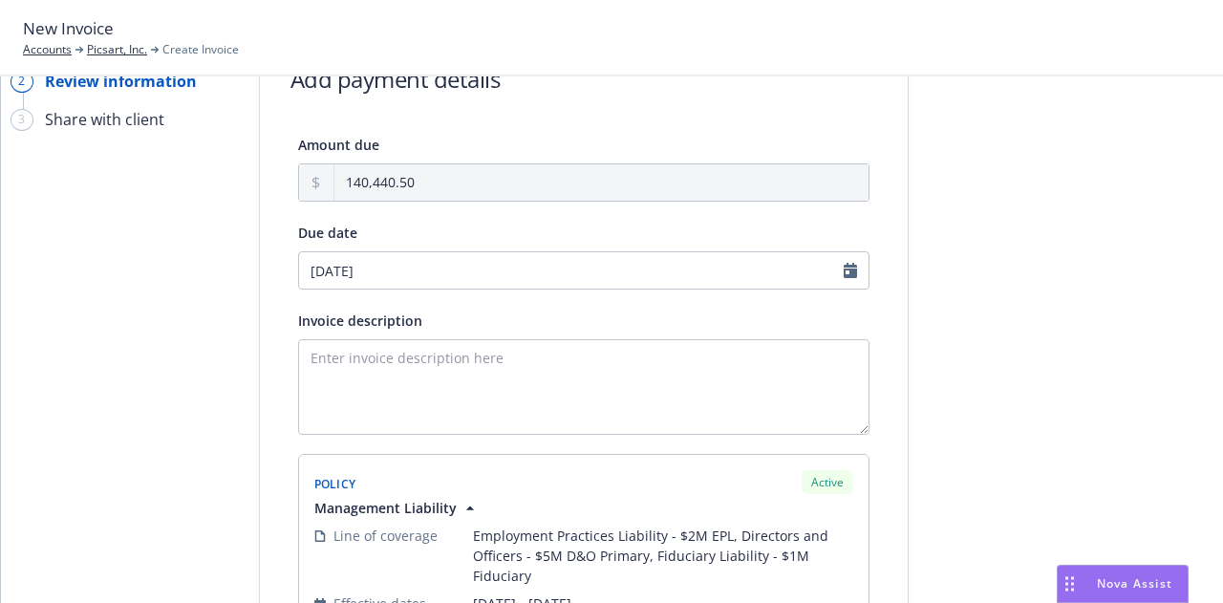
scroll to position [55, 0]
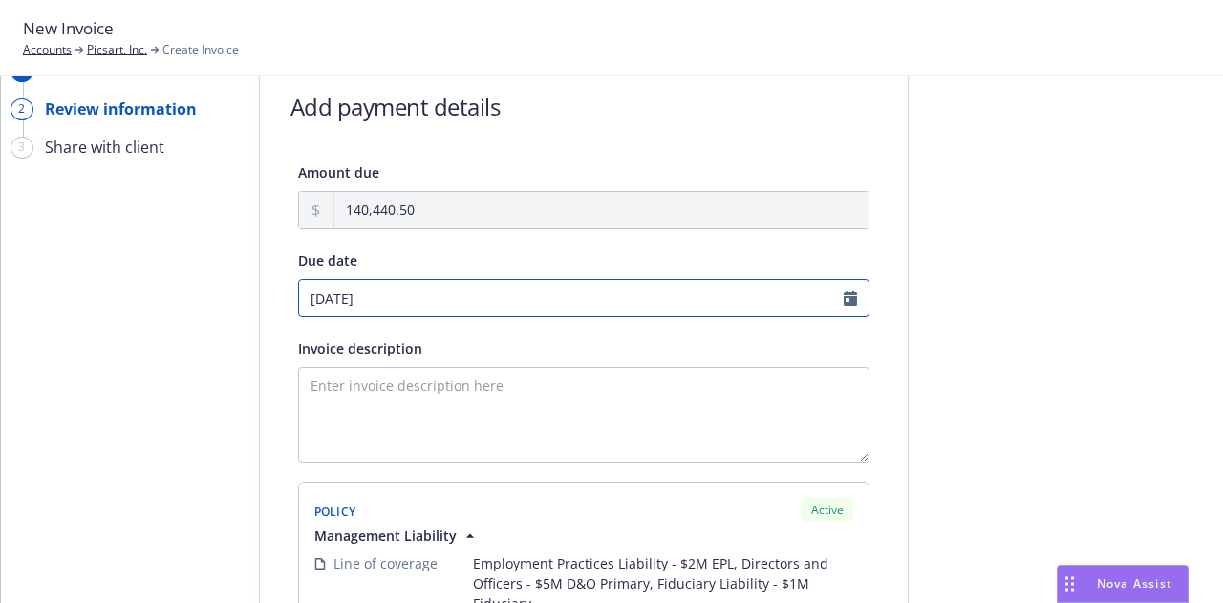
select select "September"
select select "2025"
click at [842, 298] on input "09/02/2025" at bounding box center [583, 298] width 571 height 38
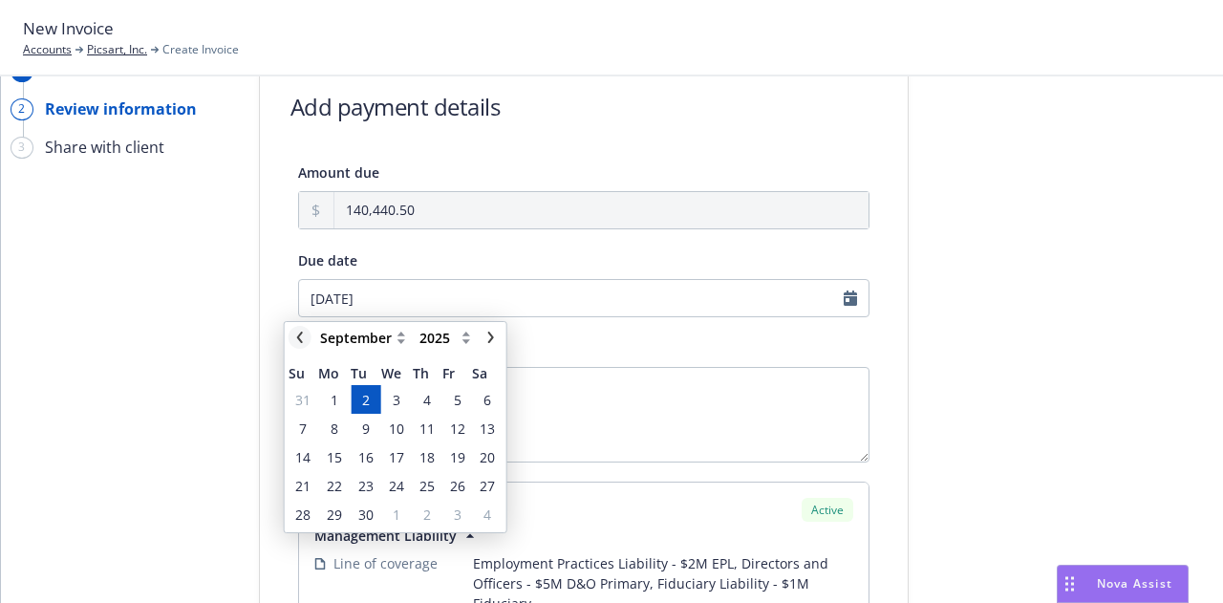
click at [289, 338] on link "chevronLeft" at bounding box center [299, 337] width 23 height 23
select select "August"
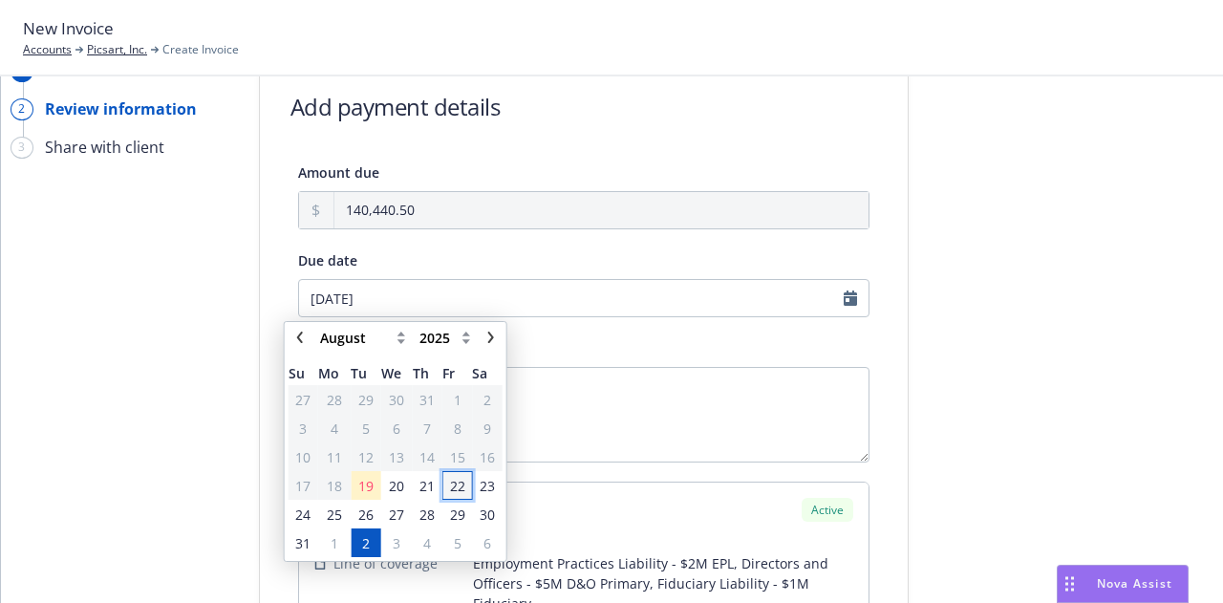
click at [468, 489] on span "22" at bounding box center [457, 486] width 26 height 24
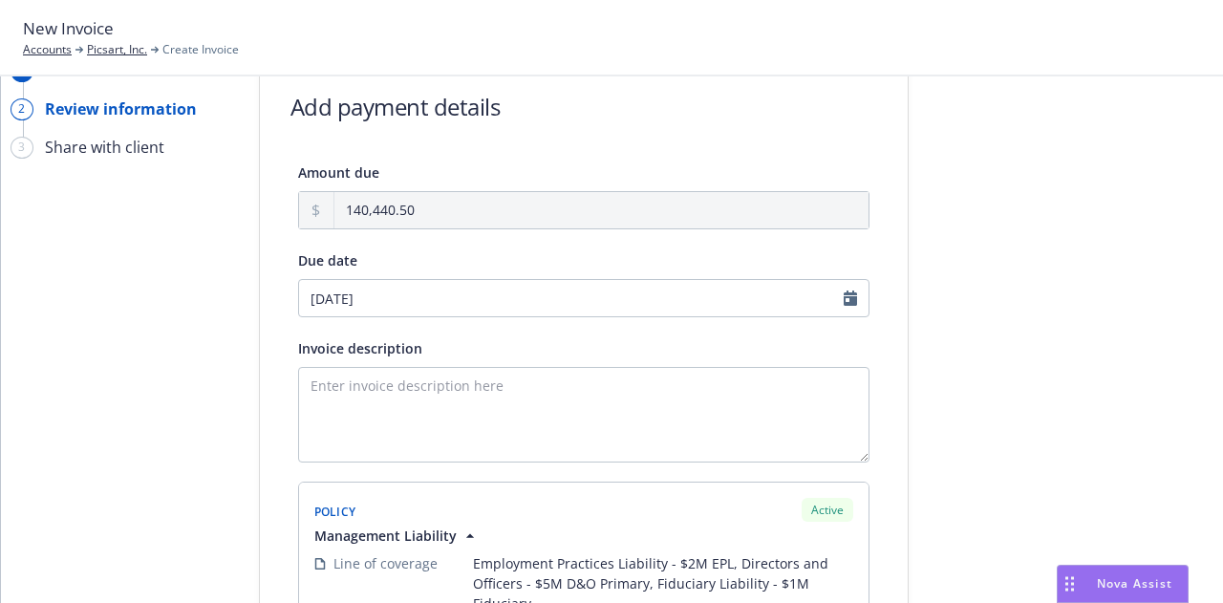
type input "08/22/2025"
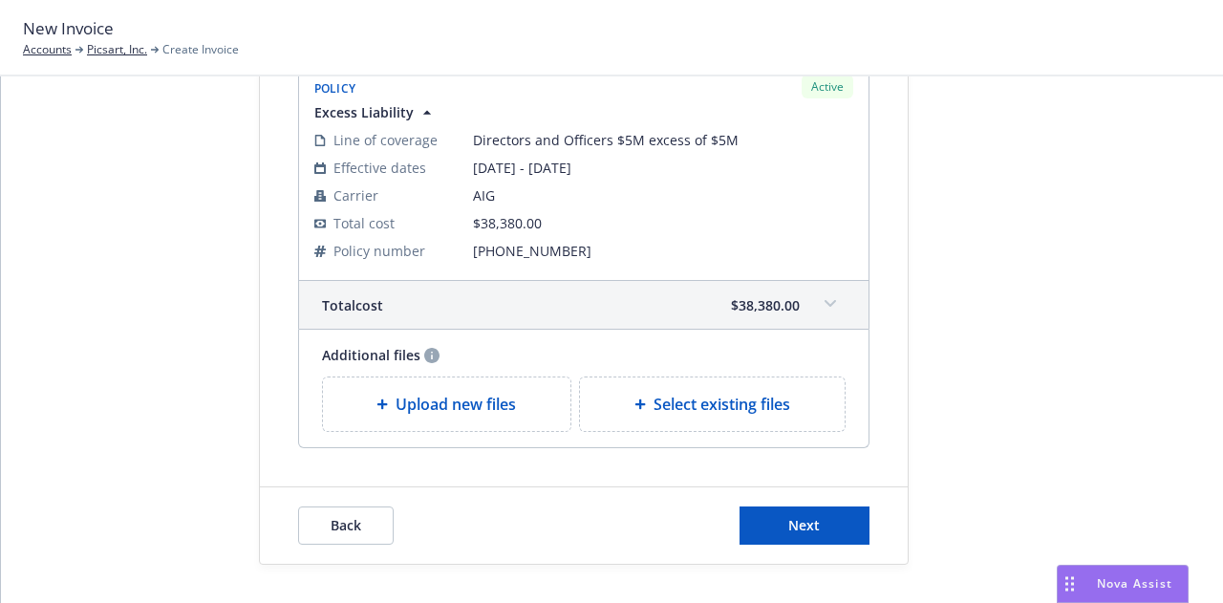
scroll to position [939, 0]
click at [836, 533] on button "Next" at bounding box center [804, 525] width 130 height 38
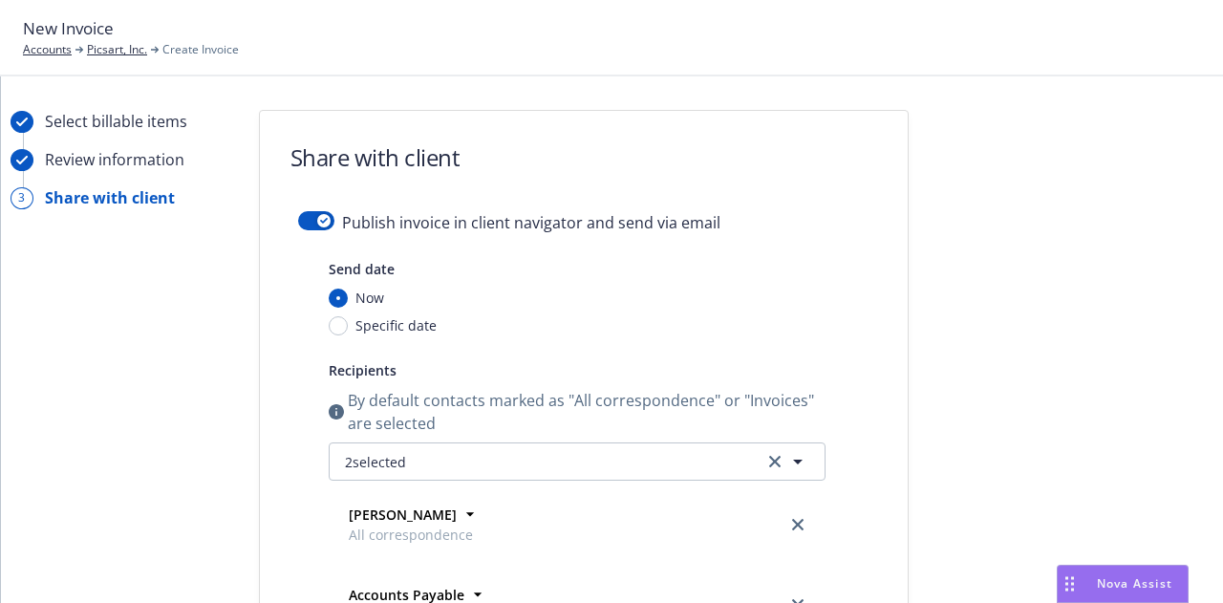
scroll to position [0, 0]
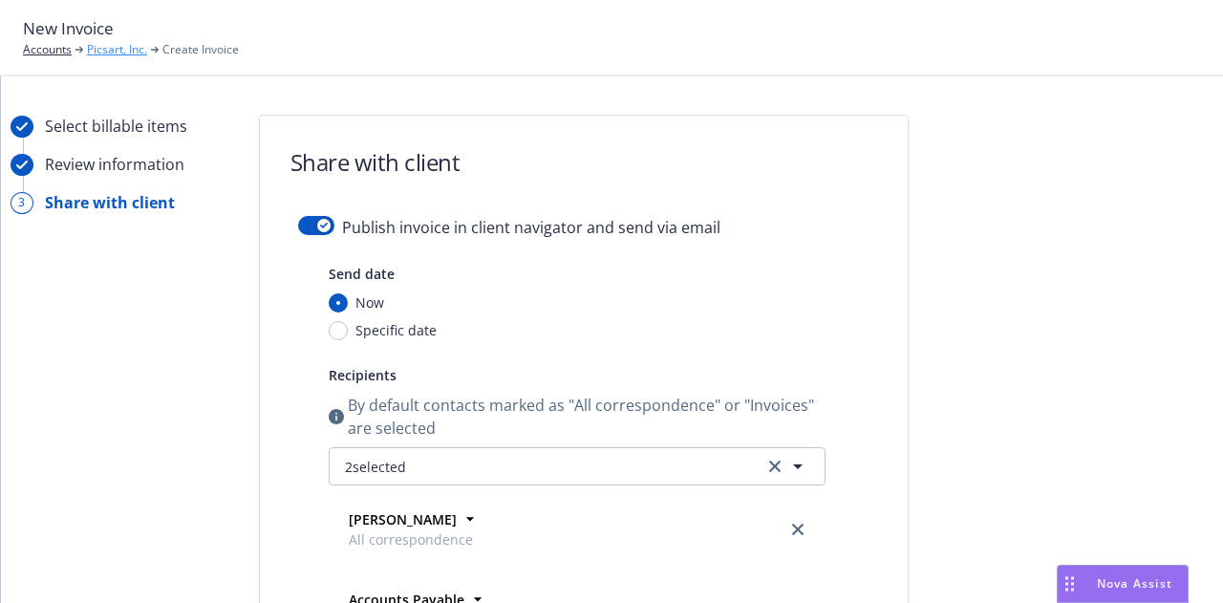
click at [106, 50] on link "Picsart, Inc." at bounding box center [117, 49] width 60 height 17
